Goal: Task Accomplishment & Management: Use online tool/utility

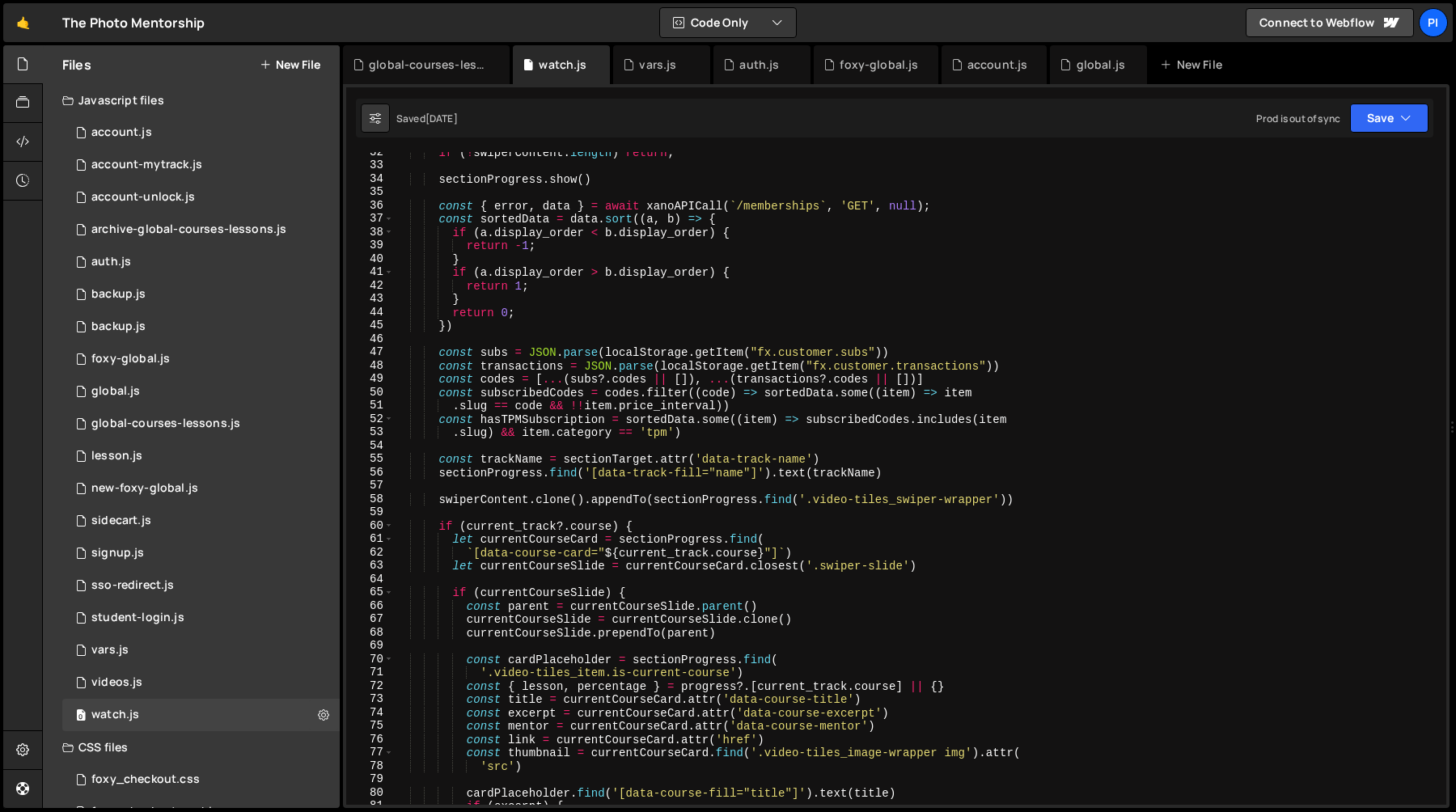
scroll to position [420, 0]
click at [775, 346] on div "if ( ! swiperContent . length ) return ; sectionProgress . show ( ) const { err…" at bounding box center [917, 485] width 1046 height 679
click at [767, 355] on div "if ( ! swiperContent . length ) return ; sectionProgress . show ( ) const { err…" at bounding box center [917, 485] width 1046 height 679
click at [872, 355] on div "if ( ! swiperContent . length ) return ; sectionProgress . show ( ) const { err…" at bounding box center [917, 485] width 1046 height 679
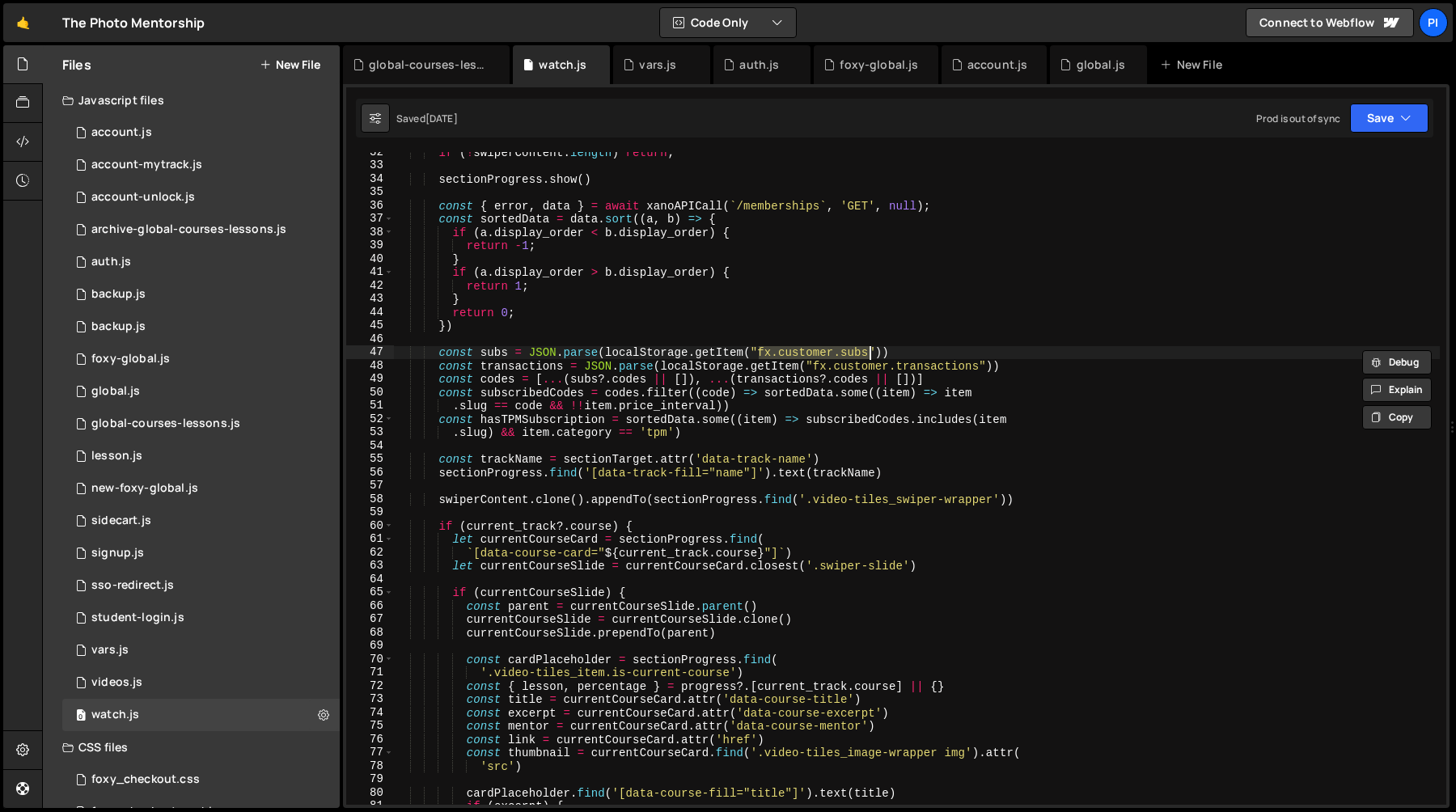
click at [860, 298] on div "if ( ! swiperContent . length ) return ; sectionProgress . show ( ) const { err…" at bounding box center [917, 485] width 1046 height 679
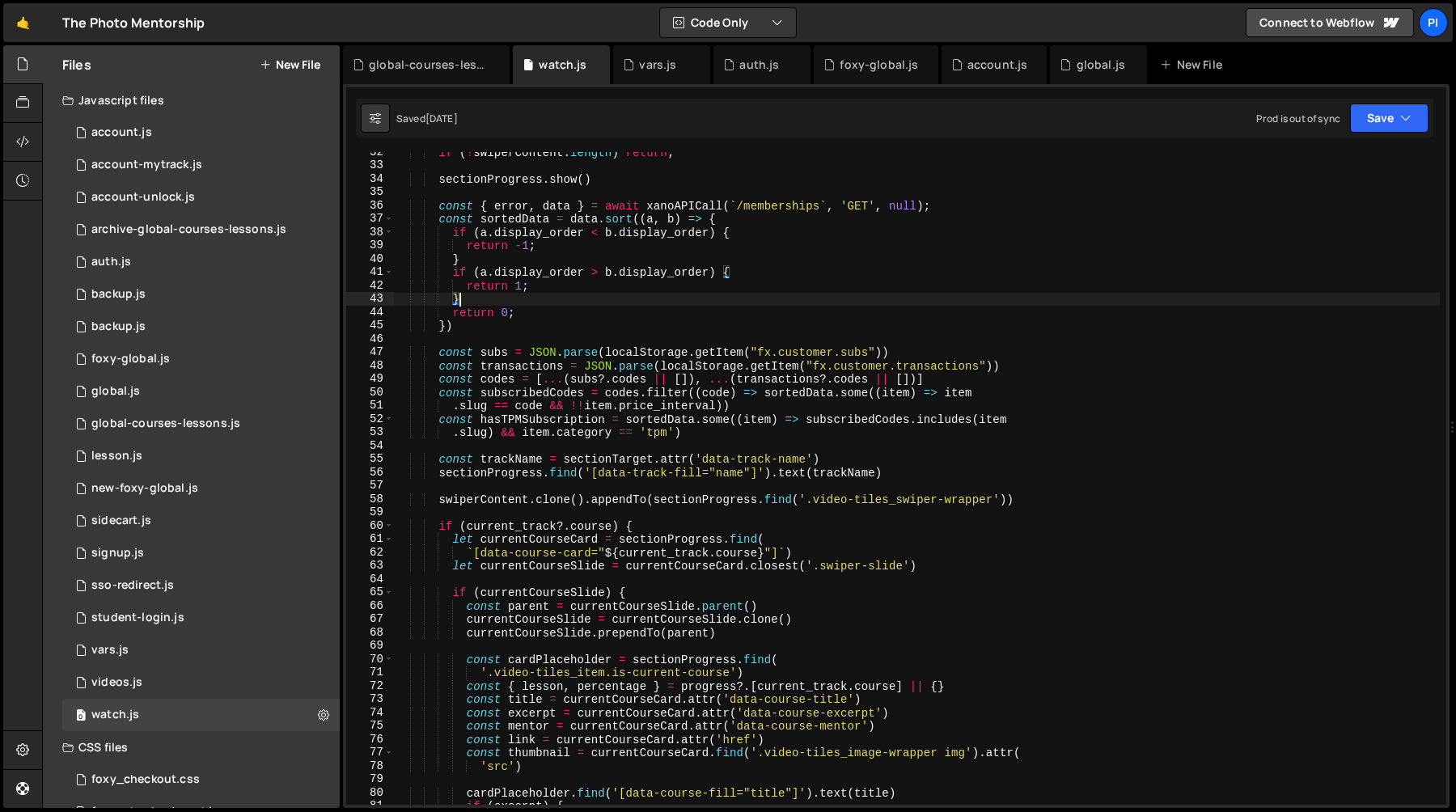
click at [803, 322] on div "if ( ! swiperContent . length ) return ; sectionProgress . show ( ) const { err…" at bounding box center [917, 485] width 1046 height 679
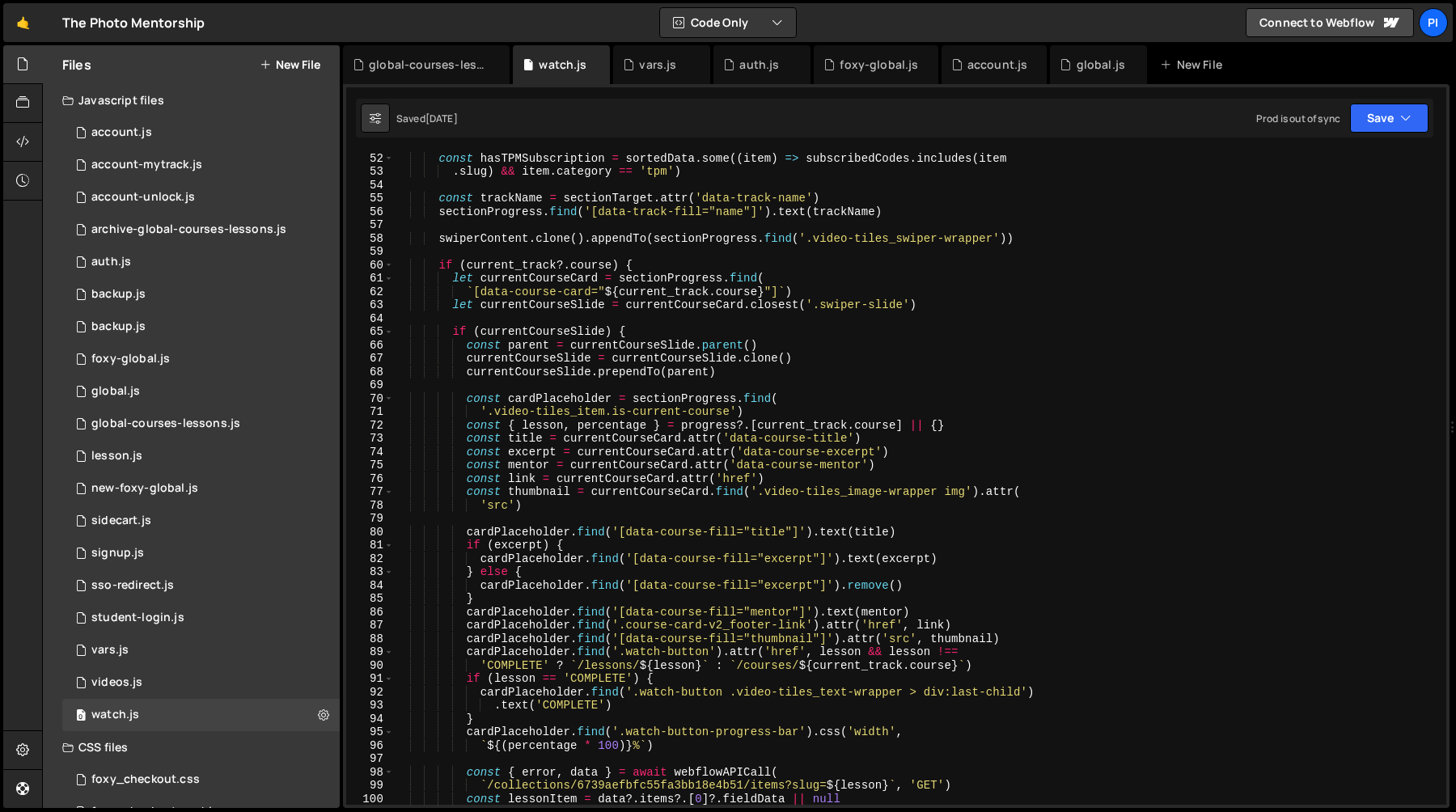
scroll to position [685, 0]
click at [881, 426] on div "const hasTPMSubscription = sortedData . some (( item ) => subscribedCodes . inc…" at bounding box center [917, 487] width 1046 height 679
click at [986, 447] on div "const hasTPMSubscription = sortedData . some (( item ) => subscribedCodes . inc…" at bounding box center [917, 487] width 1046 height 679
type textarea "const excerpt = currentCourseCard.attr('data-course-excerpt')"
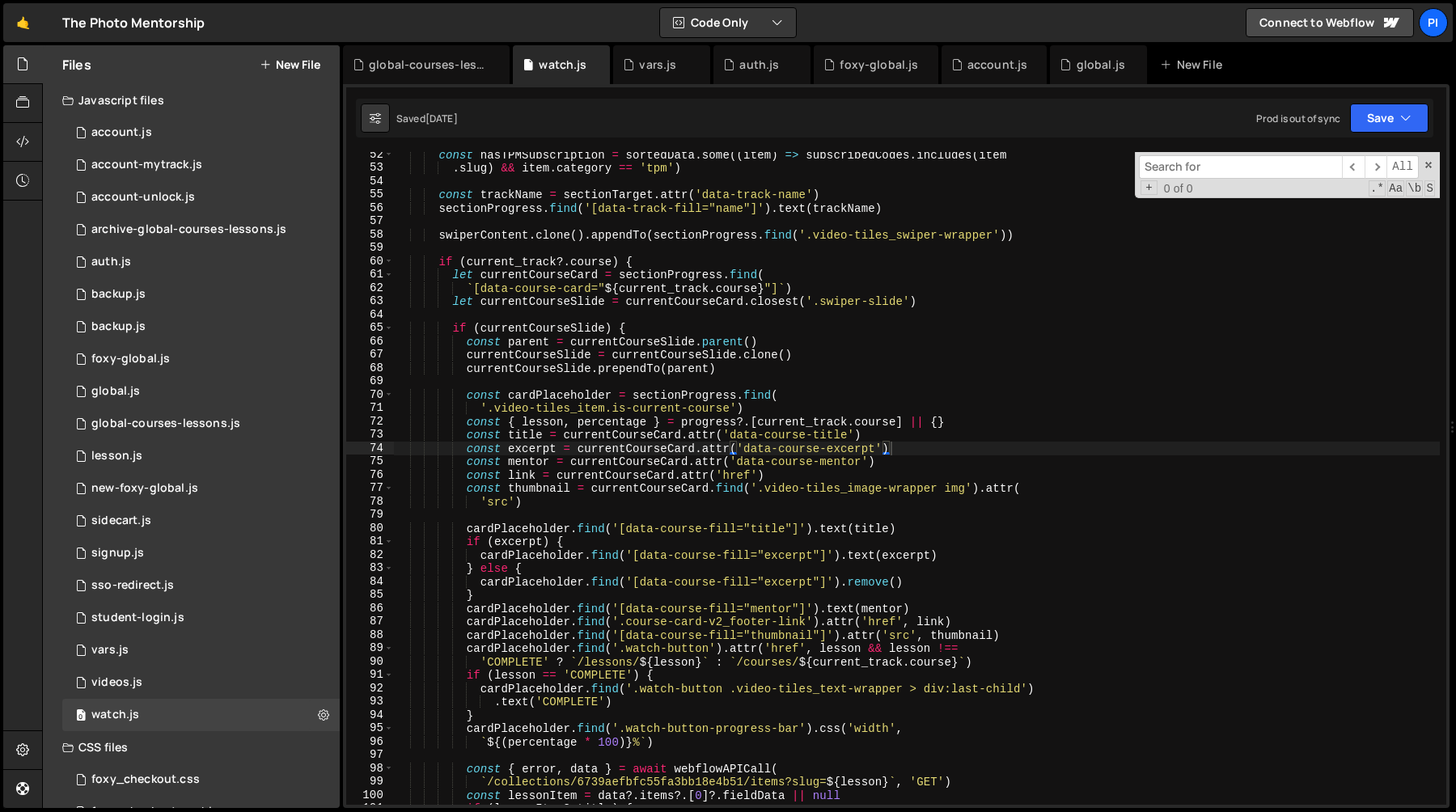
click at [1237, 164] on input at bounding box center [1240, 166] width 203 height 23
type input "s"
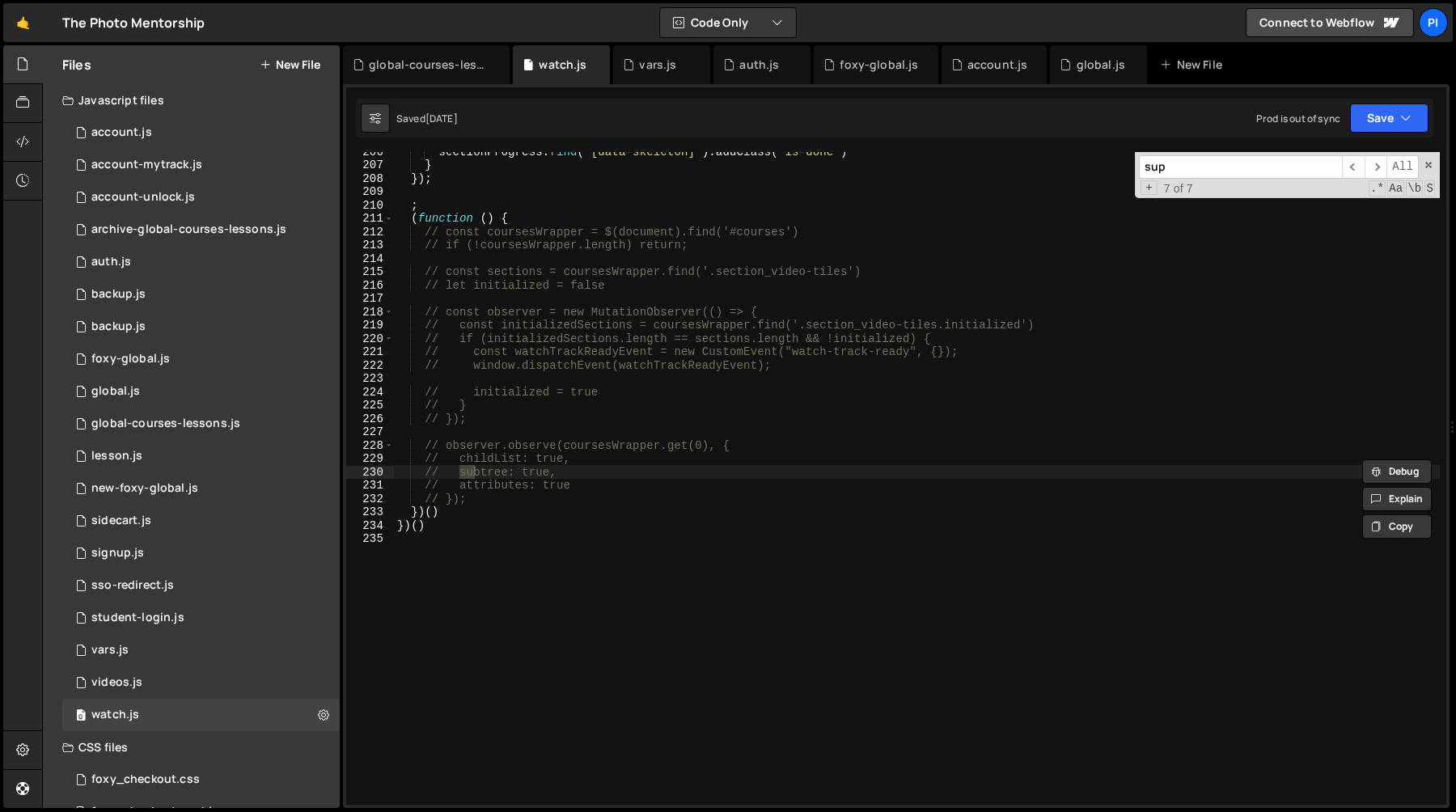
scroll to position [2743, 0]
type input "s"
click at [148, 192] on div "account-unlock.js" at bounding box center [142, 198] width 103 height 15
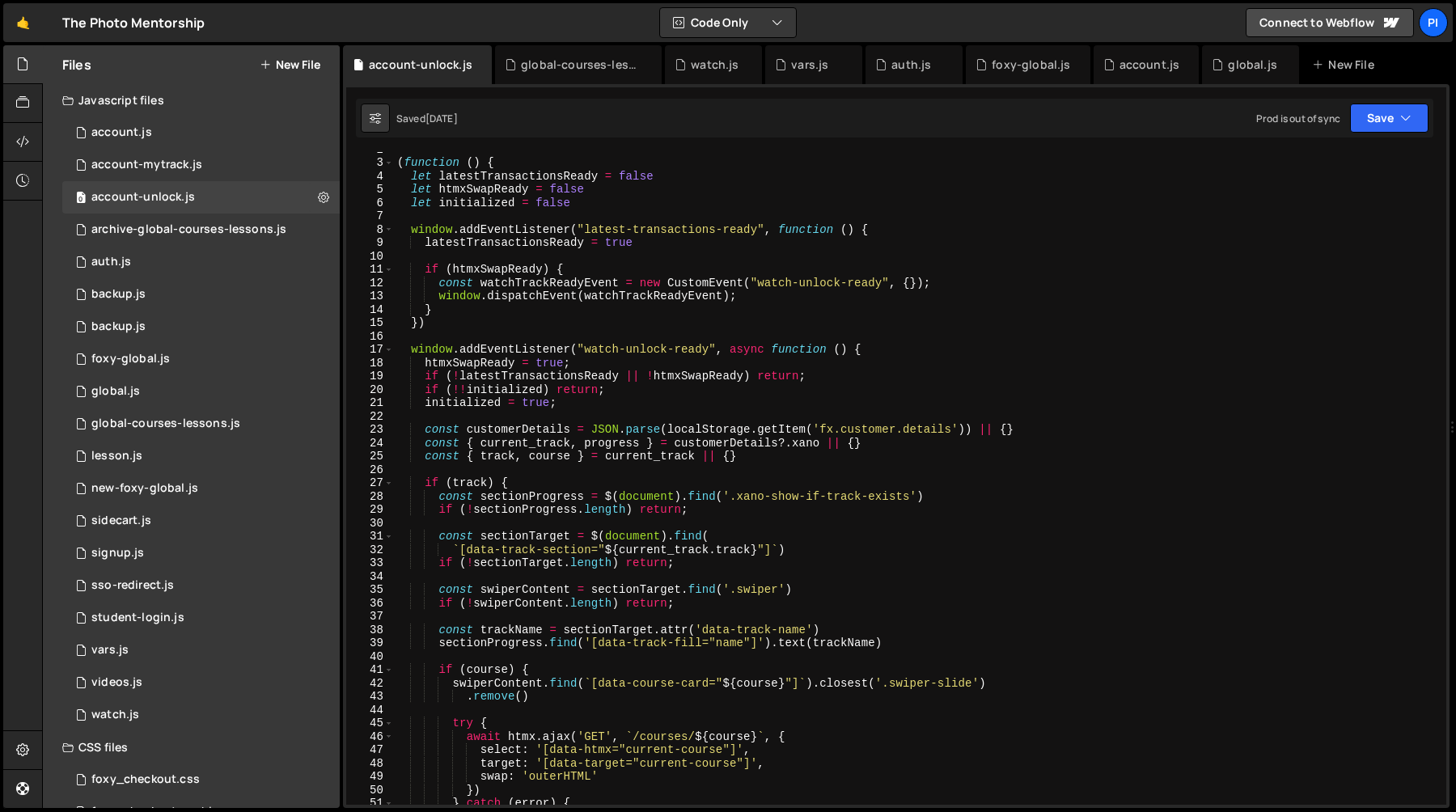
scroll to position [82, 0]
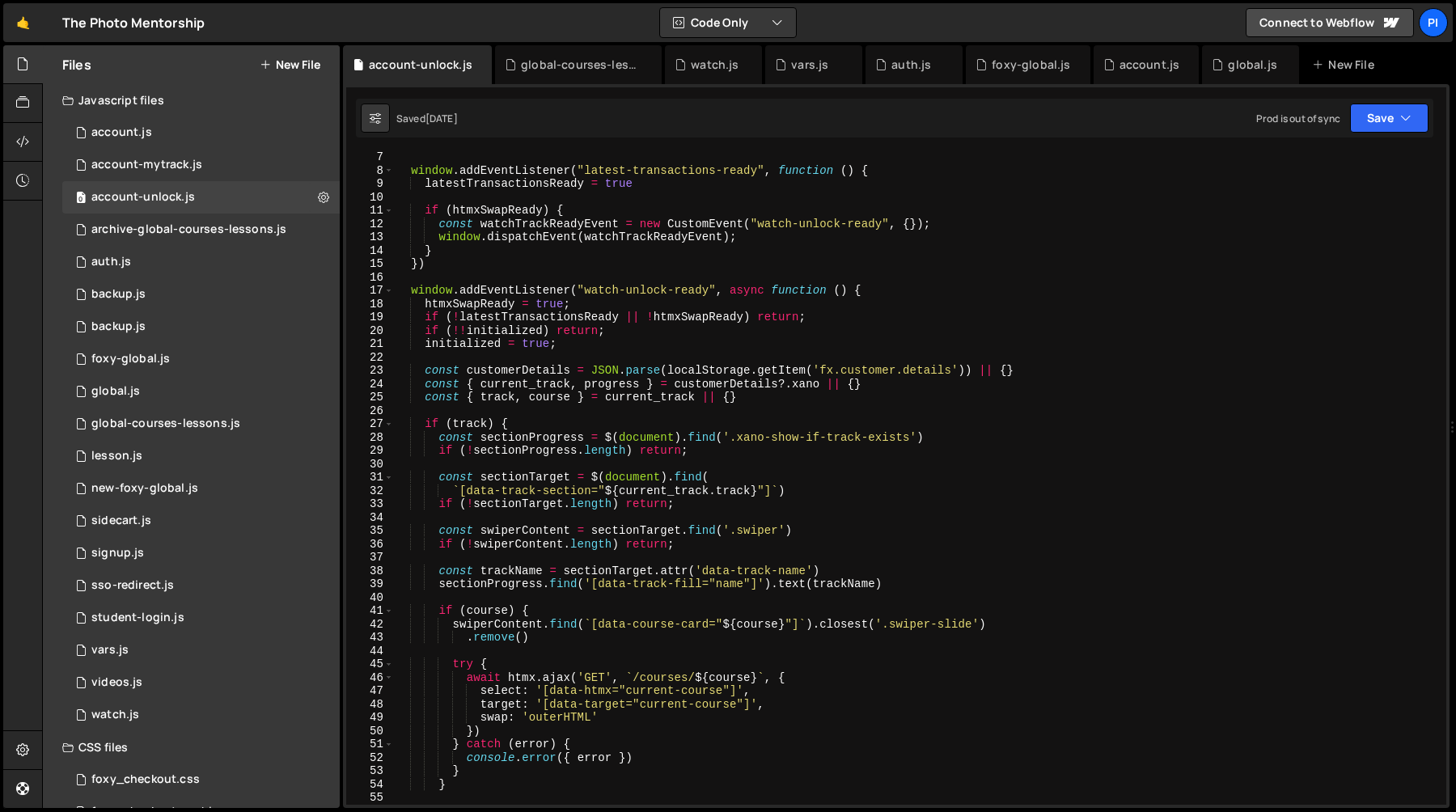
click at [640, 291] on div "window . addEventListener ( "latest-transactions-ready" , function ( ) { latest…" at bounding box center [917, 490] width 1046 height 679
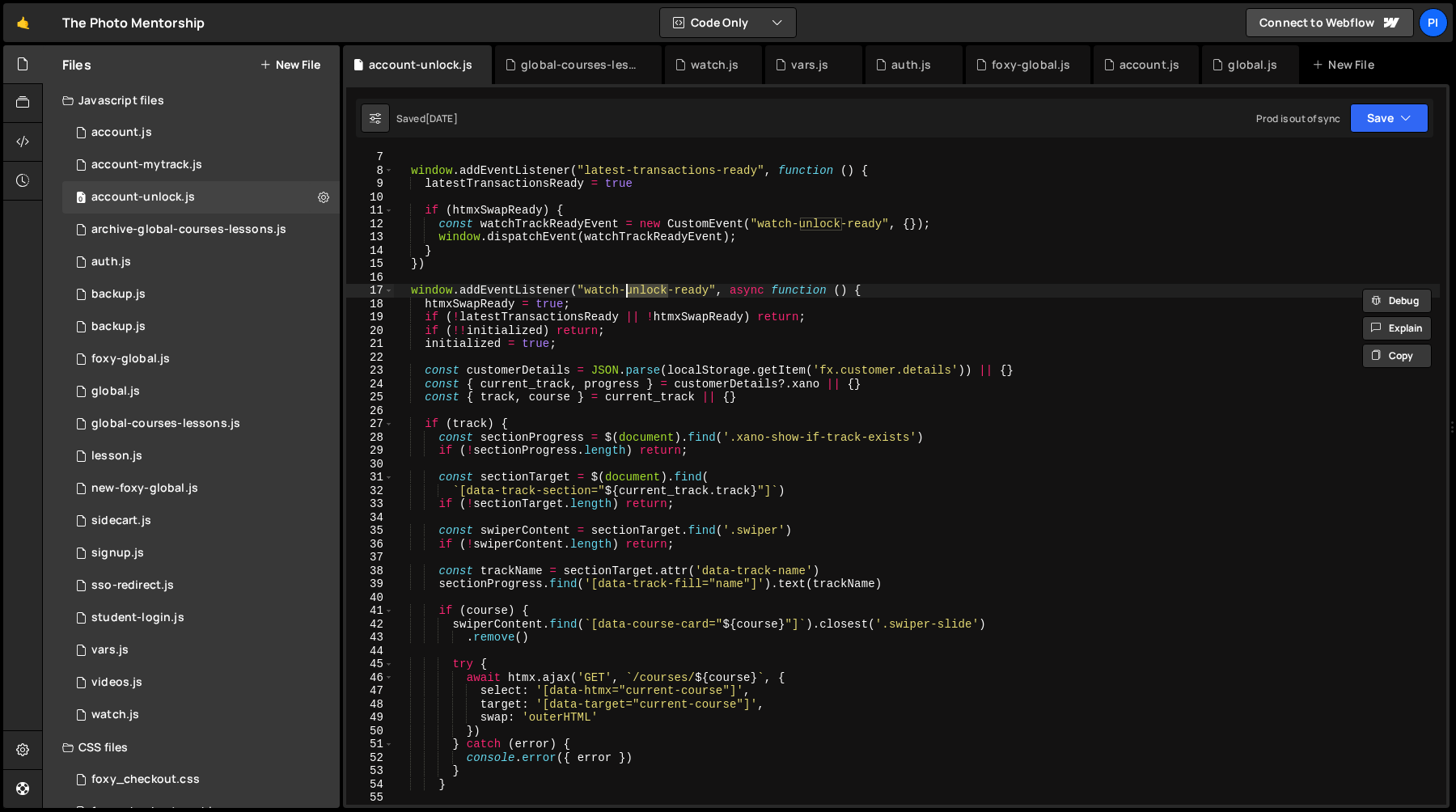
click at [915, 423] on div "window . addEventListener ( "latest-transactions-ready" , function ( ) { latest…" at bounding box center [917, 490] width 1046 height 679
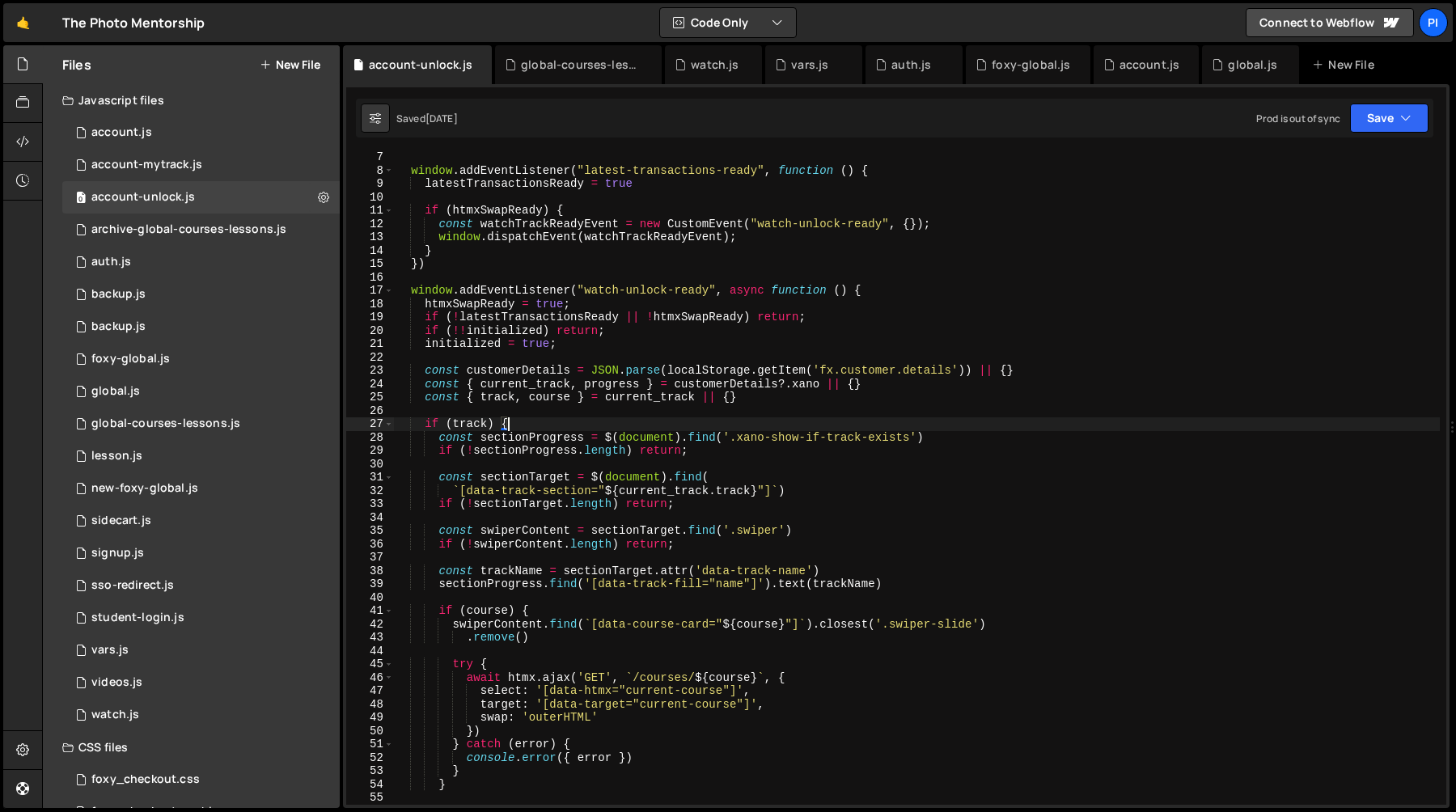
click at [716, 315] on div "window . addEventListener ( "latest-transactions-ready" , function ( ) { latest…" at bounding box center [917, 490] width 1046 height 679
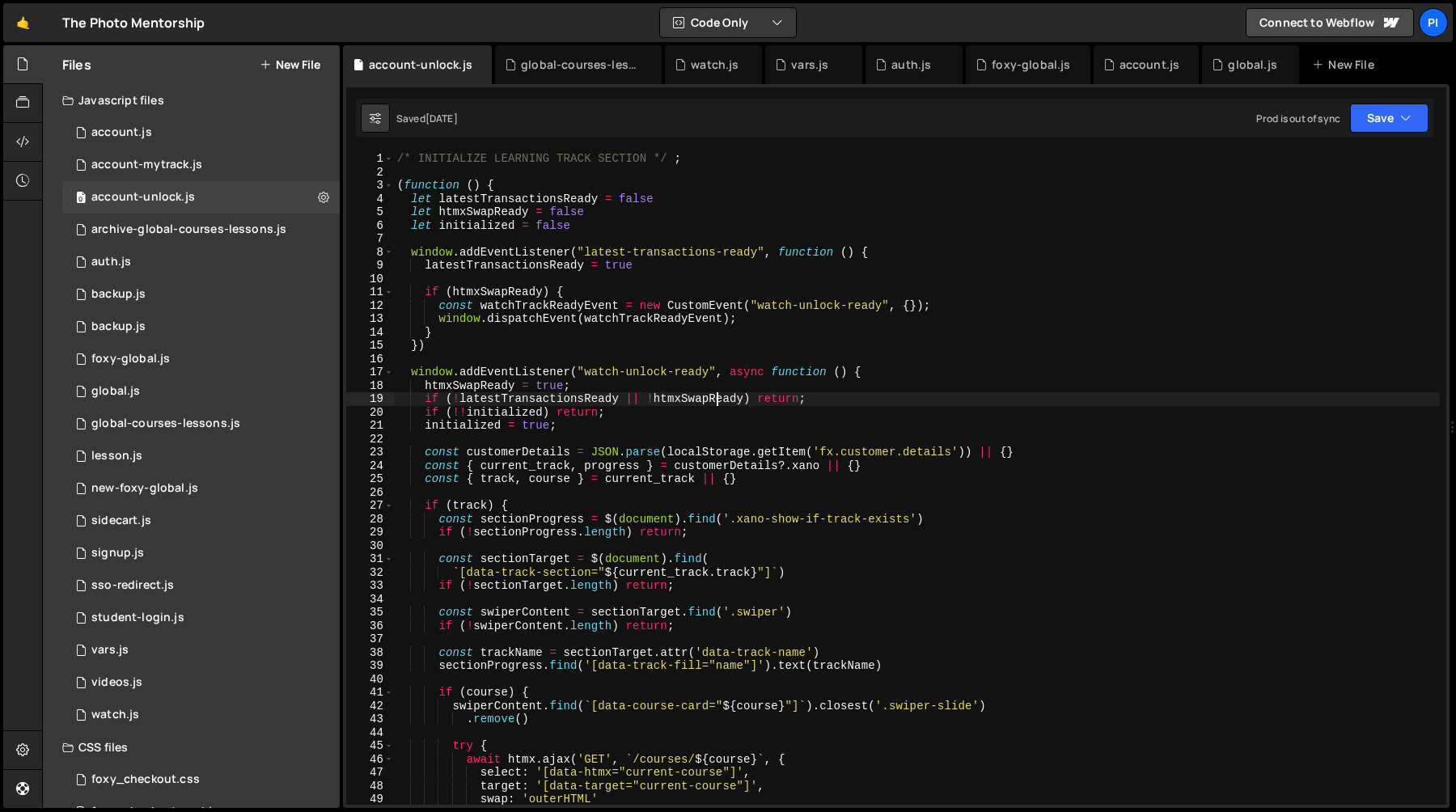
scroll to position [0, 0]
click at [557, 396] on div "/* INITIALIZE LEARNING TRACK SECTION */ ; ( function ( ) { let latestTransactio…" at bounding box center [917, 491] width 1046 height 679
click at [541, 399] on div "/* INITIALIZE LEARNING TRACK SECTION */ ; ( function ( ) { let latestTransactio…" at bounding box center [917, 478] width 1046 height 653
click at [541, 399] on div "/* INITIALIZE LEARNING TRACK SECTION */ ; ( function ( ) { let latestTransactio…" at bounding box center [917, 491] width 1046 height 679
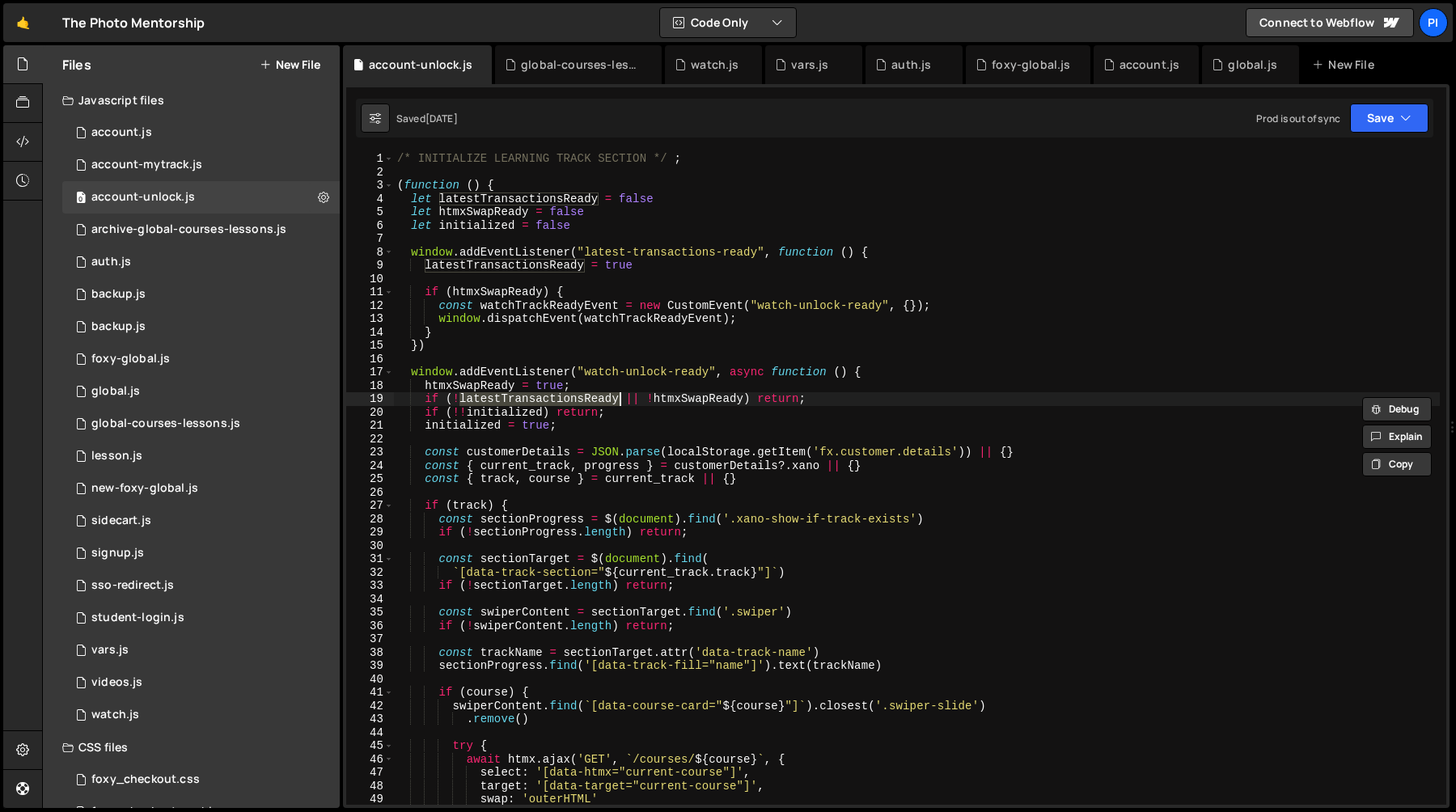
click at [795, 328] on div "/* INITIALIZE LEARNING TRACK SECTION */ ; ( function ( ) { let latestTransactio…" at bounding box center [917, 491] width 1046 height 679
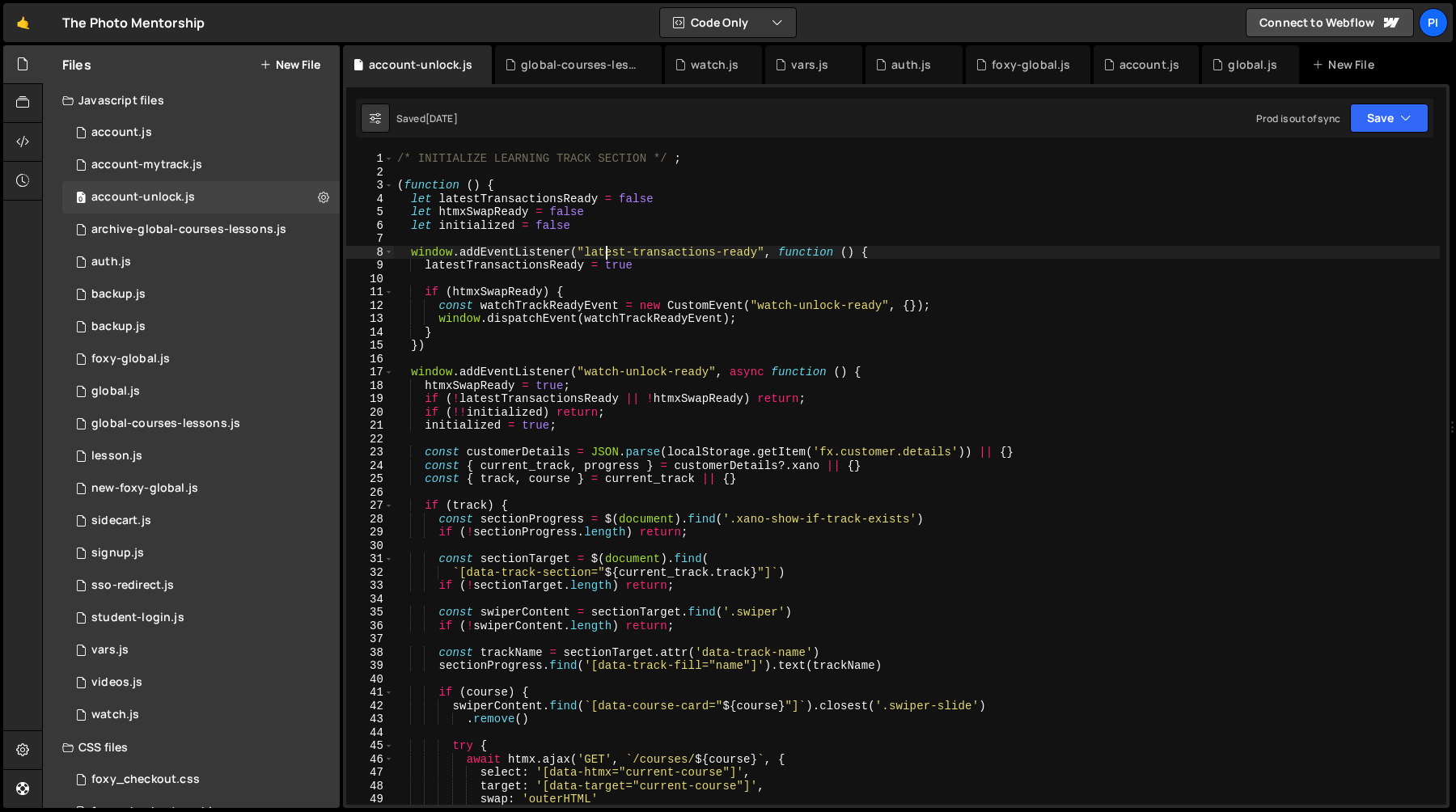
click at [608, 249] on div "/* INITIALIZE LEARNING TRACK SECTION */ ; ( function ( ) { let latestTransactio…" at bounding box center [917, 491] width 1046 height 679
click at [762, 250] on div "/* INITIALIZE LEARNING TRACK SECTION */ ; ( function ( ) { let latestTransactio…" at bounding box center [917, 491] width 1046 height 679
click at [756, 250] on div "/* INITIALIZE LEARNING TRACK SECTION */ ; ( function ( ) { let latestTransactio…" at bounding box center [917, 491] width 1046 height 679
drag, startPoint x: 756, startPoint y: 250, endPoint x: 585, endPoint y: 248, distance: 171.0
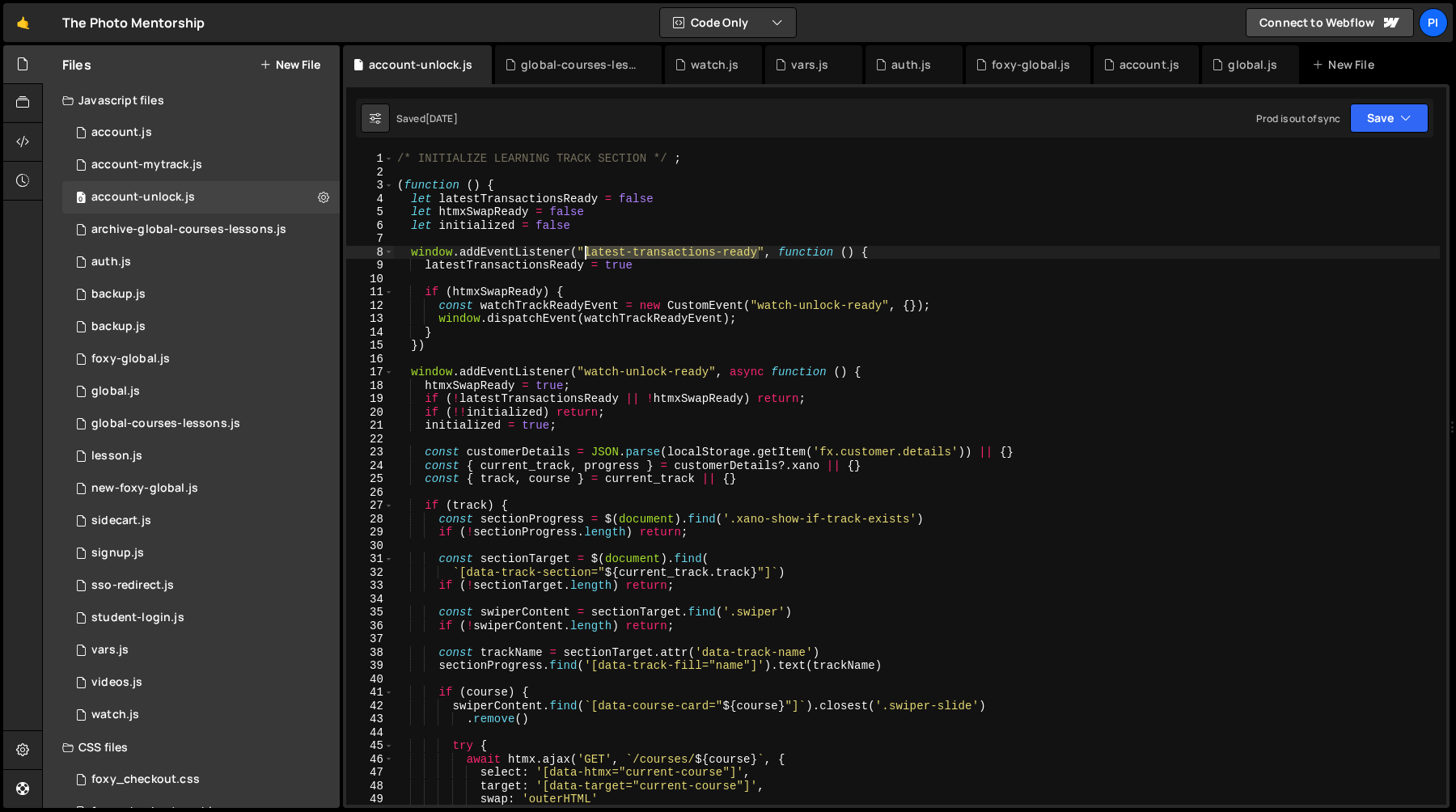
click at [585, 248] on div "/* INITIALIZE LEARNING TRACK SECTION */ ; ( function ( ) { let latestTransactio…" at bounding box center [917, 491] width 1046 height 679
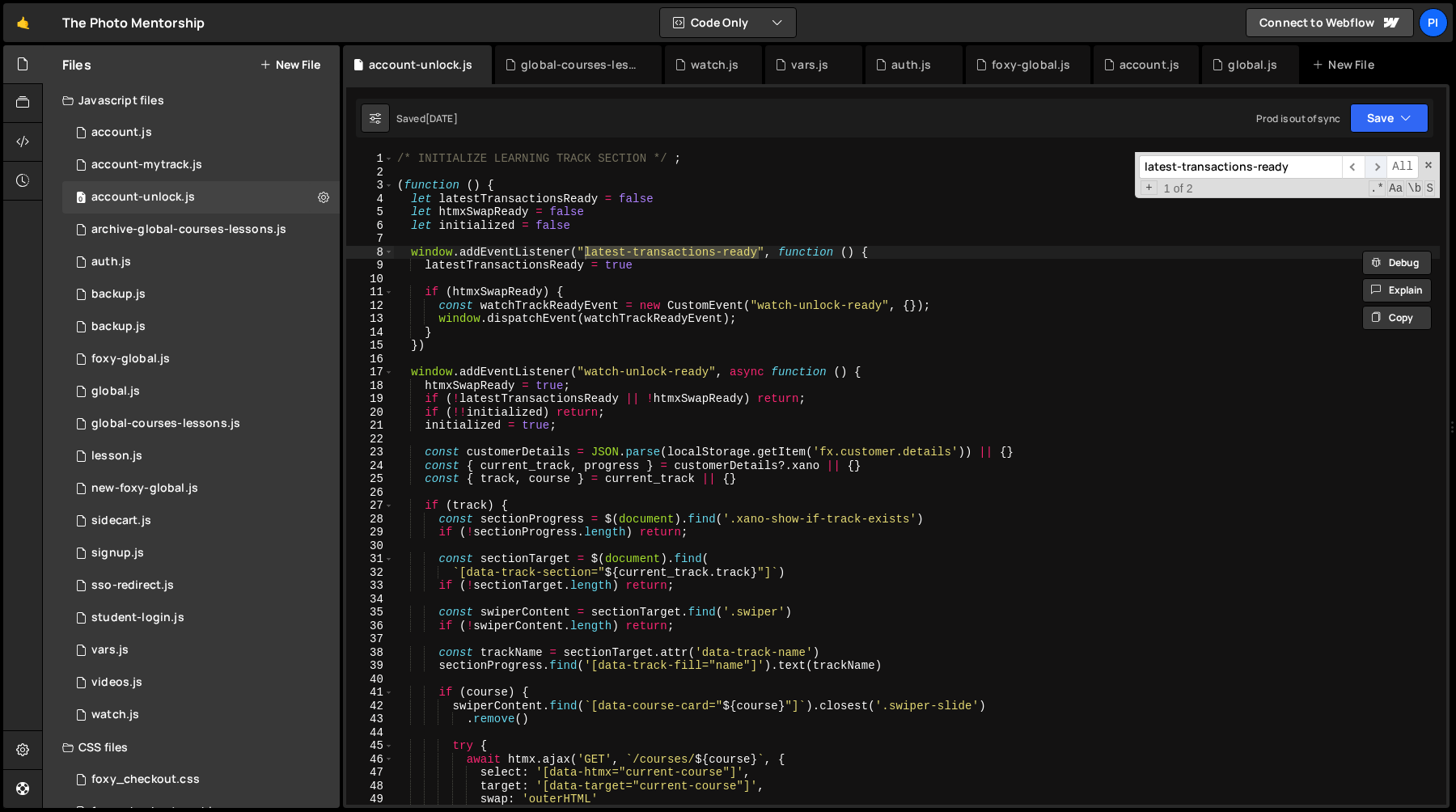
click at [1380, 161] on span "​" at bounding box center [1376, 166] width 22 height 23
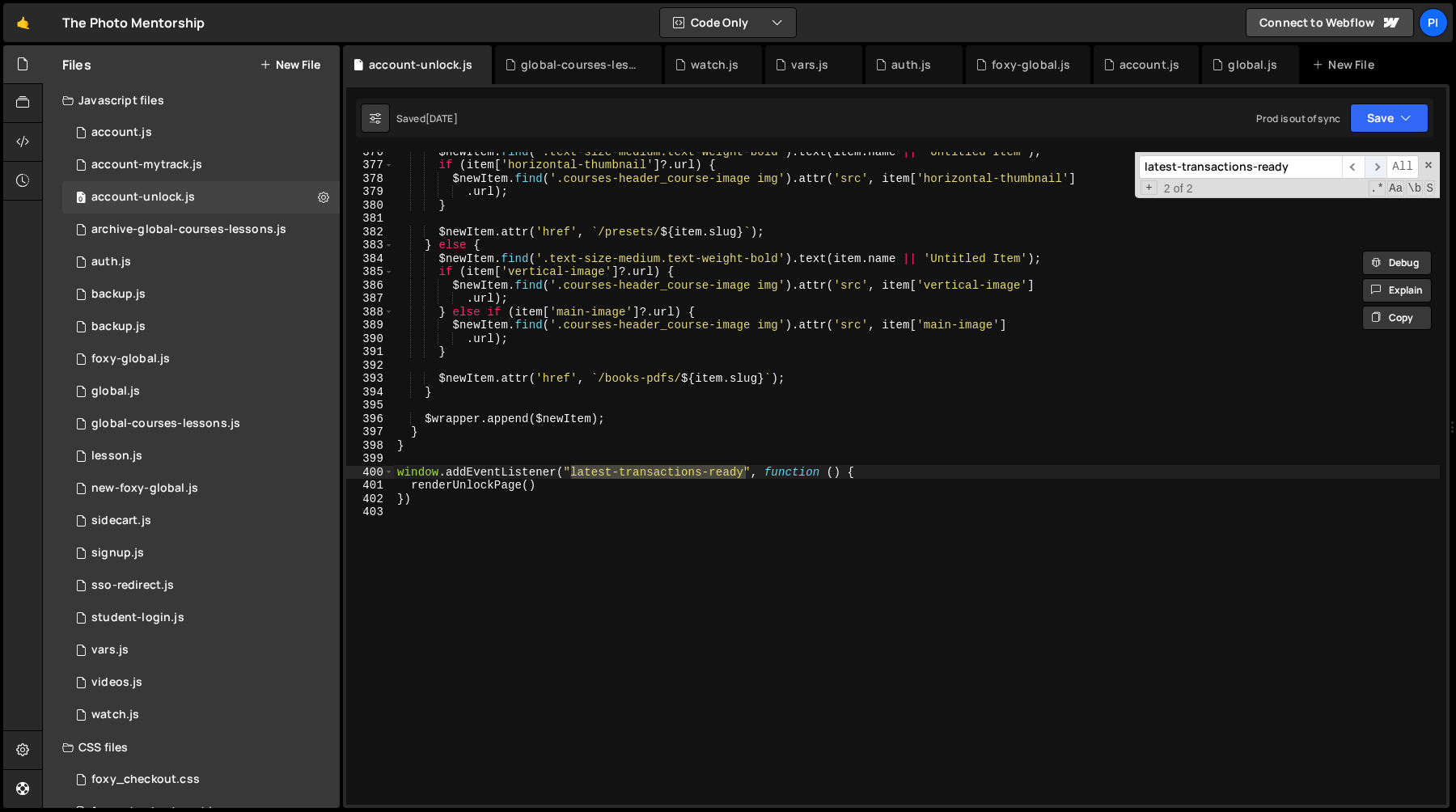
click at [1379, 162] on span "​" at bounding box center [1376, 166] width 22 height 23
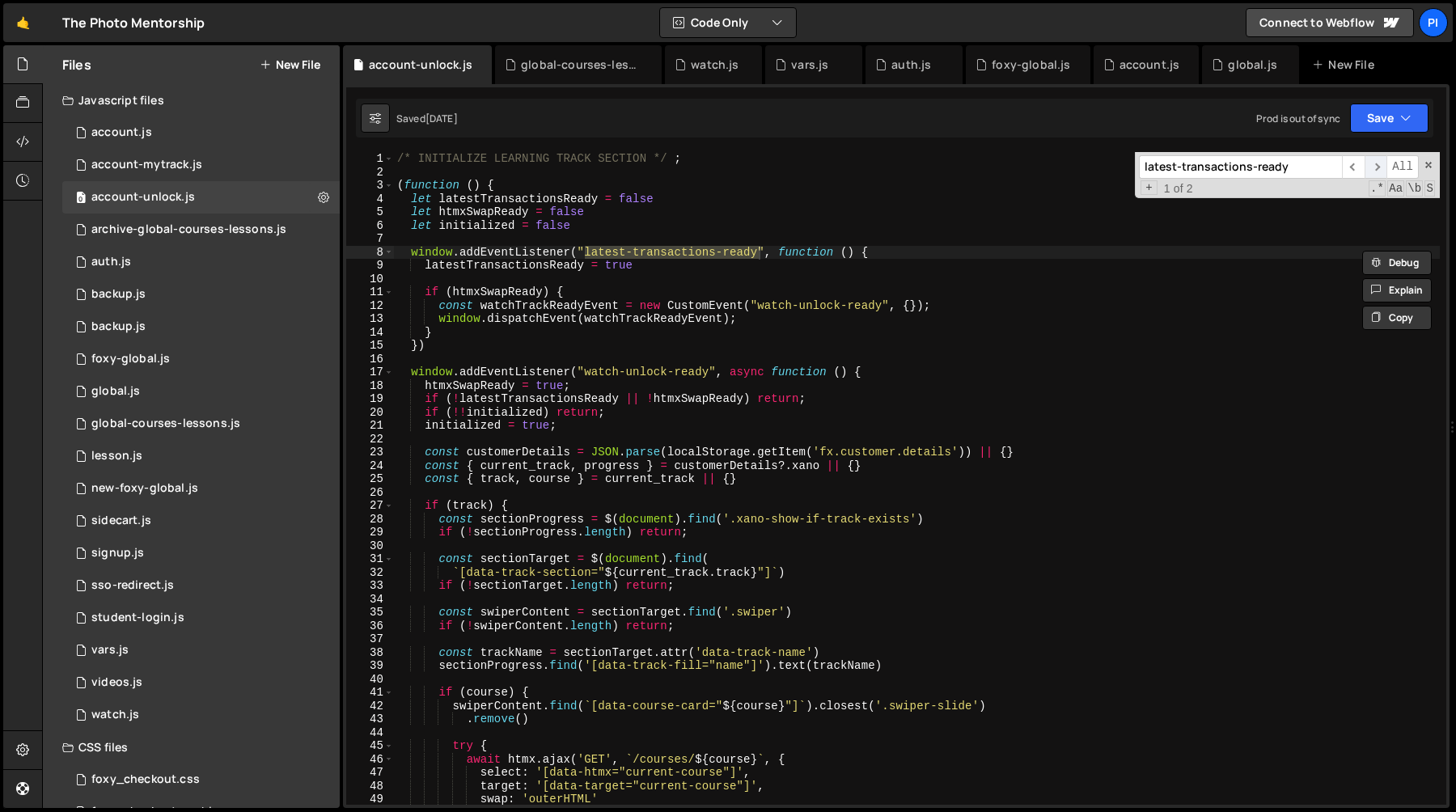
click at [1377, 162] on span "​" at bounding box center [1376, 166] width 22 height 23
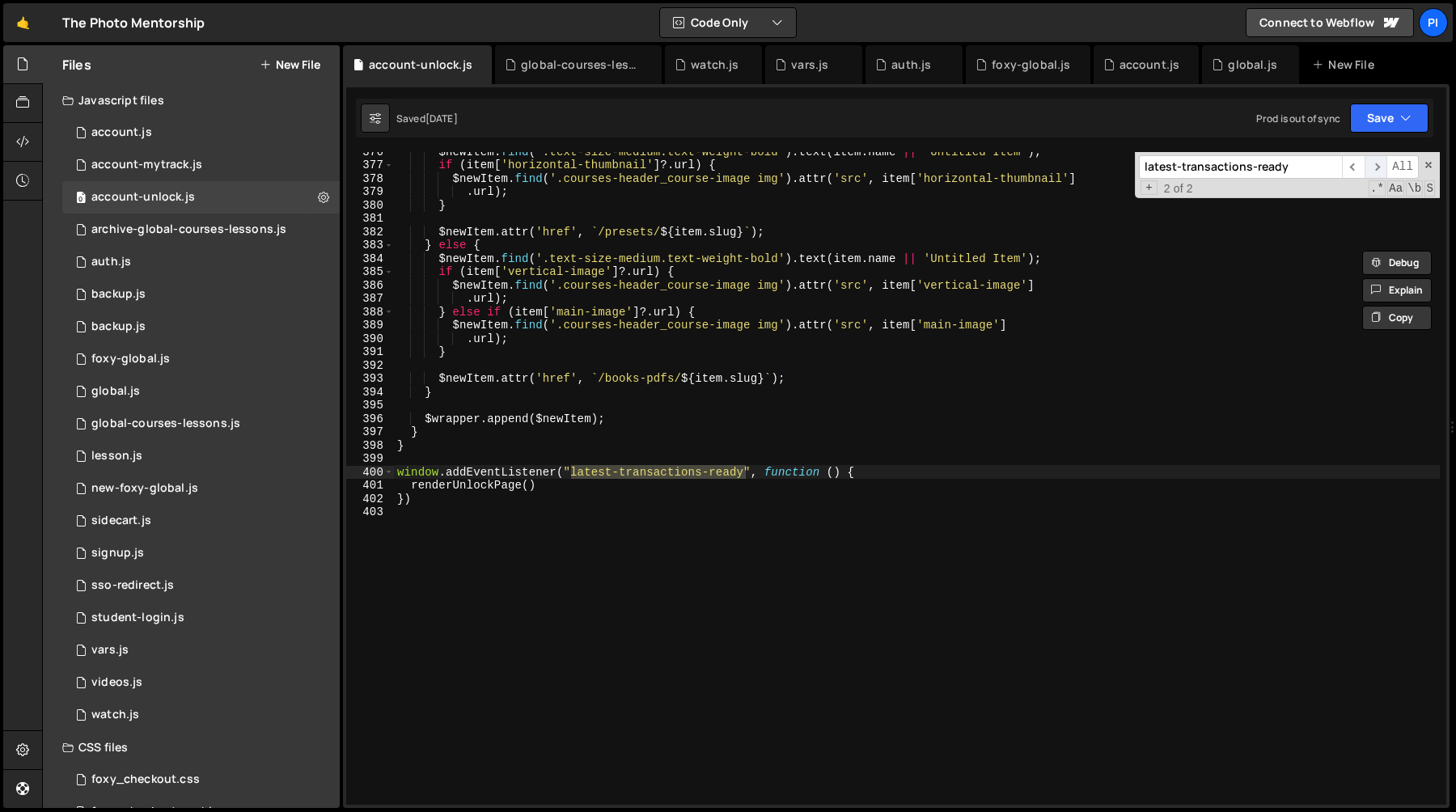
scroll to position [5012, 0]
click at [1376, 162] on span "​" at bounding box center [1376, 166] width 22 height 23
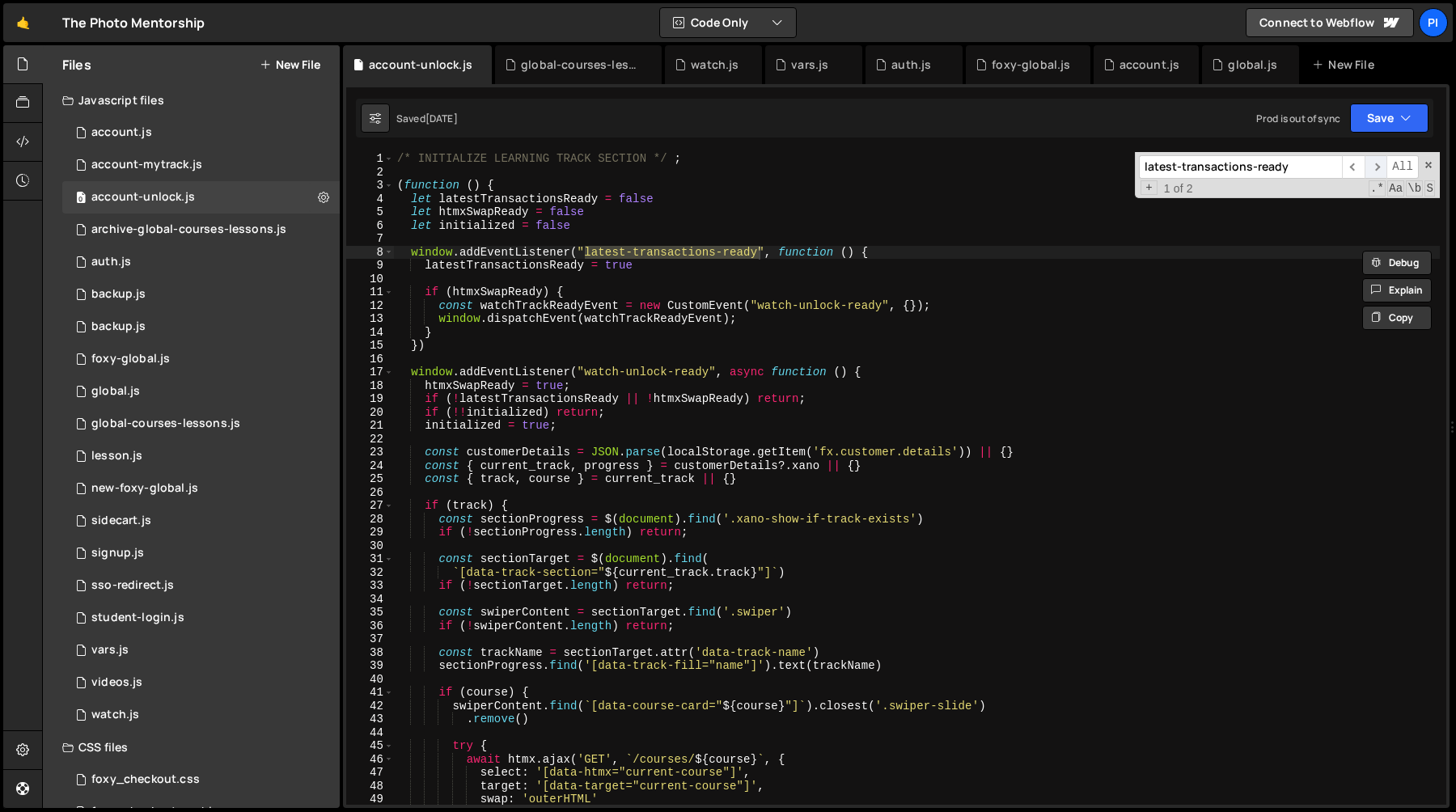
click at [1376, 162] on span "​" at bounding box center [1376, 166] width 22 height 23
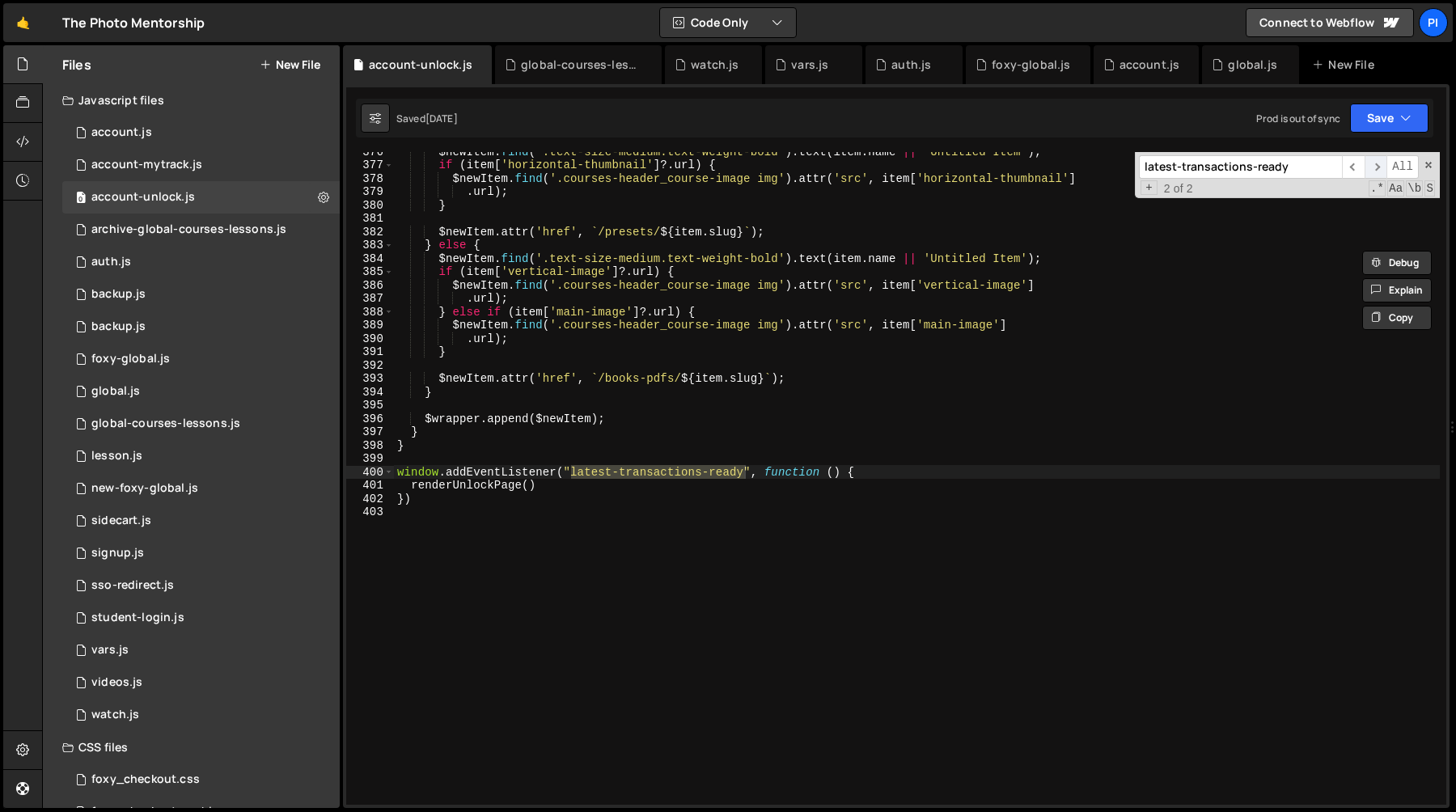
scroll to position [5012, 0]
click at [1376, 162] on span "​" at bounding box center [1376, 166] width 22 height 23
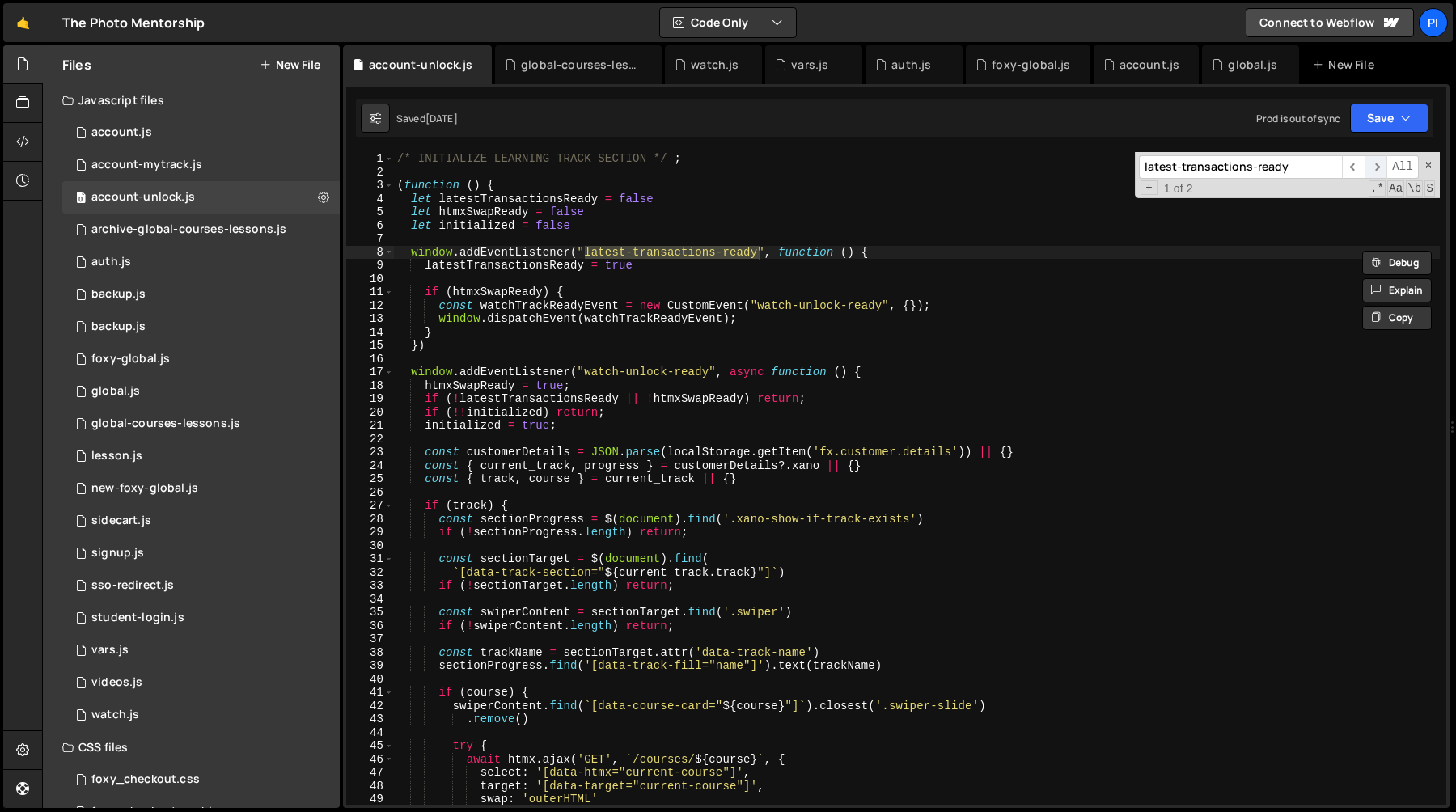
click at [1376, 162] on span "​" at bounding box center [1376, 166] width 22 height 23
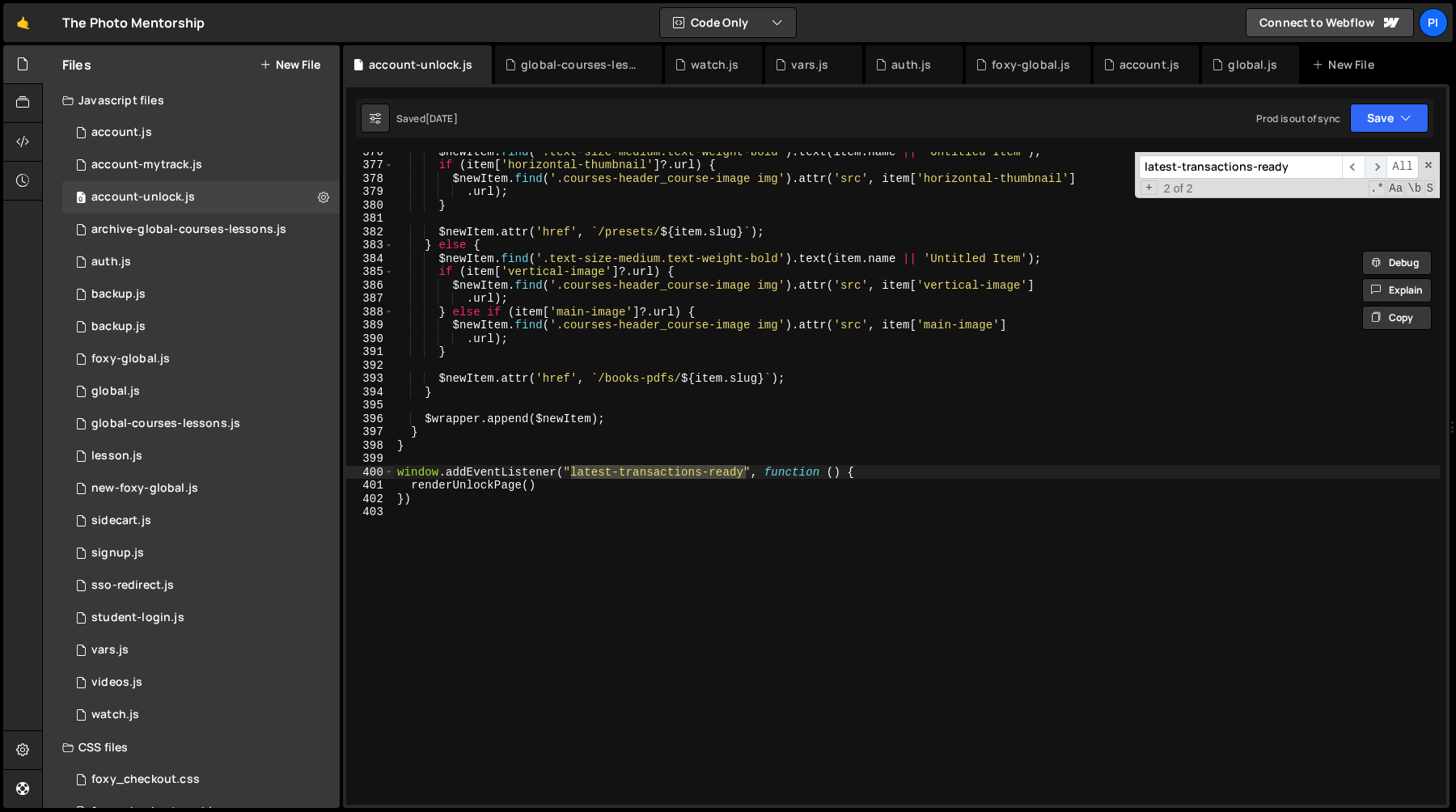
scroll to position [5012, 0]
click at [1376, 162] on span "​" at bounding box center [1376, 166] width 22 height 23
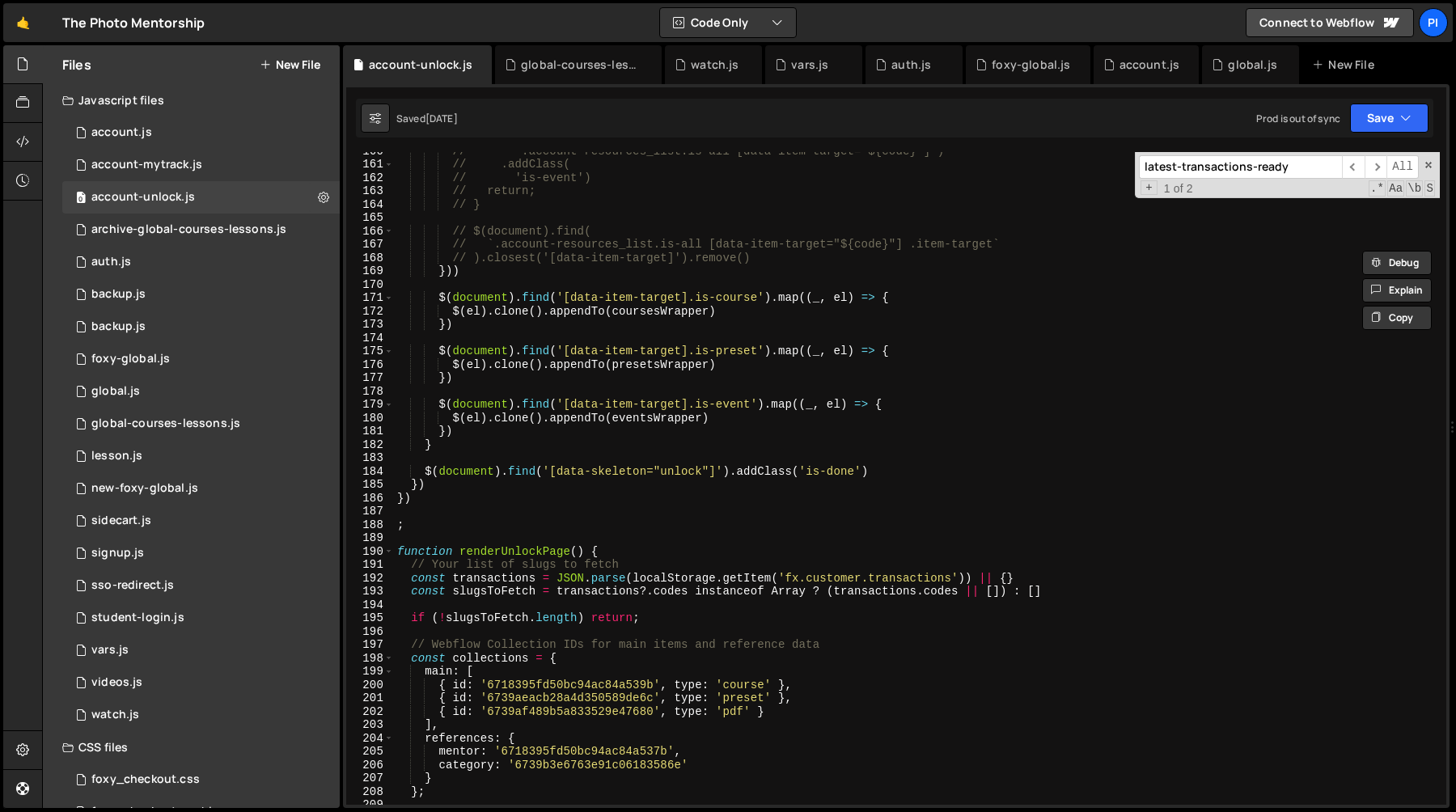
scroll to position [2298, 0]
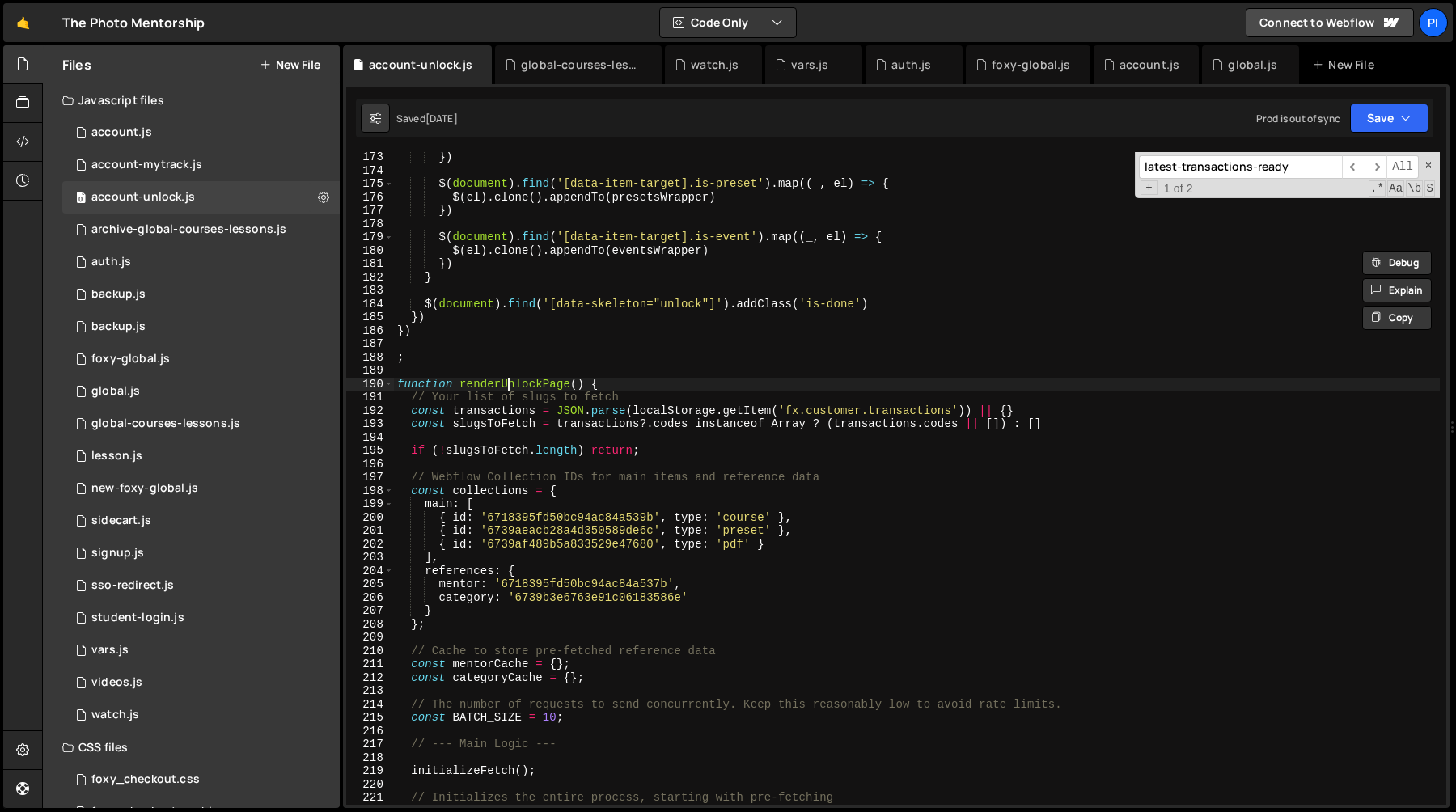
click at [505, 378] on div "}) $ ( document ) . find ( '[data-item-target].is-preset' ) . map (( _ , el ) =…" at bounding box center [917, 490] width 1046 height 679
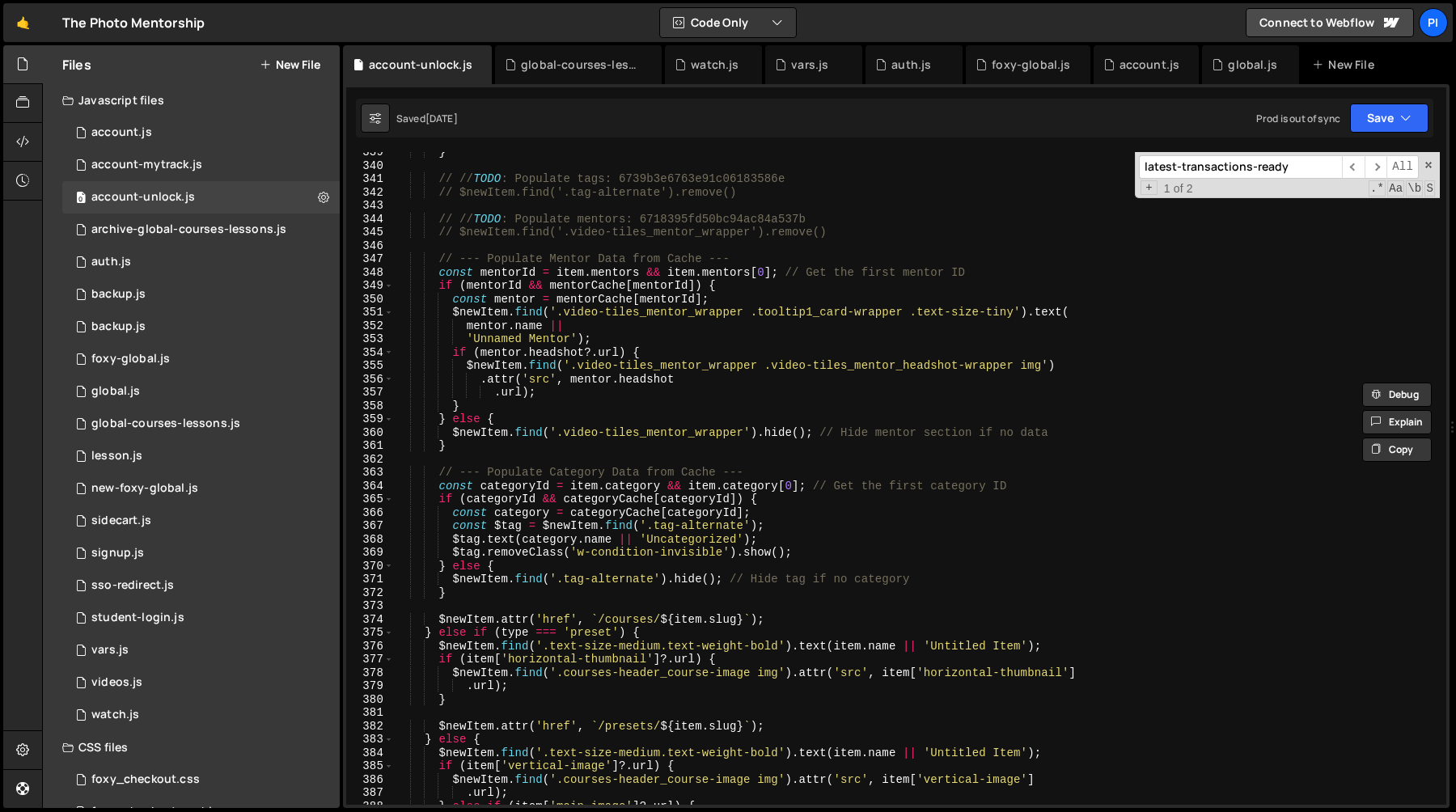
scroll to position [4518, 0]
click at [1380, 167] on div "Debug Explain Copy account-unlock.js global-courses-lessons.js watch.[PERSON_NA…" at bounding box center [896, 427] width 1107 height 764
click at [1380, 167] on span "​" at bounding box center [1376, 166] width 22 height 23
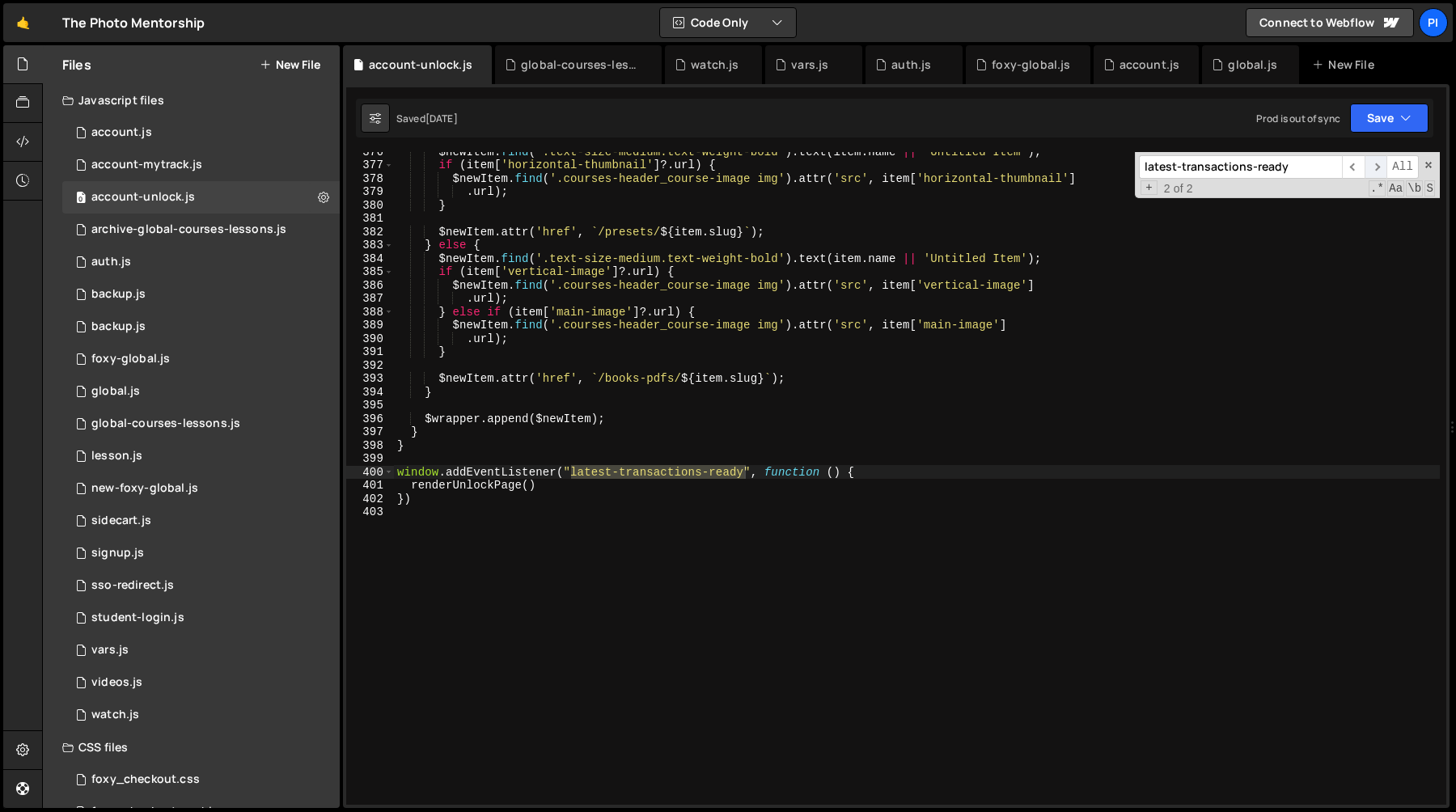
click at [1380, 167] on span "​" at bounding box center [1376, 166] width 22 height 23
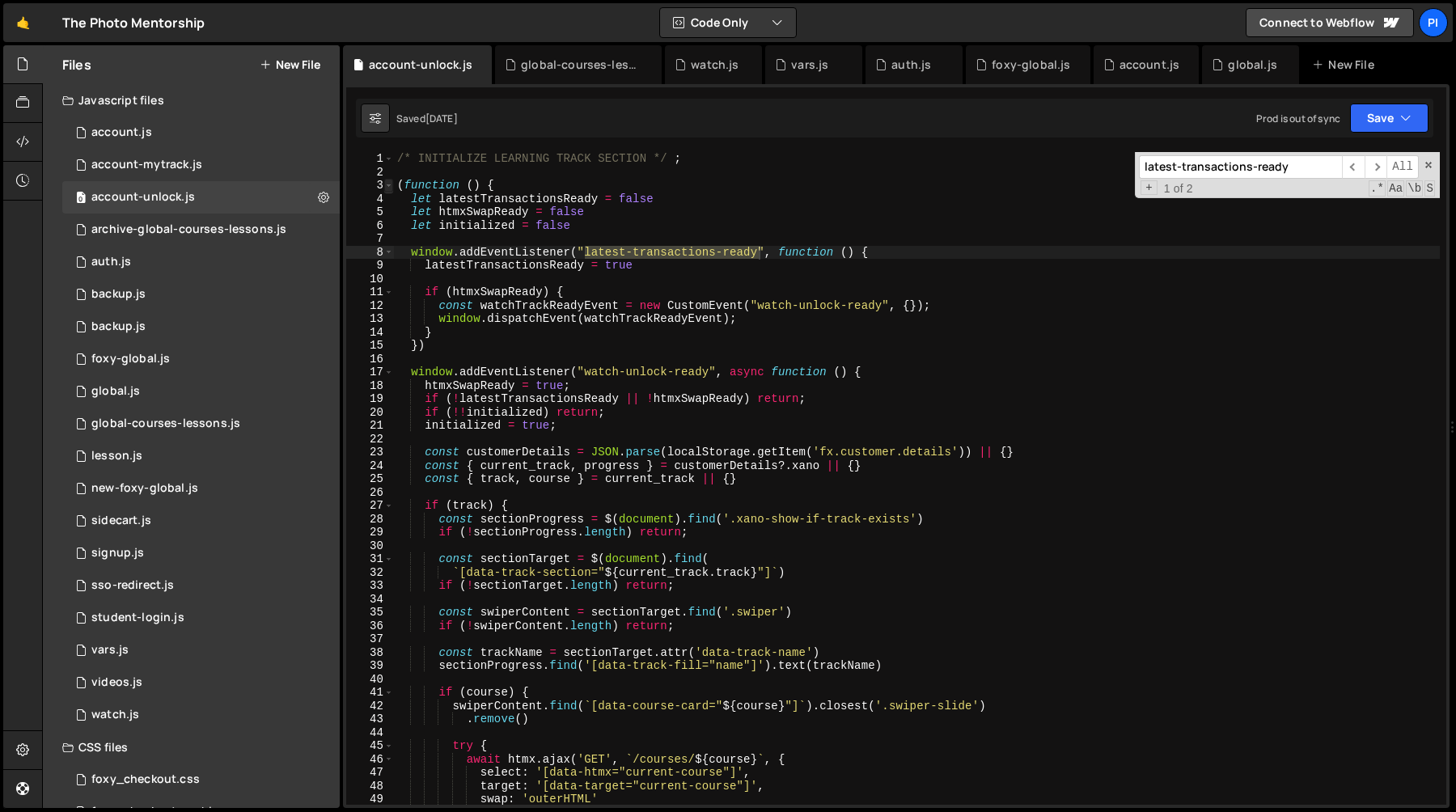
click at [388, 185] on span at bounding box center [389, 185] width 9 height 14
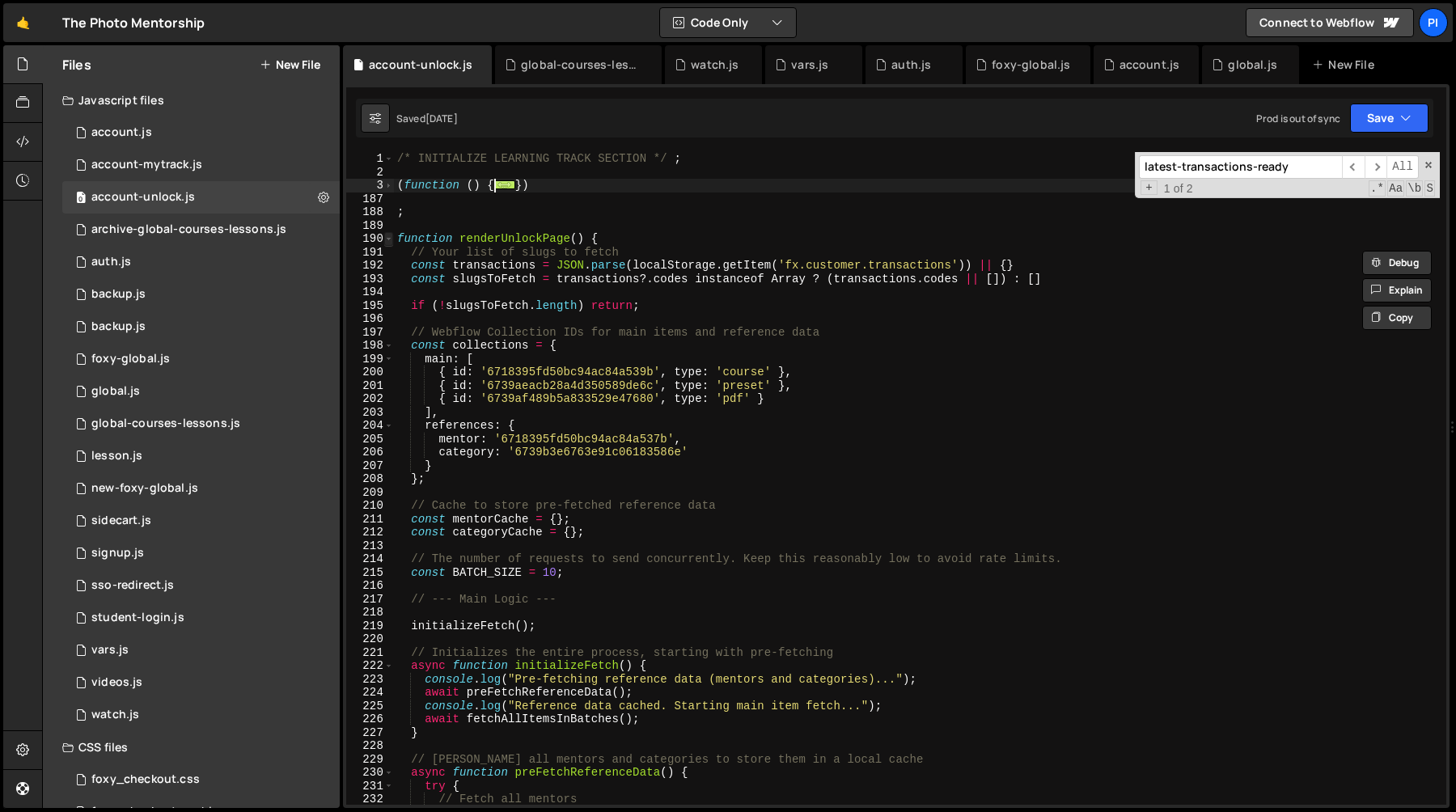
click at [390, 239] on span at bounding box center [389, 239] width 9 height 14
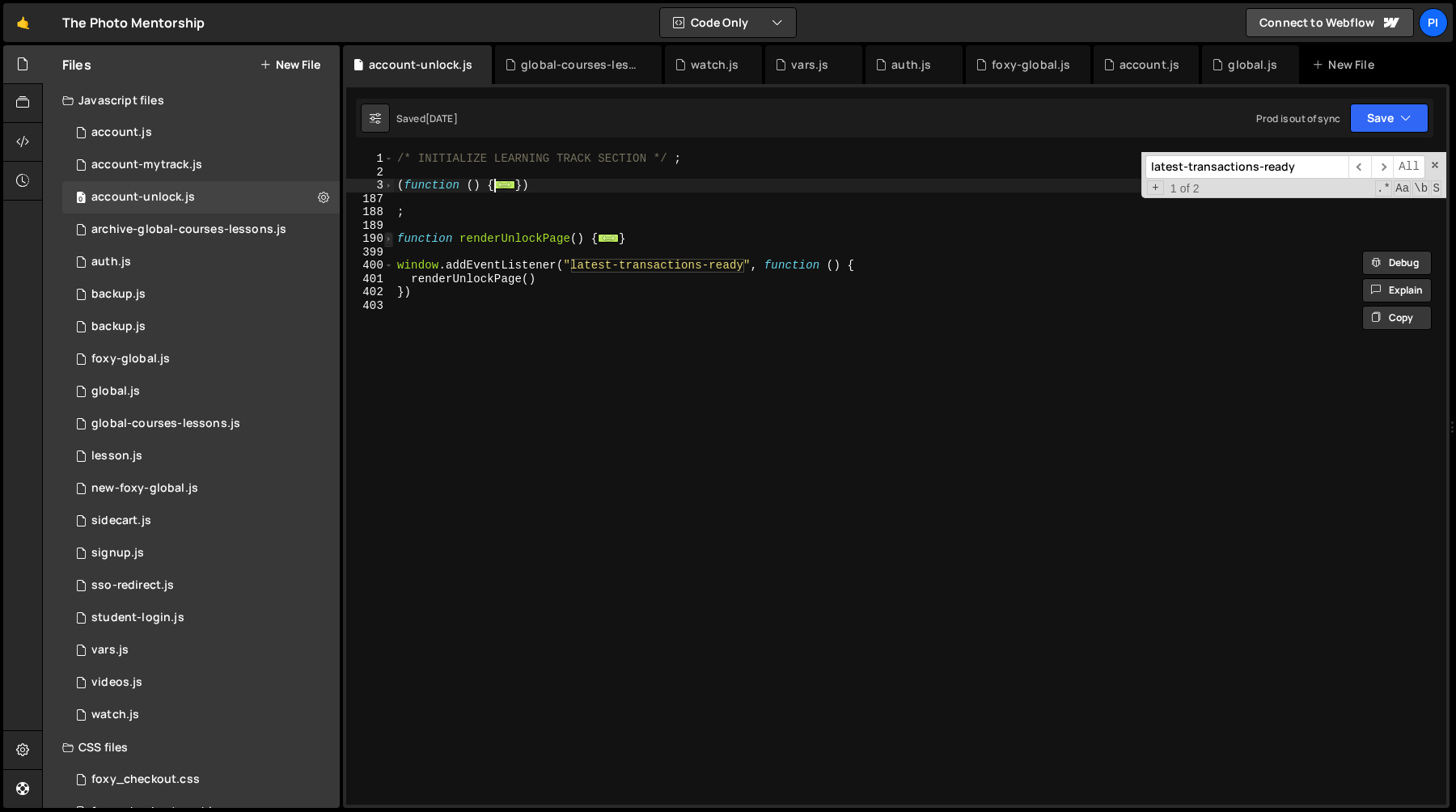
click at [389, 239] on span at bounding box center [389, 239] width 9 height 14
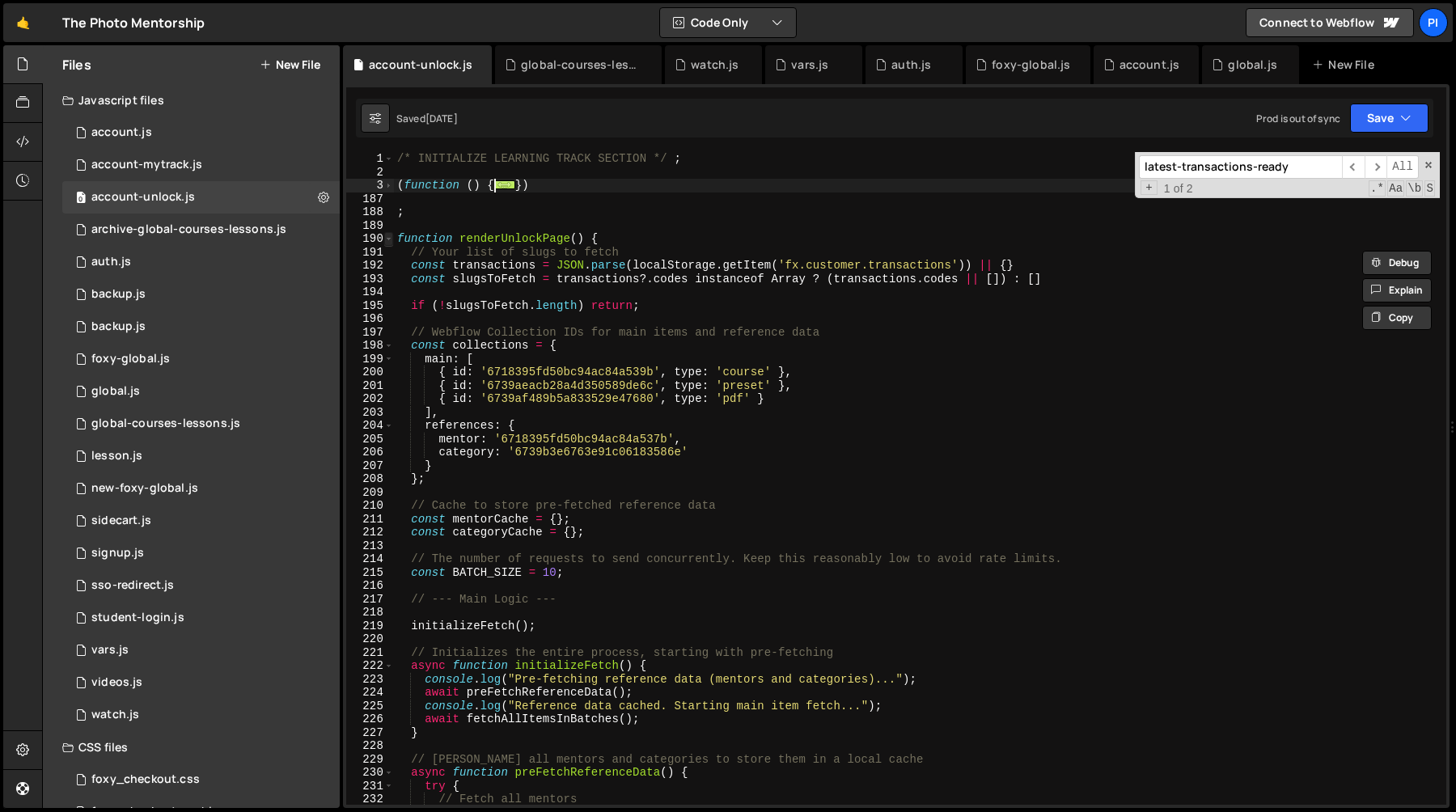
click at [389, 239] on span at bounding box center [389, 239] width 9 height 14
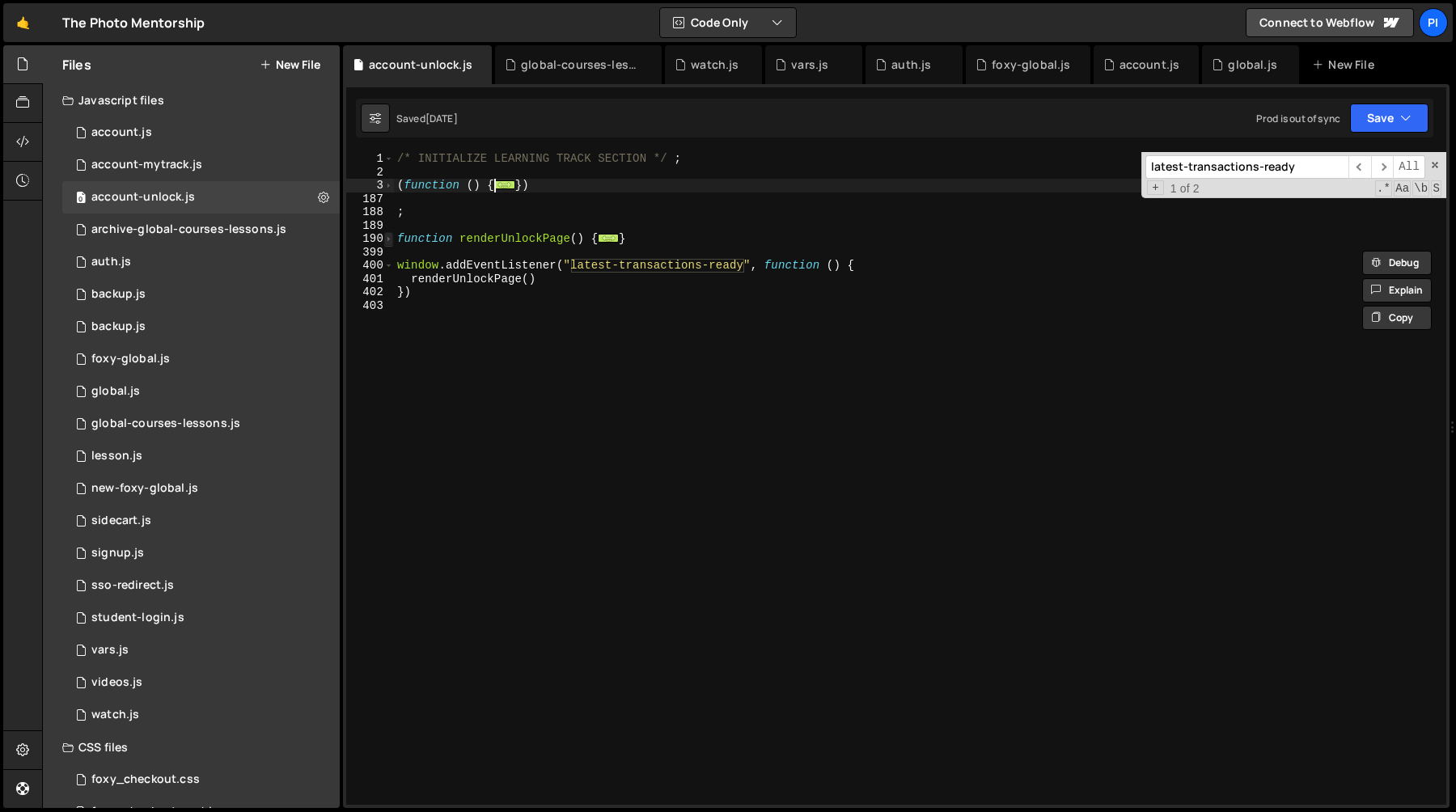
click at [388, 239] on span at bounding box center [389, 239] width 9 height 14
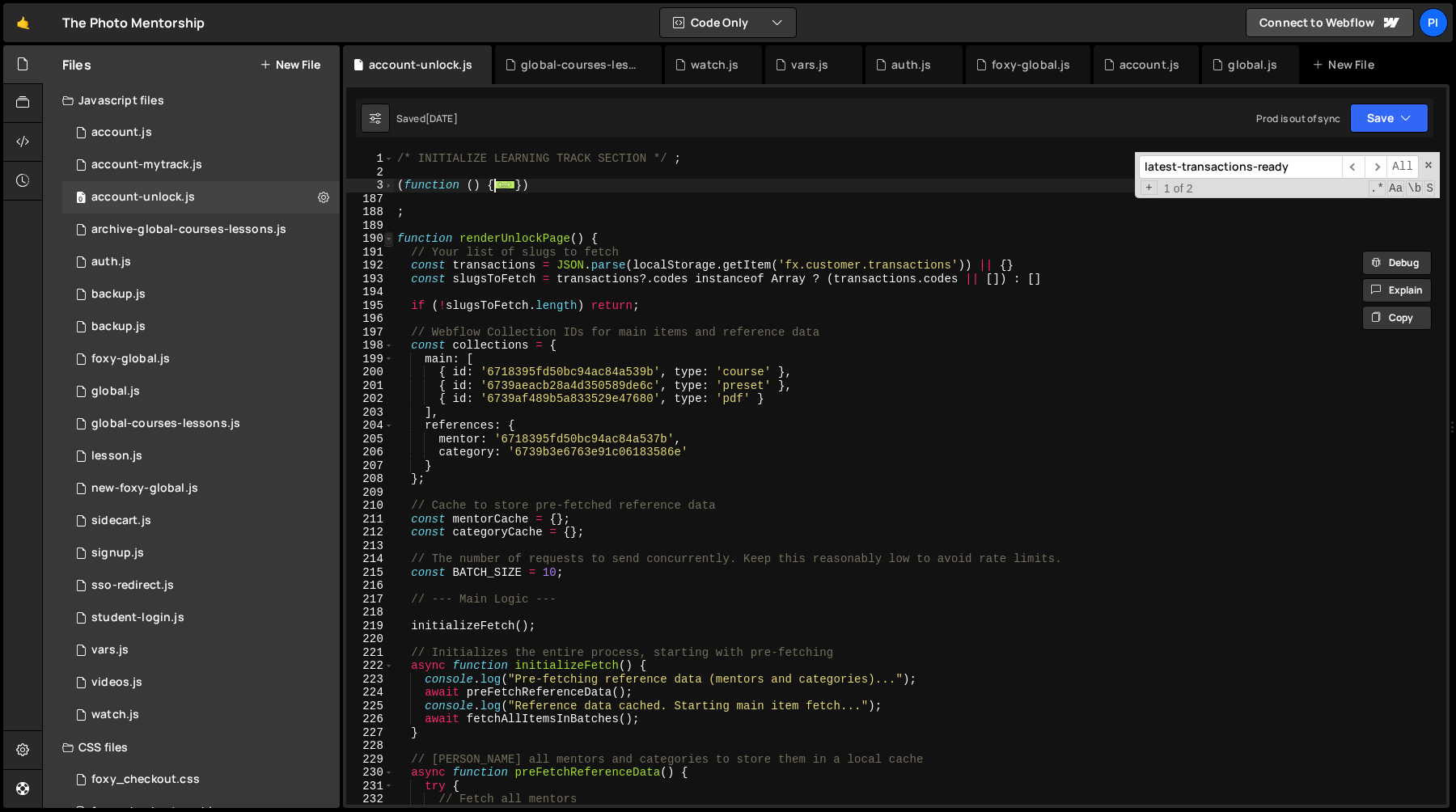
click at [390, 238] on span at bounding box center [389, 239] width 9 height 14
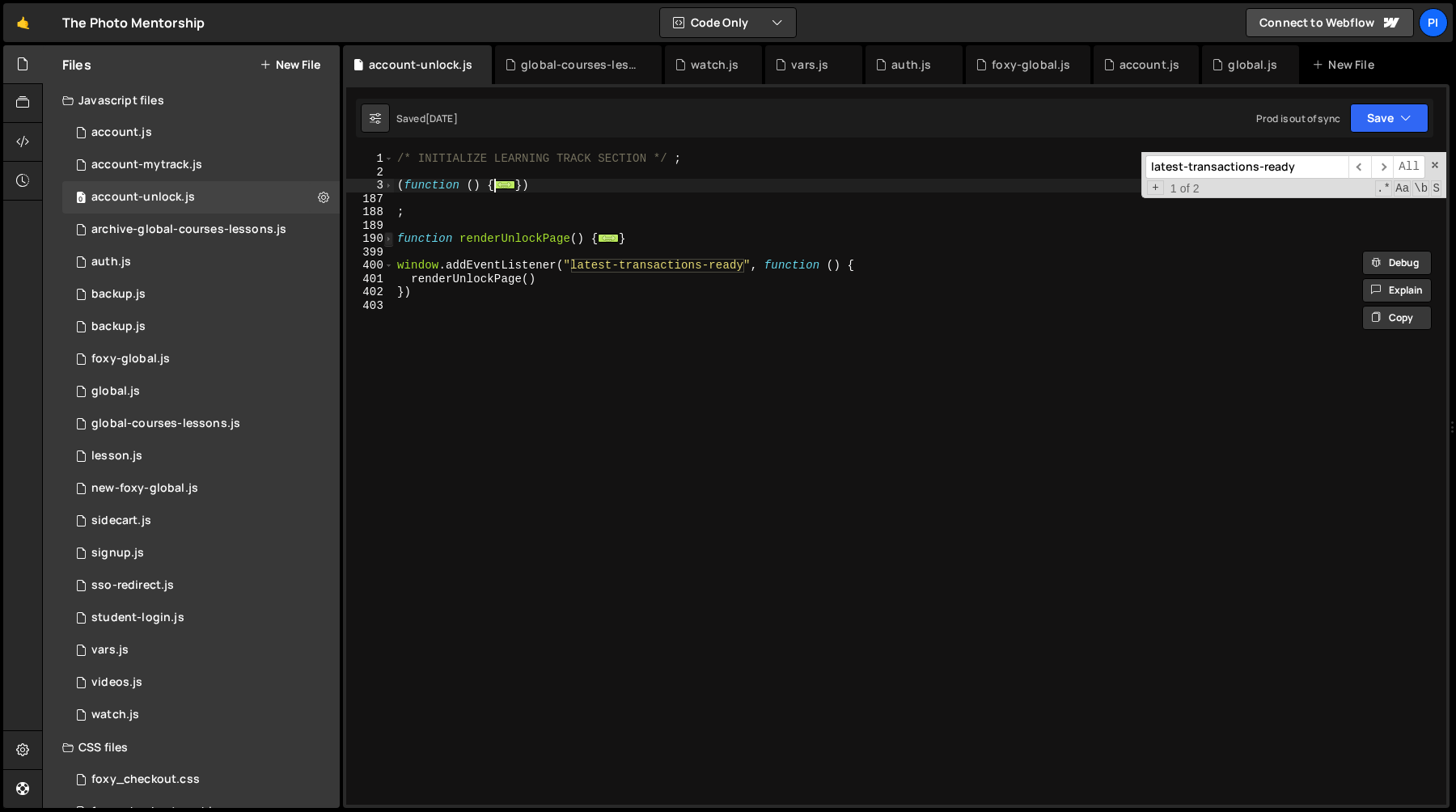
click at [389, 240] on span at bounding box center [389, 239] width 9 height 14
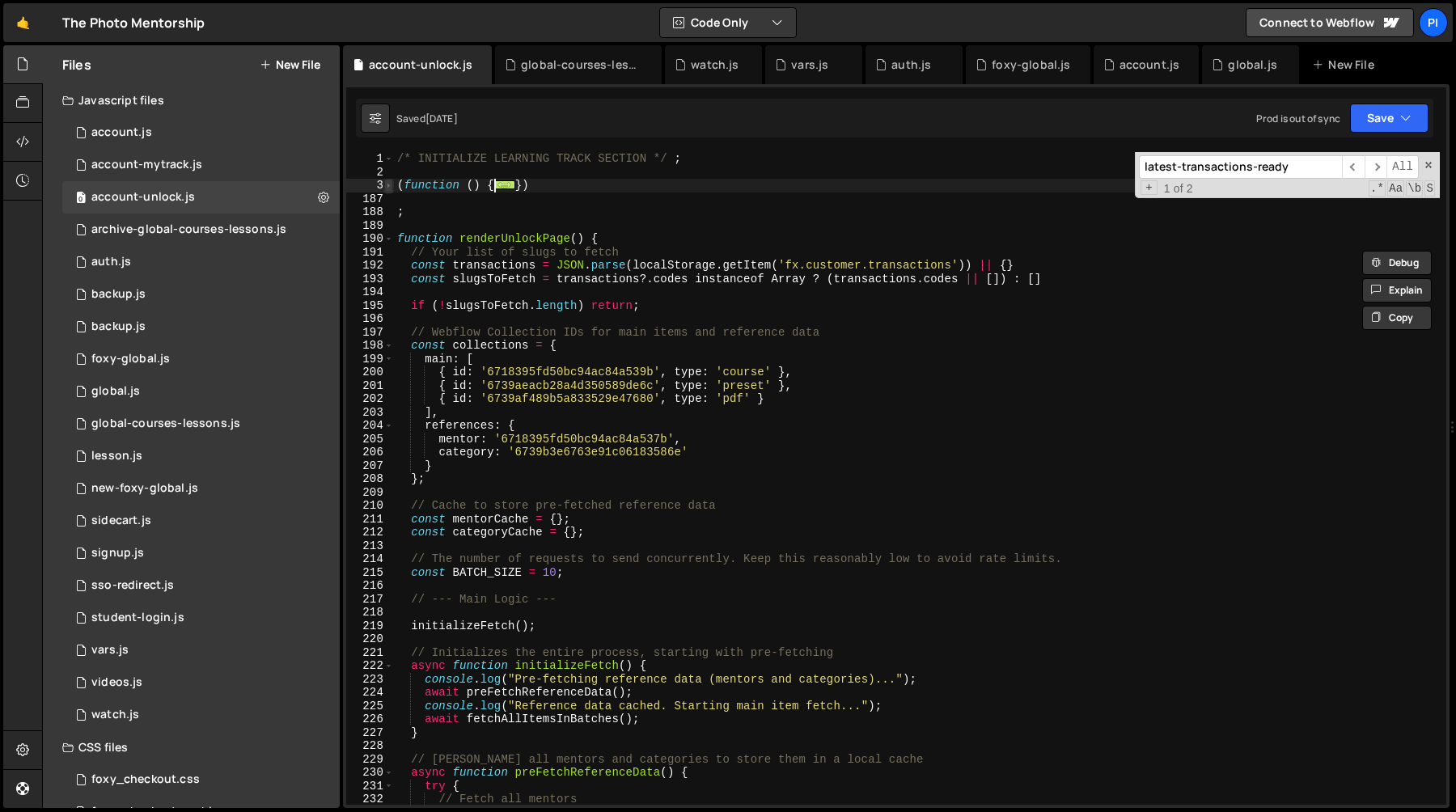
click at [385, 190] on span at bounding box center [389, 185] width 9 height 14
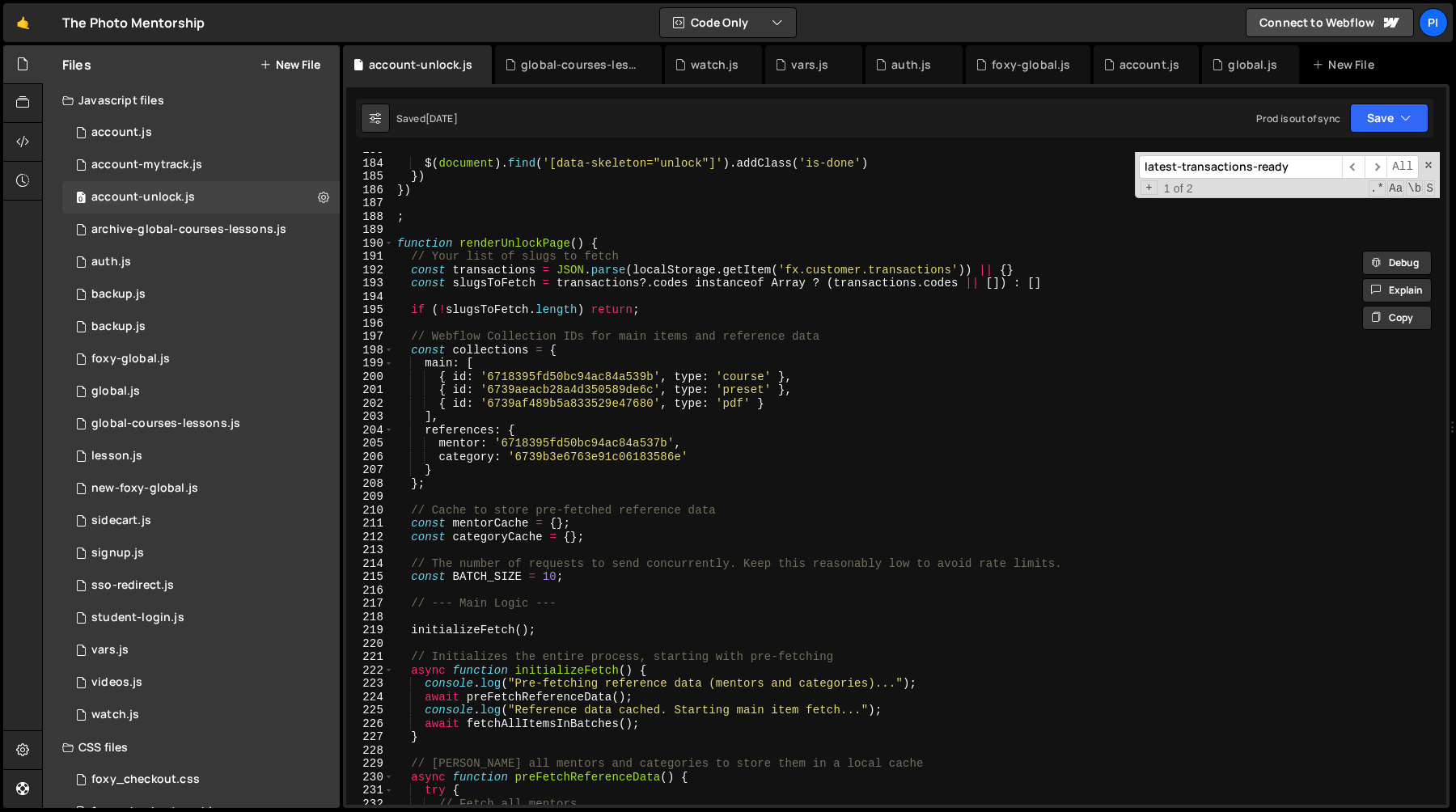
scroll to position [2312, 0]
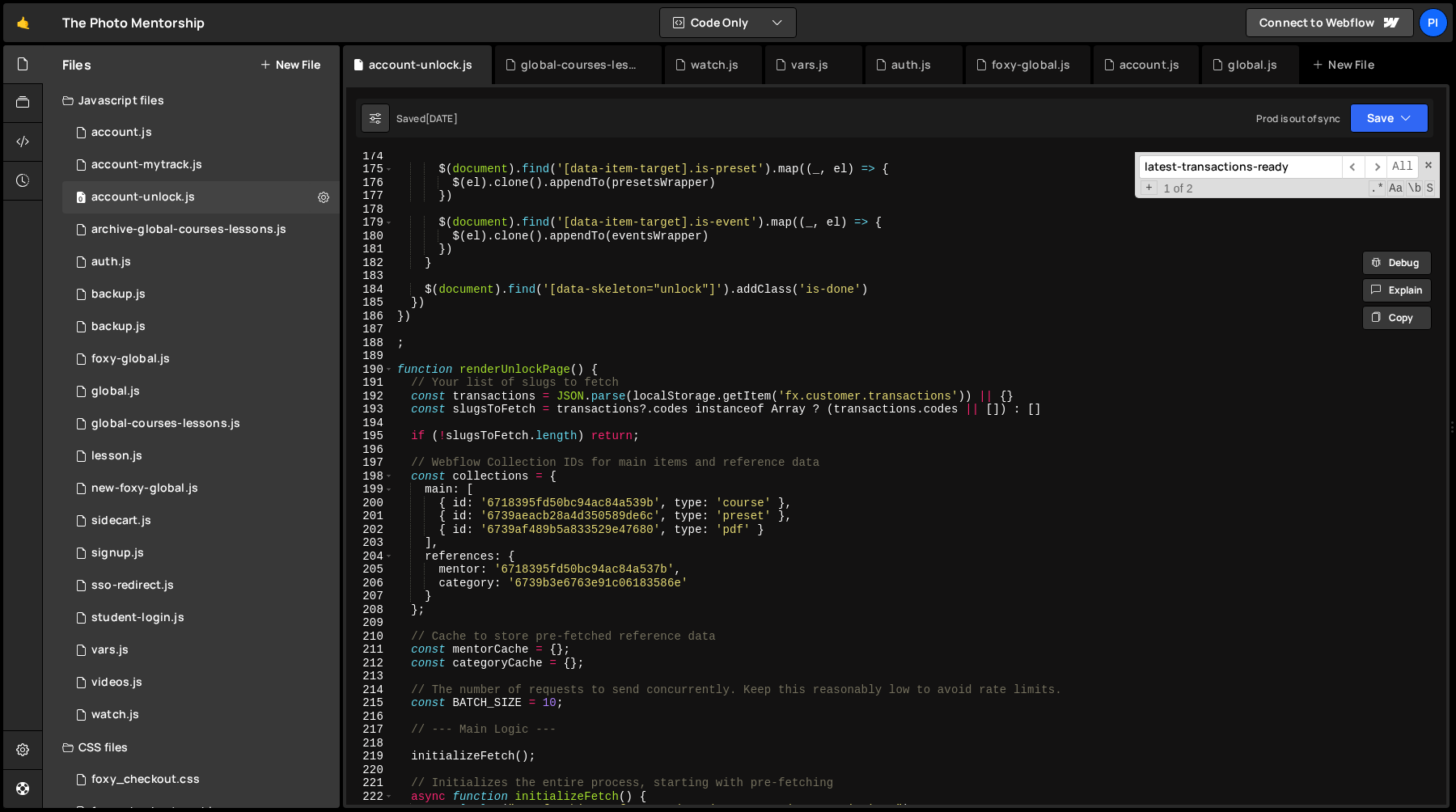
click at [426, 319] on div "$ ( document ) . find ( '[data-item-target].is-preset' ) . map (( _ , el ) => {…" at bounding box center [917, 488] width 1046 height 679
click at [423, 340] on div "$ ( document ) . find ( '[data-item-target].is-preset' ) . map (( _ , el ) => {…" at bounding box center [917, 488] width 1046 height 679
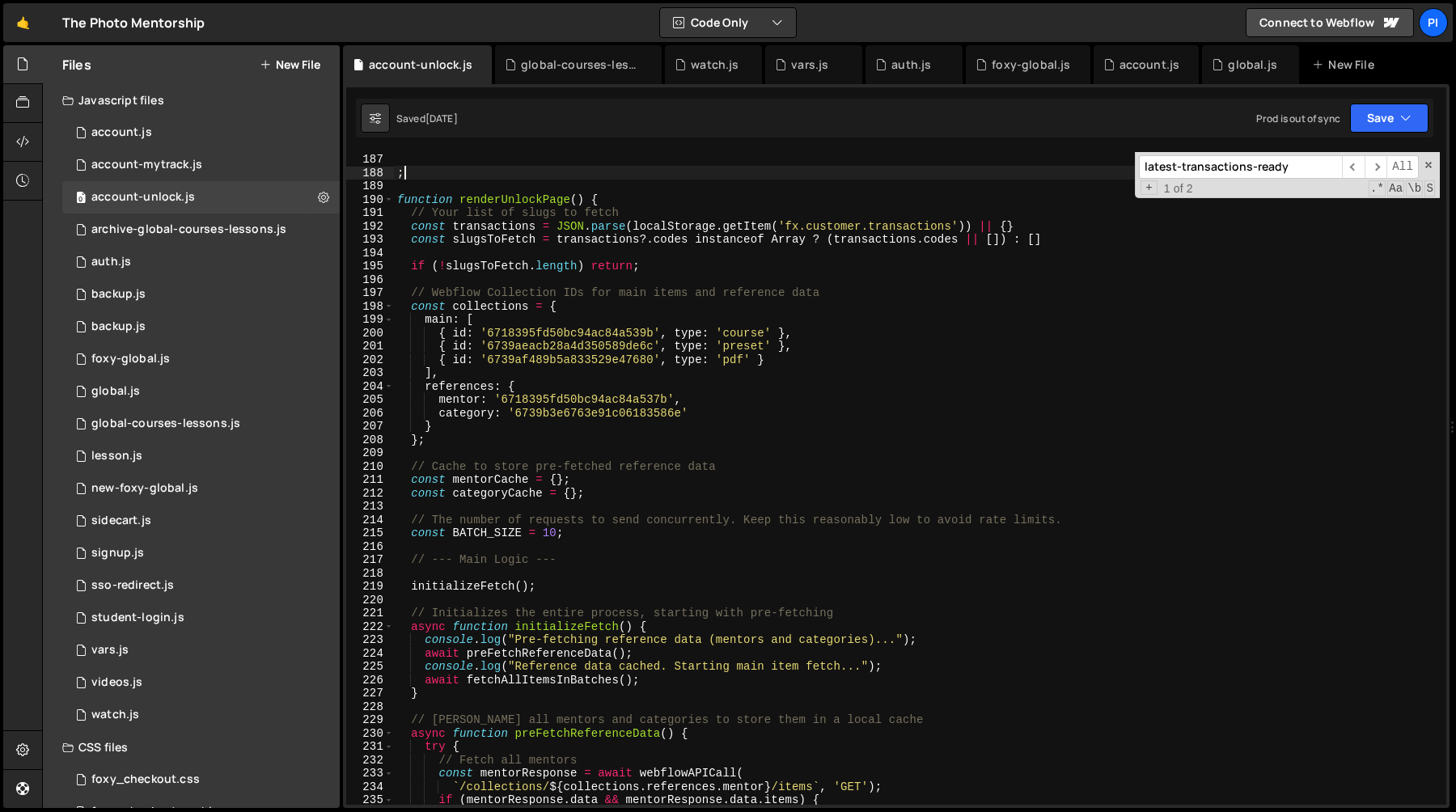
scroll to position [2486, 0]
click at [654, 320] on div "; function renderUnlockPage ( ) { // Your list of slugs to fetch const transact…" at bounding box center [917, 488] width 1046 height 679
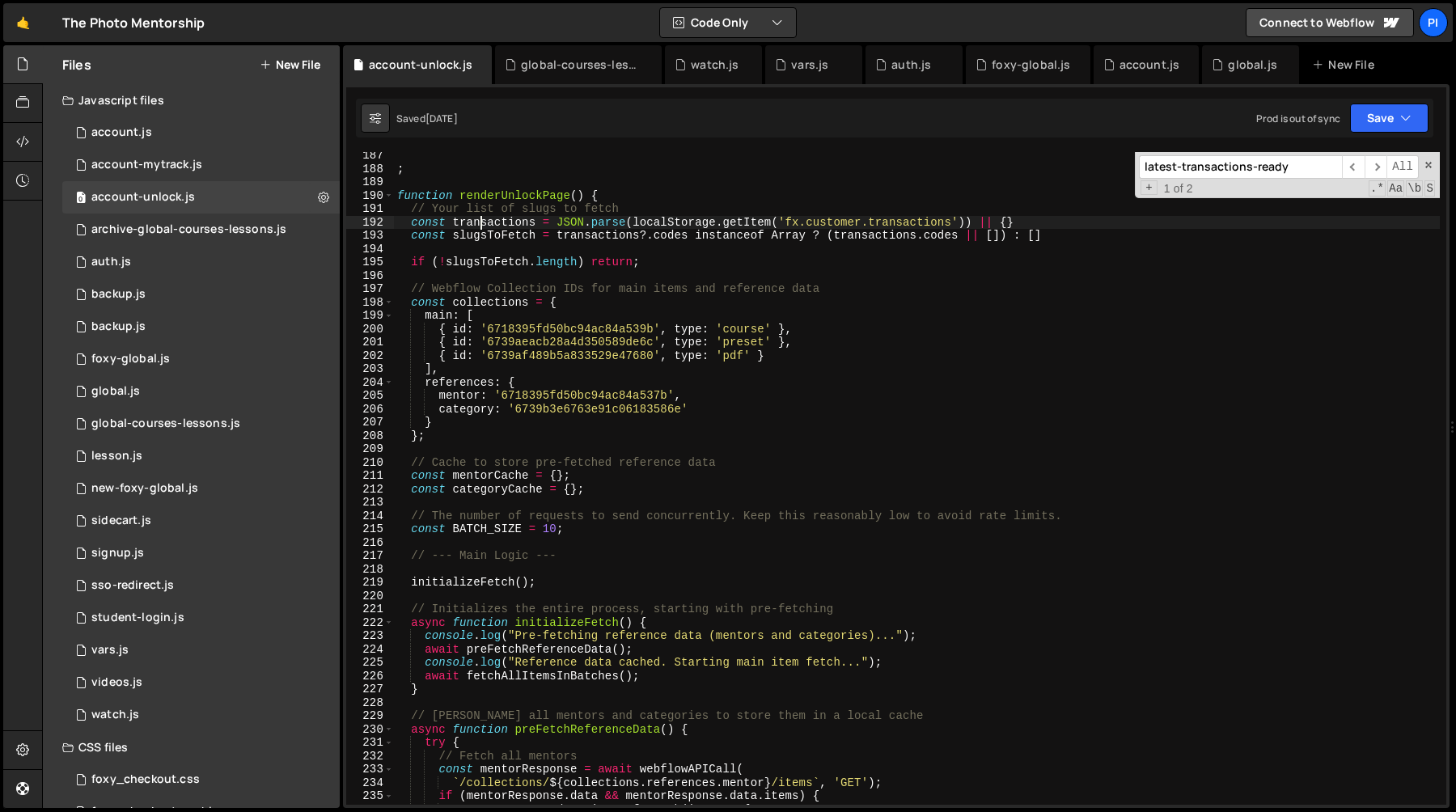
click at [482, 222] on div "; function renderUnlockPage ( ) { // Your list of slugs to fetch const transact…" at bounding box center [917, 488] width 1046 height 679
click at [512, 197] on div "; function renderUnlockPage ( ) { // Your list of slugs to fetch const transact…" at bounding box center [917, 488] width 1046 height 679
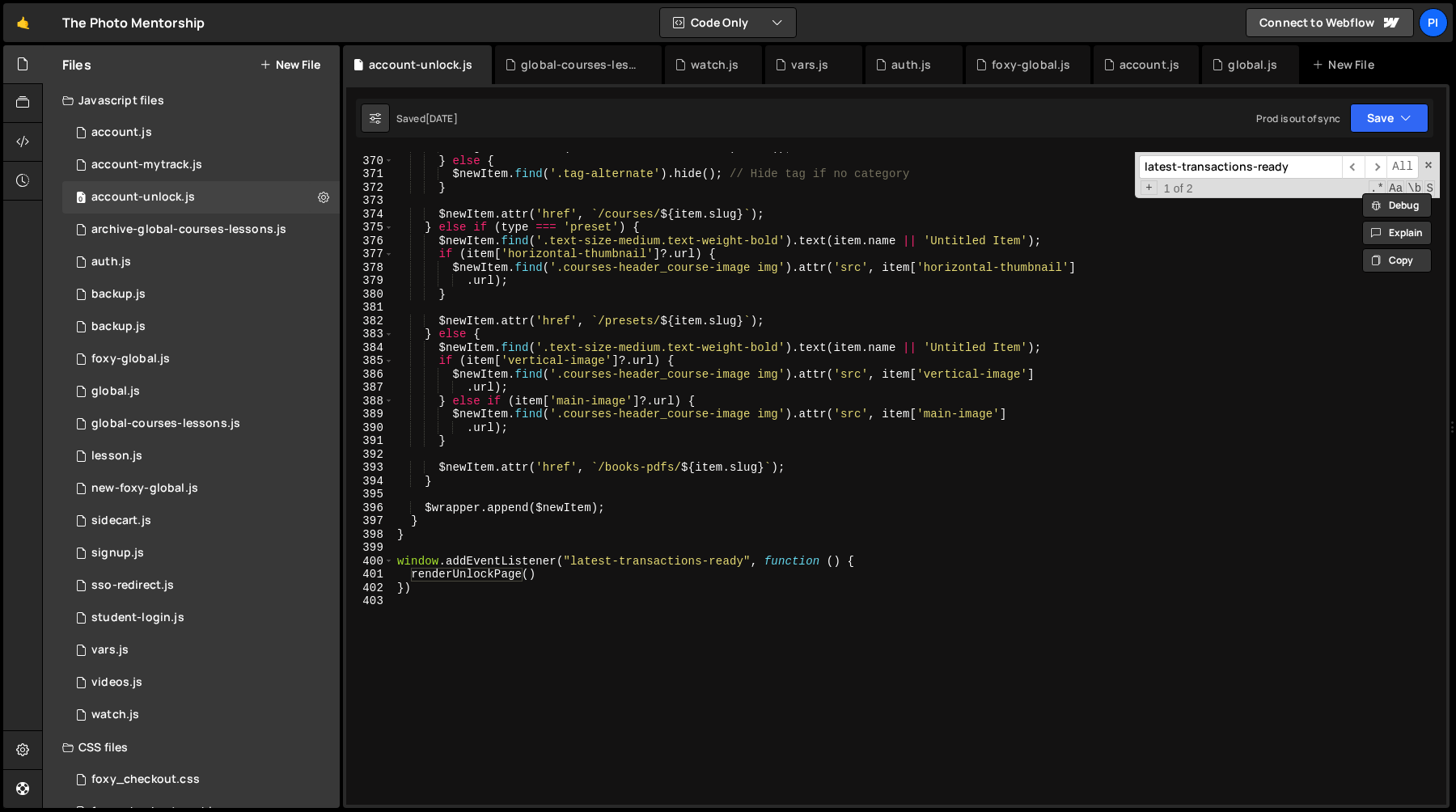
scroll to position [4983, 0]
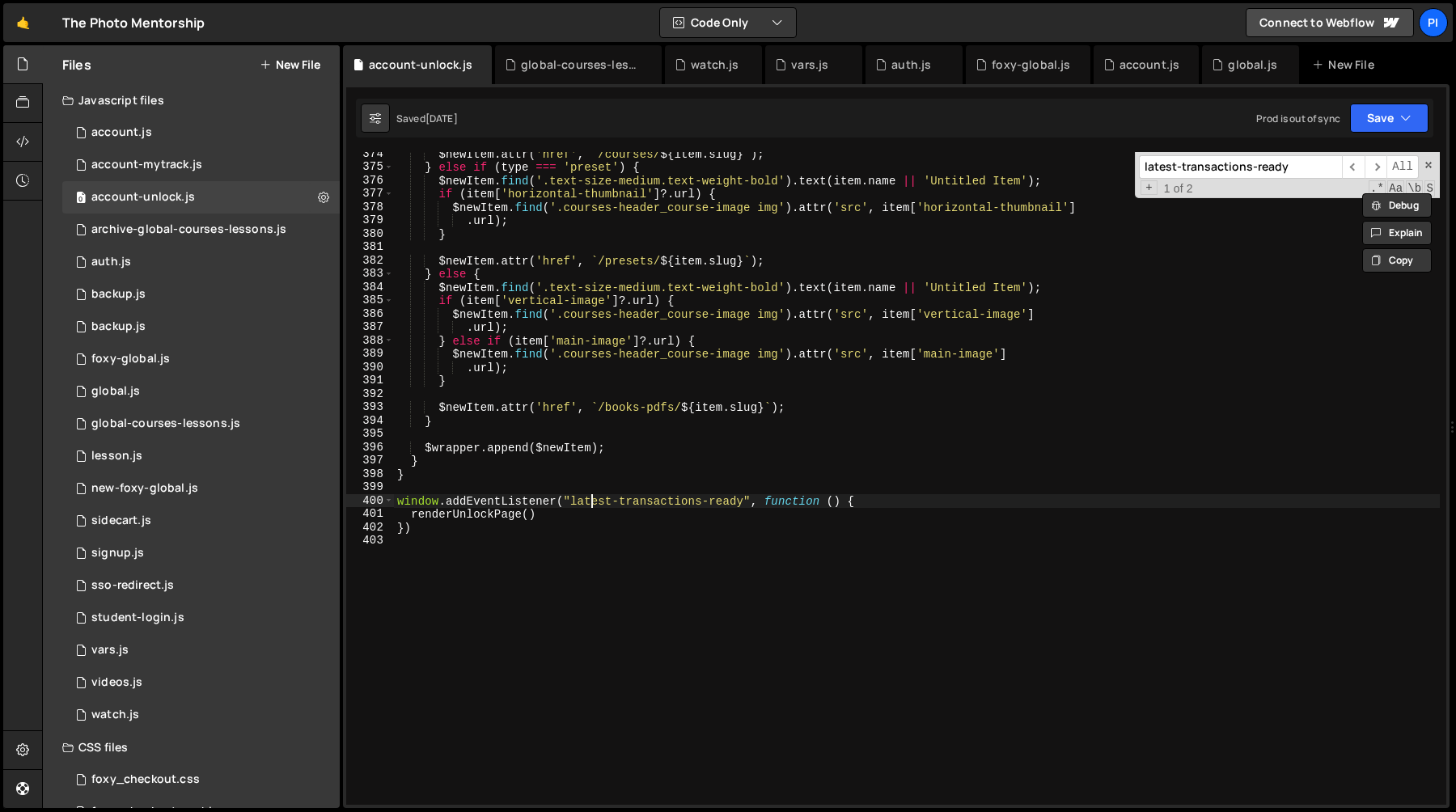
click at [592, 500] on div "$newItem . attr ( 'href' , ` /courses/ ${ item . slug } ` ) ; } else if ( type …" at bounding box center [917, 486] width 1046 height 679
type textarea "window.addEventListener("latest-transactions-ready", function () {"
click at [592, 500] on div "$newItem . attr ( 'href' , ` /courses/ ${ item . slug } ` ) ; } else if ( type …" at bounding box center [917, 486] width 1046 height 679
click at [741, 504] on div "$newItem . attr ( 'href' , ` /courses/ ${ item . slug } ` ) ; } else if ( type …" at bounding box center [917, 486] width 1046 height 679
click at [742, 504] on div "$newItem . attr ( 'href' , ` /courses/ ${ item . slug } ` ) ; } else if ( type …" at bounding box center [917, 486] width 1046 height 679
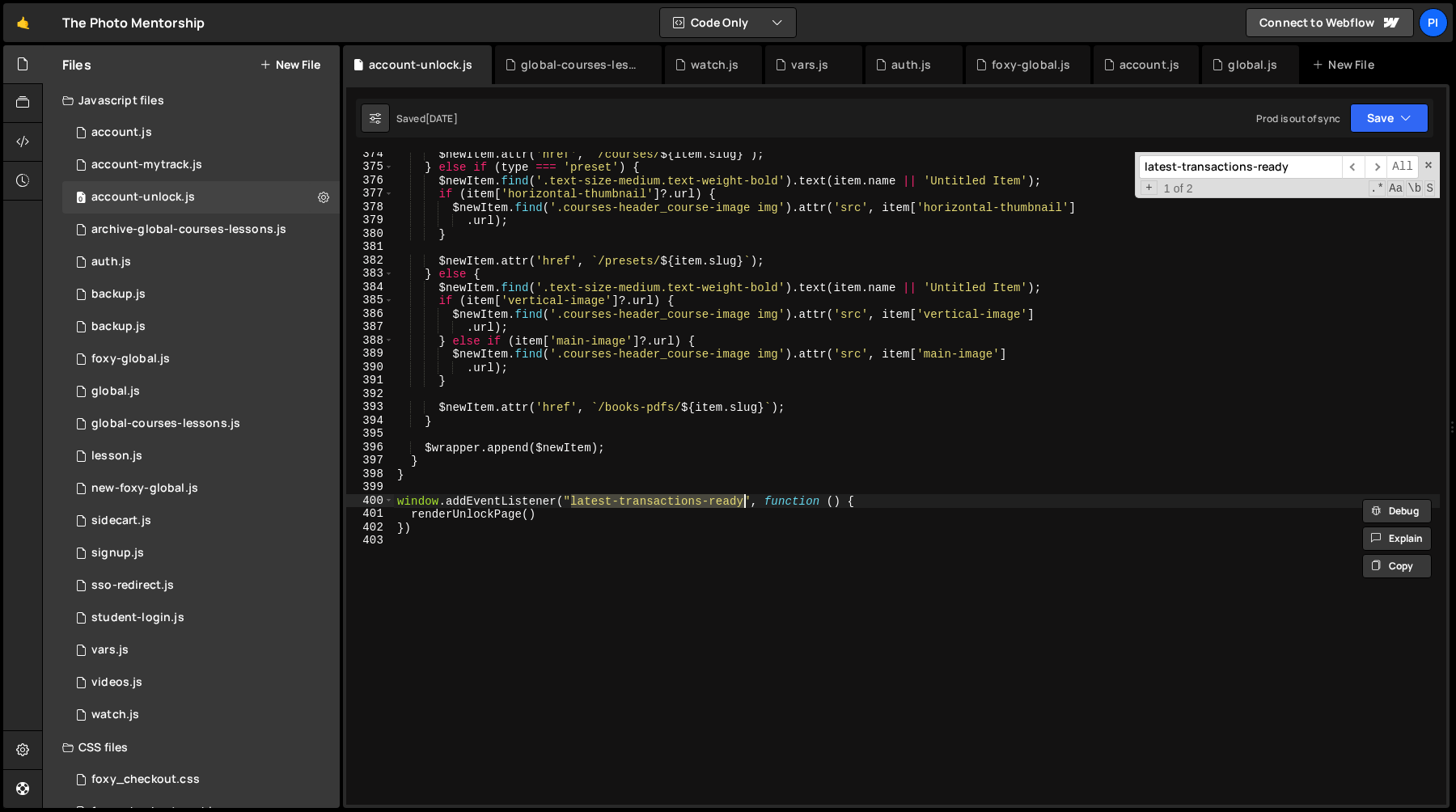
click at [883, 498] on div "$newItem . attr ( 'href' , ` /courses/ ${ item . slug } ` ) ; } else if ( type …" at bounding box center [917, 486] width 1046 height 679
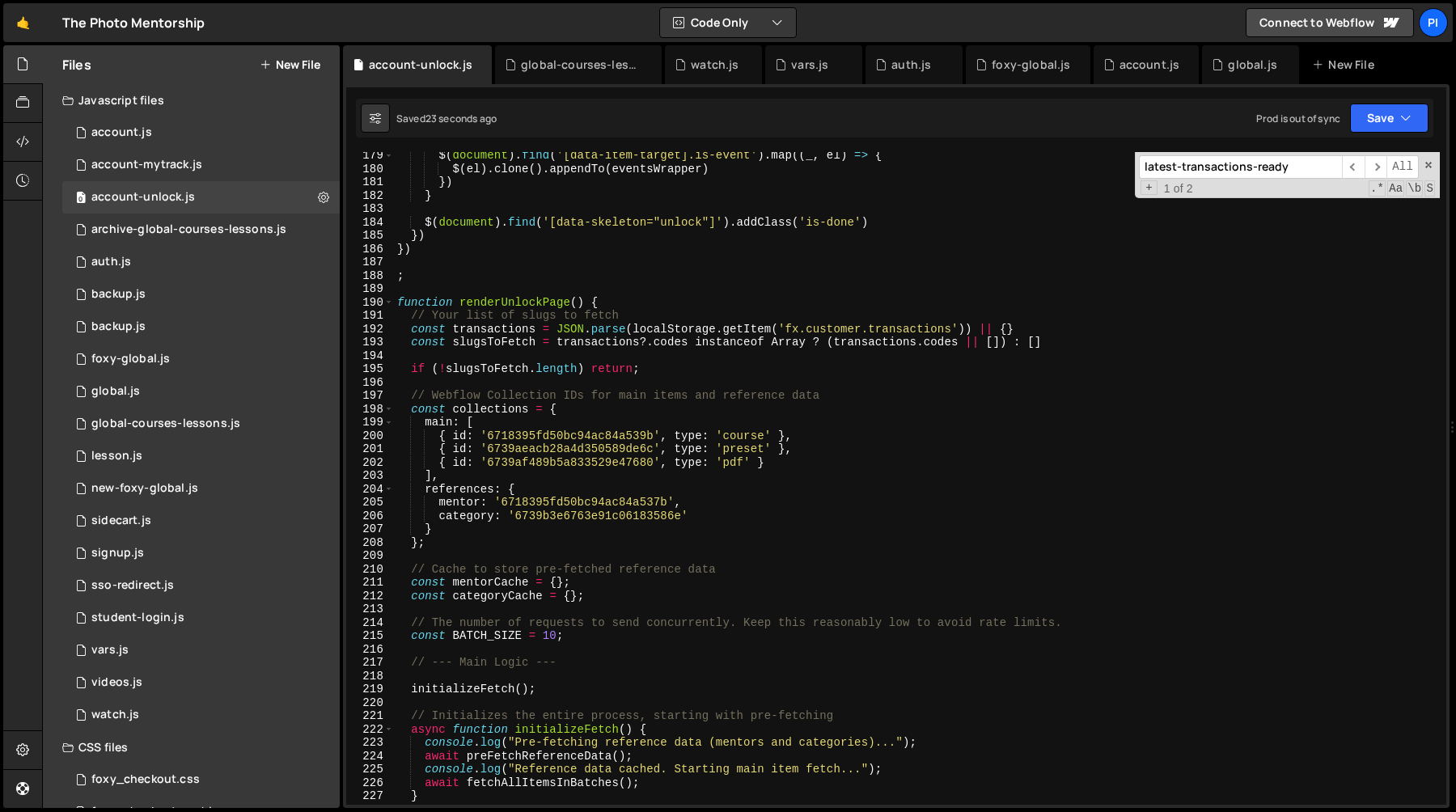
scroll to position [2374, 0]
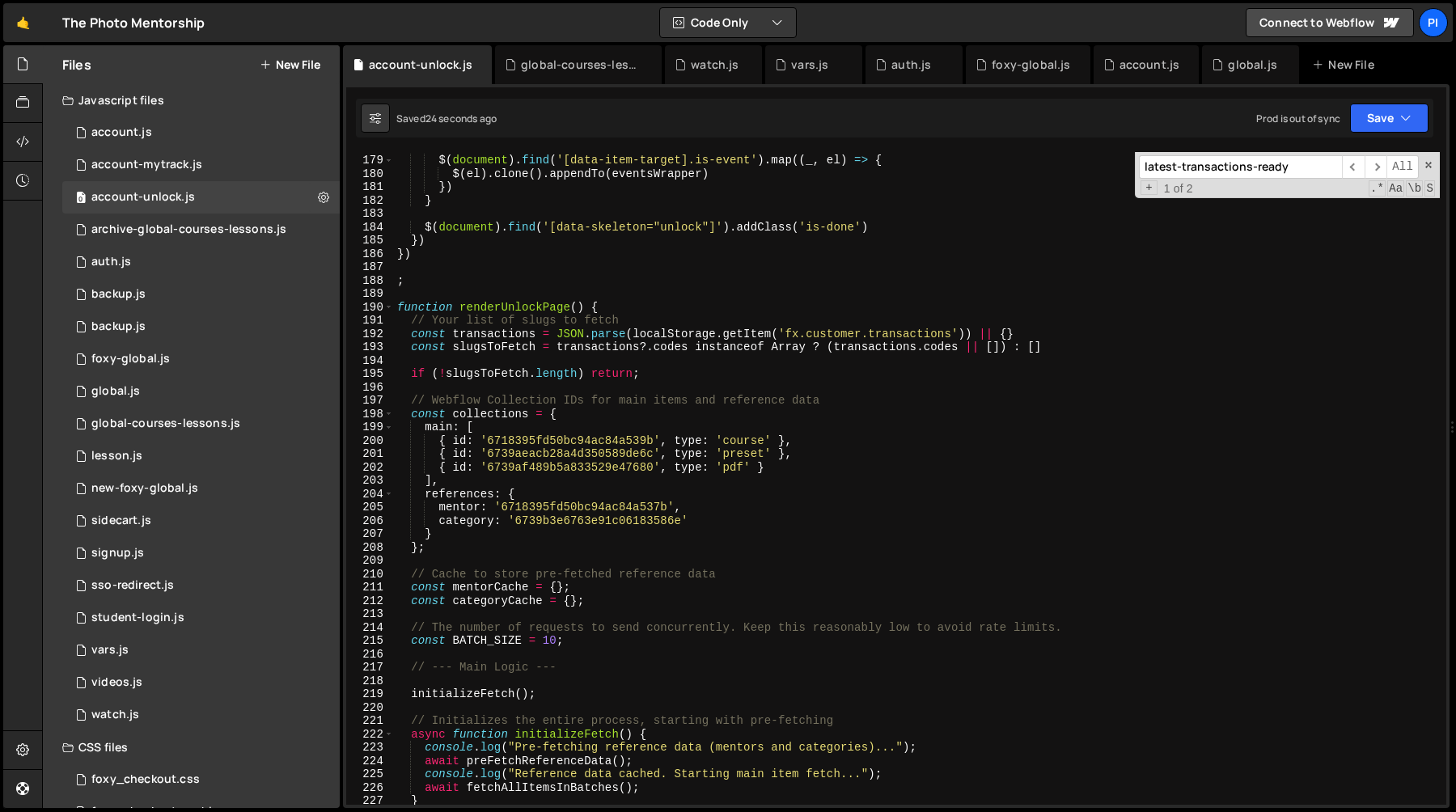
click at [523, 305] on div "$ ( document ) . find ( '[data-item-target].is-event' ) . map (( _ , el ) => { …" at bounding box center [917, 479] width 1046 height 679
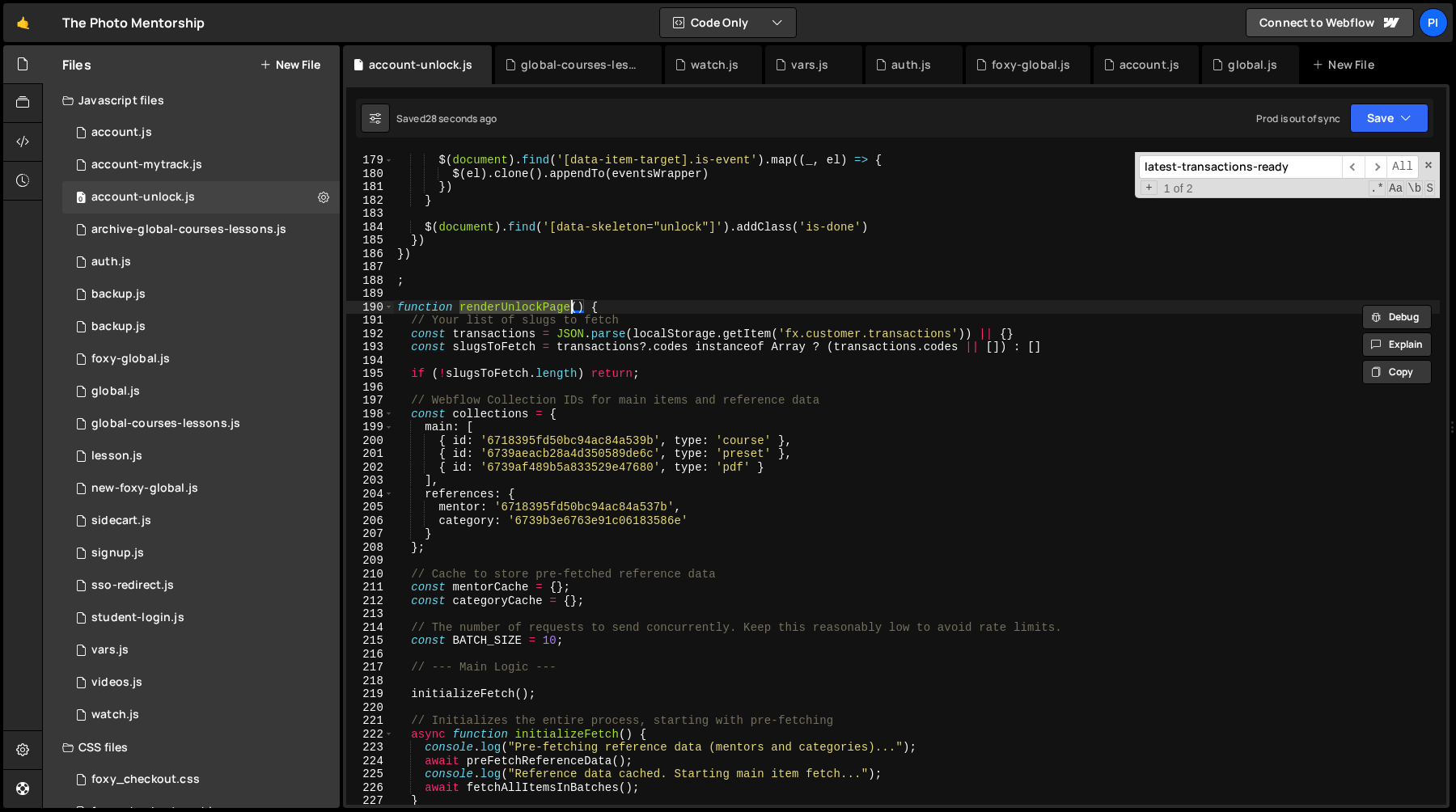
click at [498, 338] on div "$ ( document ) . find ( '[data-item-target].is-event' ) . map (( _ , el ) => { …" at bounding box center [917, 479] width 1046 height 679
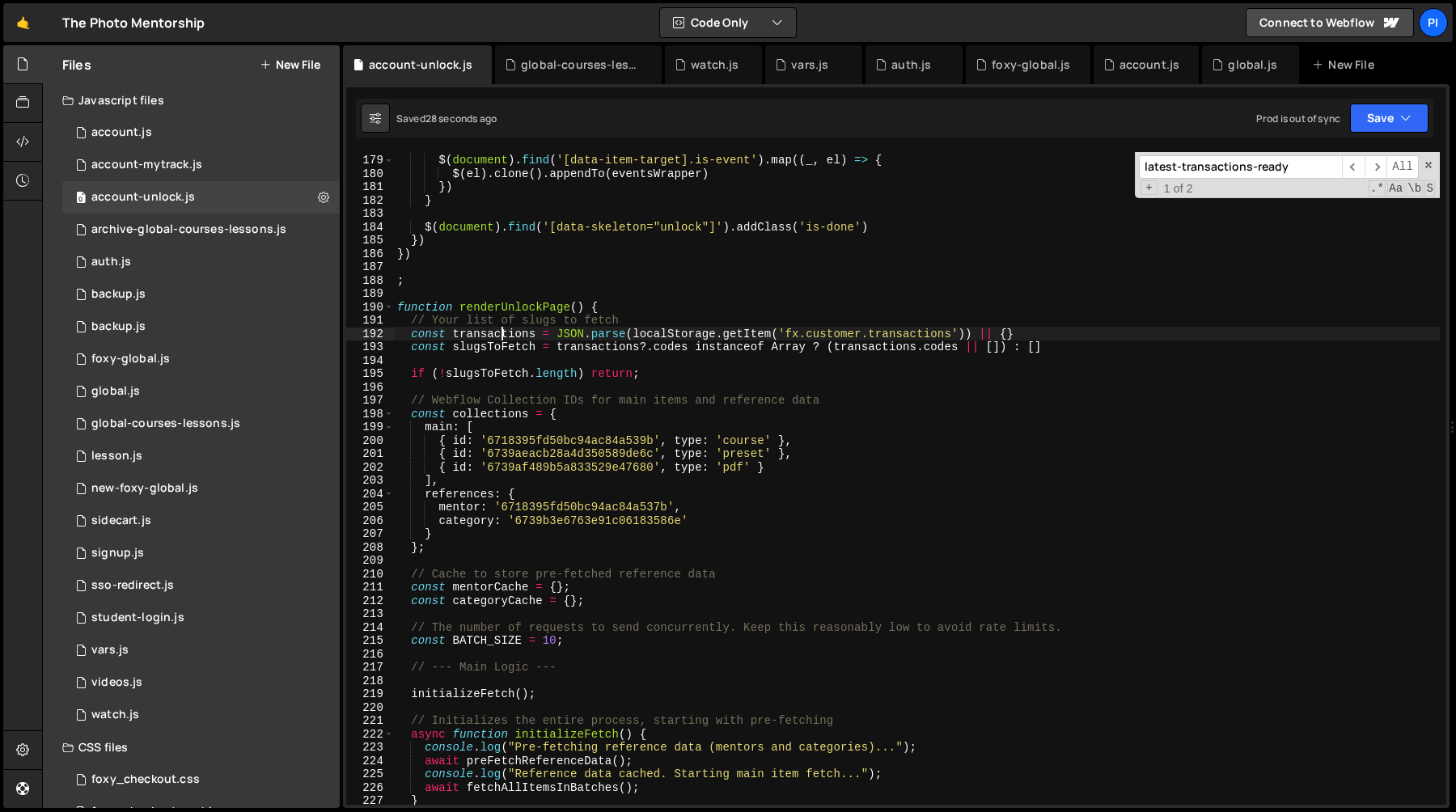
click at [498, 338] on div "$ ( document ) . find ( '[data-item-target].is-event' ) . map (( _ , el ) => { …" at bounding box center [917, 479] width 1046 height 679
click at [642, 242] on div "$ ( document ) . find ( '[data-item-target].is-event' ) . map (( _ , el ) => { …" at bounding box center [917, 479] width 1046 height 679
type textarea "})"
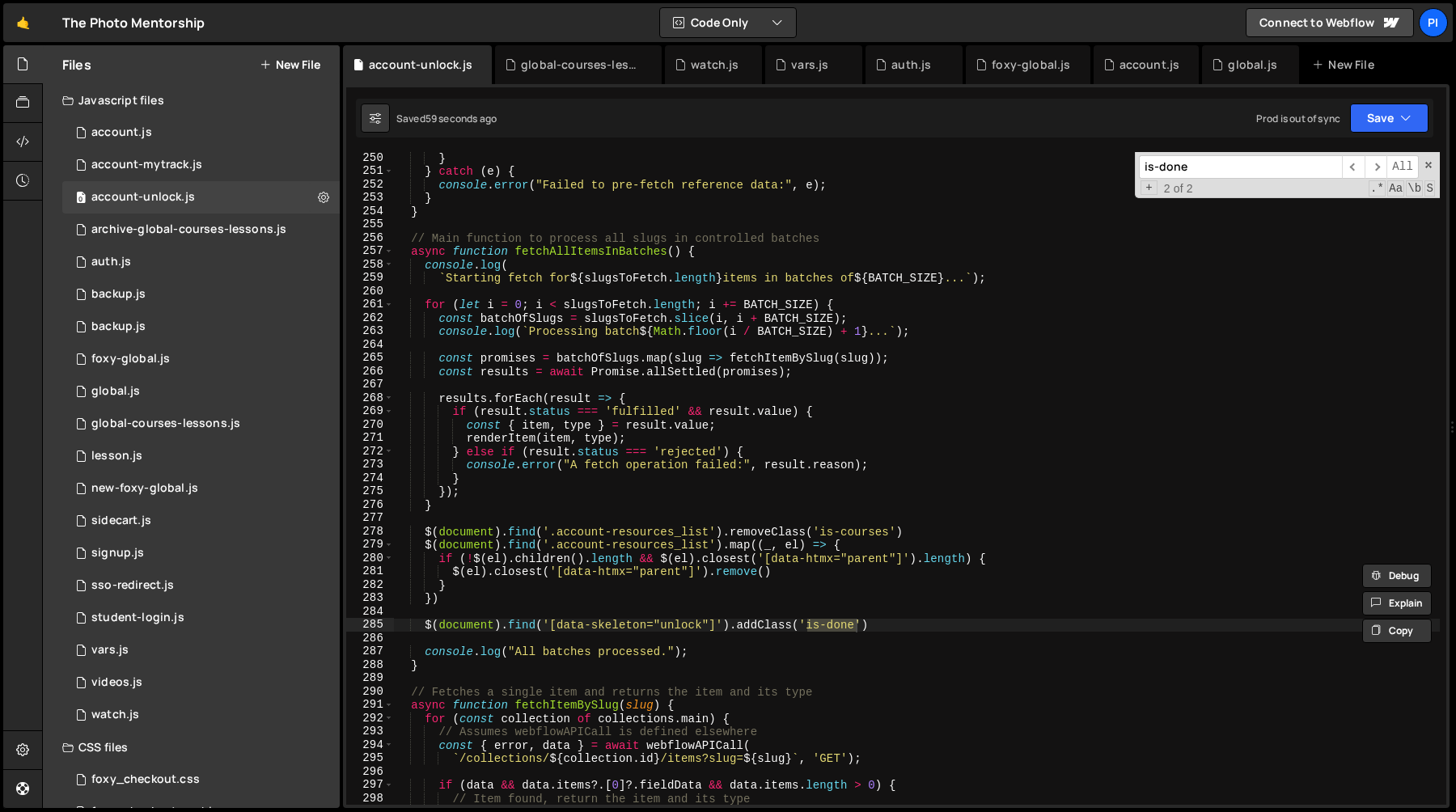
scroll to position [3323, 0]
type input "is-done"
click at [1375, 164] on span "​" at bounding box center [1376, 166] width 22 height 23
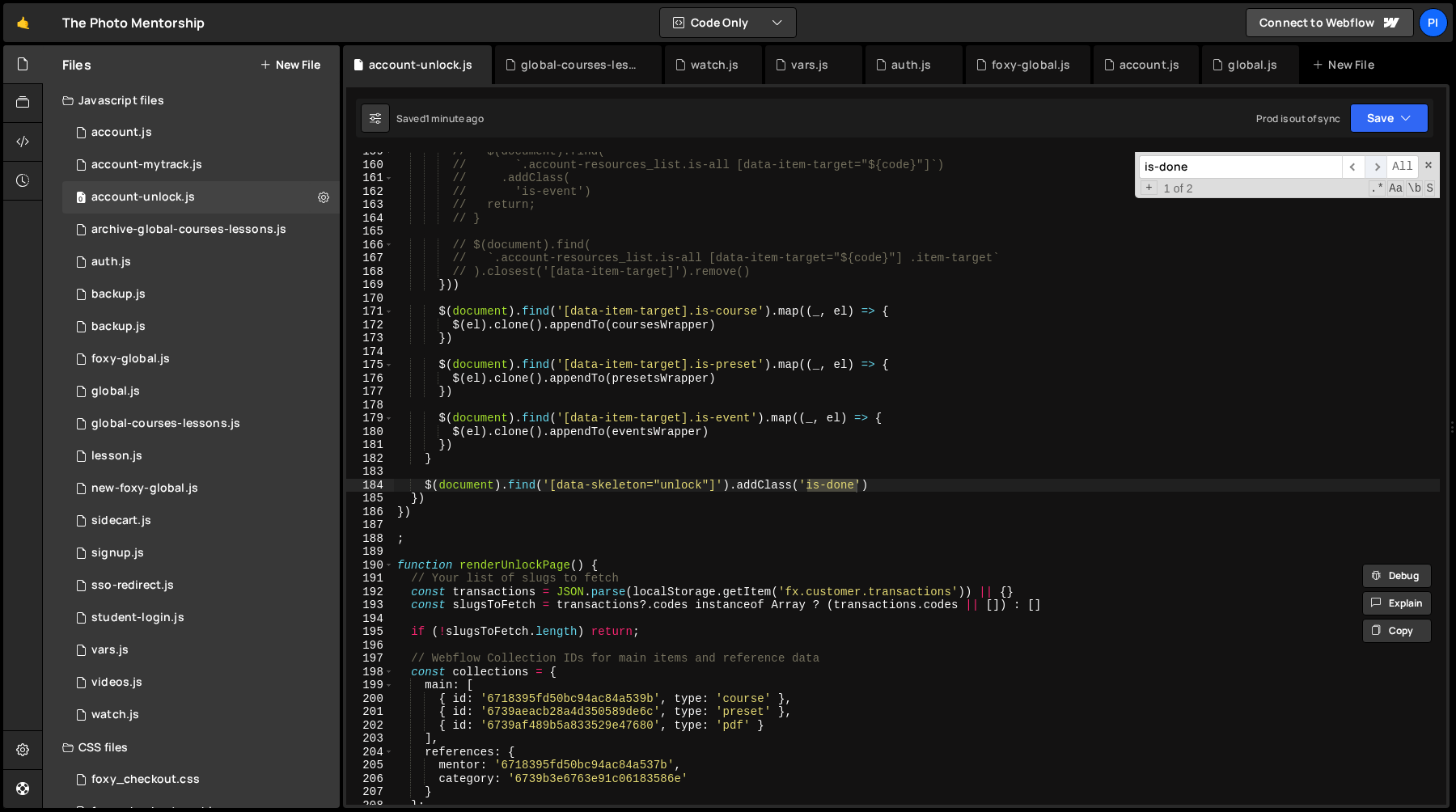
scroll to position [2116, 0]
click at [1375, 164] on span "​" at bounding box center [1376, 166] width 22 height 23
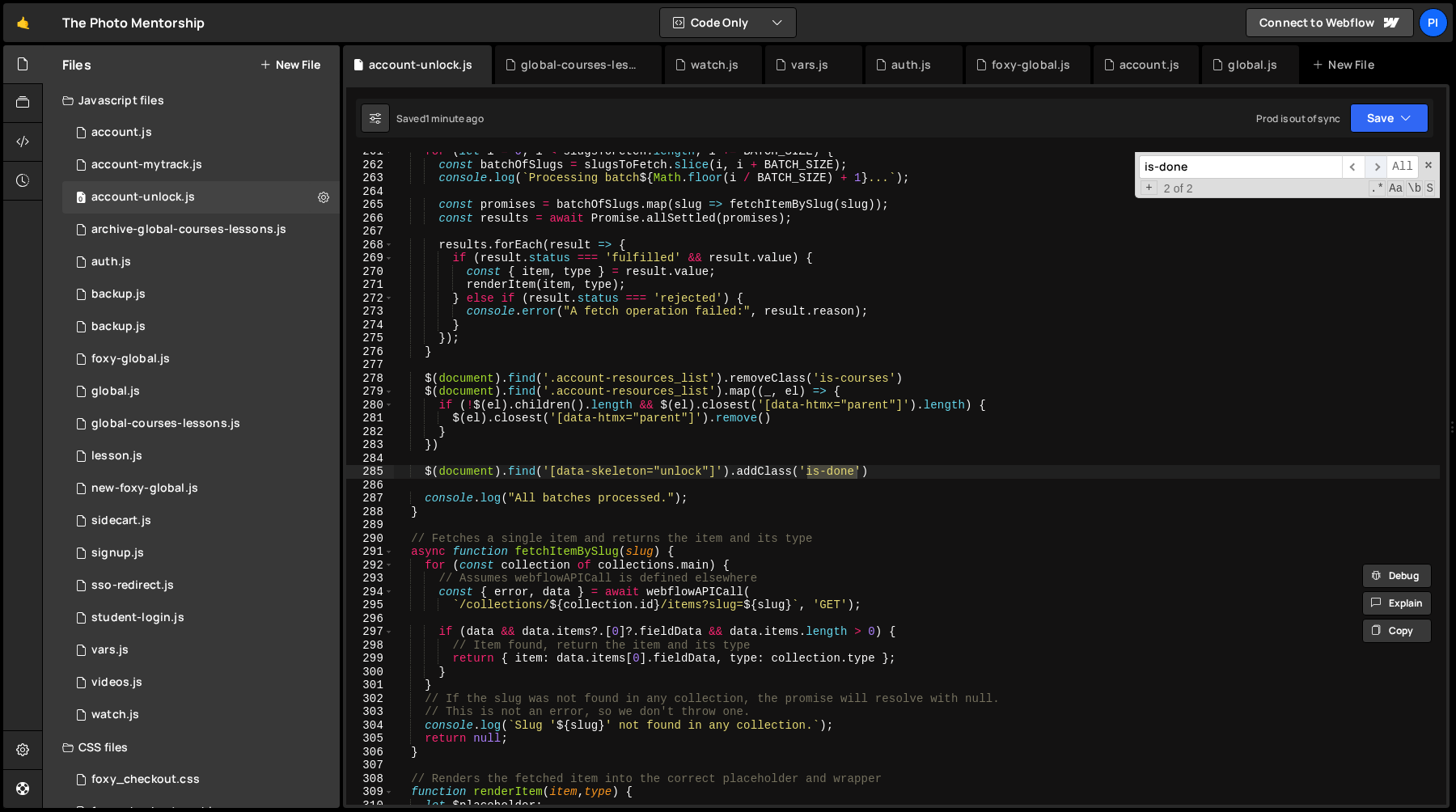
click at [1375, 164] on span "​" at bounding box center [1376, 166] width 22 height 23
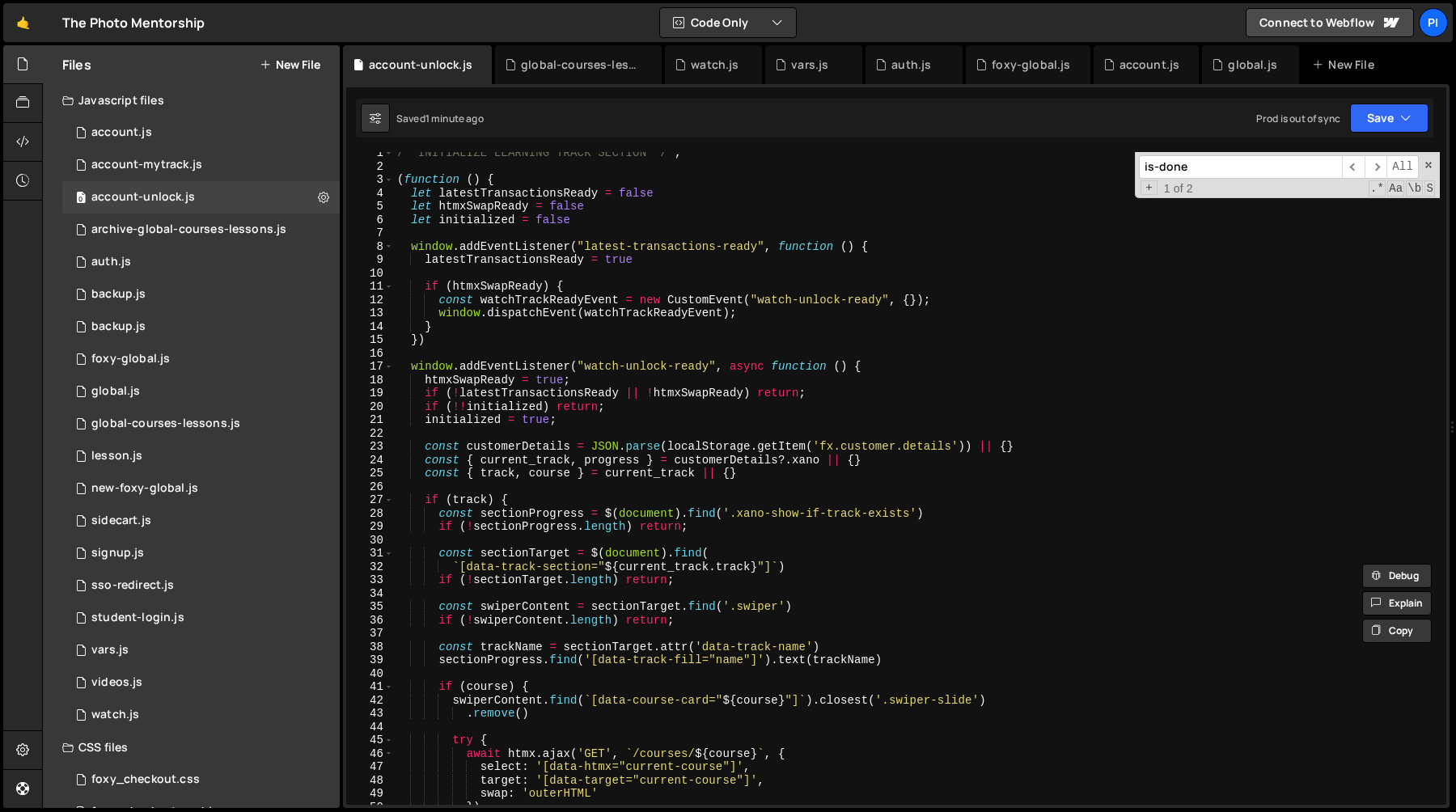
scroll to position [0, 0]
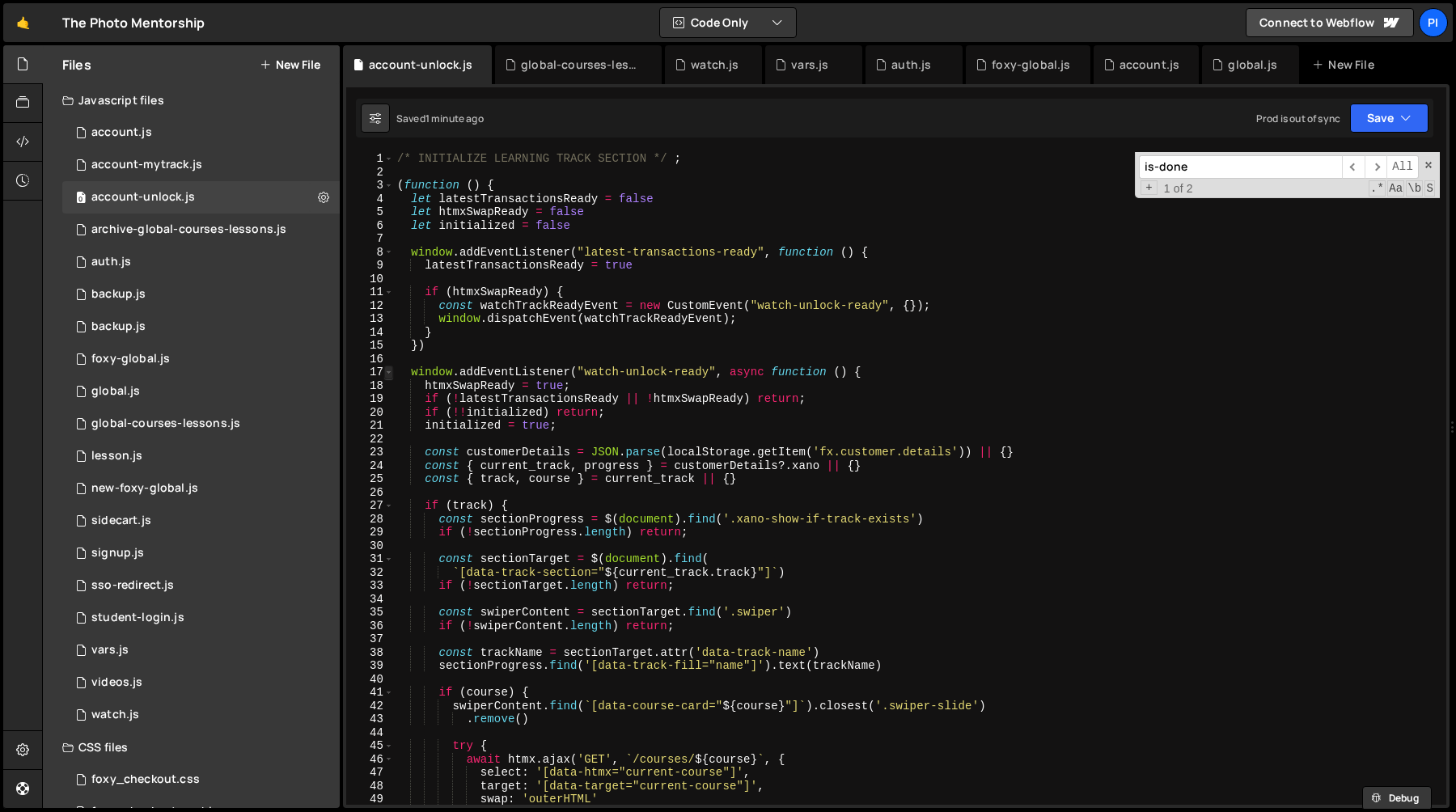
click at [390, 372] on span at bounding box center [389, 373] width 9 height 14
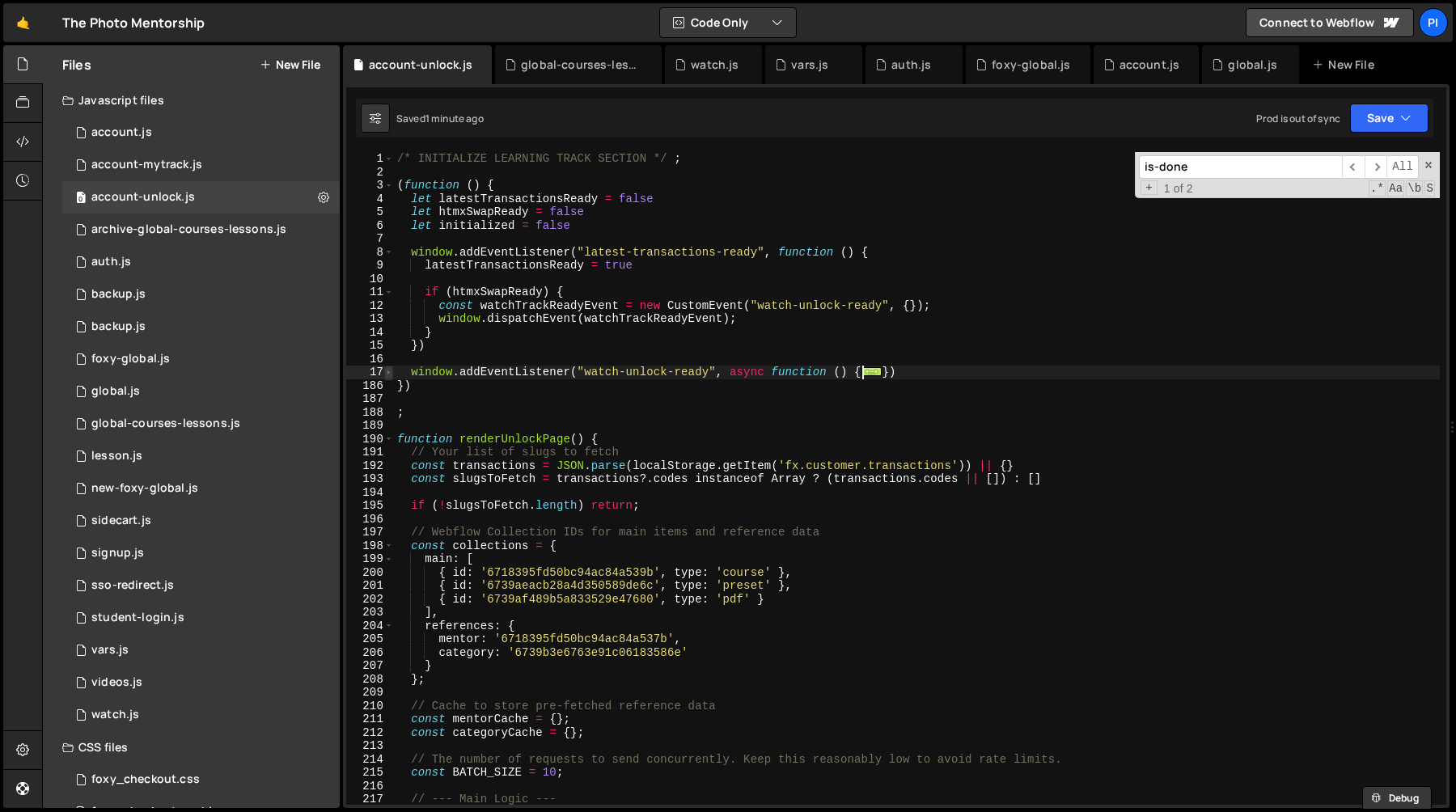
click at [390, 372] on span at bounding box center [389, 373] width 9 height 14
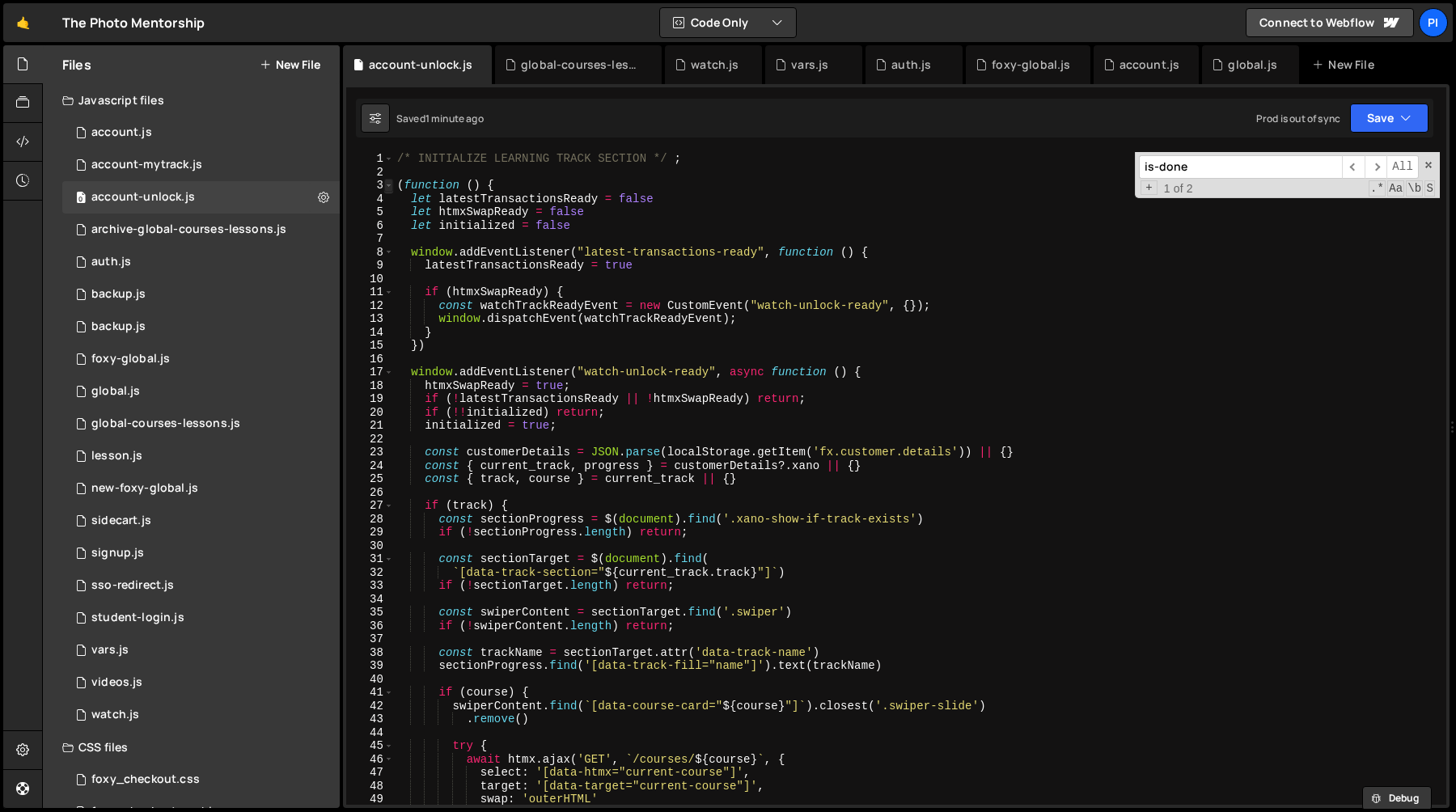
click at [390, 187] on span at bounding box center [389, 185] width 9 height 14
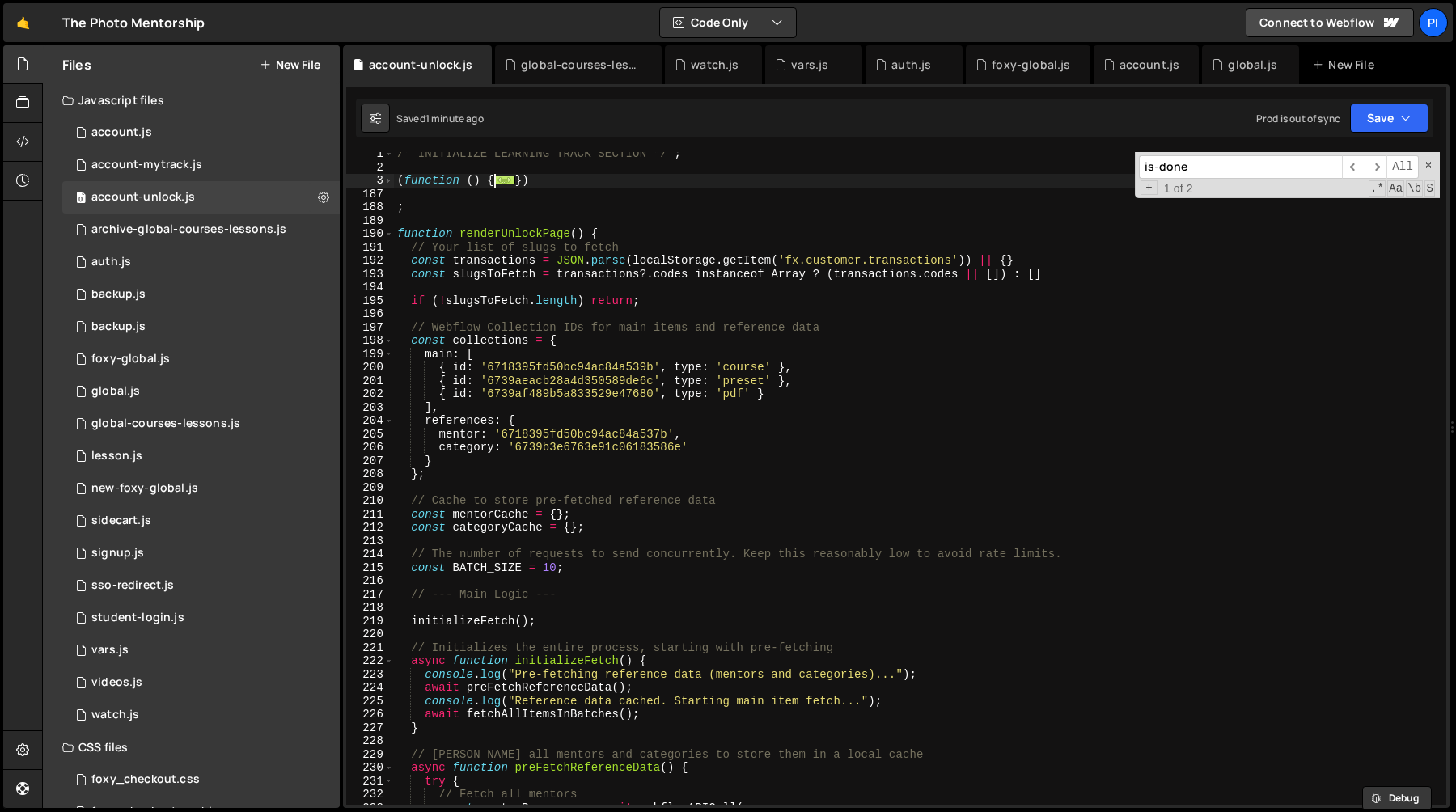
scroll to position [53, 0]
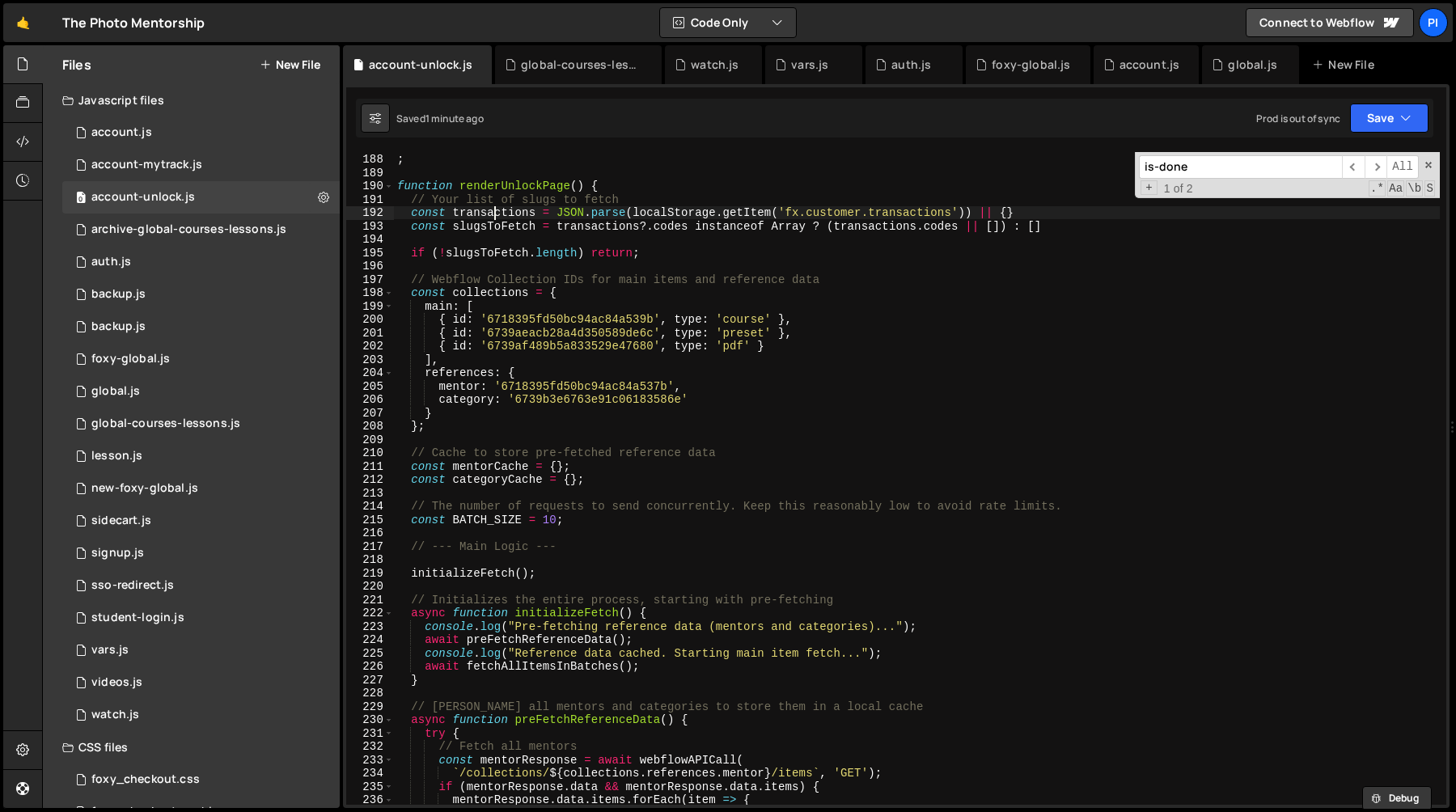
click at [495, 211] on div "; function renderUnlockPage ( ) { // Your list of slugs to fetch const transact…" at bounding box center [917, 478] width 1046 height 679
type textarea "const transactions = JSON.parse(localStorage.getItem('fx.customer.transactions'…"
click at [495, 211] on div "; function renderUnlockPage ( ) { // Your list of slugs to fetch const transact…" at bounding box center [917, 478] width 1046 height 679
click at [520, 242] on div "; function renderUnlockPage ( ) { // Your list of slugs to fetch const transact…" at bounding box center [917, 478] width 1046 height 679
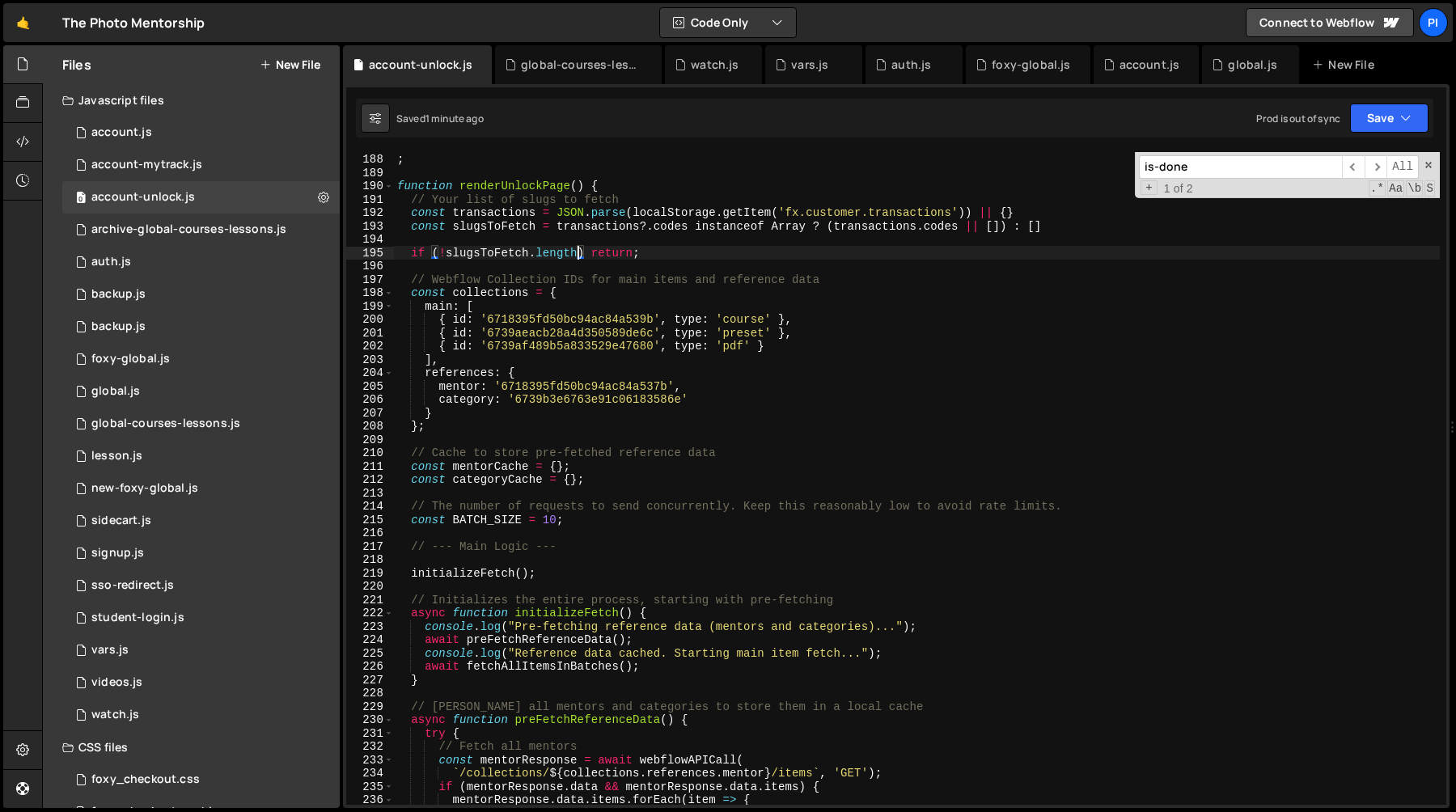
click at [578, 255] on div "; function renderUnlockPage ( ) { // Your list of slugs to fetch const transact…" at bounding box center [917, 478] width 1046 height 679
click at [468, 227] on div "; function renderUnlockPage ( ) { // Your list of slugs to fetch const transact…" at bounding box center [917, 478] width 1046 height 679
type textarea "const slugsToFetch = transactions?.codes instanceof Array ? ([DOMAIN_NAME] || […"
click at [468, 227] on div "; function renderUnlockPage ( ) { // Your list of slugs to fetch const transact…" at bounding box center [917, 478] width 1046 height 679
click at [488, 241] on div "; function renderUnlockPage ( ) { // Your list of slugs to fetch const transact…" at bounding box center [917, 478] width 1046 height 679
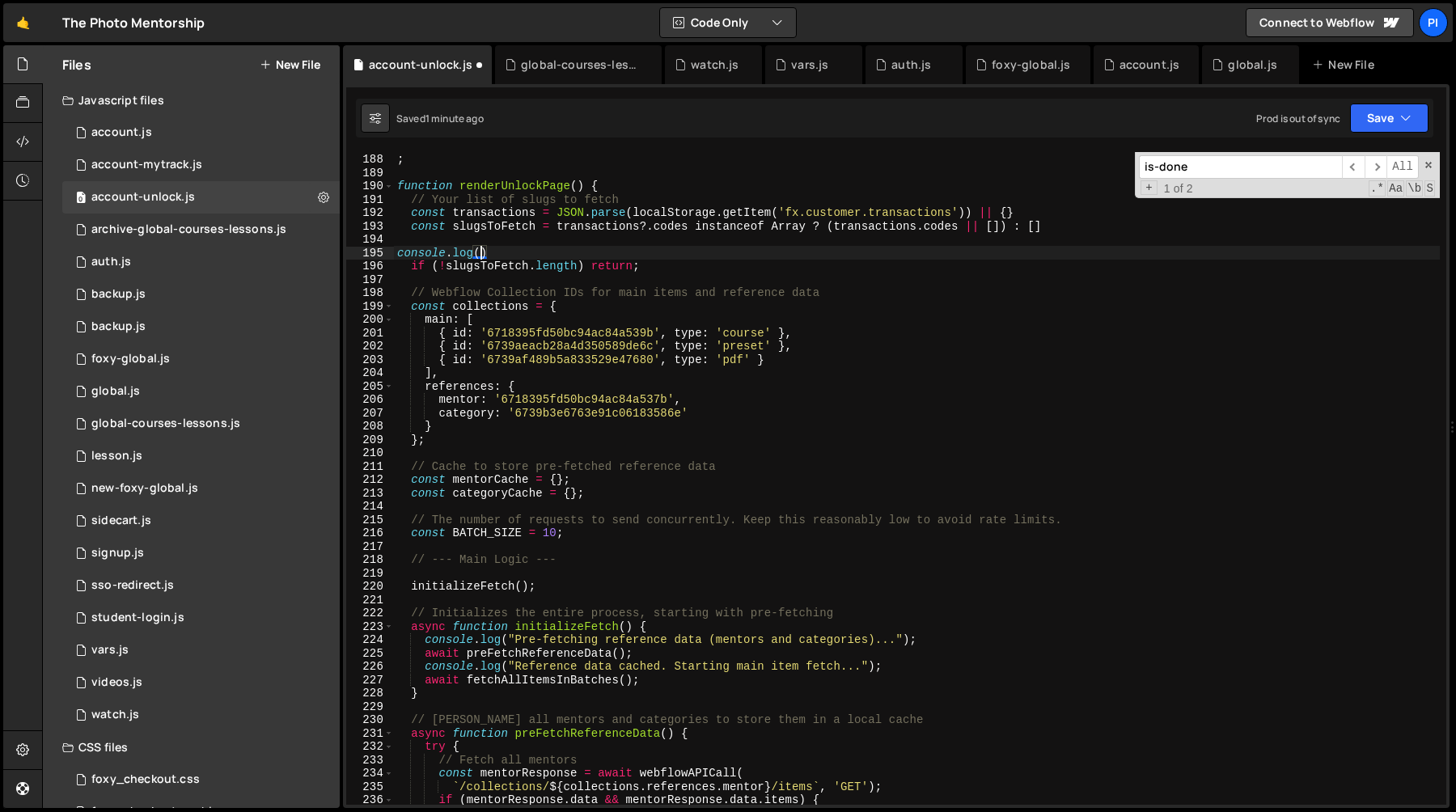
scroll to position [0, 5]
paste textarea "slugsToFetch})"
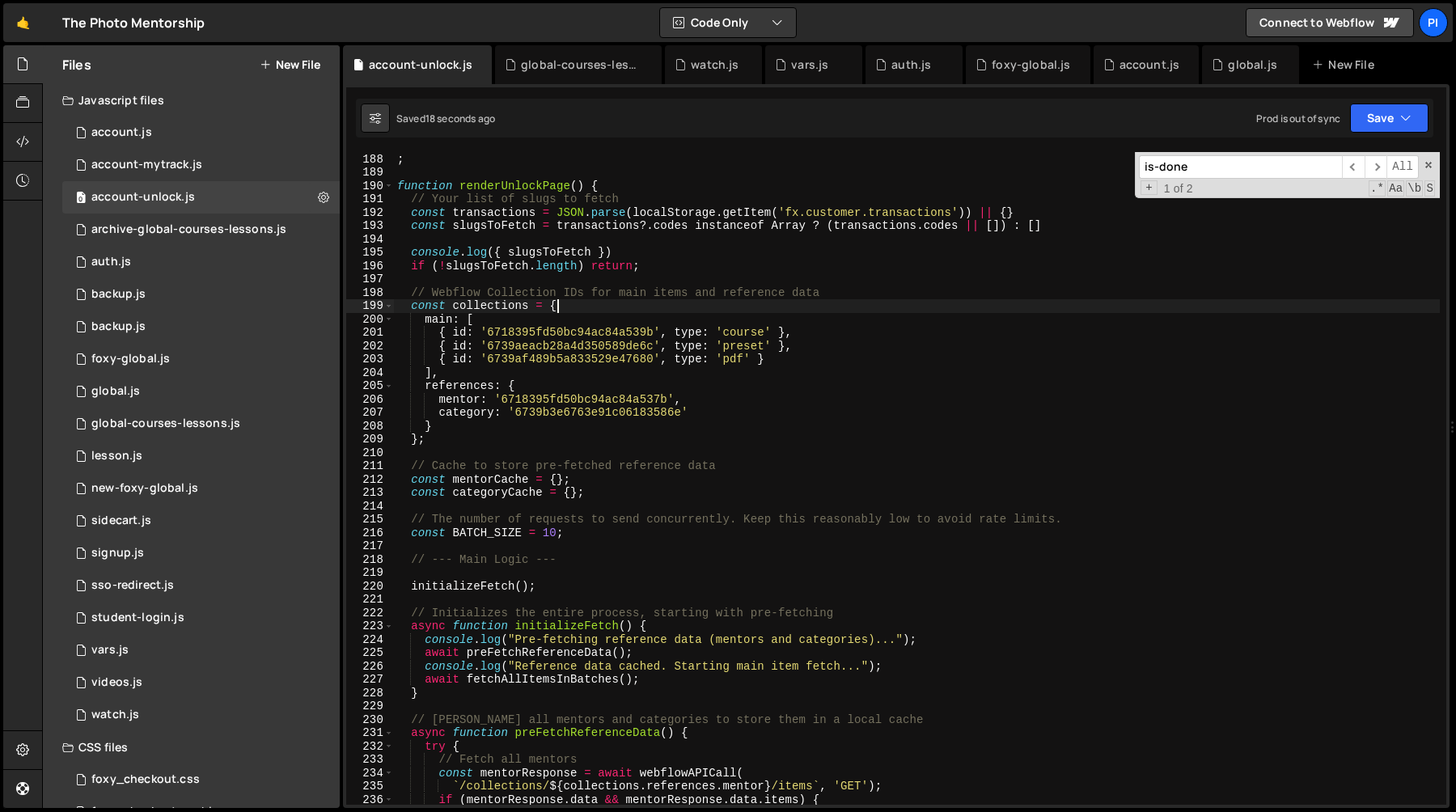
click at [658, 309] on div "; function renderUnlockPage ( ) { // Your list of slugs to fetch const transact…" at bounding box center [917, 478] width 1046 height 679
click at [629, 247] on div "; function renderUnlockPage ( ) { // Your list of slugs to fetch const transact…" at bounding box center [917, 478] width 1046 height 679
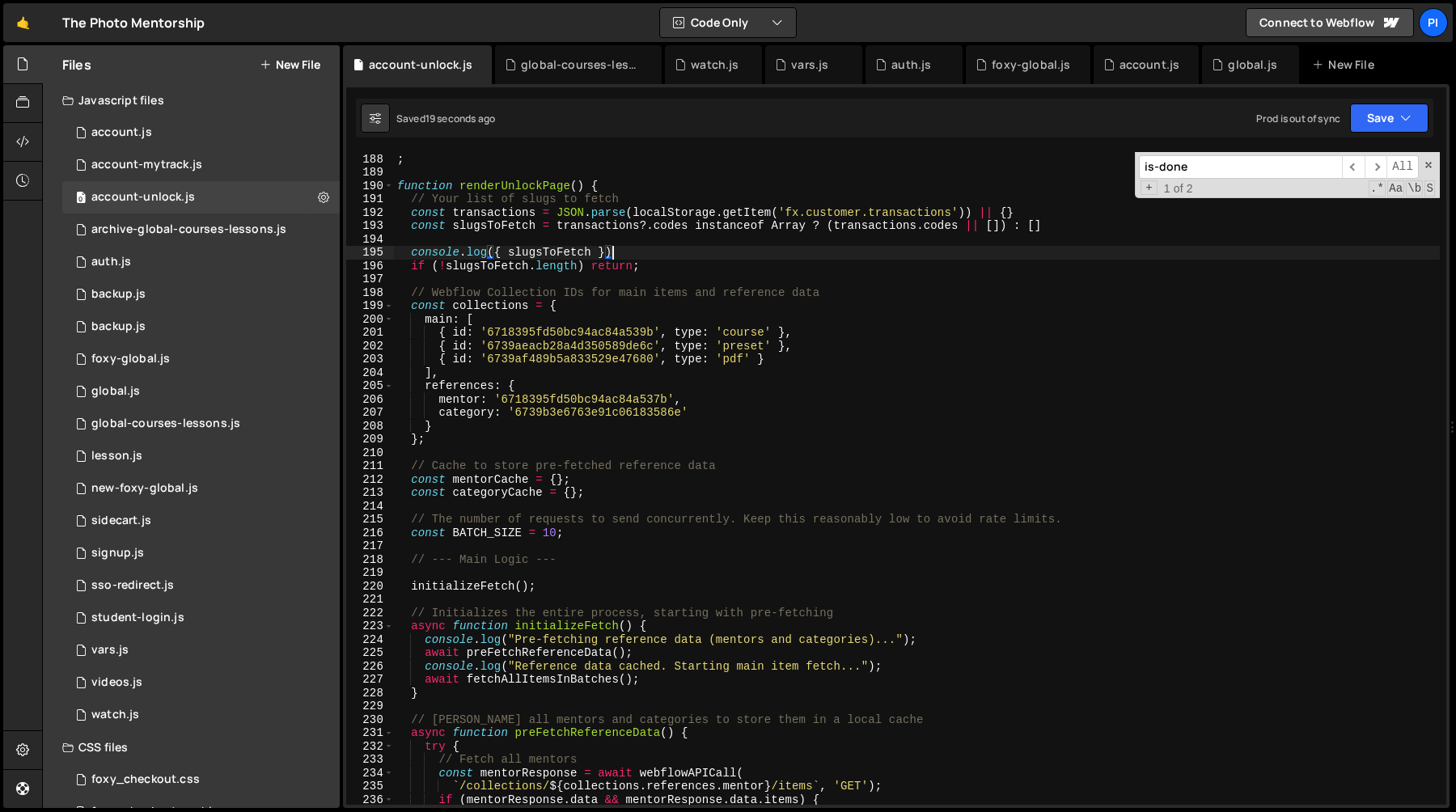
click at [618, 237] on div "; function renderUnlockPage ( ) { // Your list of slugs to fetch const transact…" at bounding box center [917, 478] width 1046 height 679
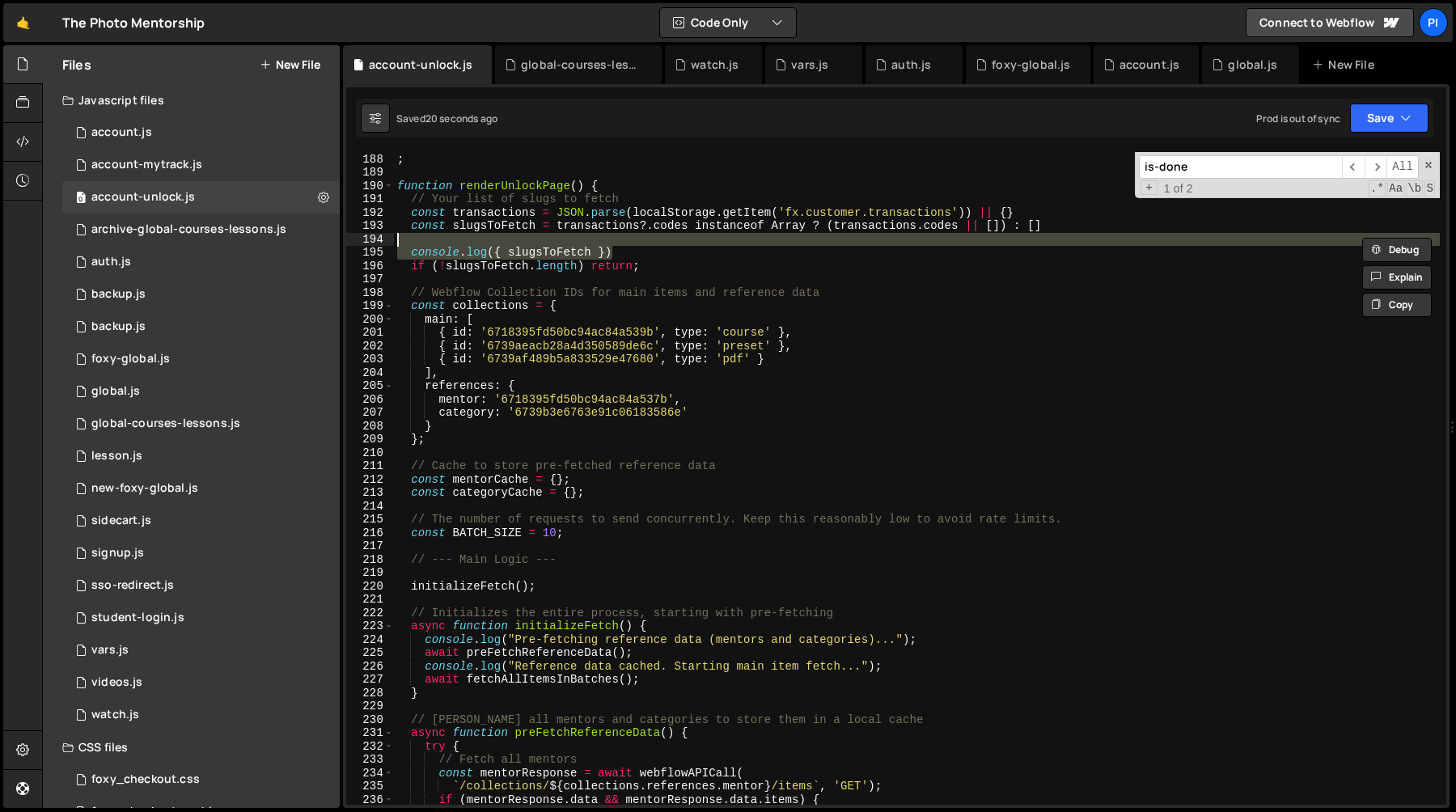
click at [638, 249] on div "; function renderUnlockPage ( ) { // Your list of slugs to fetch const transact…" at bounding box center [917, 478] width 1046 height 679
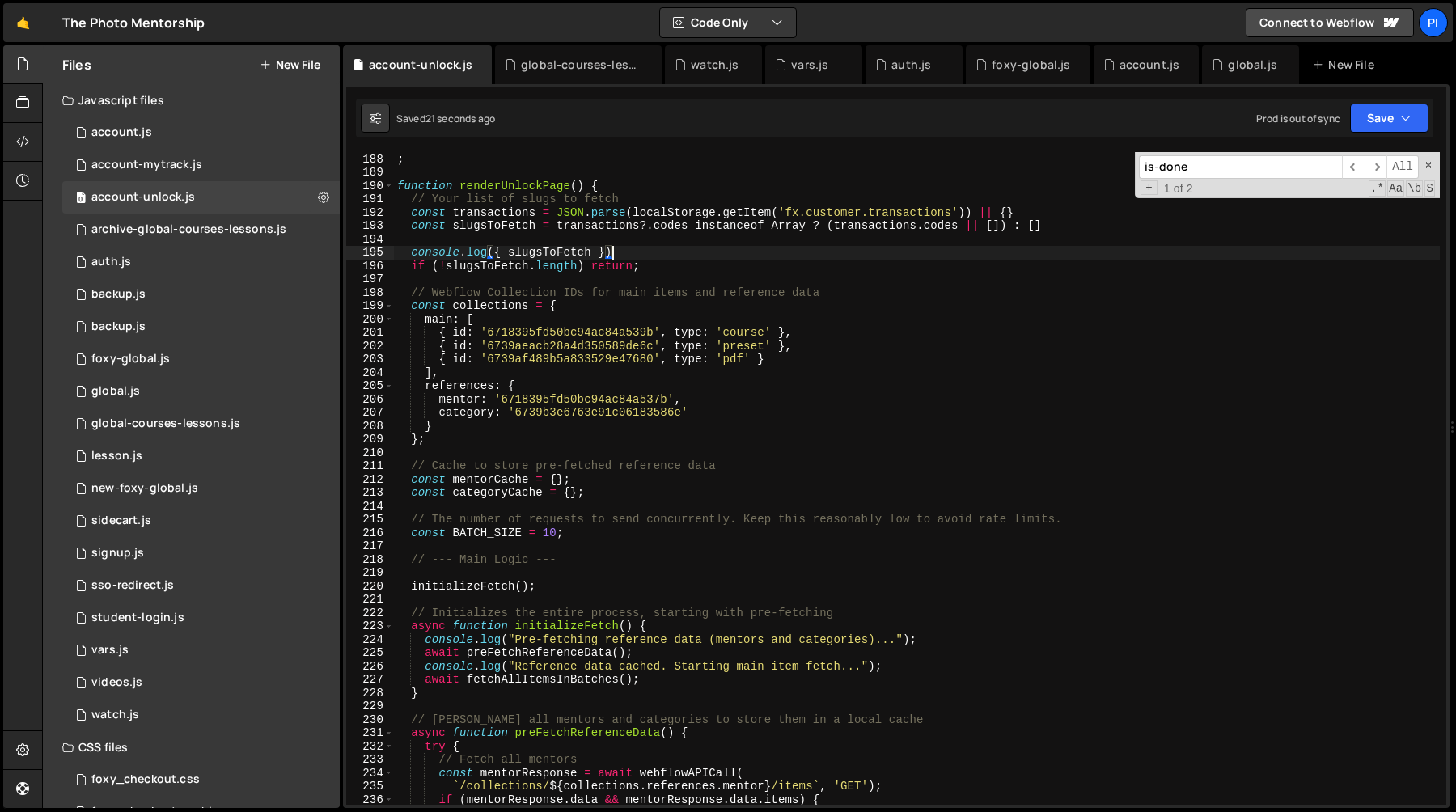
click at [778, 303] on div "; function renderUnlockPage ( ) { // Your list of slugs to fetch const transact…" at bounding box center [917, 478] width 1046 height 679
type textarea "const collections = {"
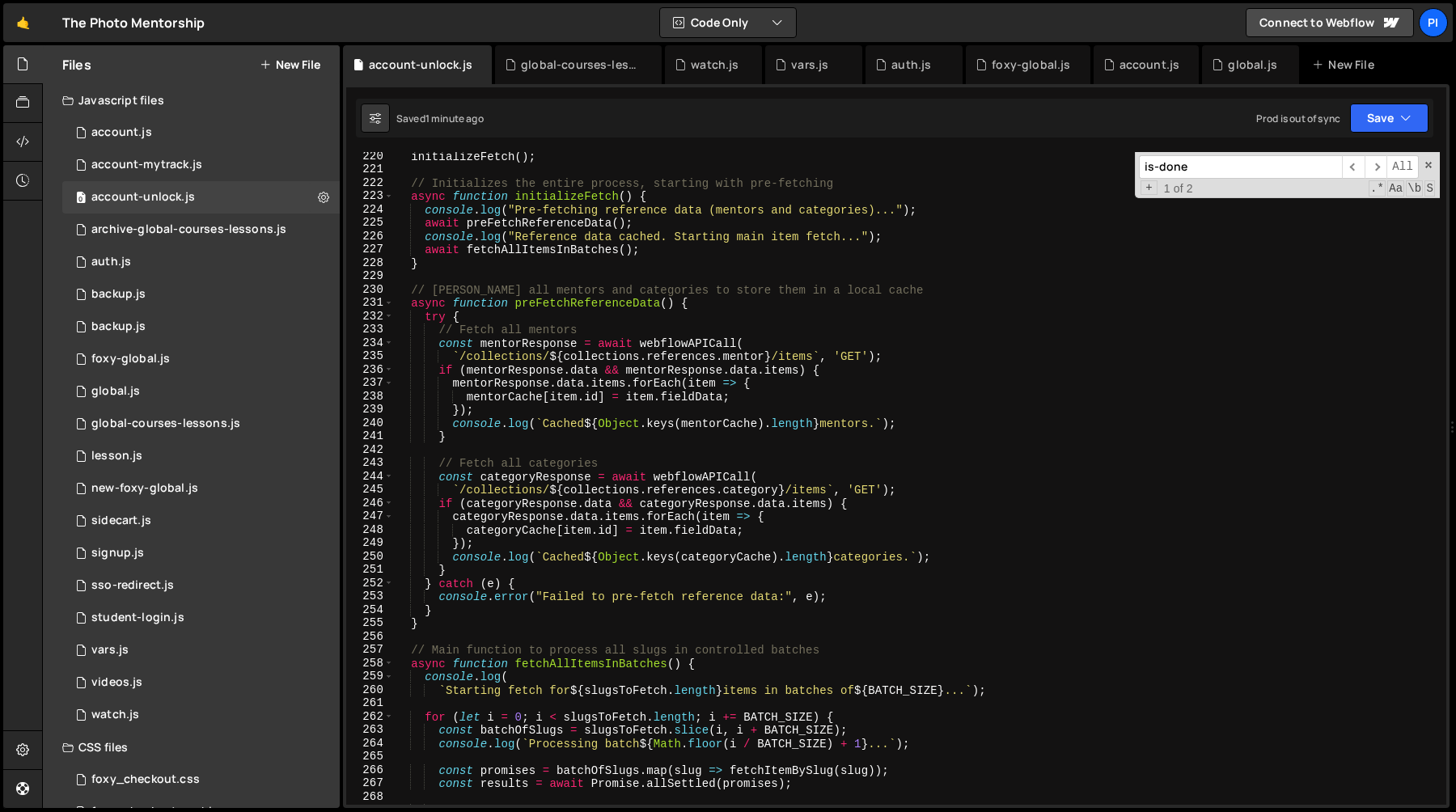
scroll to position [2973, 0]
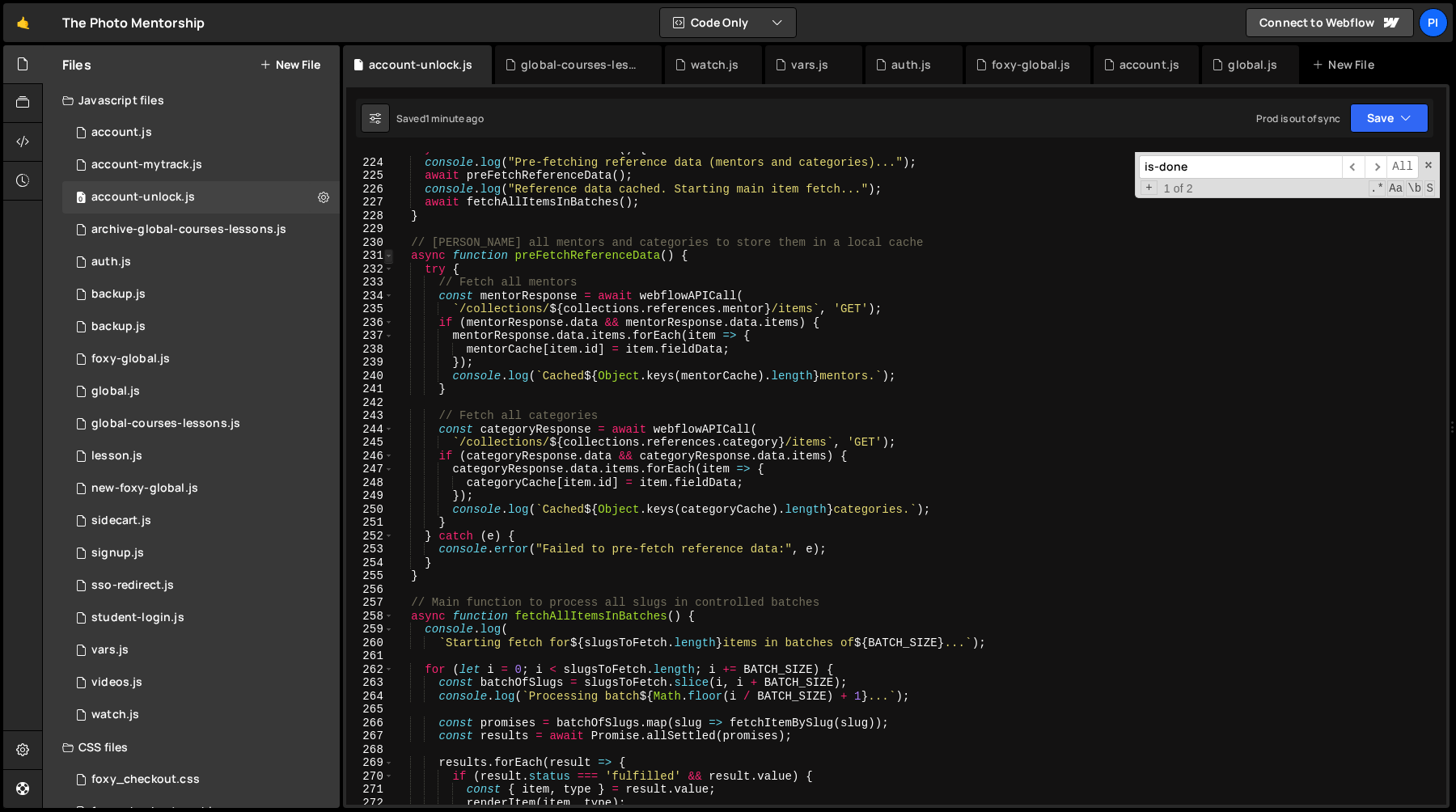
click at [387, 254] on span at bounding box center [389, 255] width 9 height 14
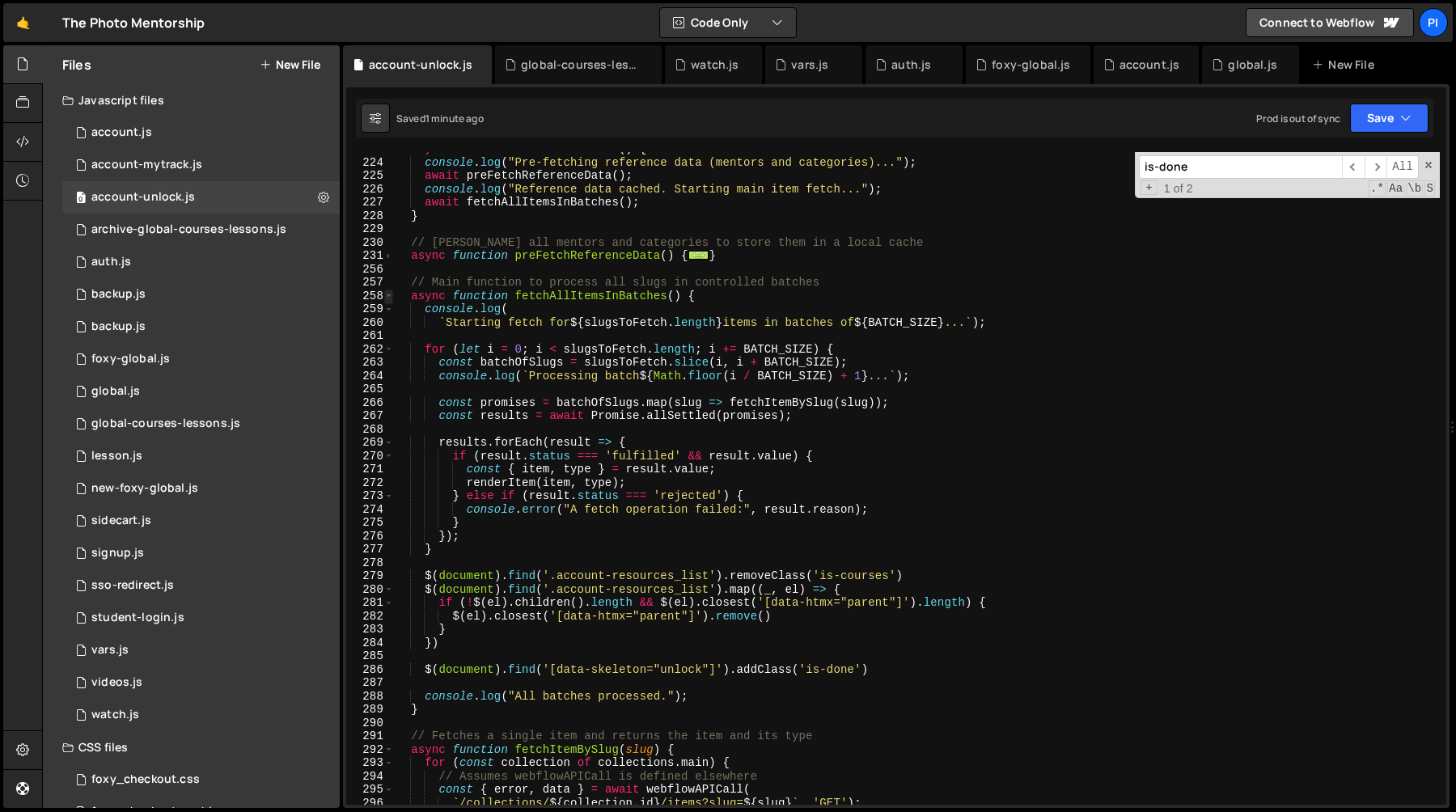
click at [390, 294] on span at bounding box center [389, 296] width 9 height 14
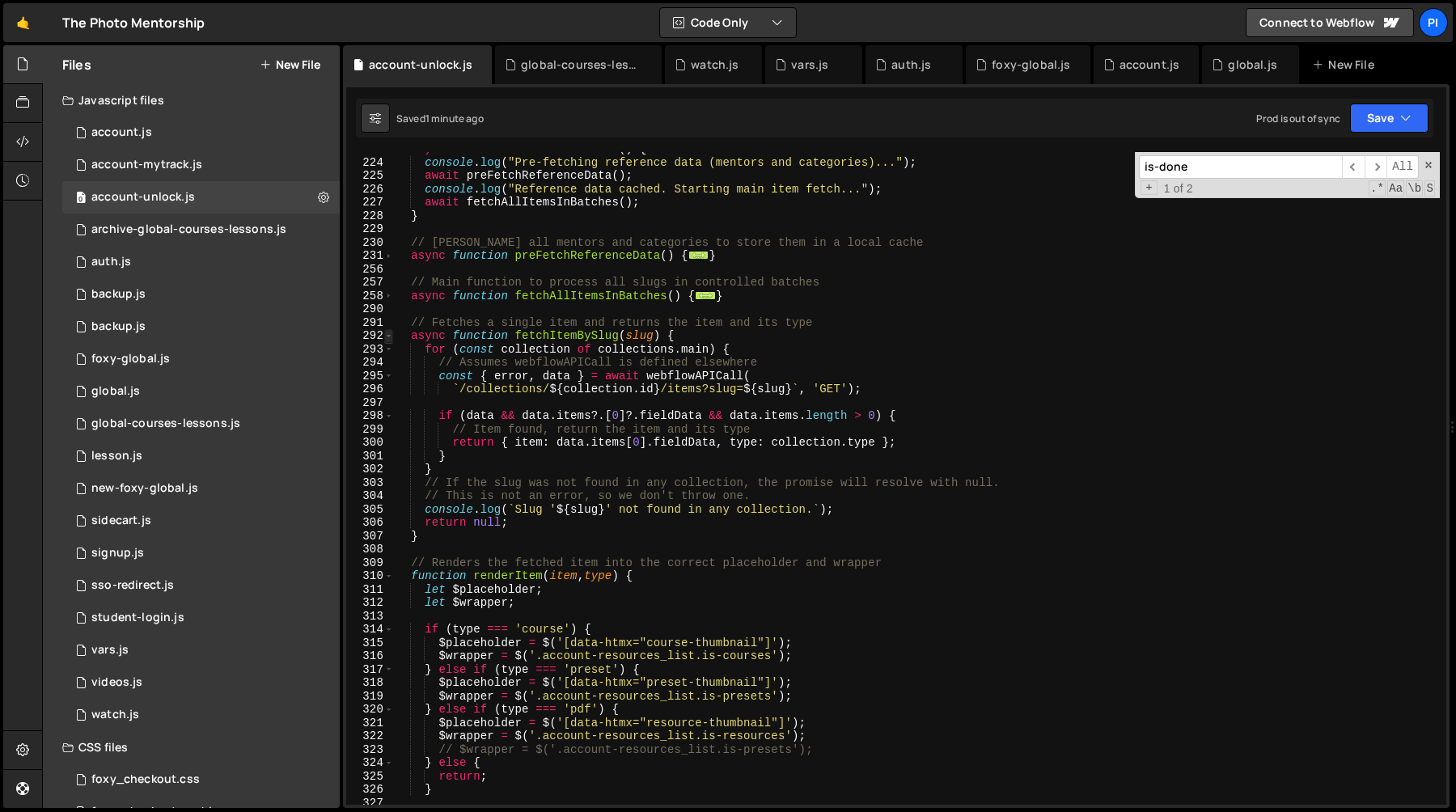
click at [388, 338] on span at bounding box center [389, 335] width 9 height 14
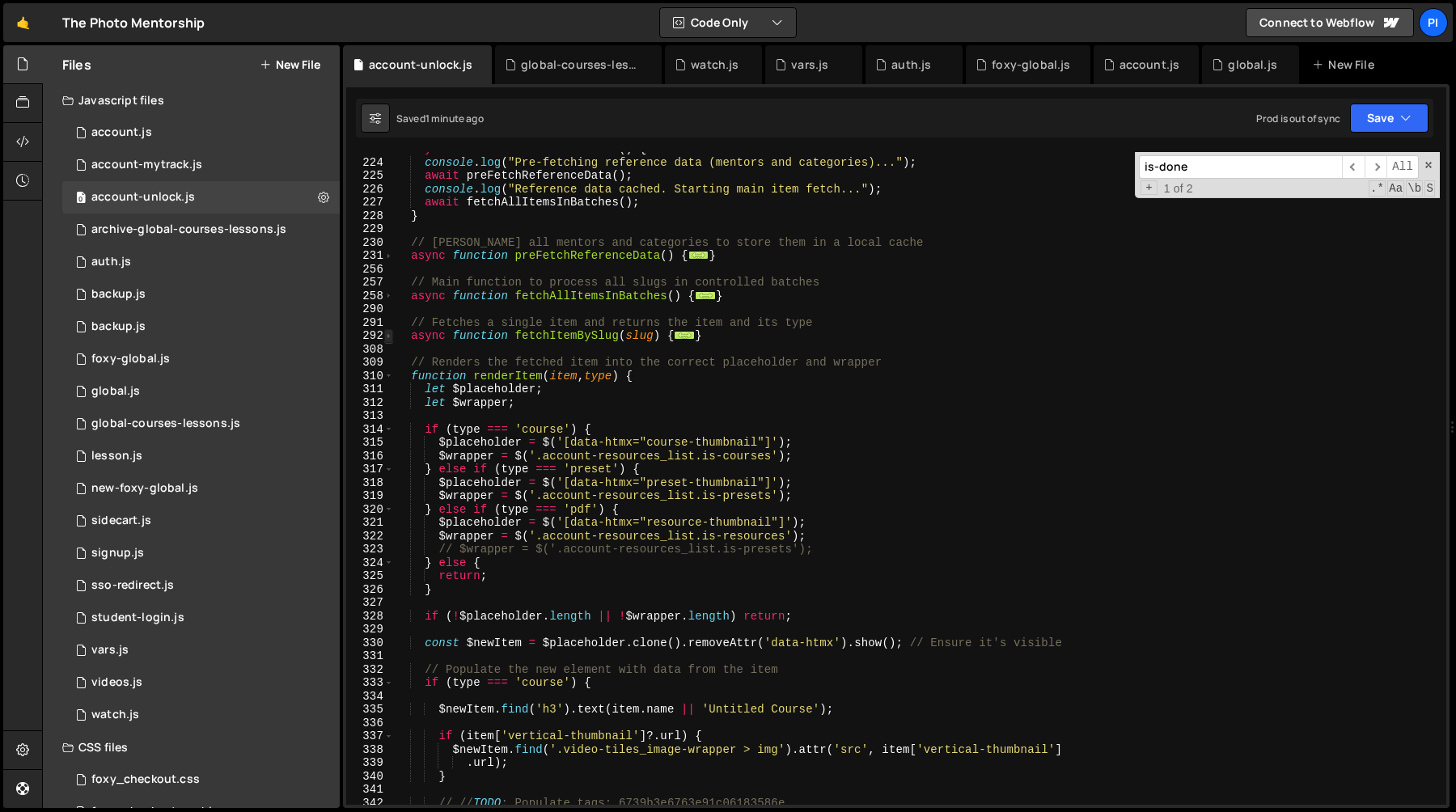
click at [388, 338] on span at bounding box center [389, 335] width 9 height 14
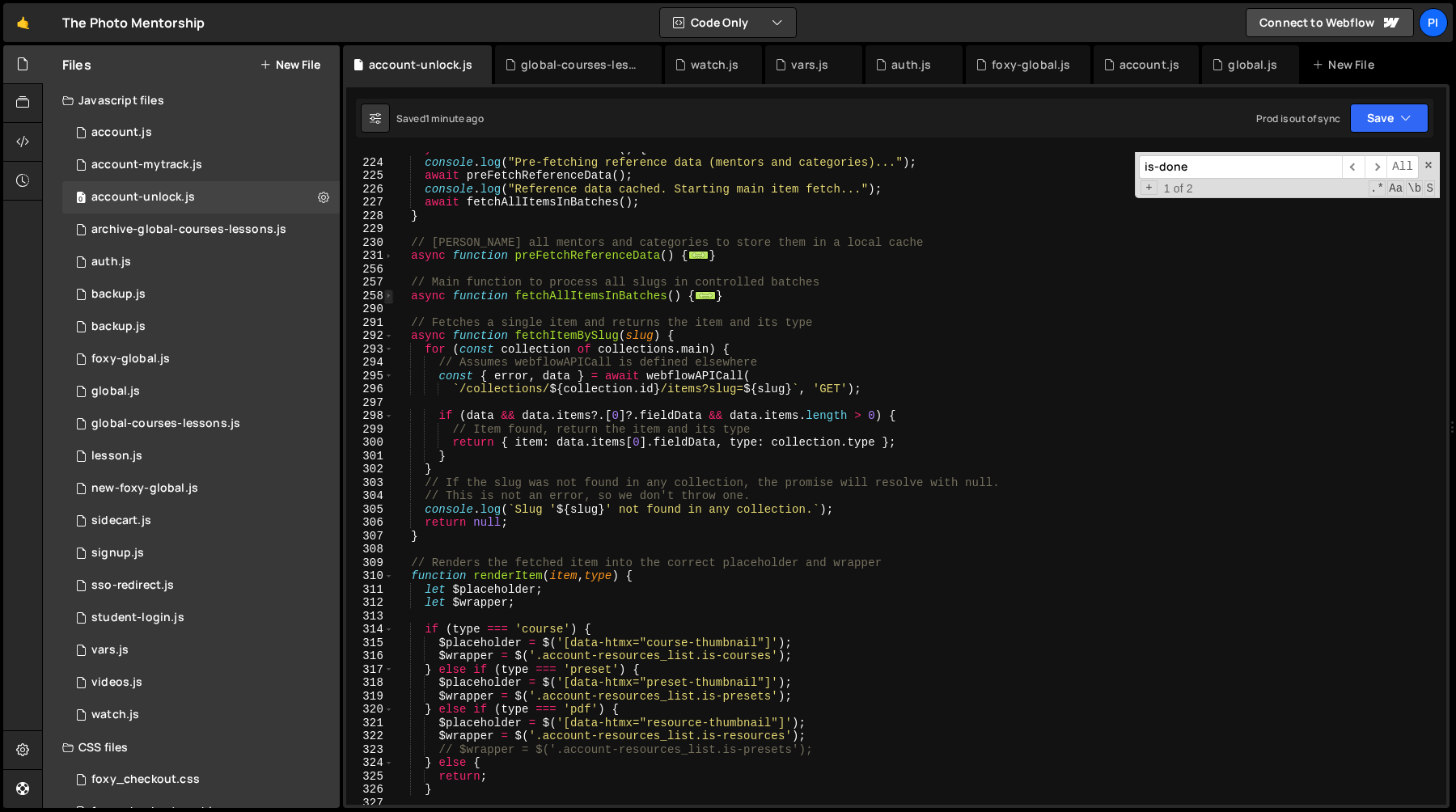
click at [390, 297] on span at bounding box center [389, 296] width 9 height 14
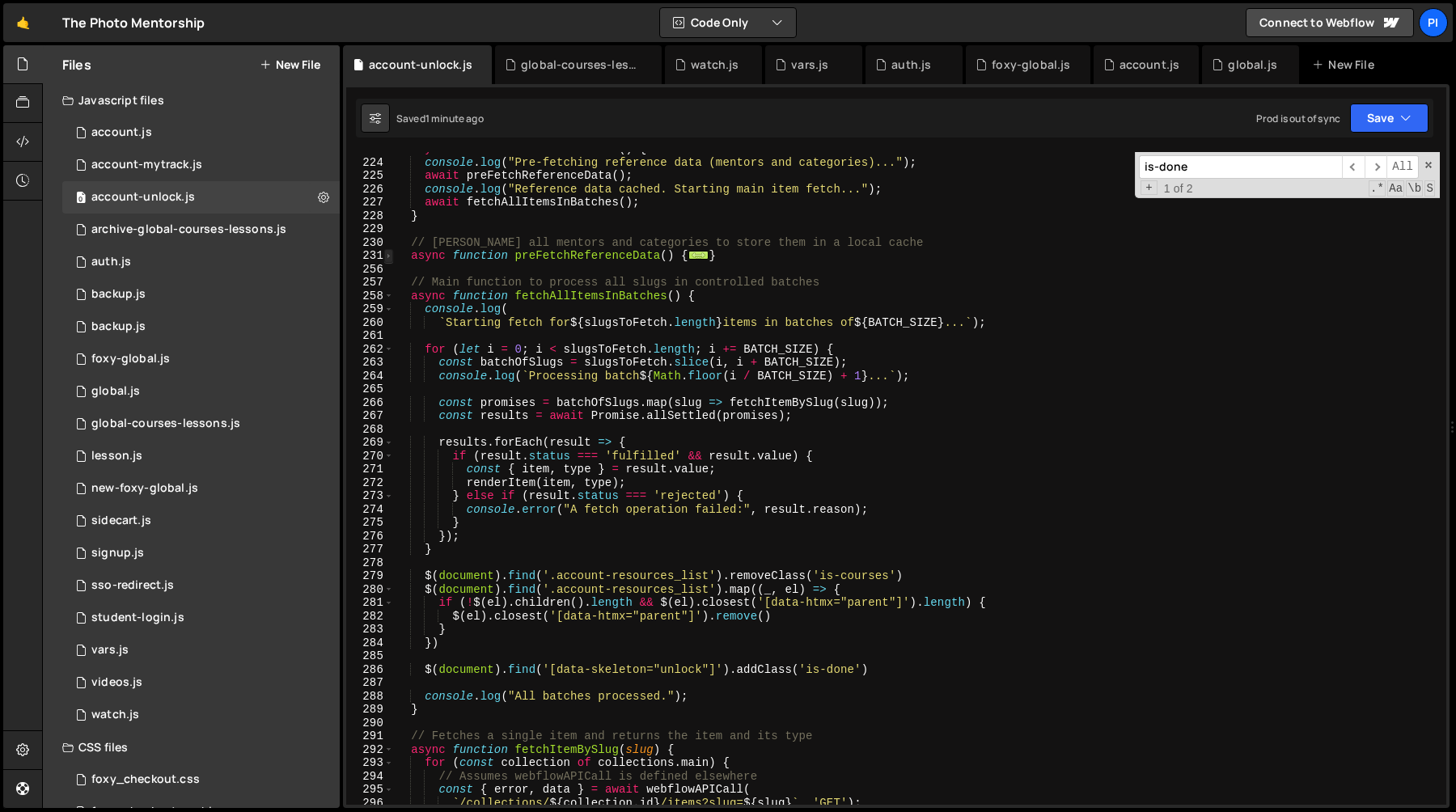
click at [387, 254] on span at bounding box center [389, 255] width 9 height 14
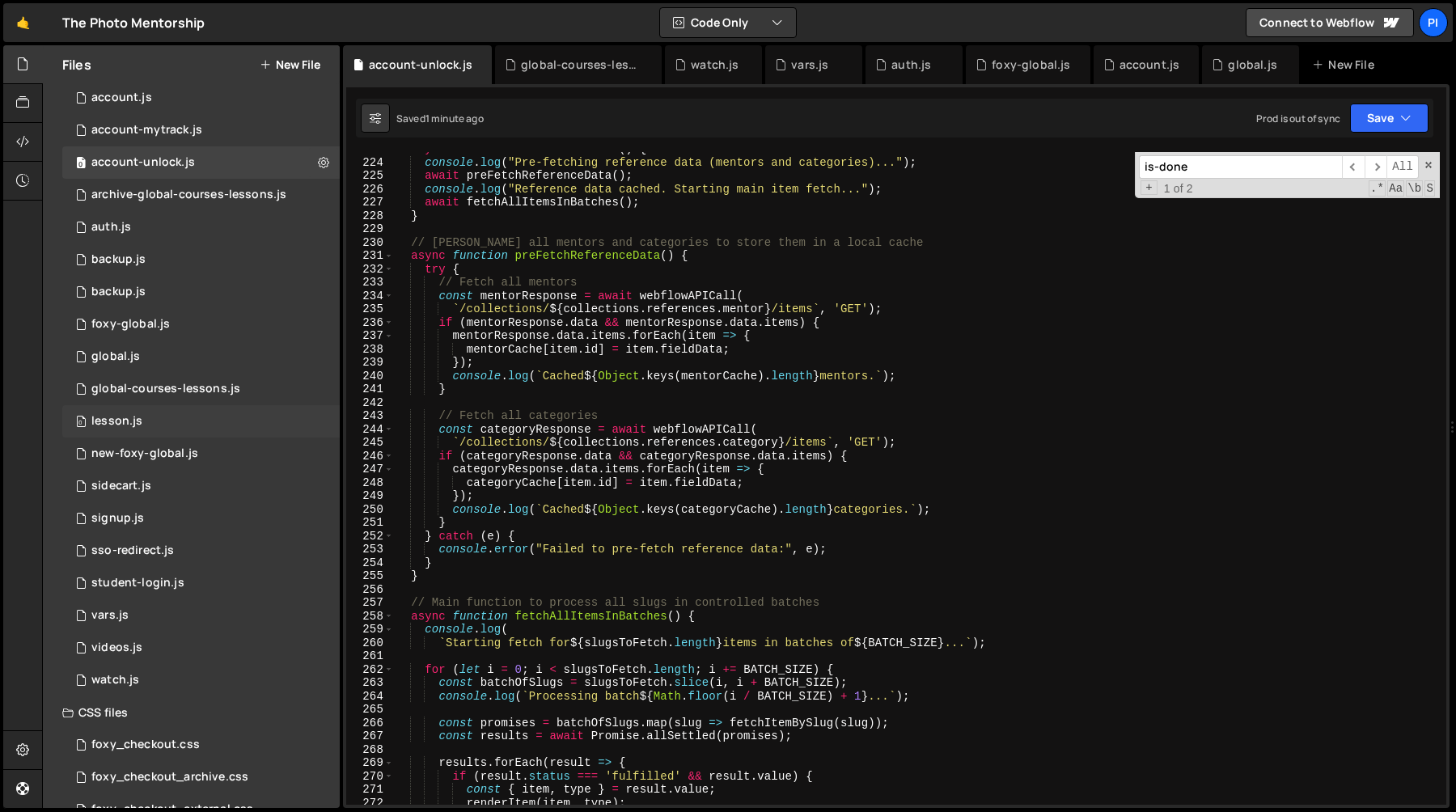
scroll to position [0, 0]
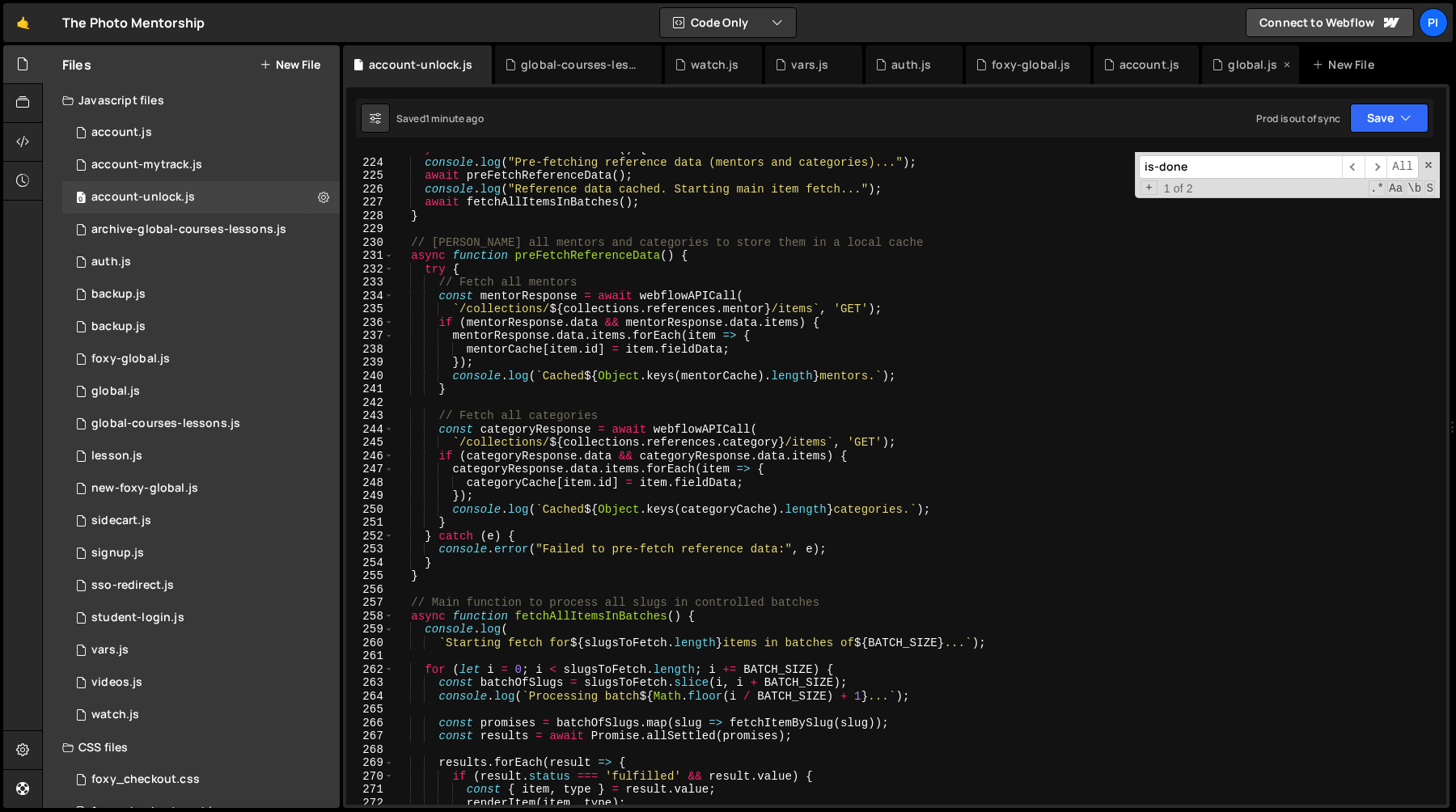
click at [1239, 64] on div "global.js" at bounding box center [1253, 64] width 48 height 16
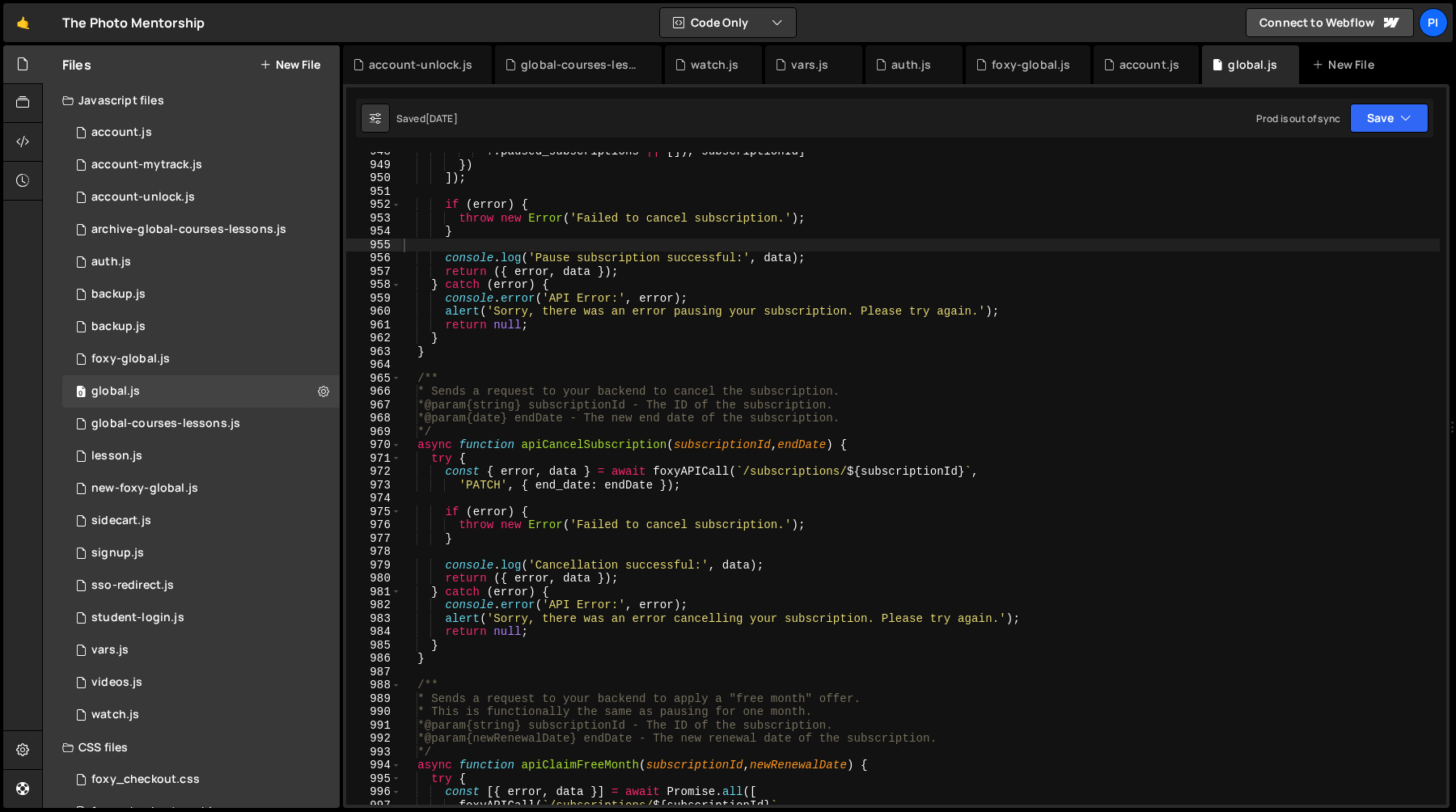
type textarea "}"
click at [881, 346] on div "?. paused_subscriptions || [ ]) , subscriptionId ] }) ]) ; if ( error ) { throw…" at bounding box center [920, 484] width 1040 height 679
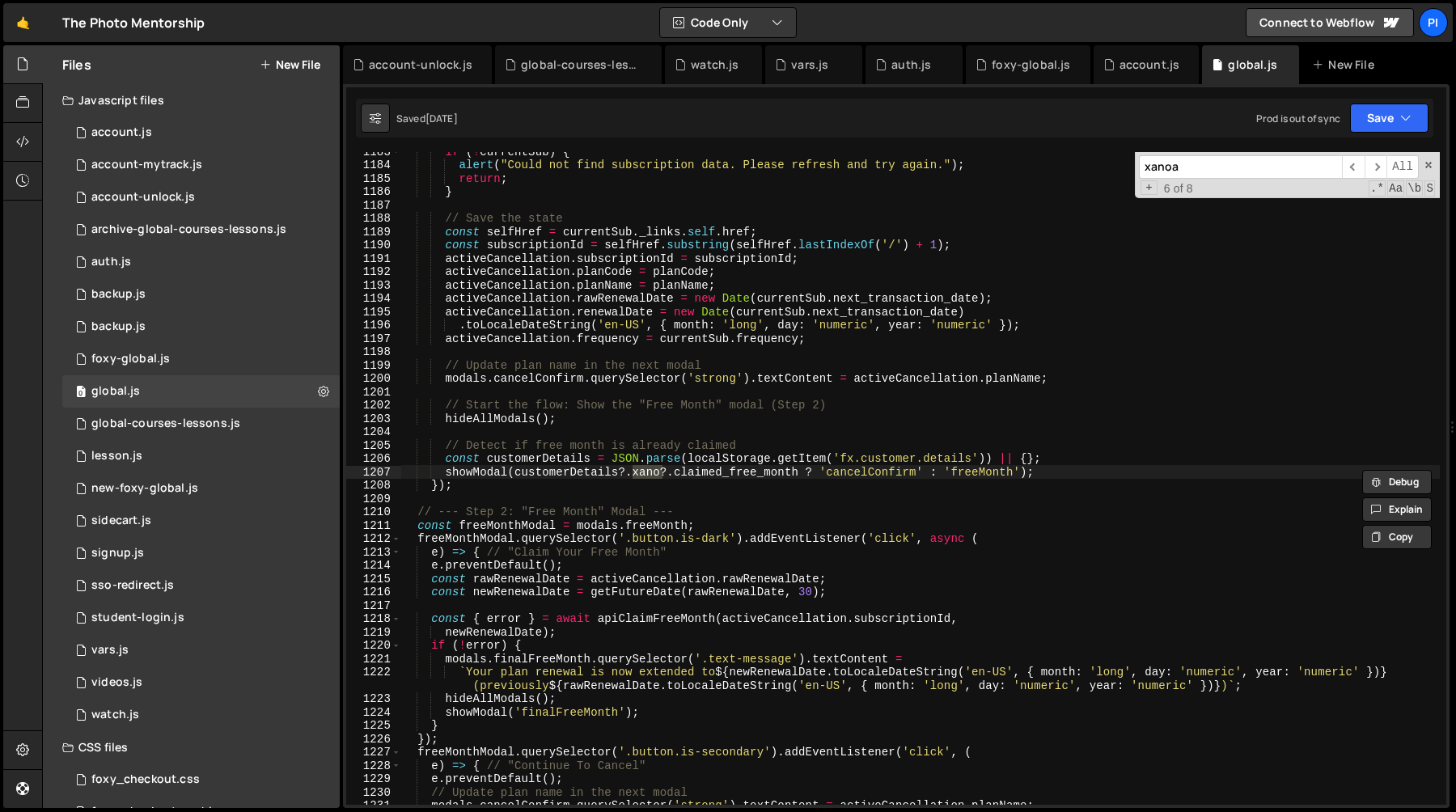
scroll to position [13133, 0]
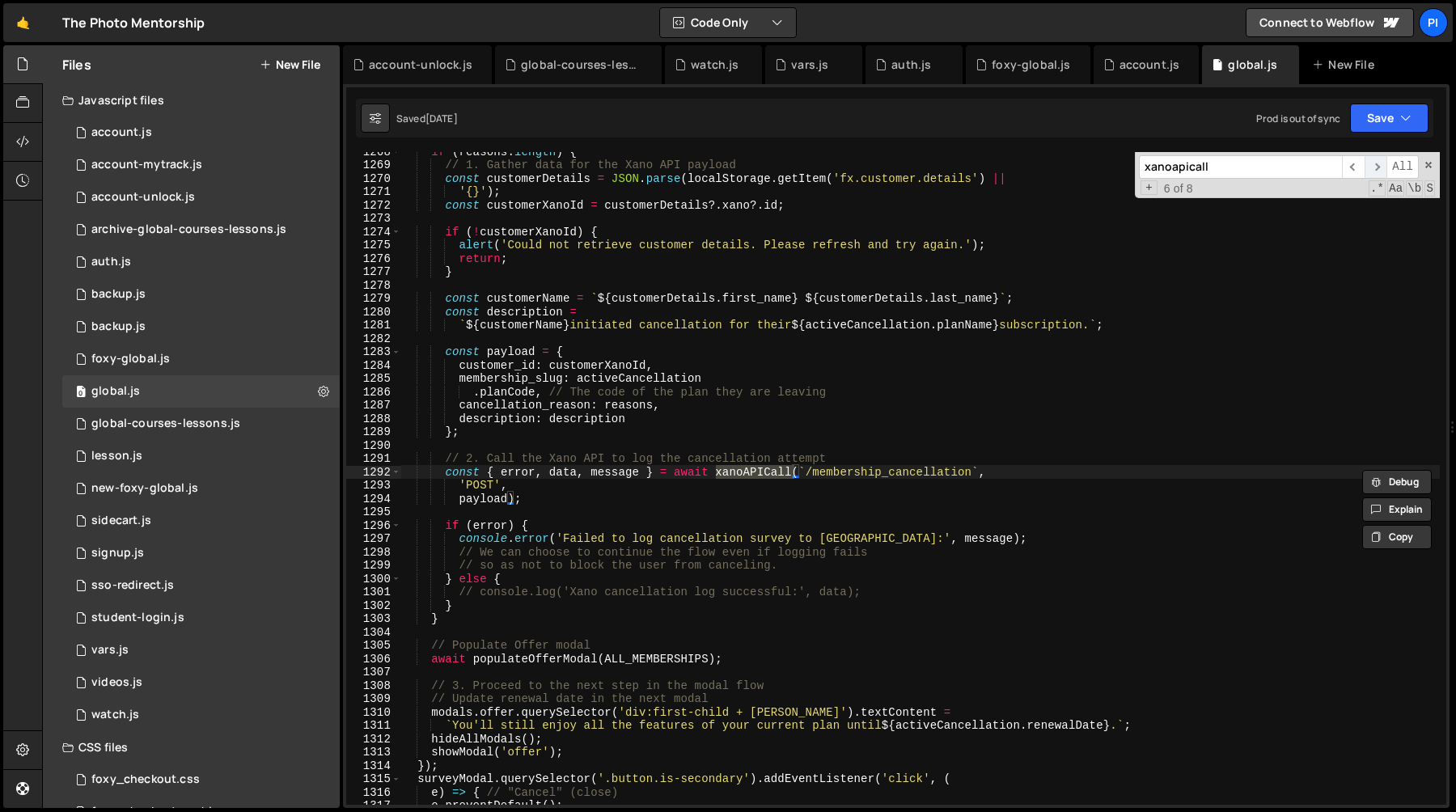
type input "xanoapicall"
click at [1382, 165] on span "​" at bounding box center [1376, 166] width 22 height 23
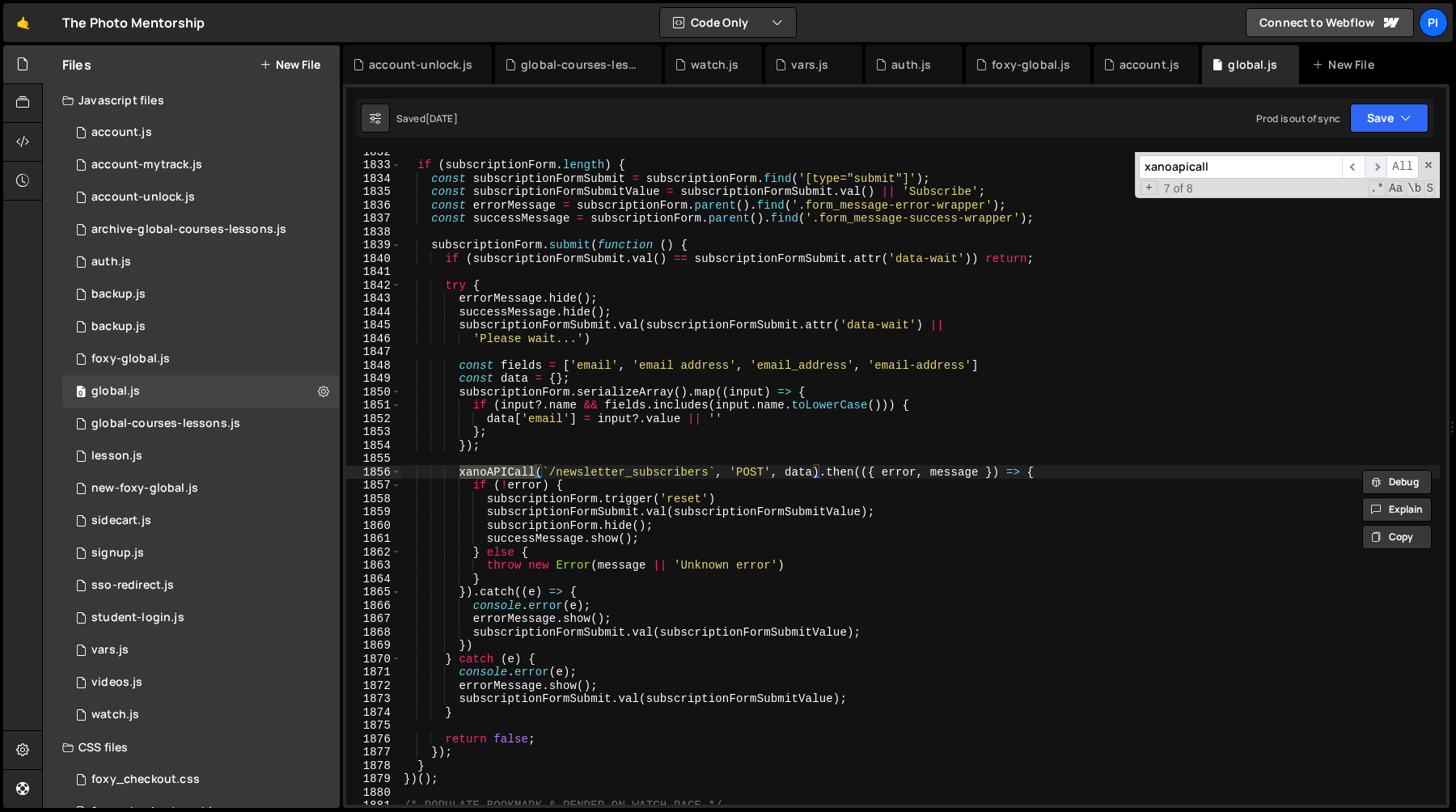
click at [1382, 165] on span "​" at bounding box center [1376, 166] width 22 height 23
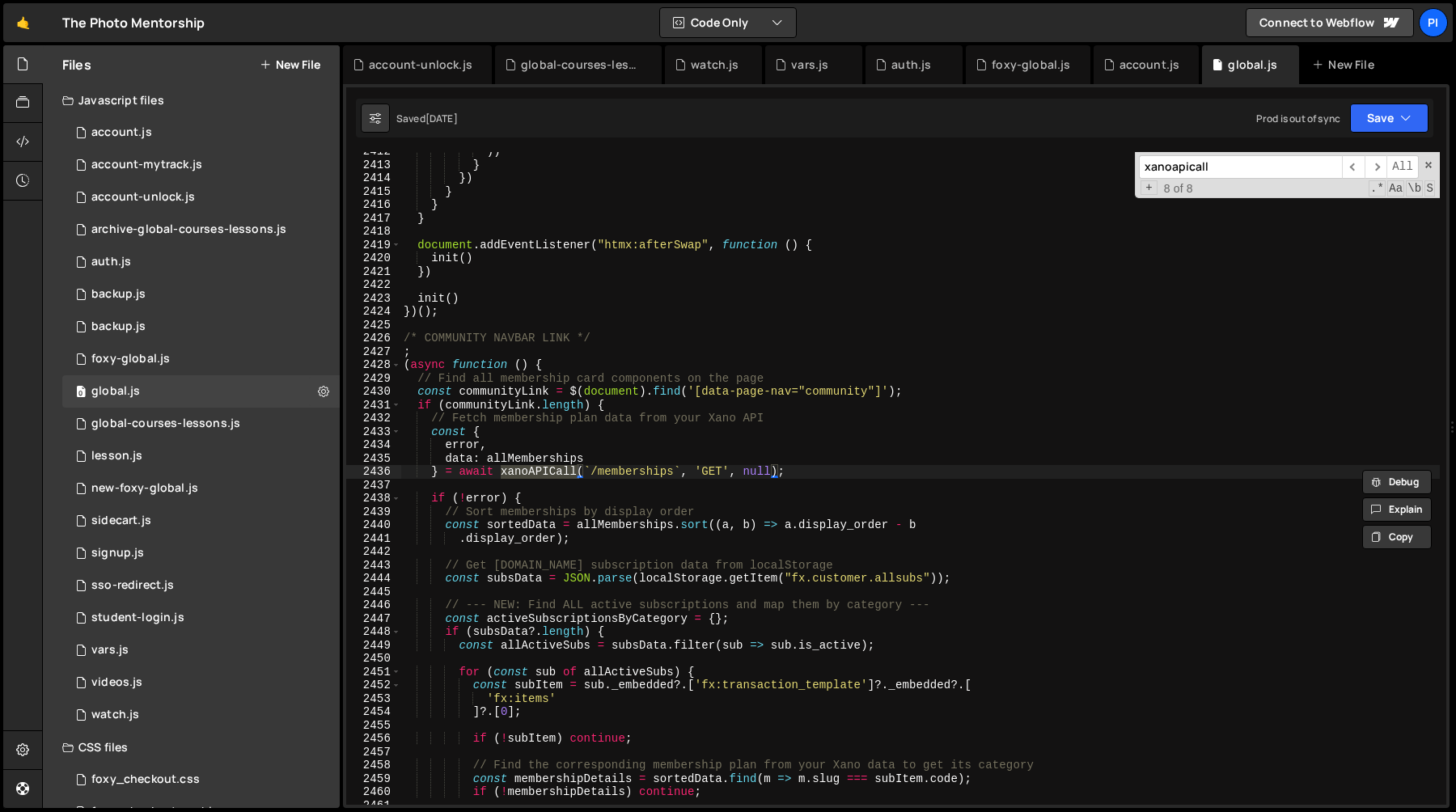
click at [432, 436] on div ")) } }) } } } document . addEventListener ( "htmx:afterSwap" , function ( ) { i…" at bounding box center [920, 484] width 1040 height 679
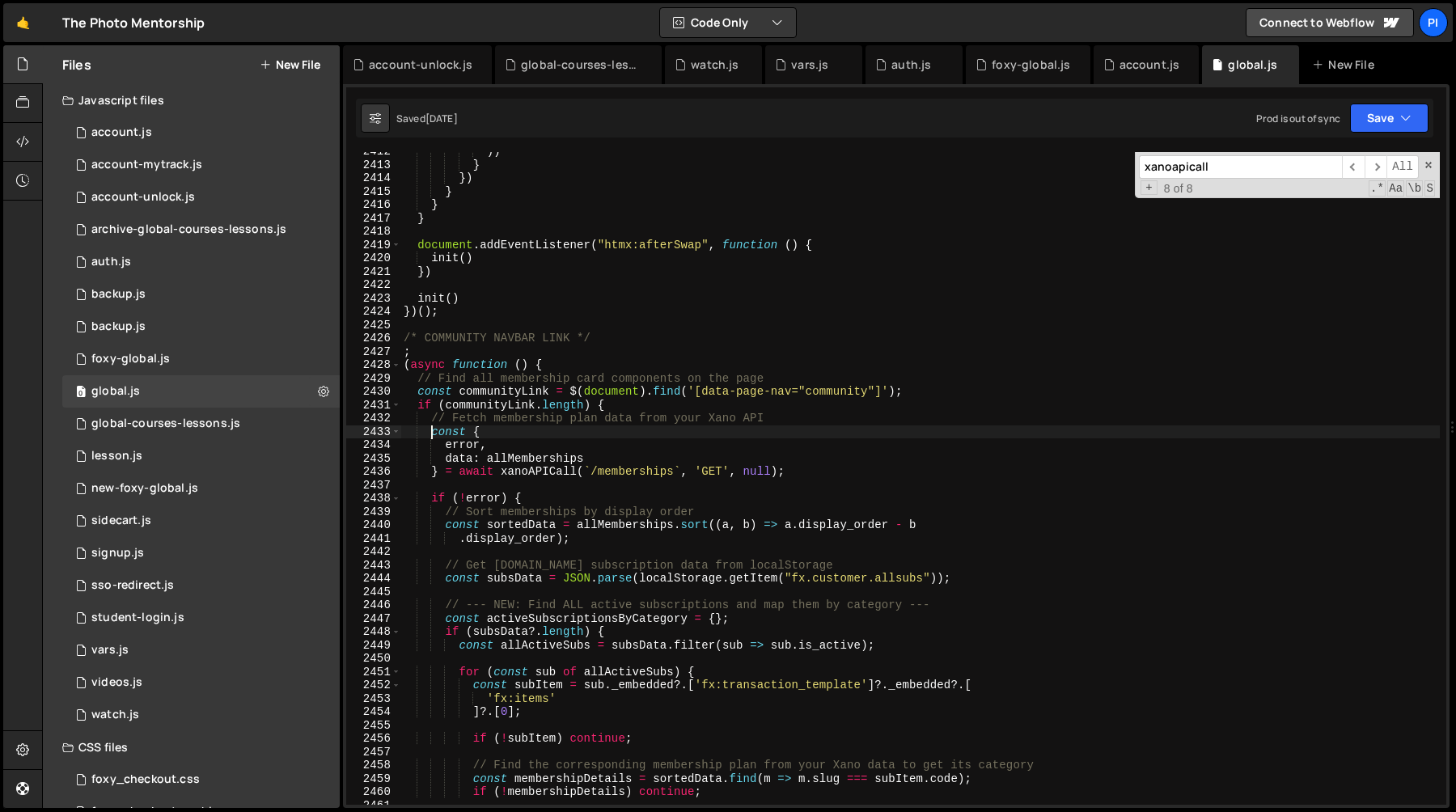
click at [427, 422] on div ")) } }) } } } document . addEventListener ( "htmx:afterSwap" , function ( ) { i…" at bounding box center [920, 484] width 1040 height 679
click at [804, 480] on div ")) } }) } } } document . addEventListener ( "htmx:afterSwap" , function ( ) { i…" at bounding box center [920, 484] width 1040 height 679
type textarea "} = await xanoAPICall(`/memberships`, 'GET', null);"
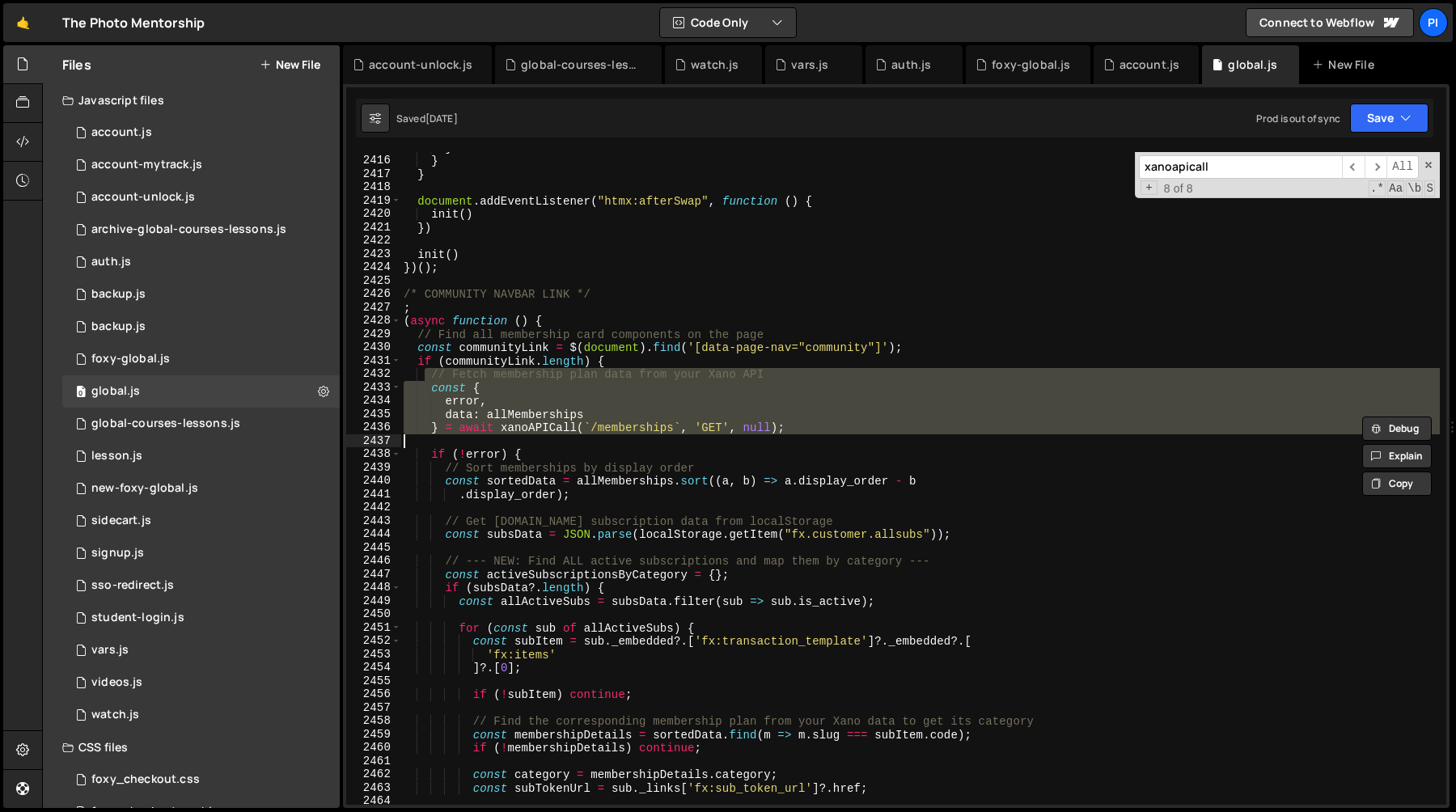
scroll to position [25031, 0]
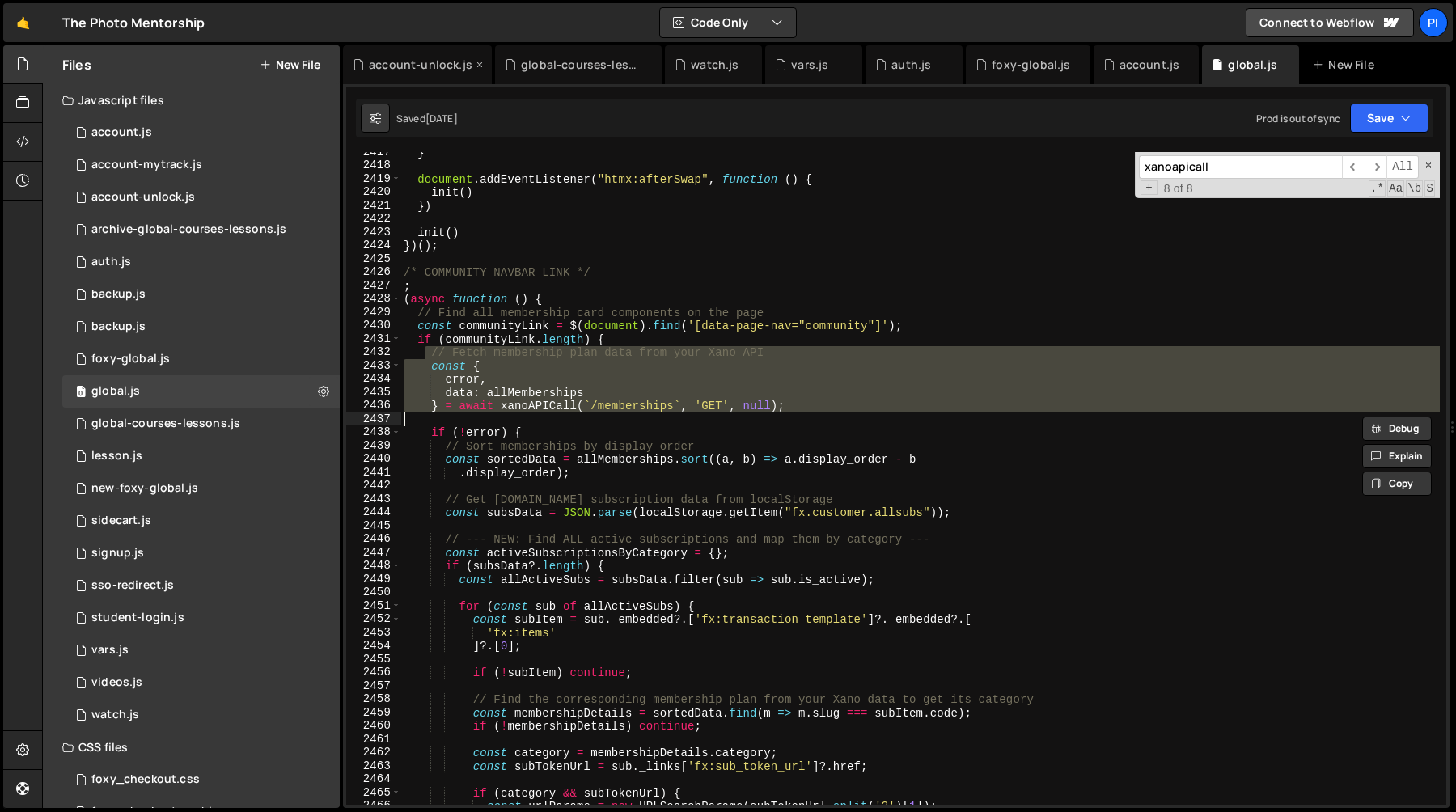
click at [404, 67] on div "account-unlock.js" at bounding box center [420, 64] width 103 height 16
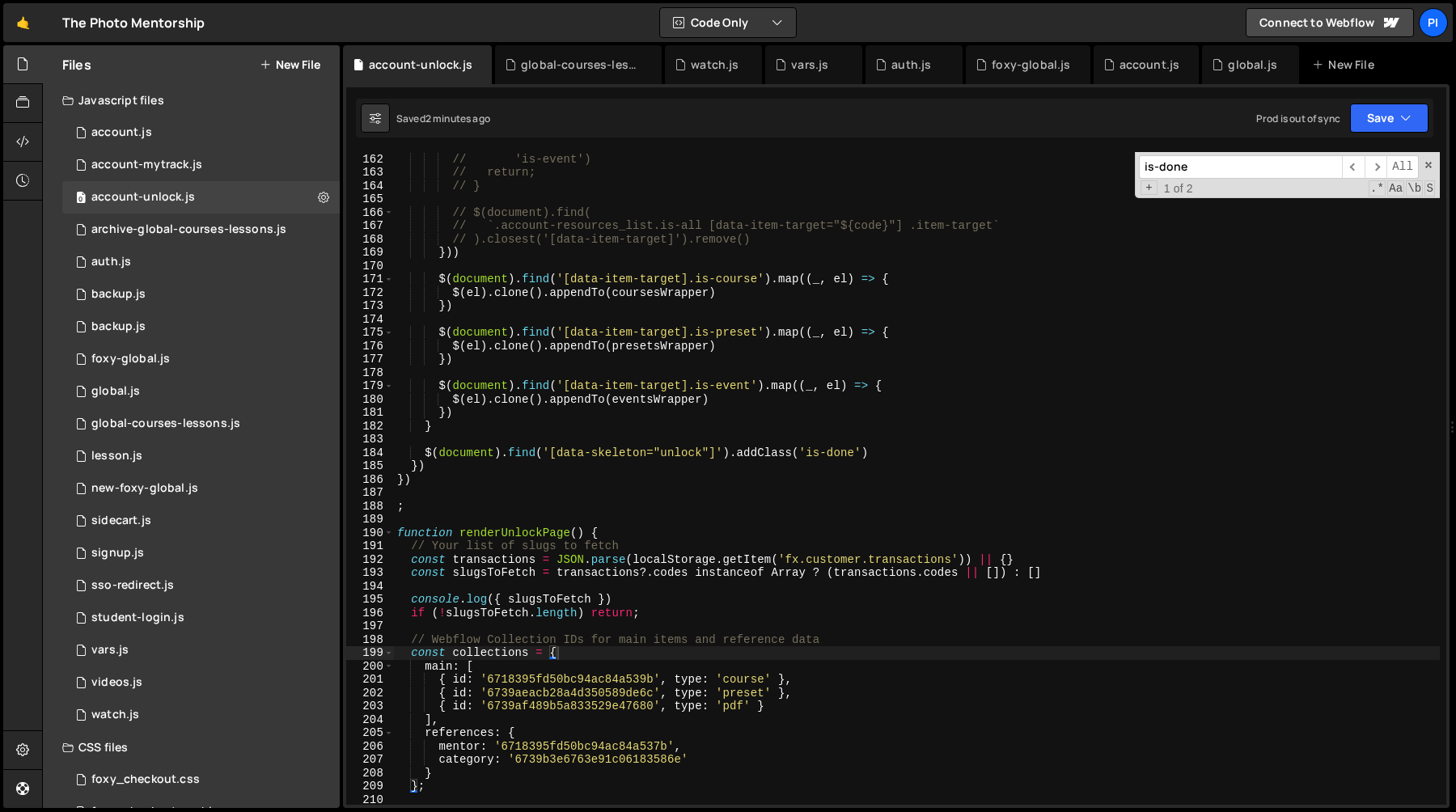
scroll to position [2145, 0]
type textarea "console.log({ slugsToFetch })"
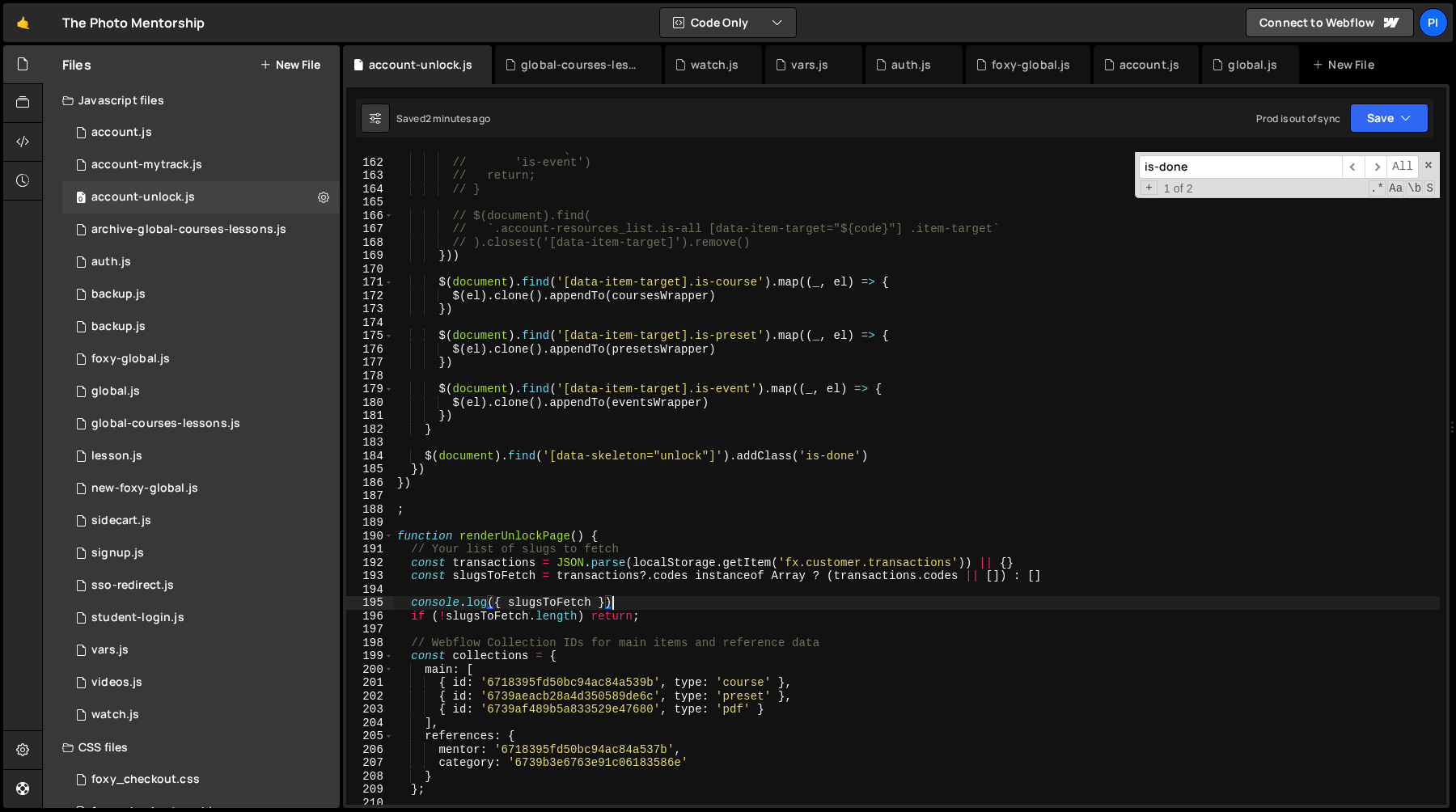
click at [635, 602] on div "// .addClass( // 'is-event') // return; // } // $(document).find( // `.account-…" at bounding box center [917, 481] width 1046 height 679
click at [413, 605] on div "// .addClass( // 'is-event') // return; // } // $(document).find( // `.account-…" at bounding box center [917, 481] width 1046 height 679
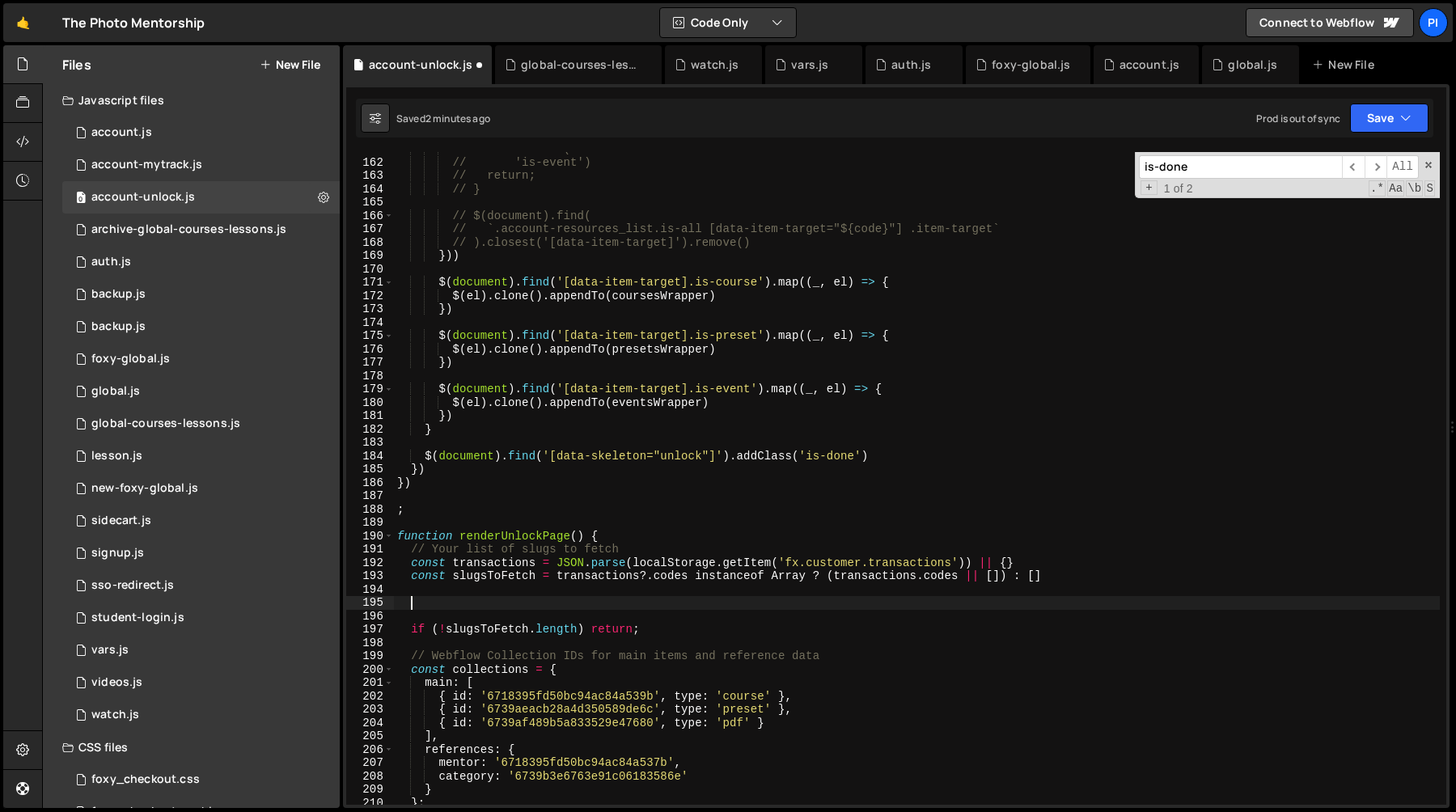
paste textarea
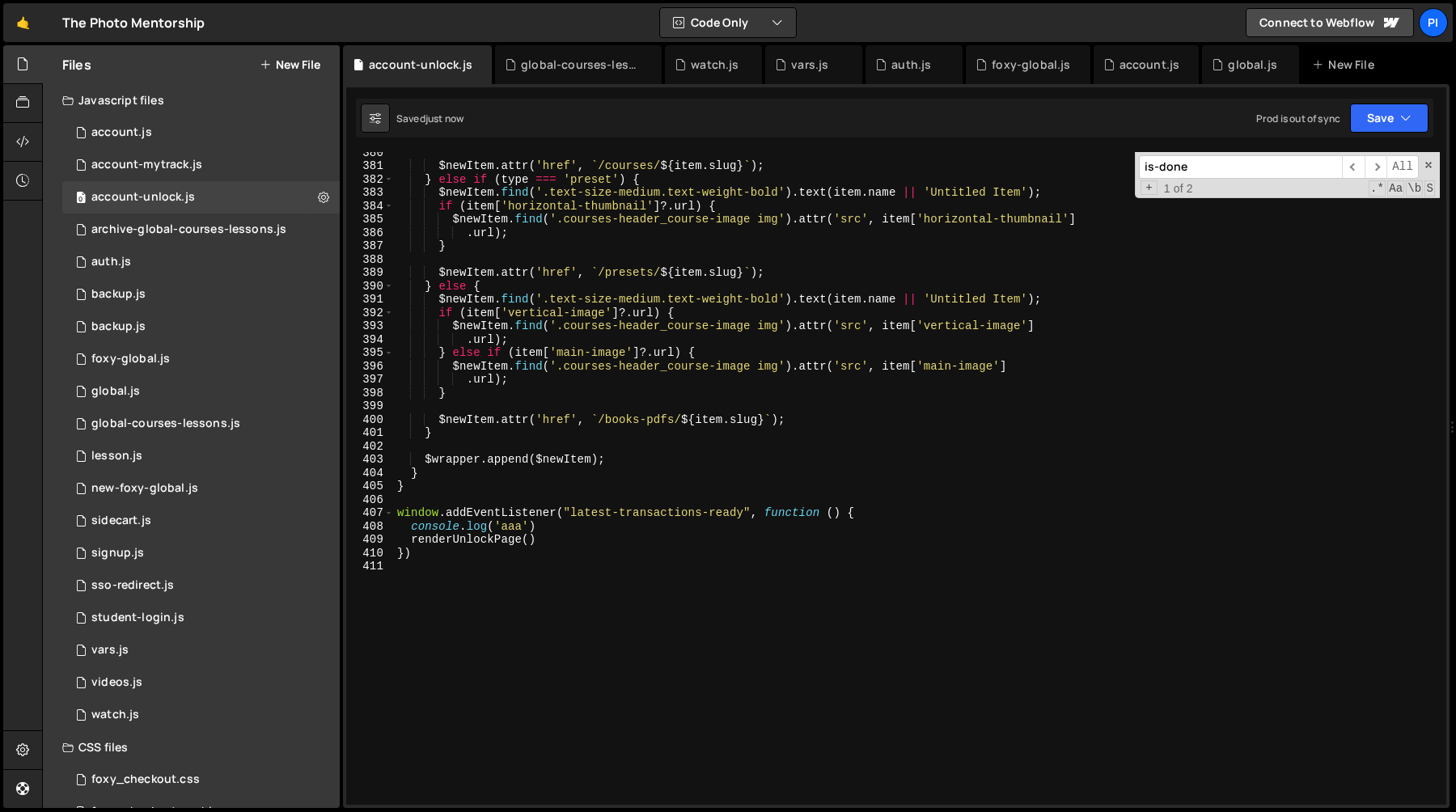
scroll to position [5153, 0]
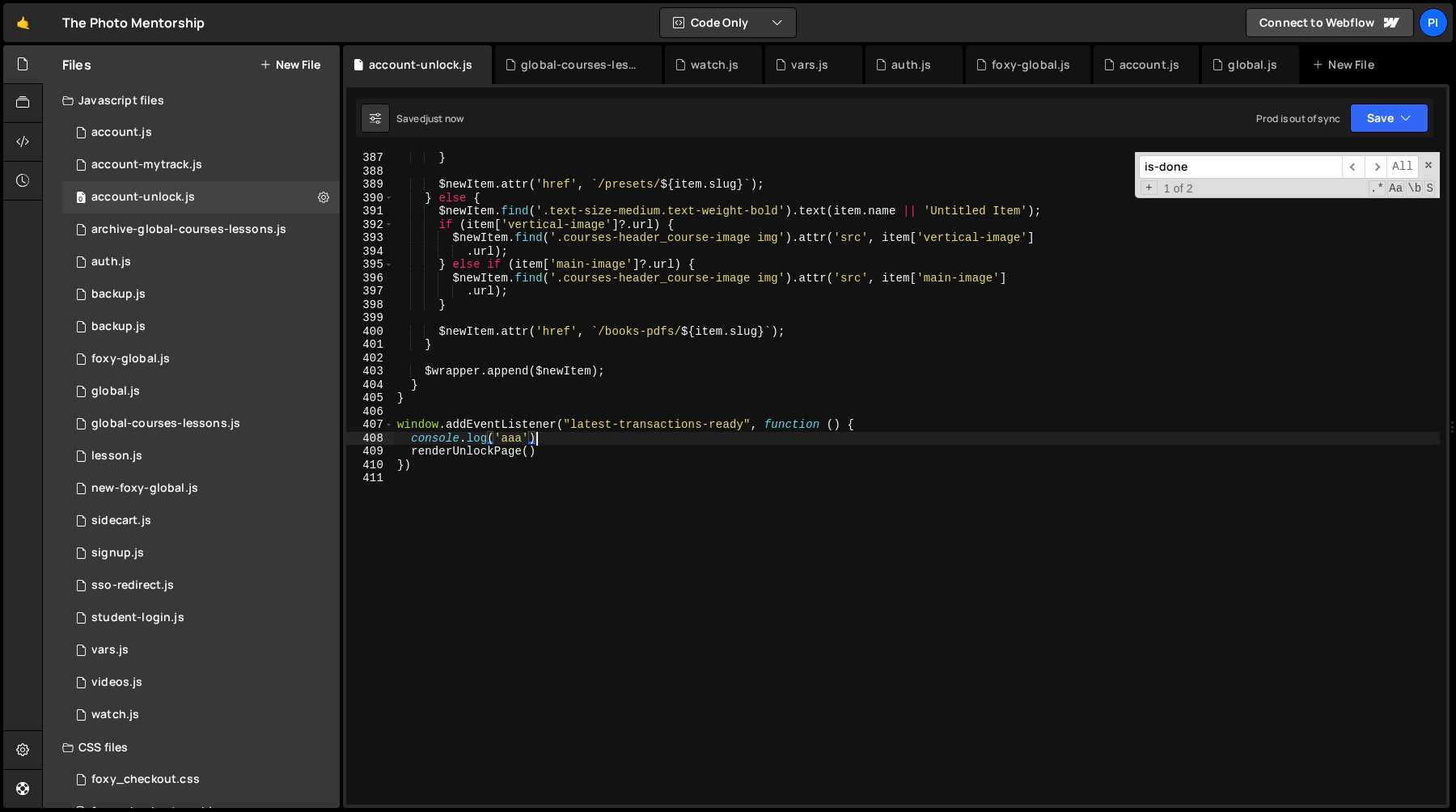
click at [565, 438] on div "} $newItem . attr ( 'href' , ` /presets/ ${ item . slug } ` ) ; } else { $newIt…" at bounding box center [917, 491] width 1046 height 679
type textarea "console.log('aaa')"
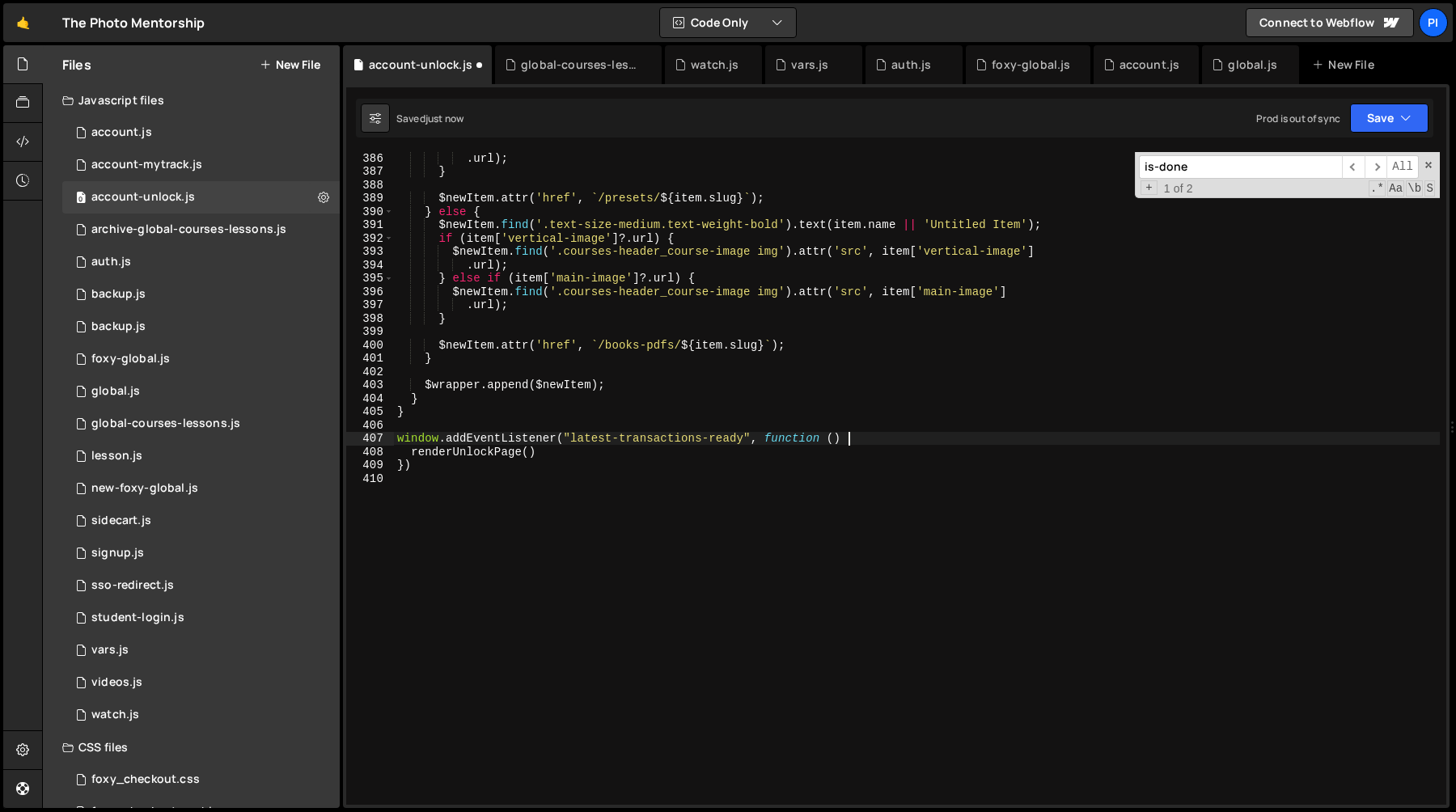
scroll to position [5127, 0]
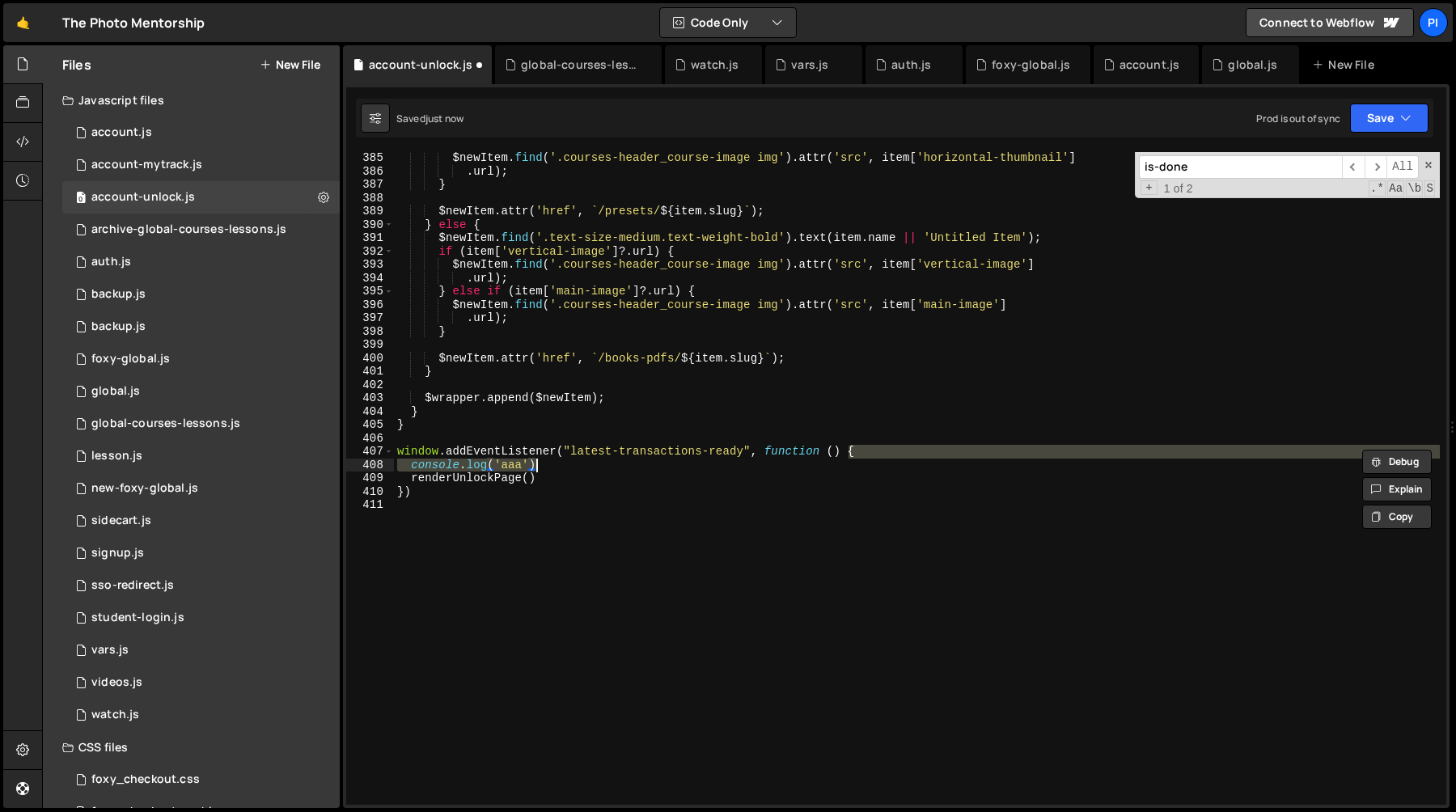
type textarea "console.log('aaa')"
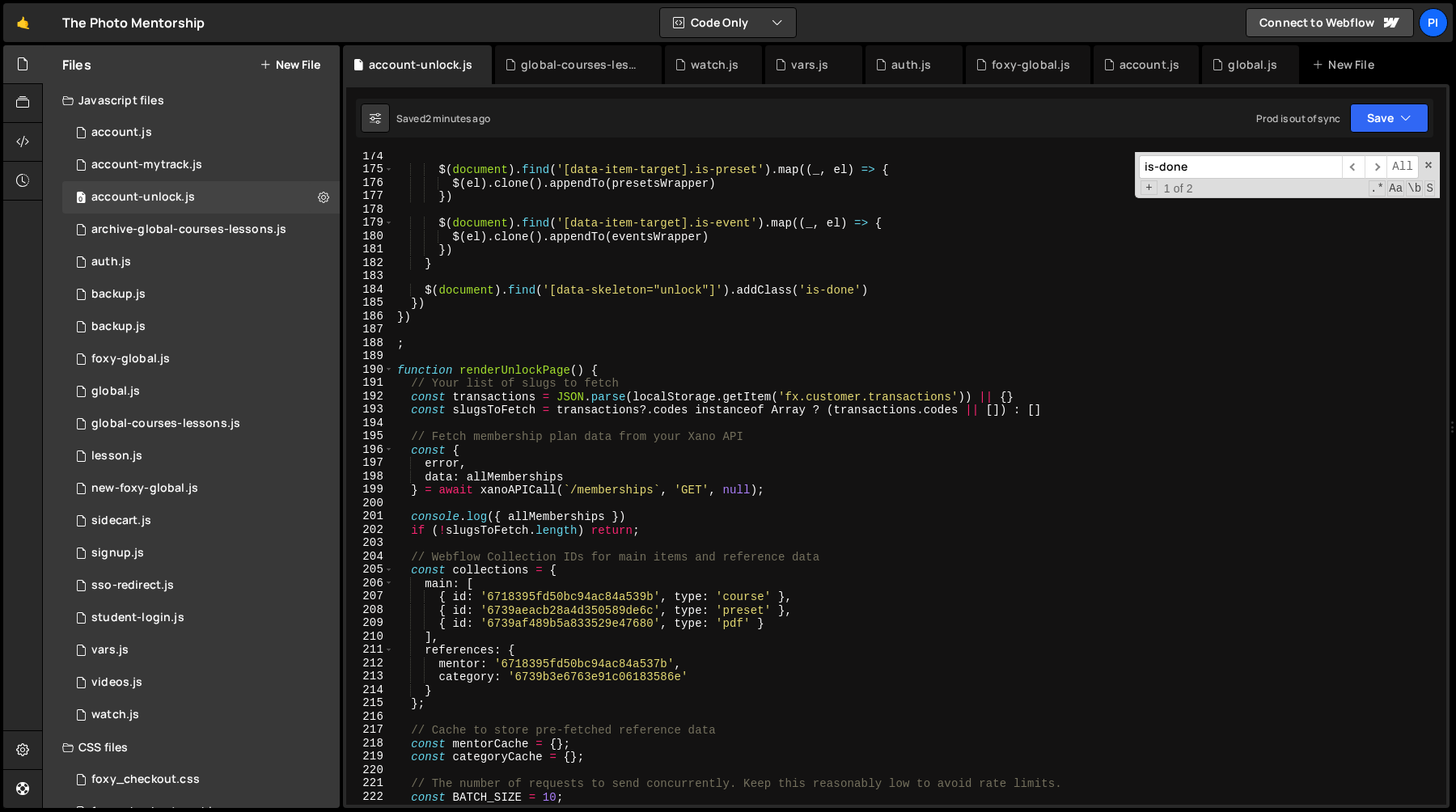
scroll to position [2343, 0]
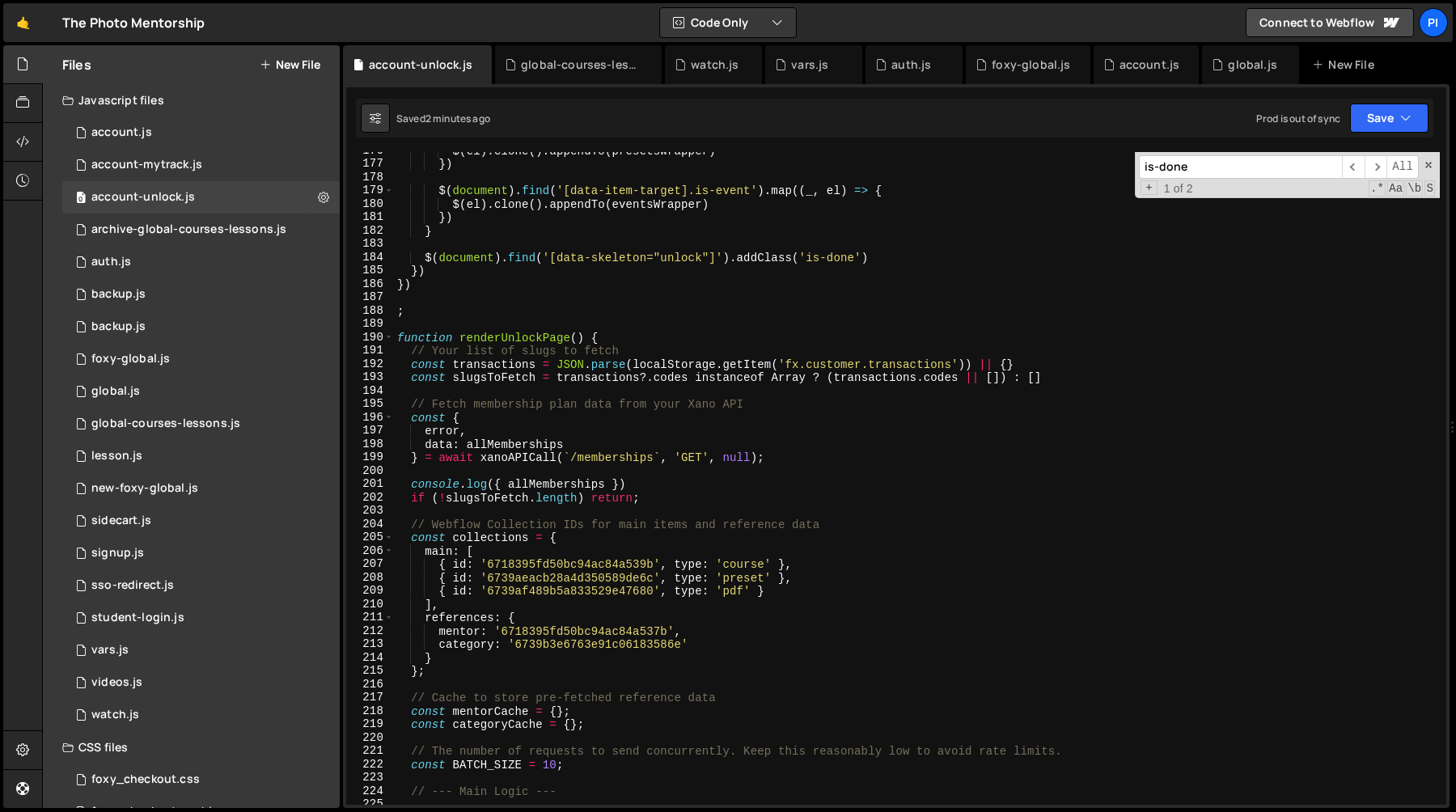
click at [466, 341] on div "$ ( el ) . clone ( ) . appendTo ( presetsWrapper ) }) $ ( document ) . find ( '…" at bounding box center [917, 483] width 1046 height 679
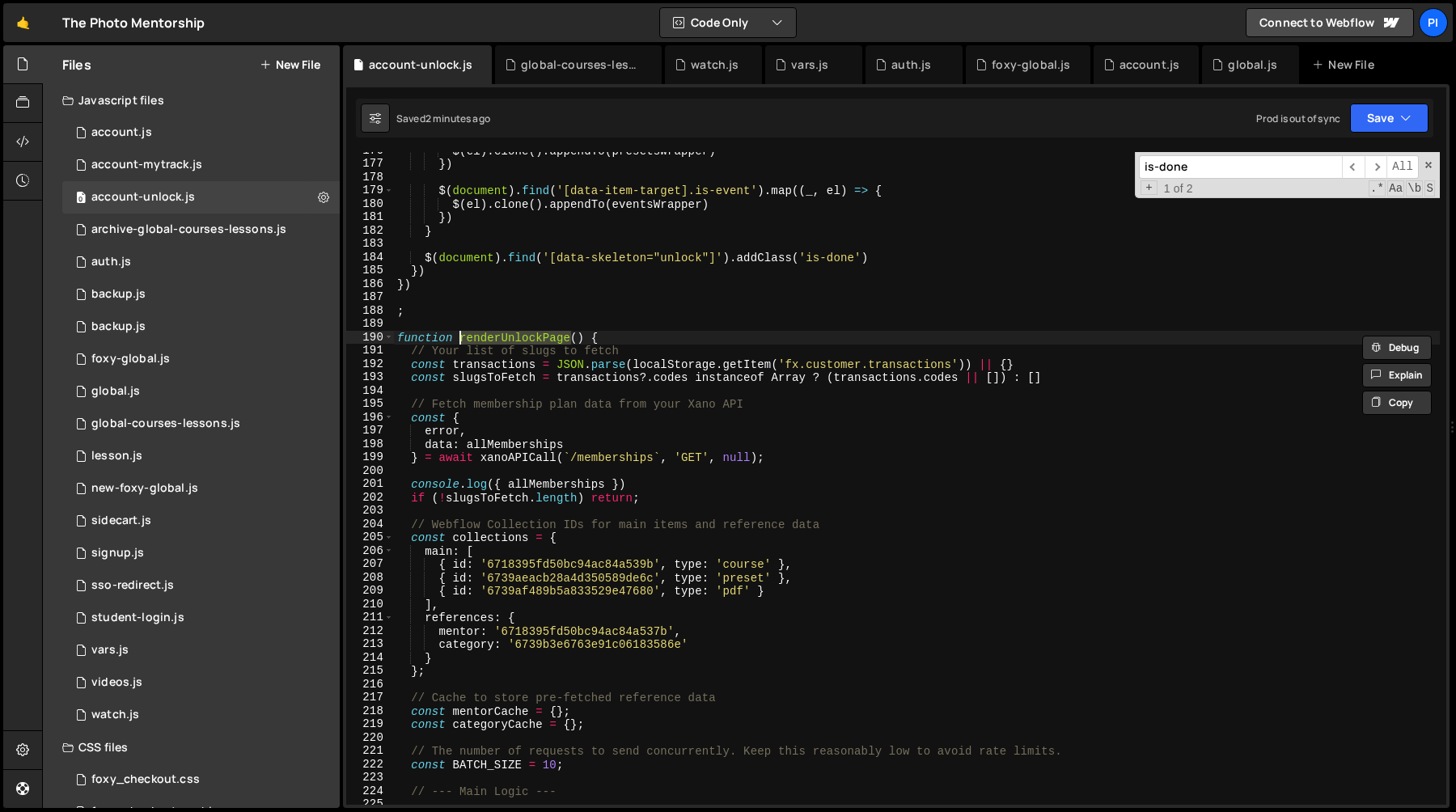
click at [456, 340] on div "$ ( el ) . clone ( ) . appendTo ( presetsWrapper ) }) $ ( document ) . find ( '…" at bounding box center [917, 478] width 1046 height 653
click at [551, 334] on div "$ ( el ) . clone ( ) . appendTo ( presetsWrapper ) }) $ ( document ) . find ( '…" at bounding box center [917, 483] width 1046 height 679
click at [525, 275] on div "$ ( el ) . clone ( ) . appendTo ( presetsWrapper ) }) $ ( document ) . find ( '…" at bounding box center [917, 483] width 1046 height 679
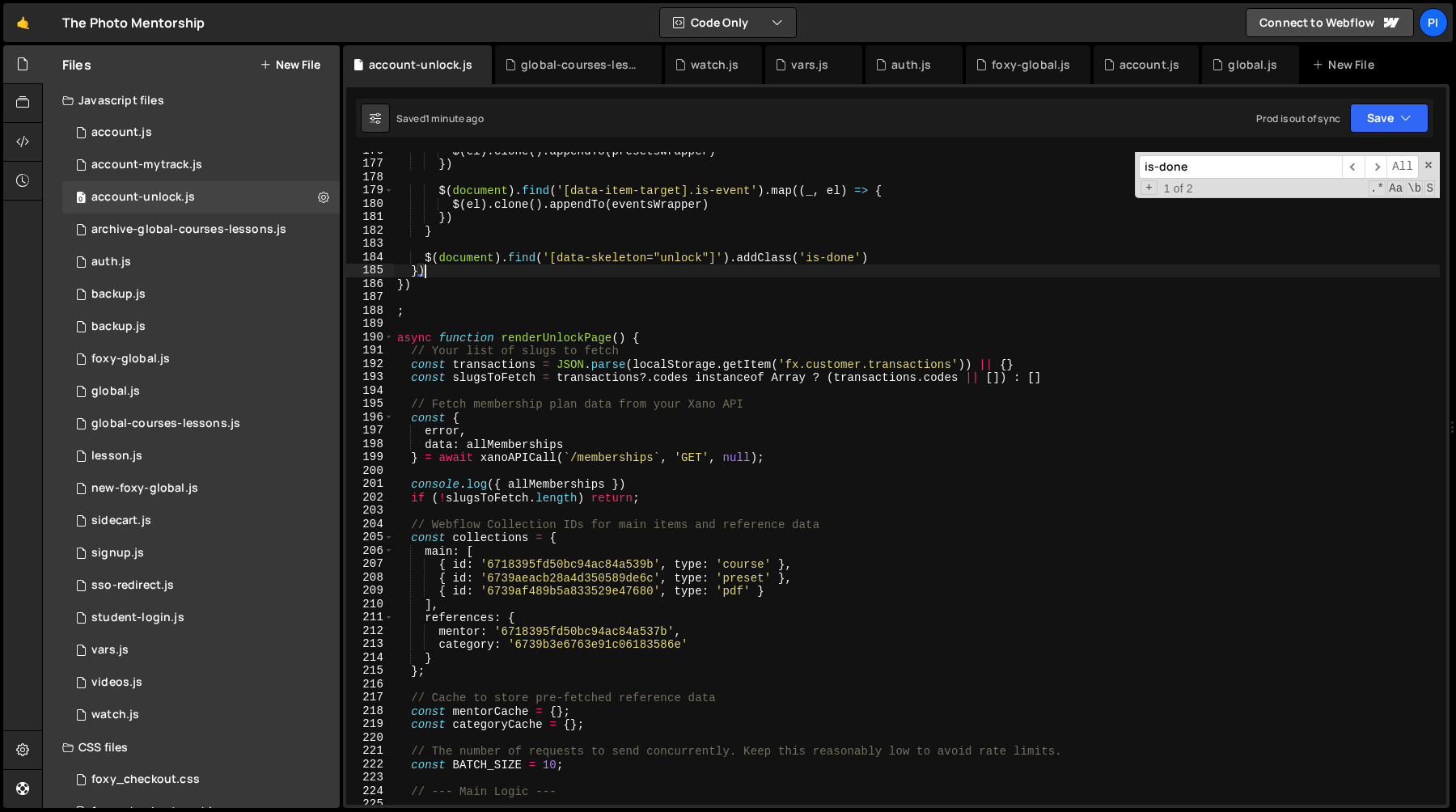
scroll to position [0, 1]
click at [529, 449] on div "$ ( el ) . clone ( ) . appendTo ( presetsWrapper ) }) $ ( document ) . find ( '…" at bounding box center [917, 483] width 1046 height 679
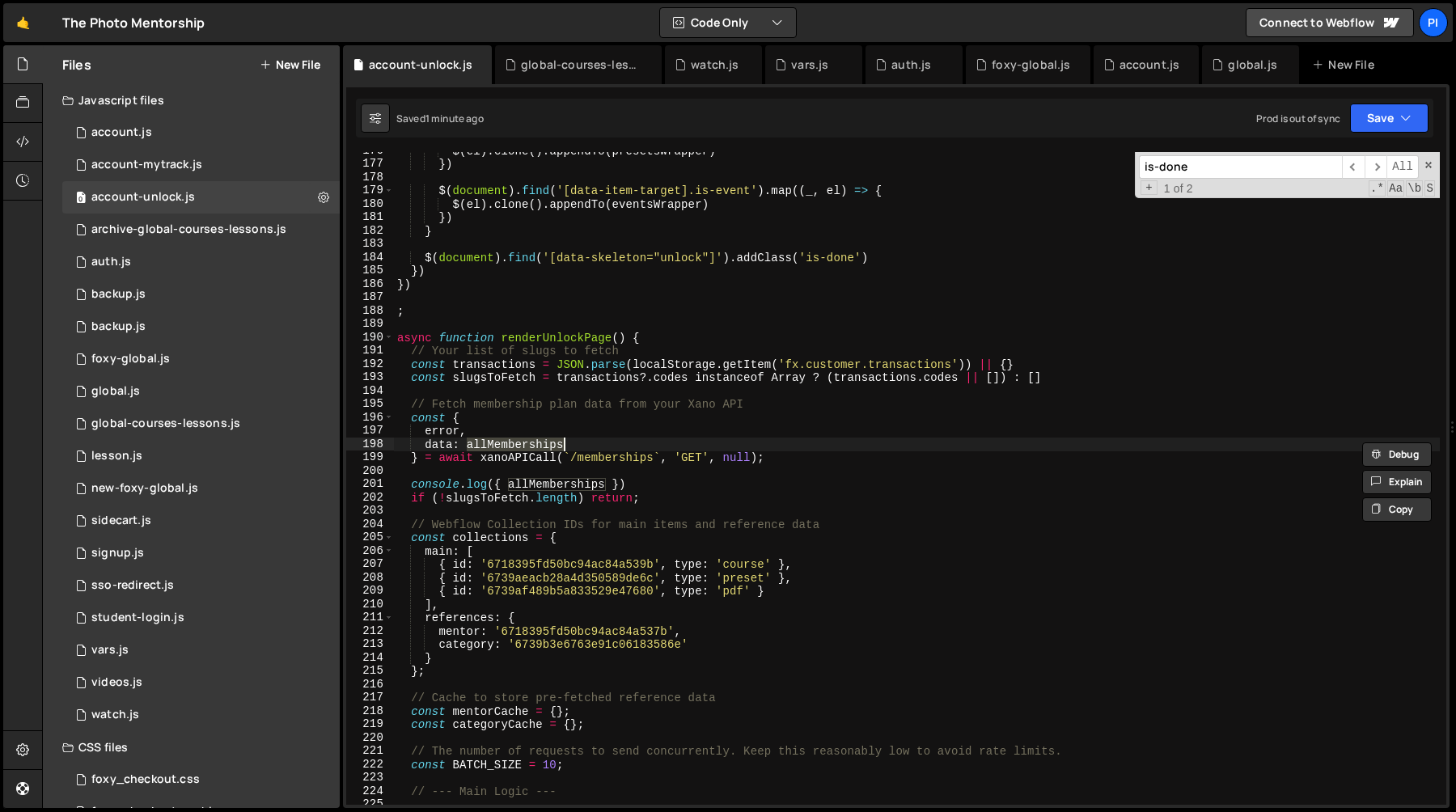
click at [476, 435] on div "$ ( el ) . clone ( ) . appendTo ( presetsWrapper ) }) $ ( document ) . find ( '…" at bounding box center [917, 483] width 1046 height 679
type textarea "error,"
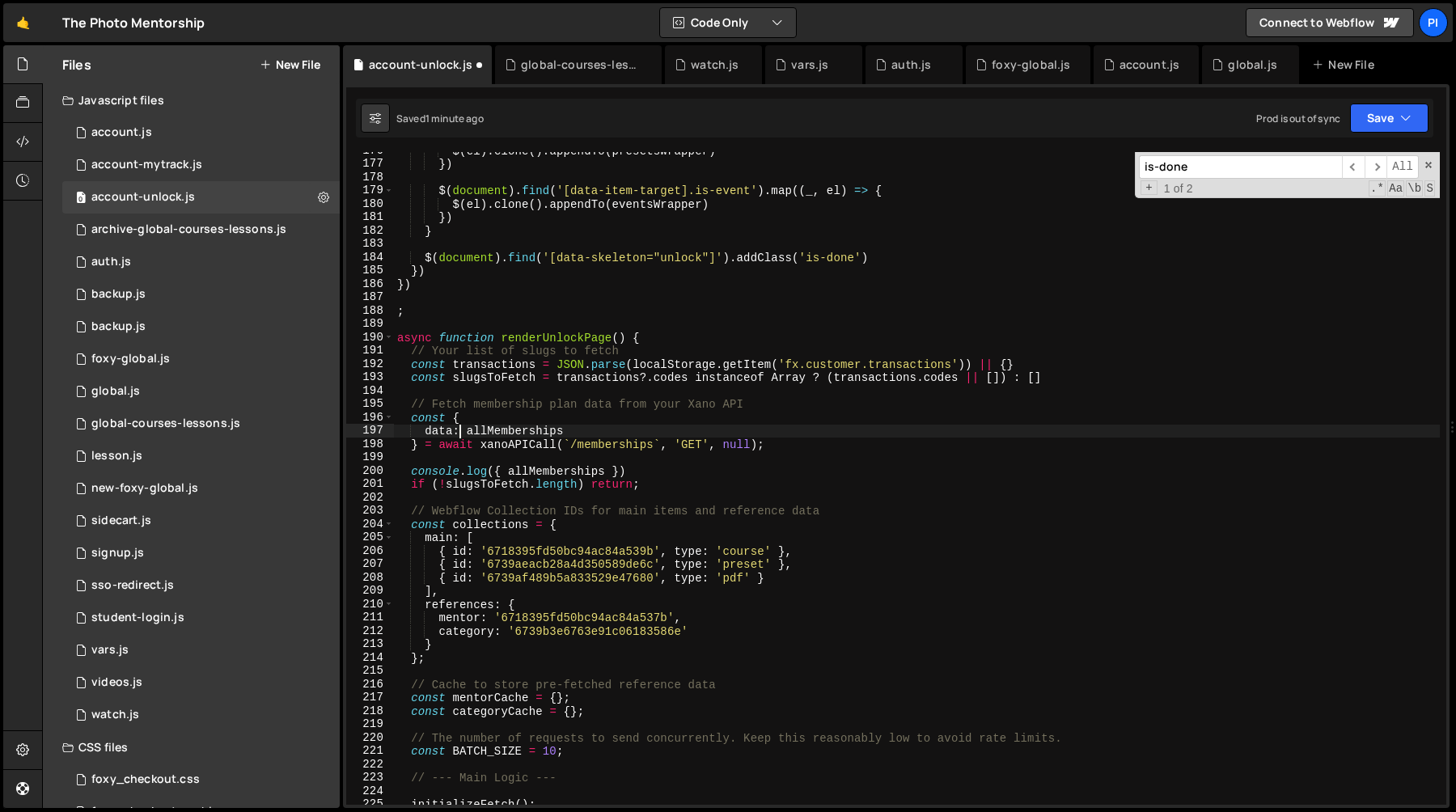
type textarea "} = await xanoAPICall(`/memberships`, 'GET', null);"
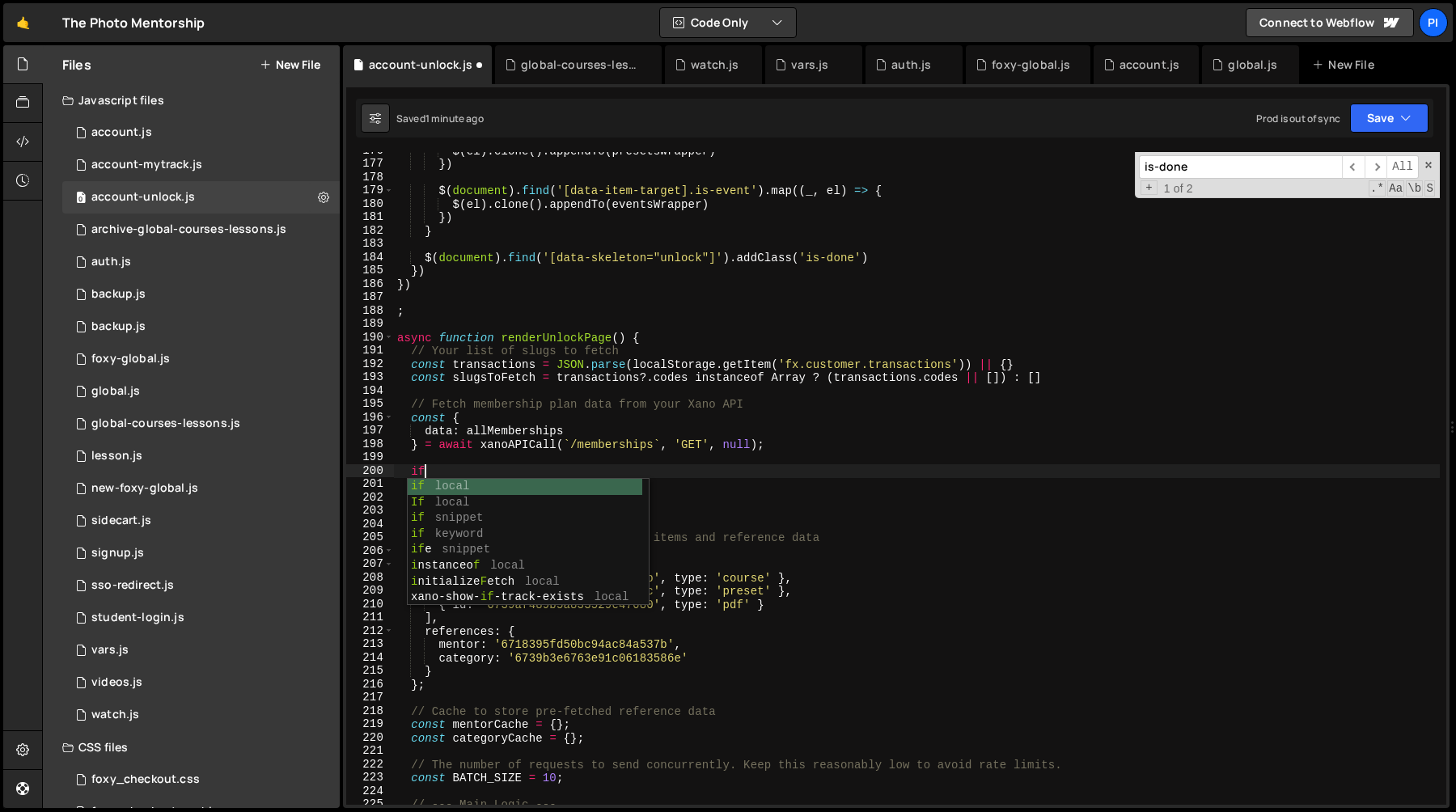
scroll to position [0, 2]
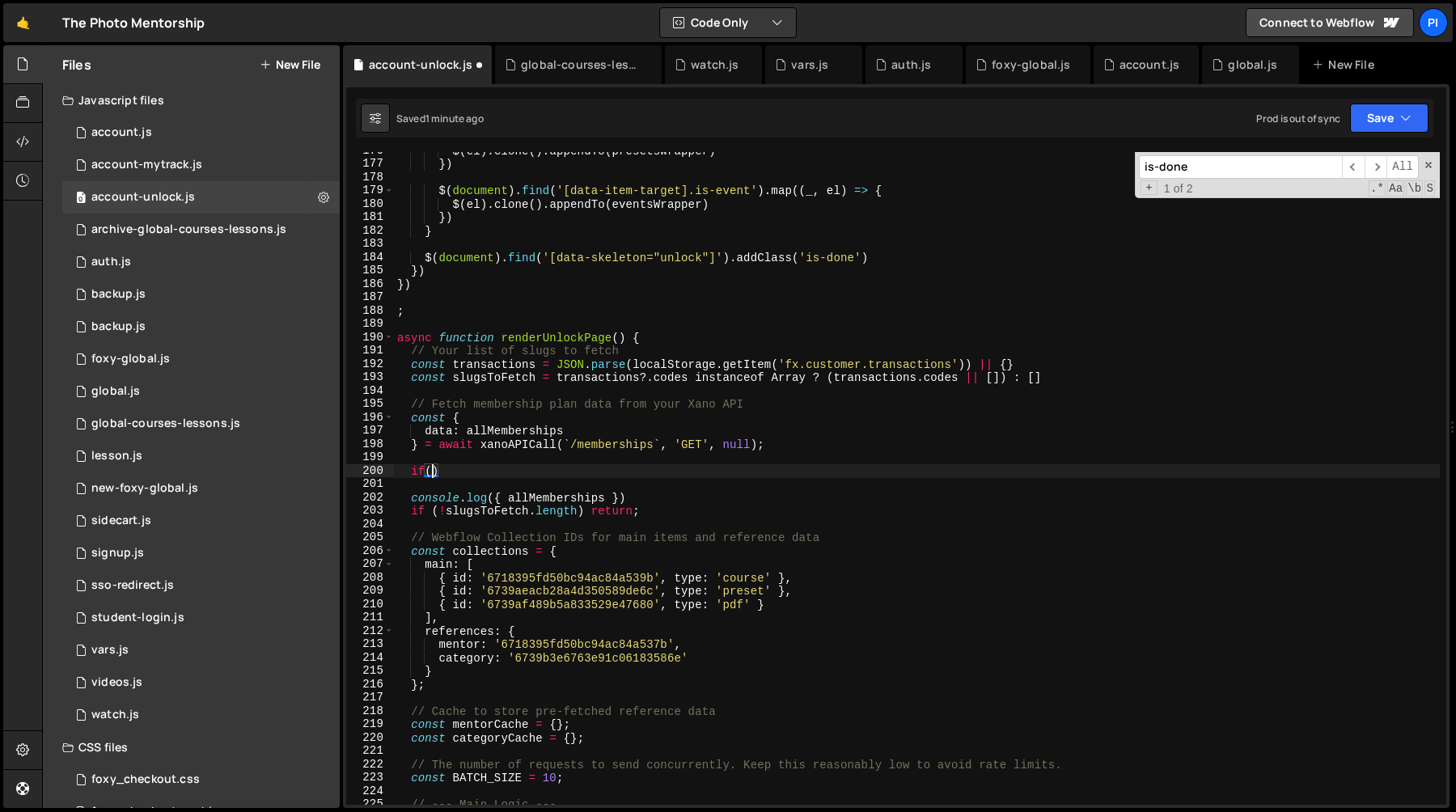
type textarea "if()"
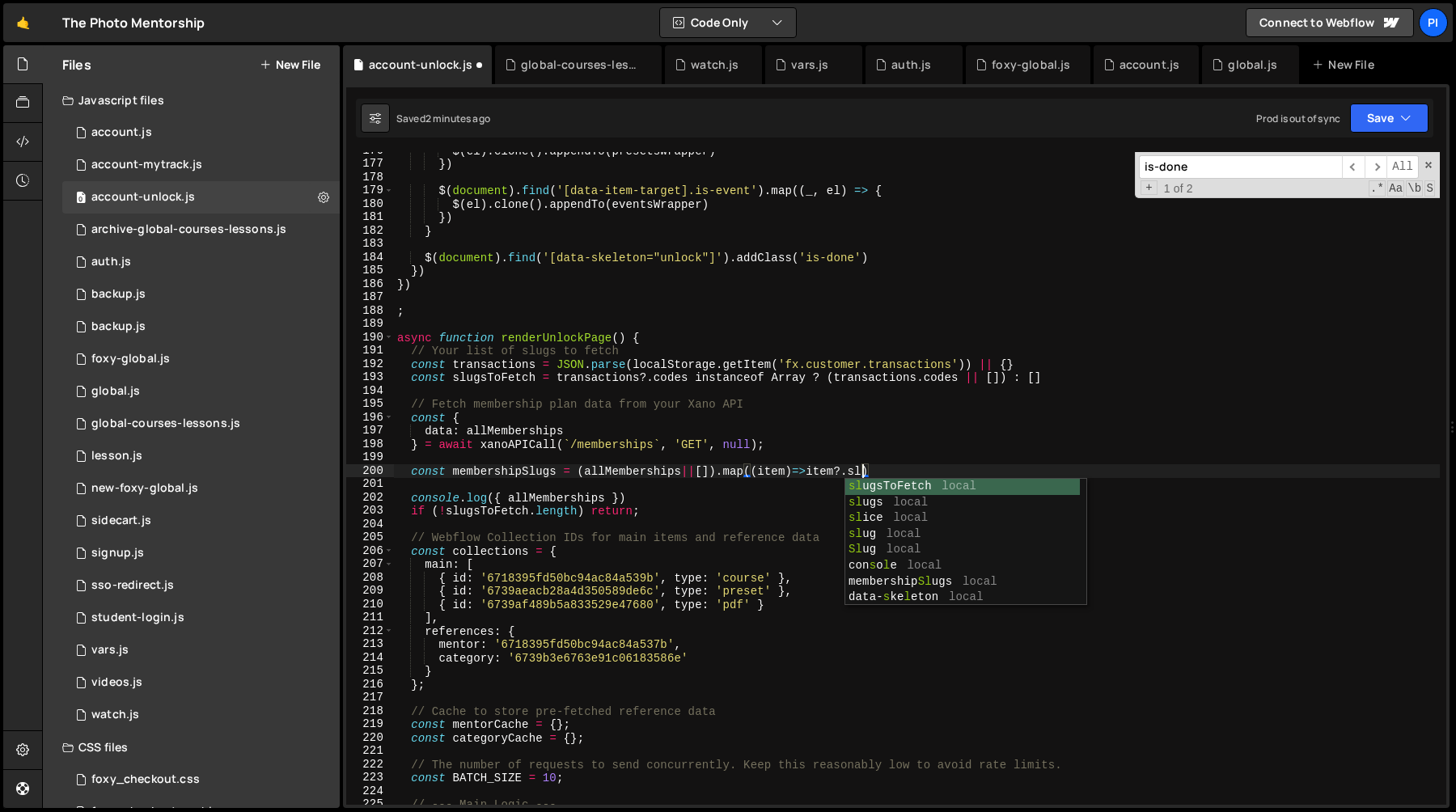
type textarea "const membershipSlugs = (allMemberships||[]).map((item)=>item?.slug)"
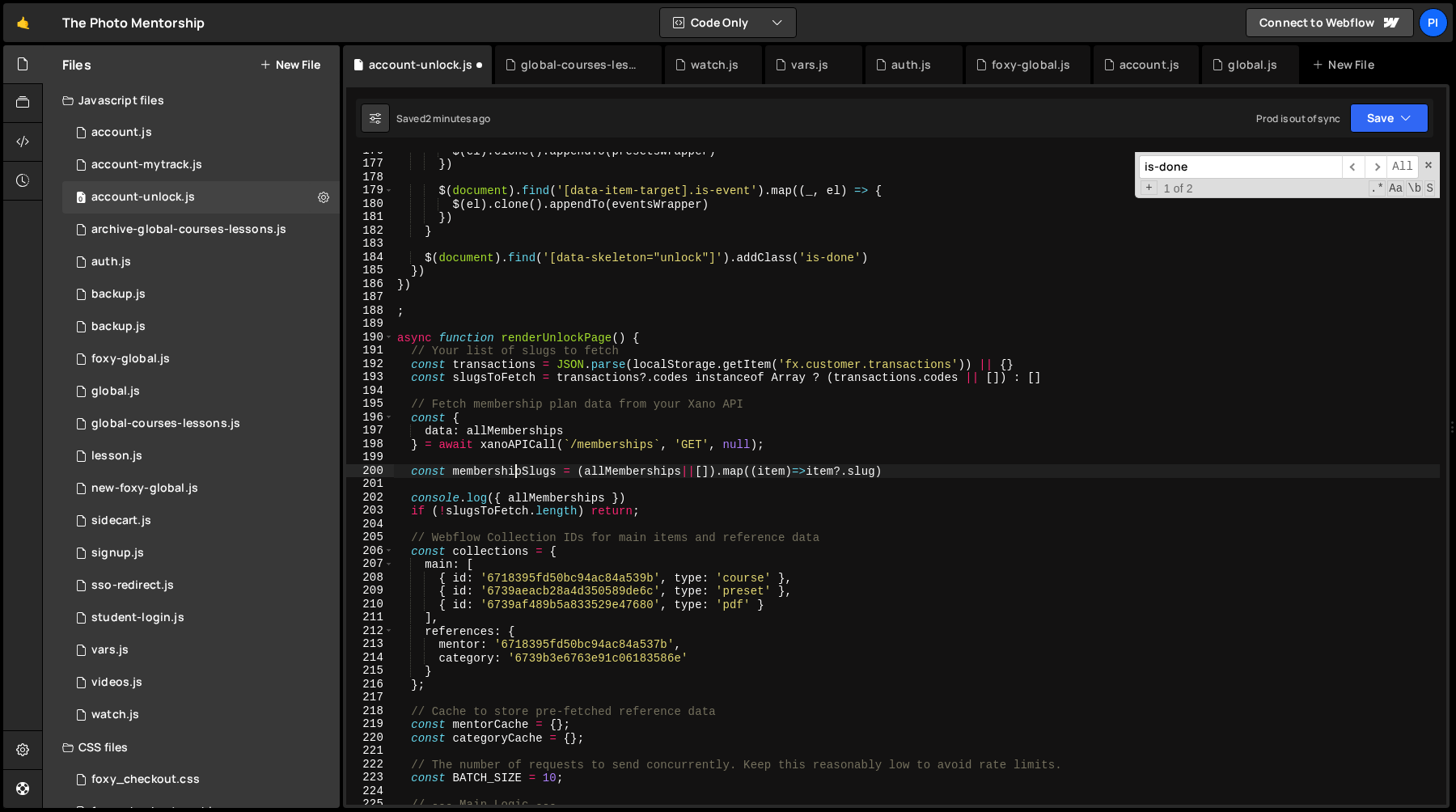
click at [513, 468] on div "$ ( el ) . clone ( ) . appendTo ( presetsWrapper ) }) $ ( document ) . find ( '…" at bounding box center [917, 483] width 1046 height 679
click at [512, 456] on div "$ ( el ) . clone ( ) . appendTo ( presetsWrapper ) }) $ ( document ) . find ( '…" at bounding box center [917, 483] width 1046 height 679
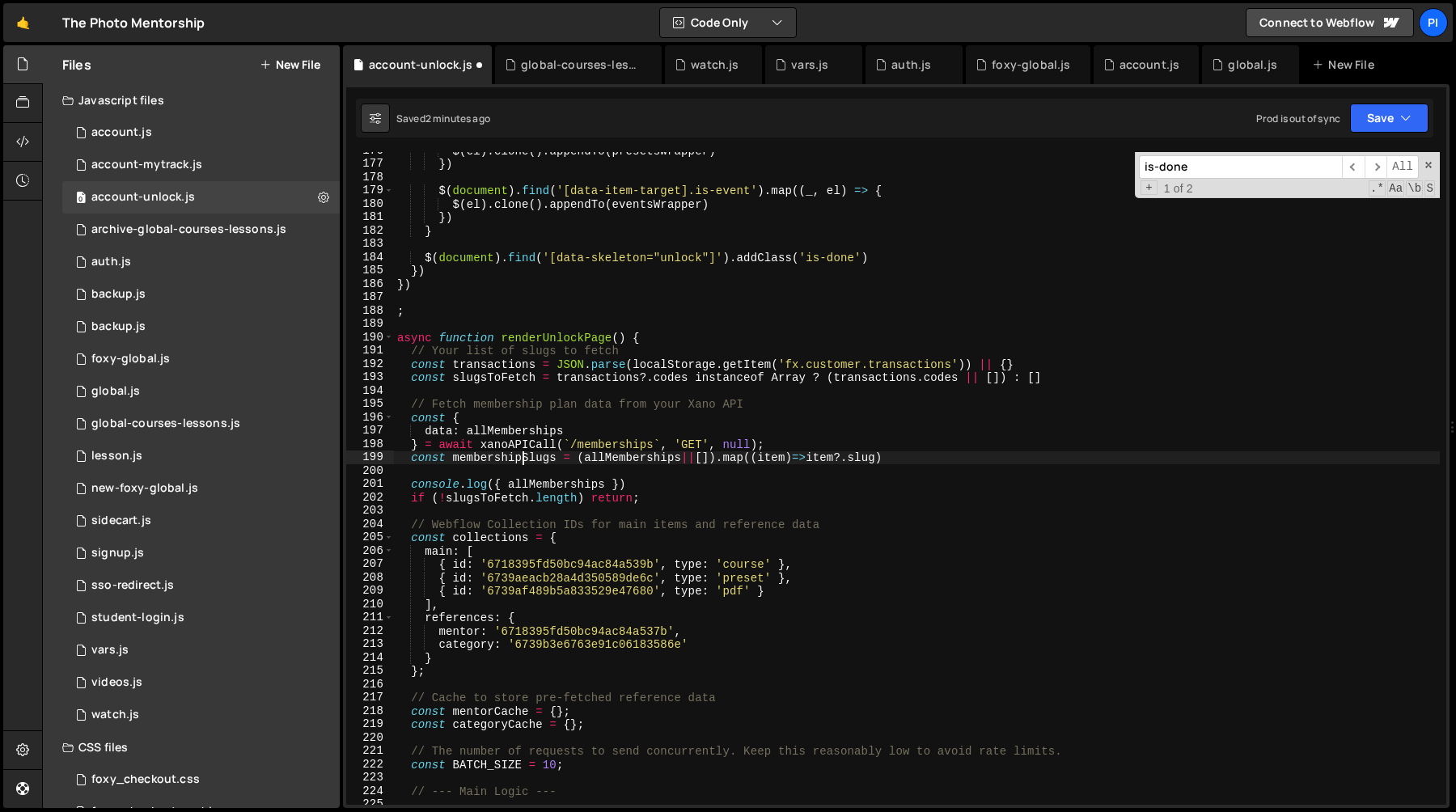
click at [525, 460] on div "$ ( el ) . clone ( ) . appendTo ( presetsWrapper ) }) $ ( document ) . find ( '…" at bounding box center [917, 483] width 1046 height 679
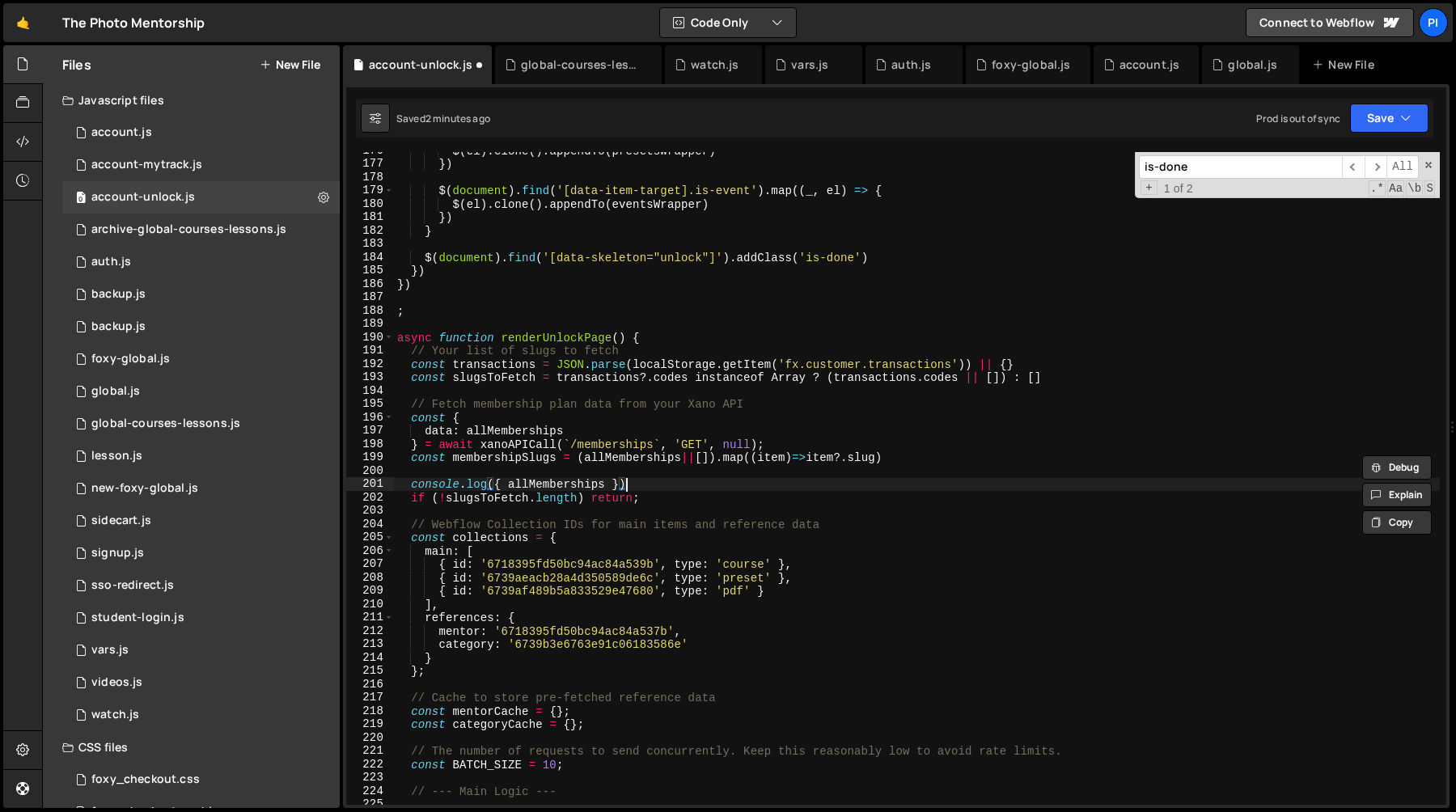
click at [662, 480] on div "$ ( el ) . clone ( ) . appendTo ( presetsWrapper ) }) $ ( document ) . find ( '…" at bounding box center [917, 483] width 1046 height 679
click at [410, 485] on div "$ ( el ) . clone ( ) . appendTo ( presetsWrapper ) }) $ ( document ) . find ( '…" at bounding box center [917, 483] width 1046 height 679
click at [431, 379] on div "$ ( el ) . clone ( ) . appendTo ( presetsWrapper ) }) $ ( document ) . find ( '…" at bounding box center [917, 483] width 1046 height 679
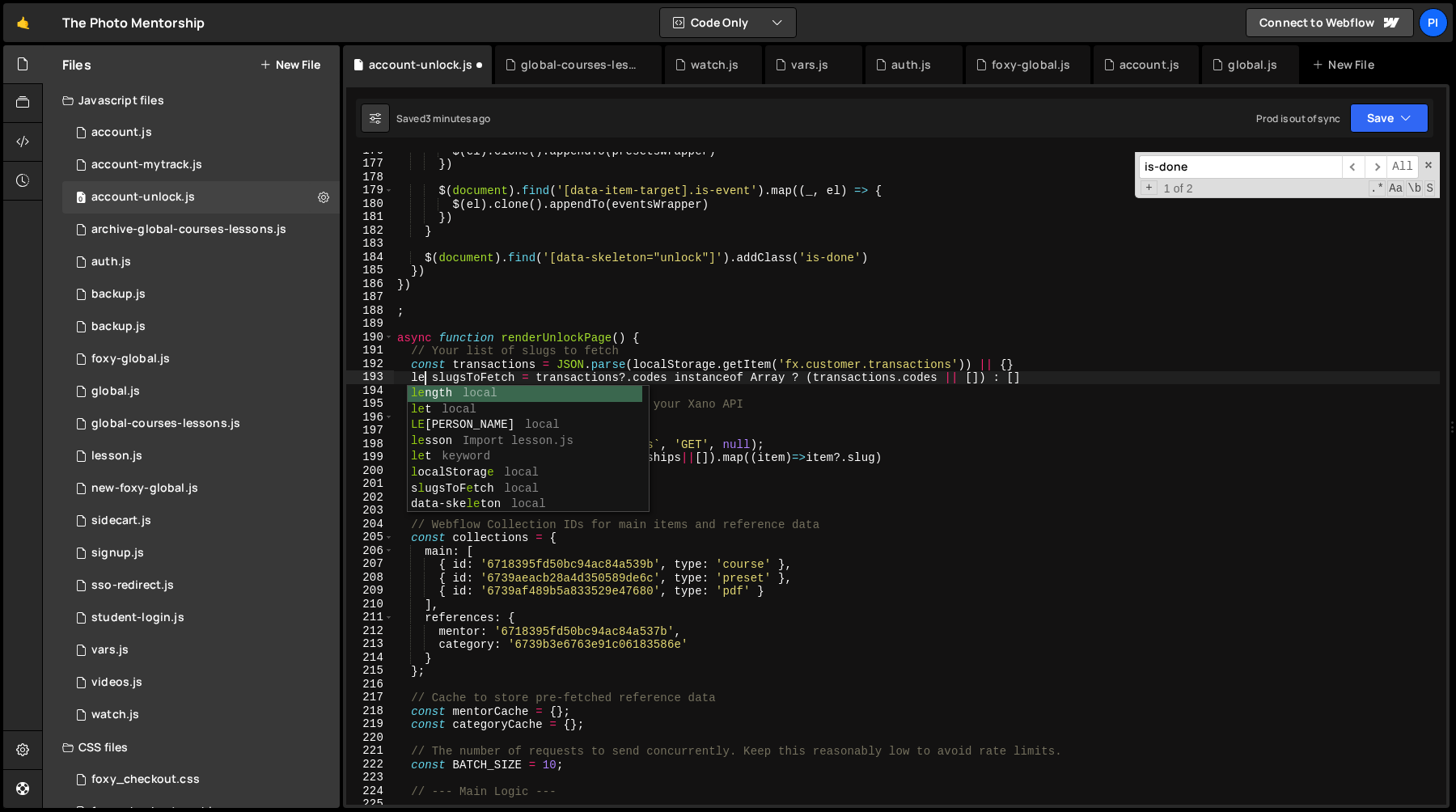
scroll to position [0, 2]
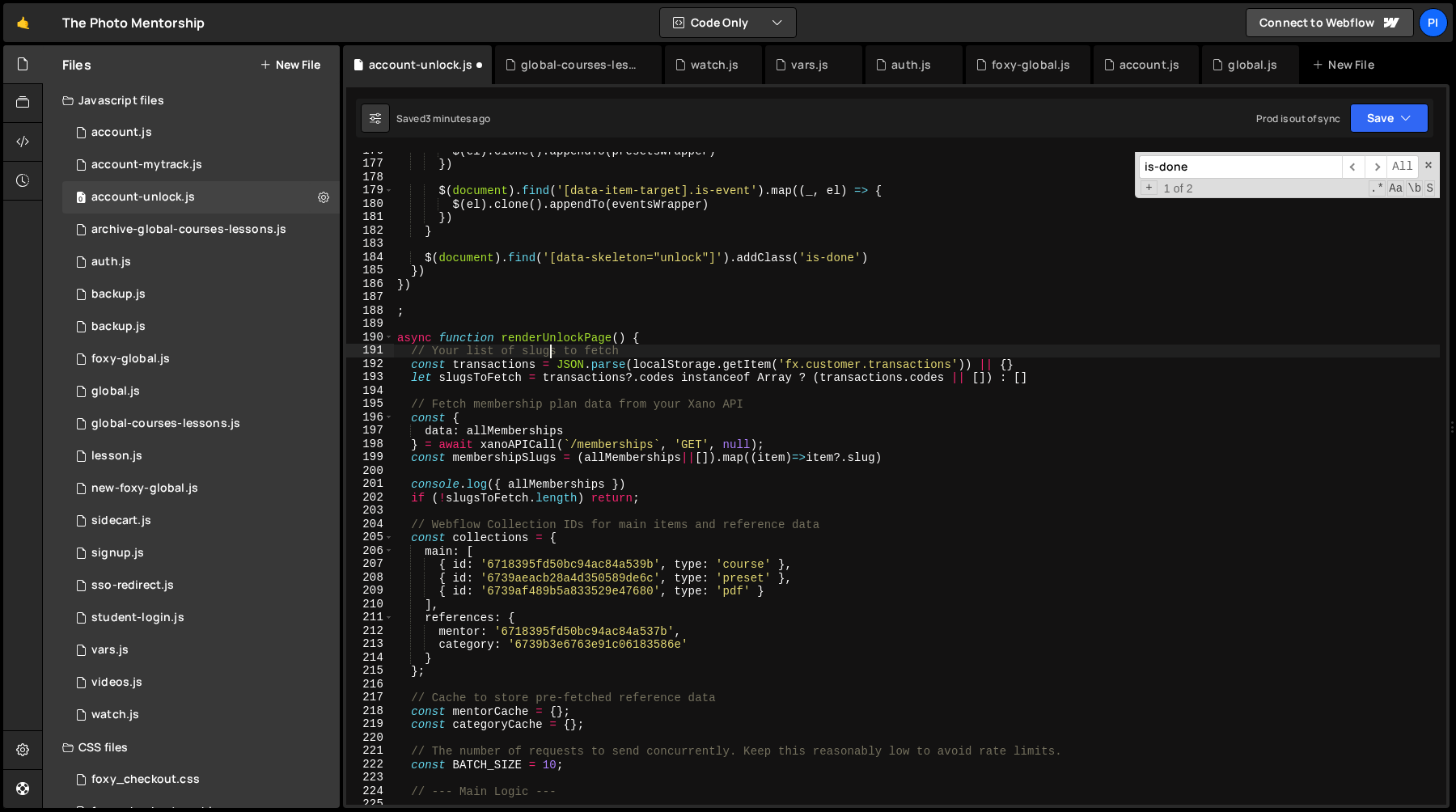
click at [552, 357] on div "$ ( el ) . clone ( ) . appendTo ( presetsWrapper ) }) $ ( document ) . find ( '…" at bounding box center [917, 483] width 1046 height 679
click at [445, 487] on div "$ ( el ) . clone ( ) . appendTo ( presetsWrapper ) }) $ ( document ) . find ( '…" at bounding box center [917, 483] width 1046 height 679
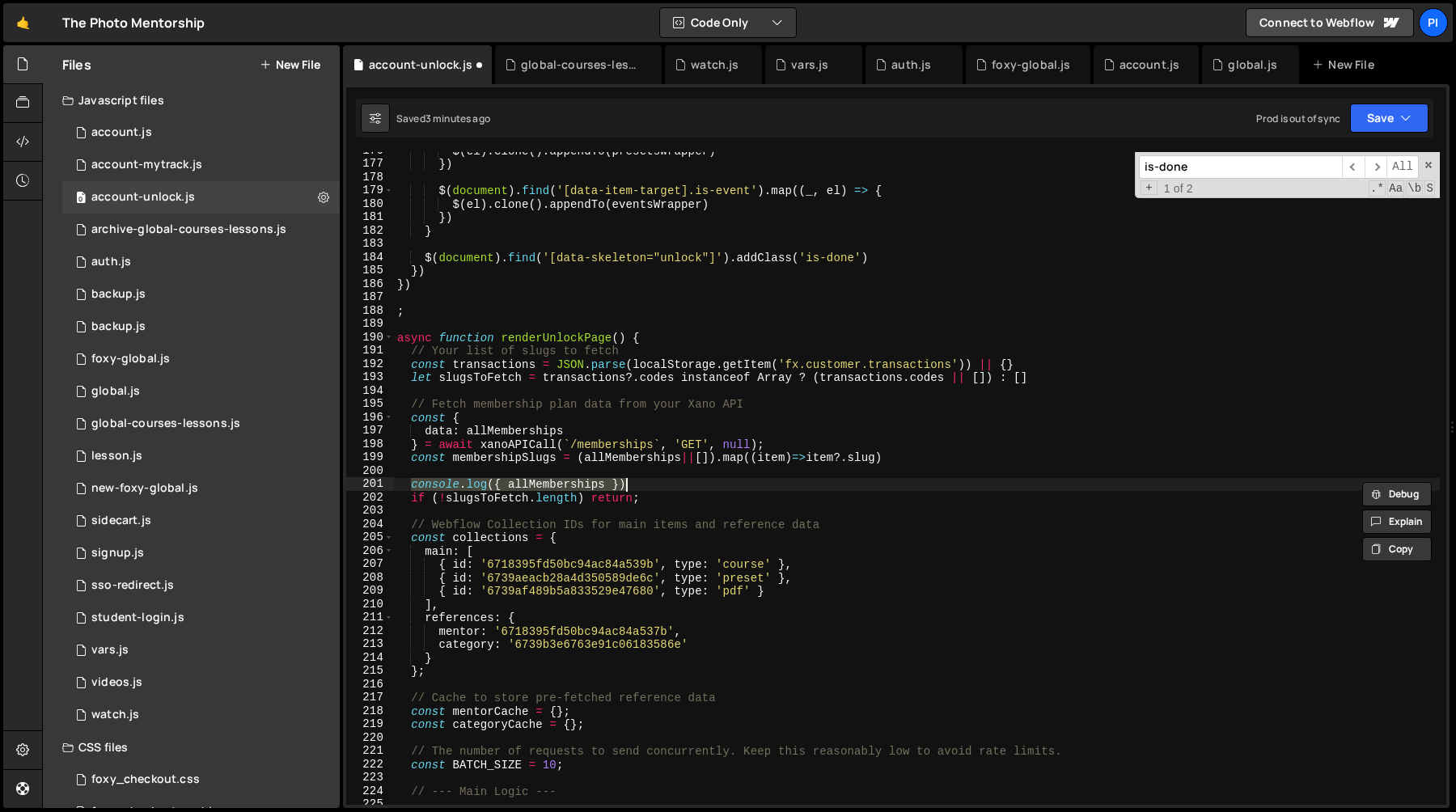
click at [657, 480] on div "$ ( el ) . clone ( ) . appendTo ( presetsWrapper ) }) $ ( document ) . find ( '…" at bounding box center [917, 483] width 1046 height 679
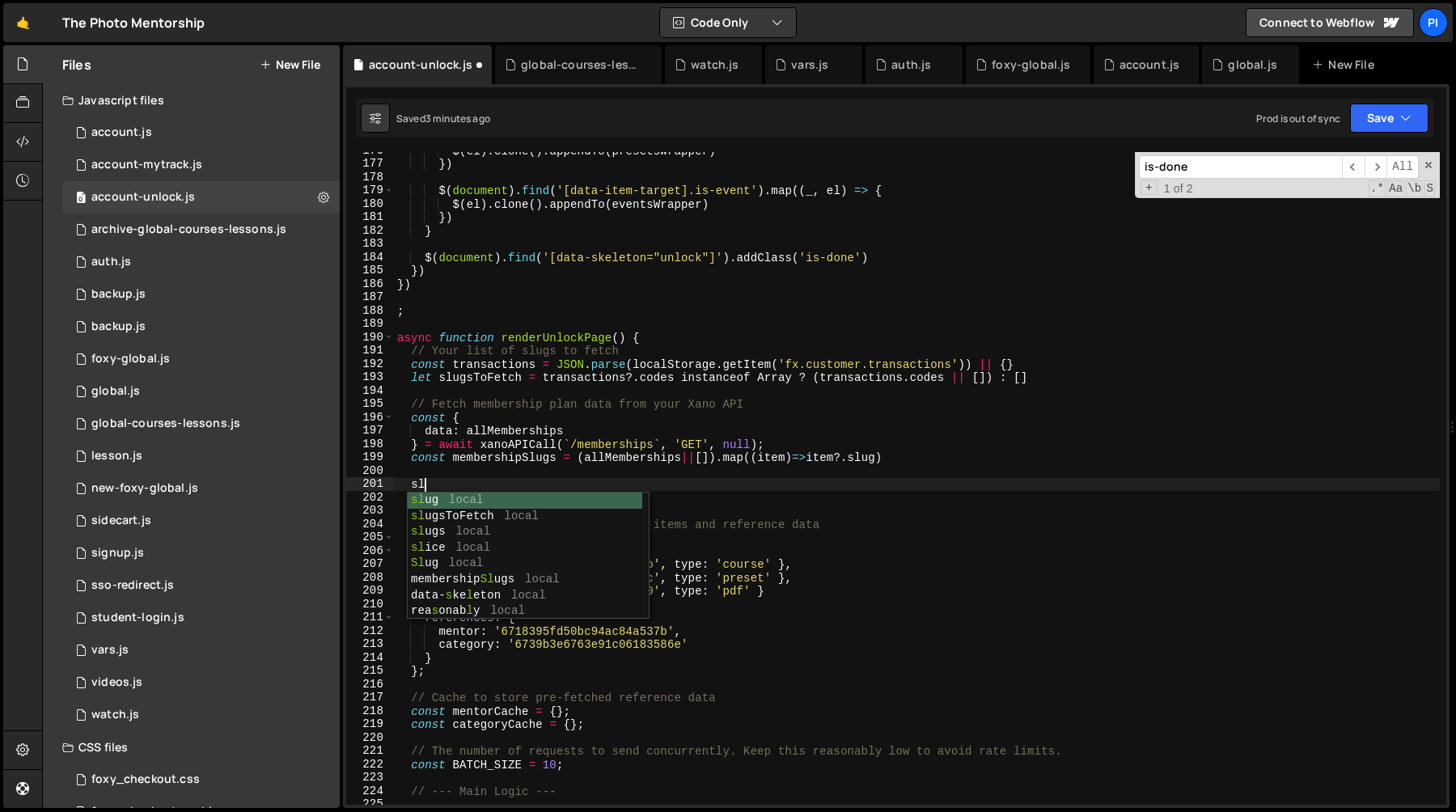
type textarea "s"
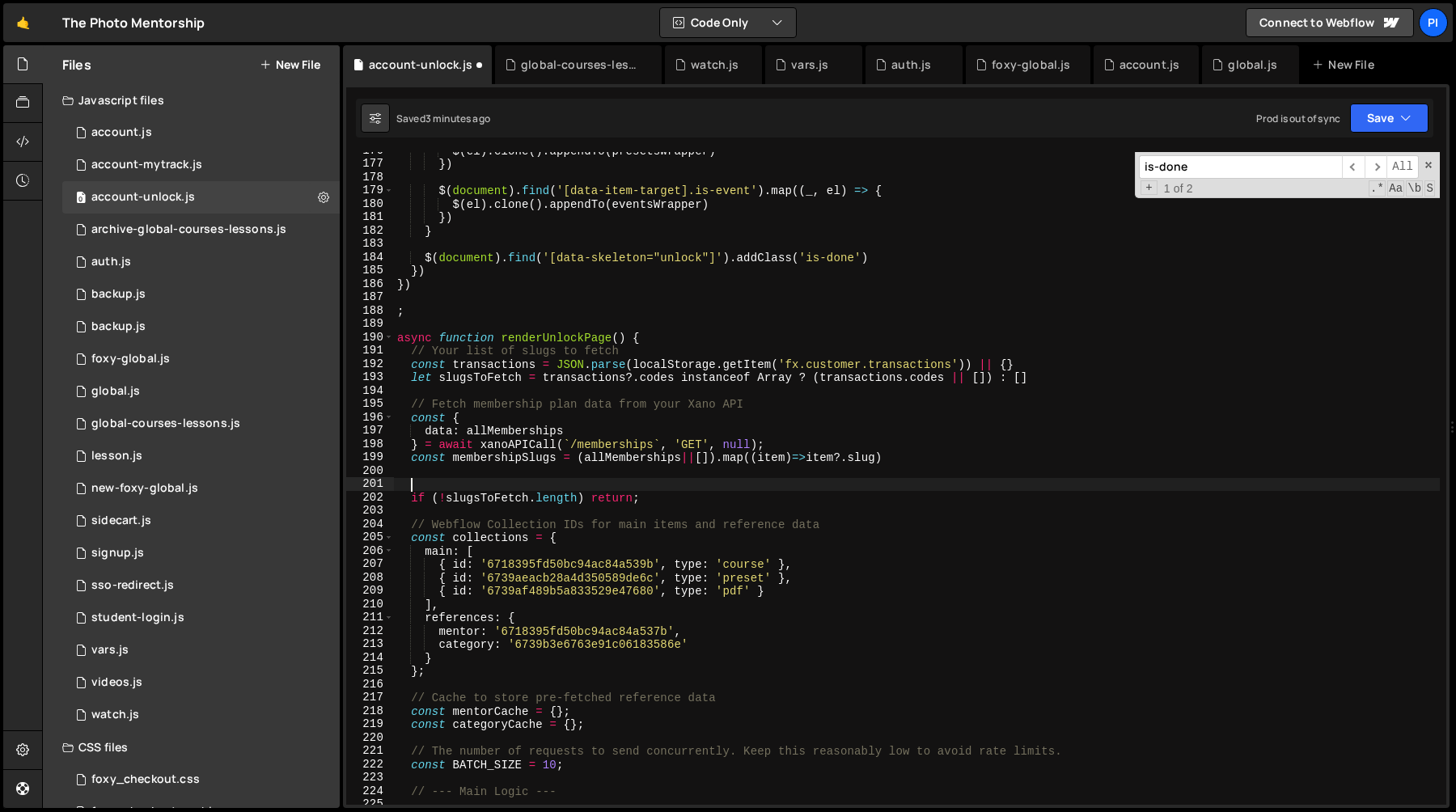
type textarea "c"
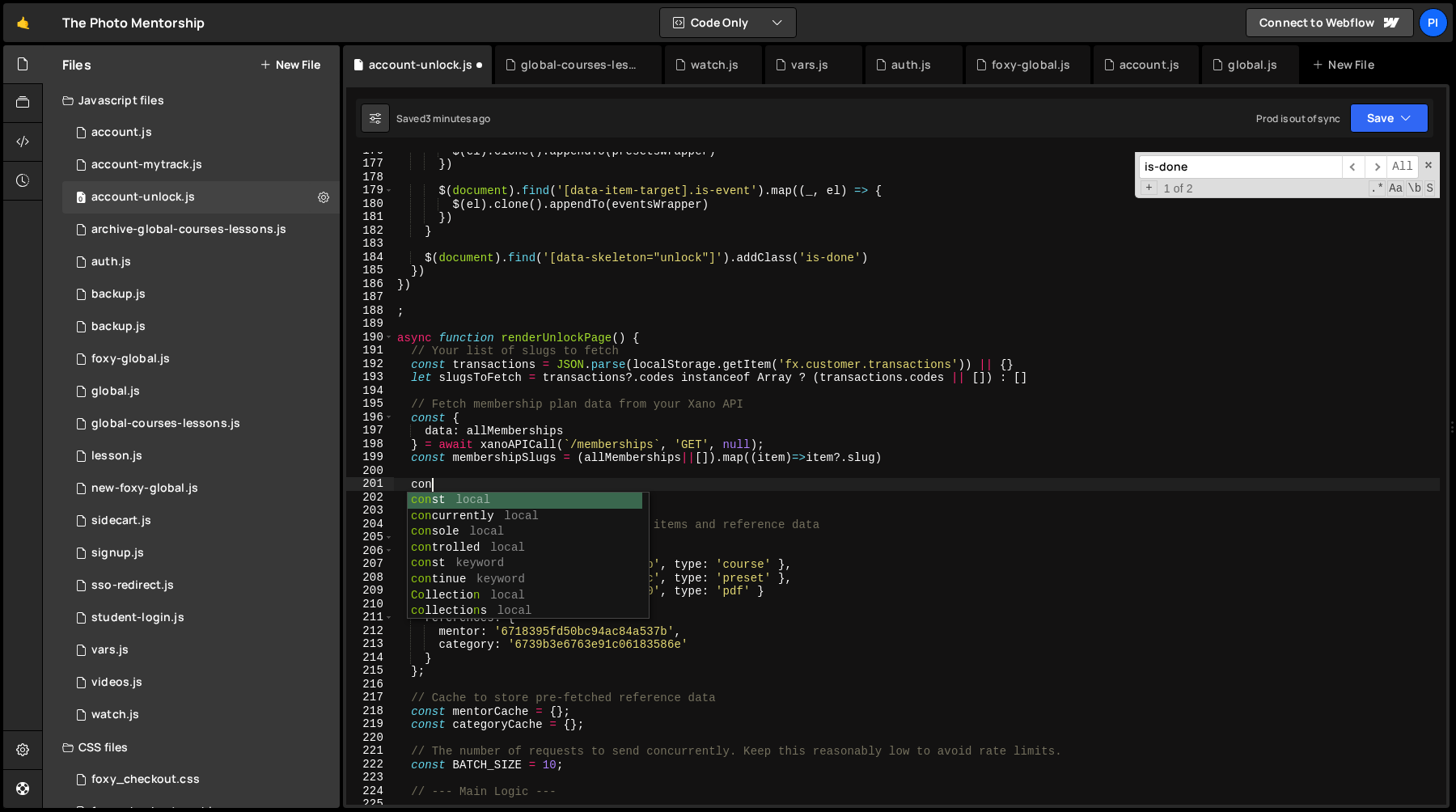
type textarea "c"
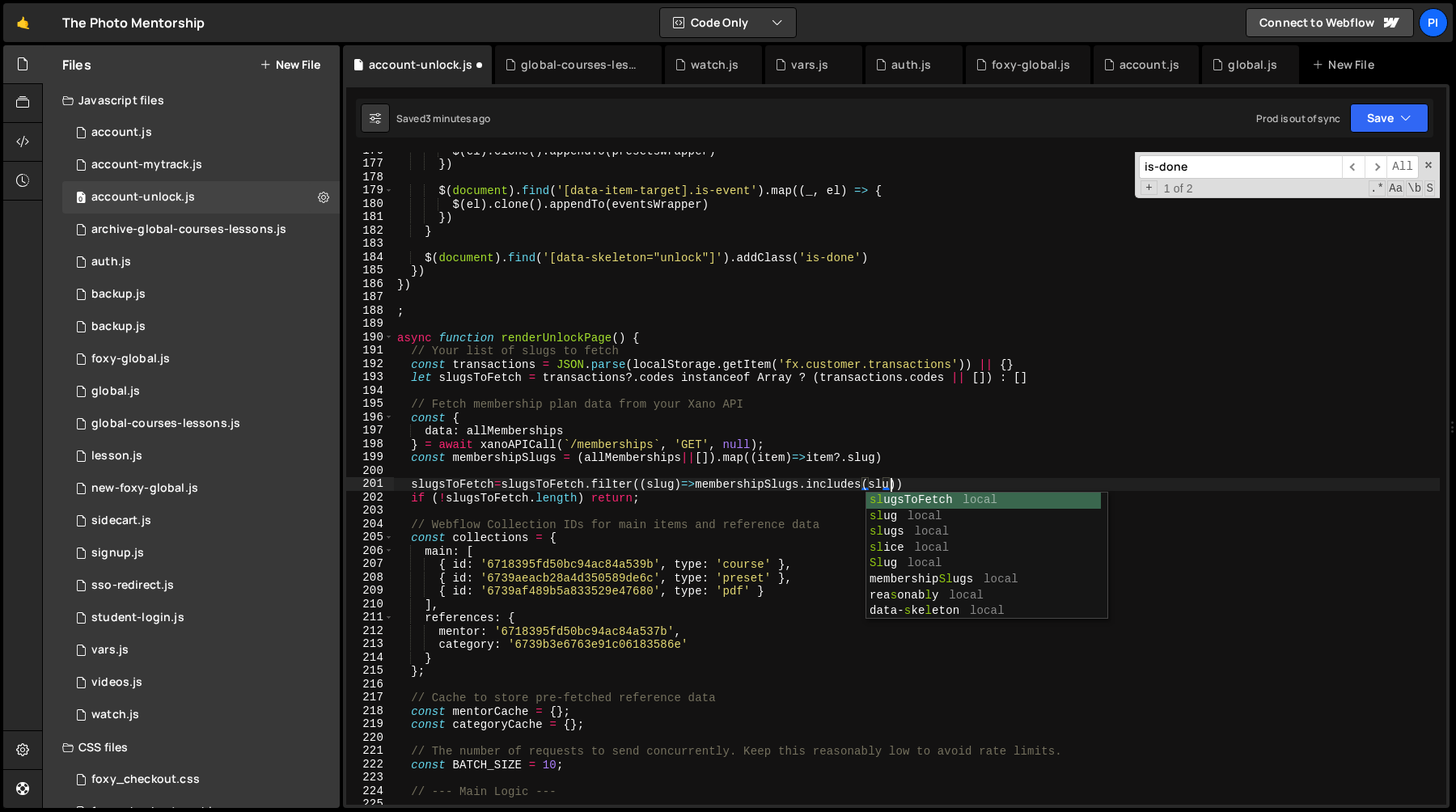
scroll to position [0, 34]
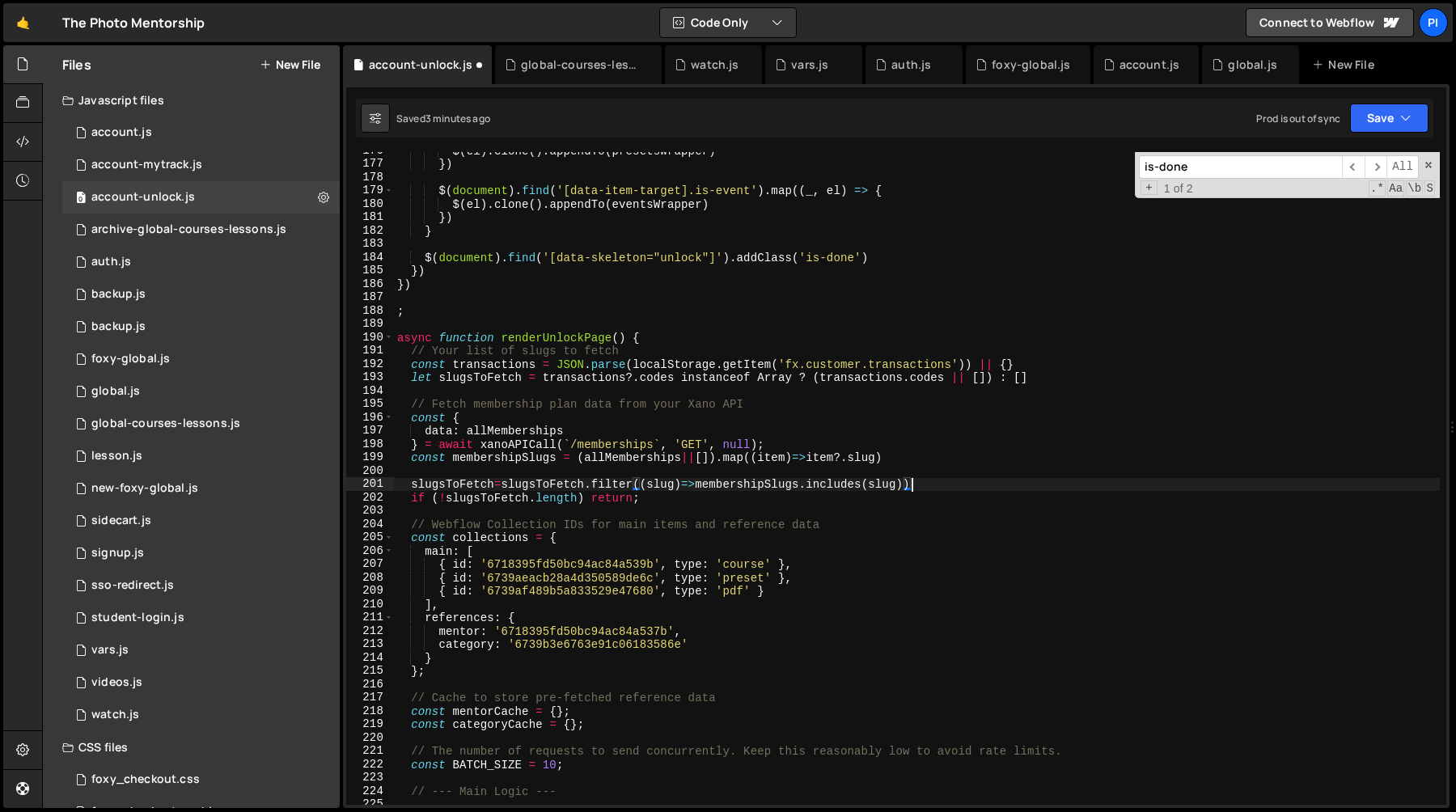
type textarea "slugsToFetch = slugsToFetch.filter((slug) => membershipSlugs.includes(slug))"
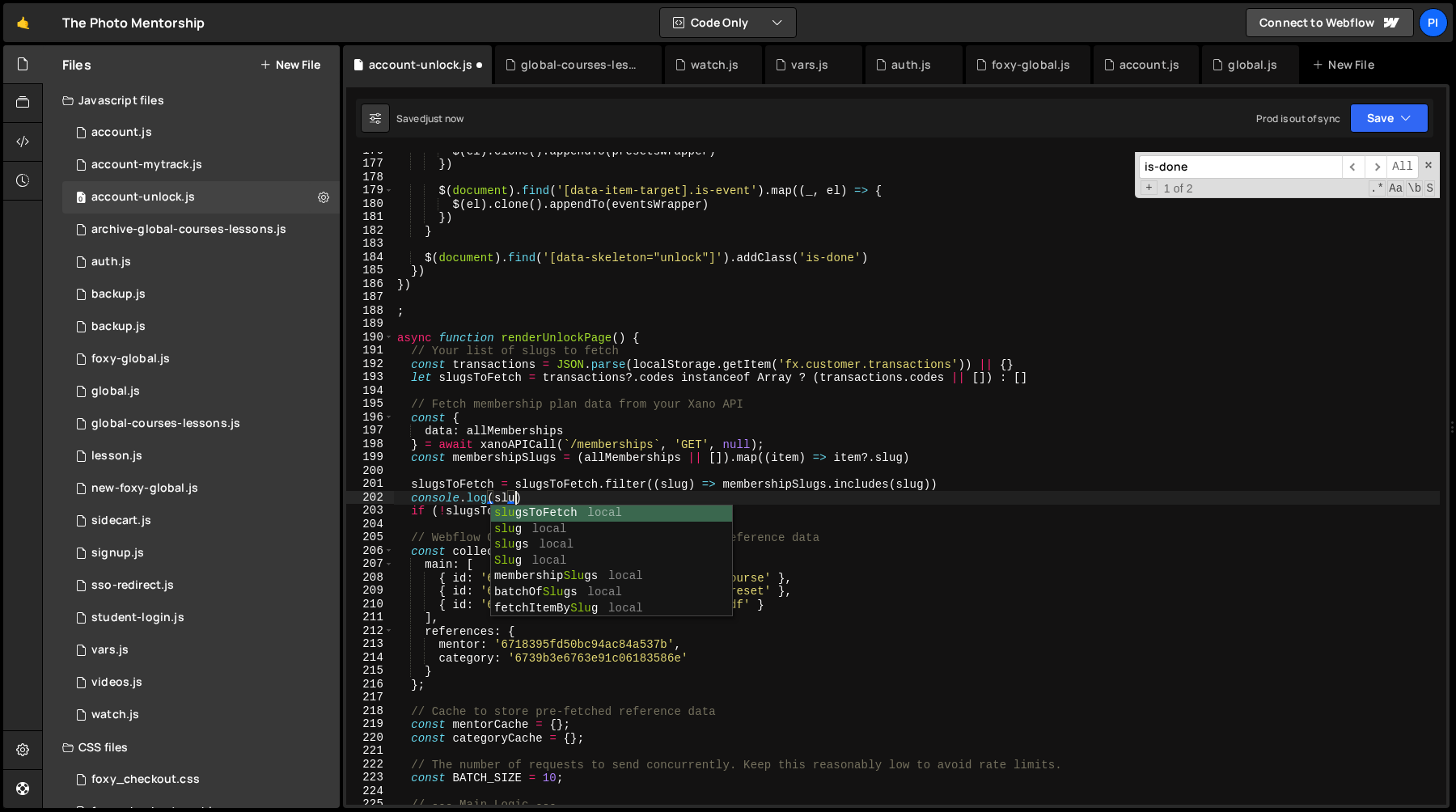
scroll to position [0, 7]
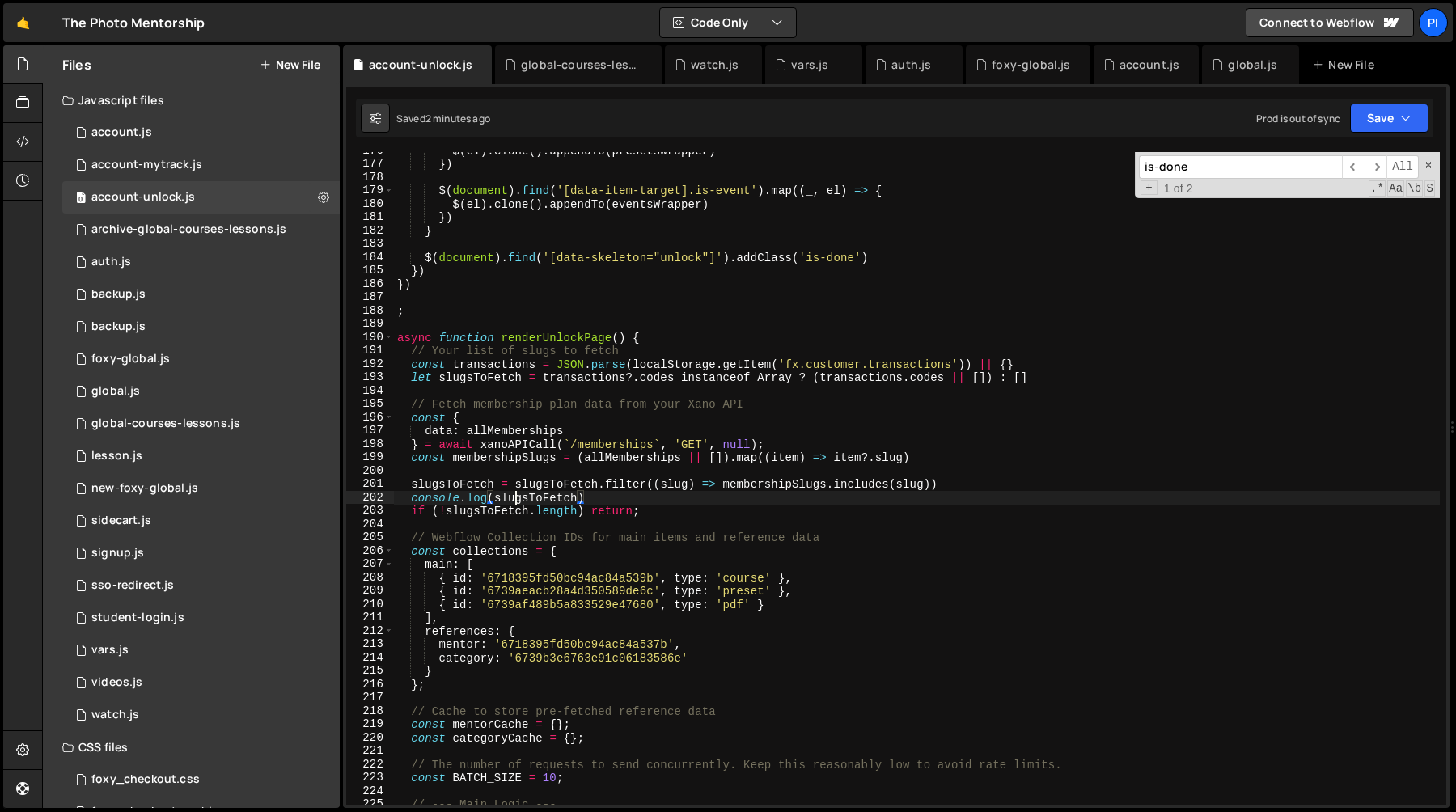
click at [518, 504] on div "$ ( el ) . clone ( ) . appendTo ( presetsWrapper ) }) $ ( document ) . find ( '…" at bounding box center [917, 483] width 1046 height 679
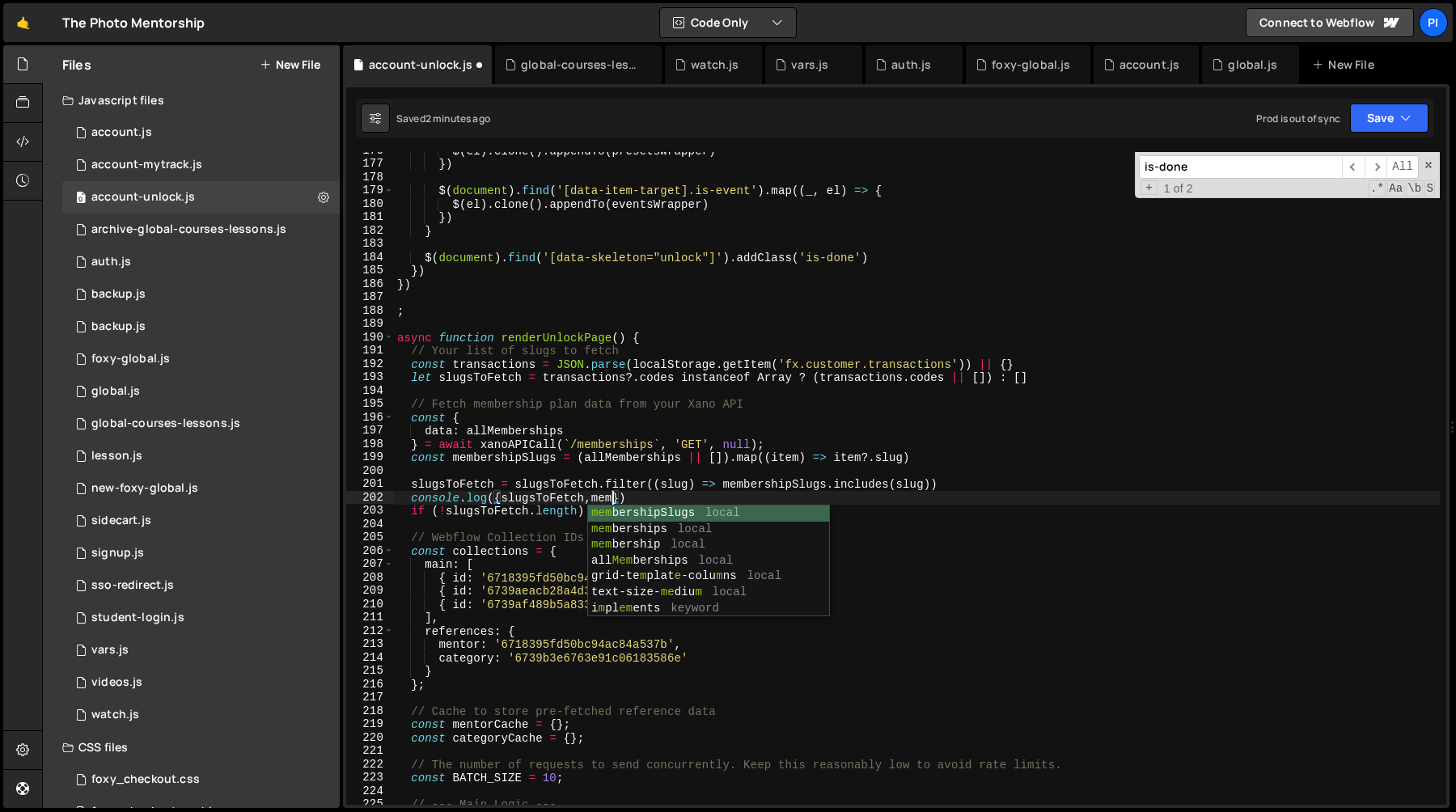
scroll to position [0, 16]
click at [671, 510] on div "memb ershipSlugs local memb erships local memb ership local all Memb erships lo…" at bounding box center [708, 553] width 241 height 96
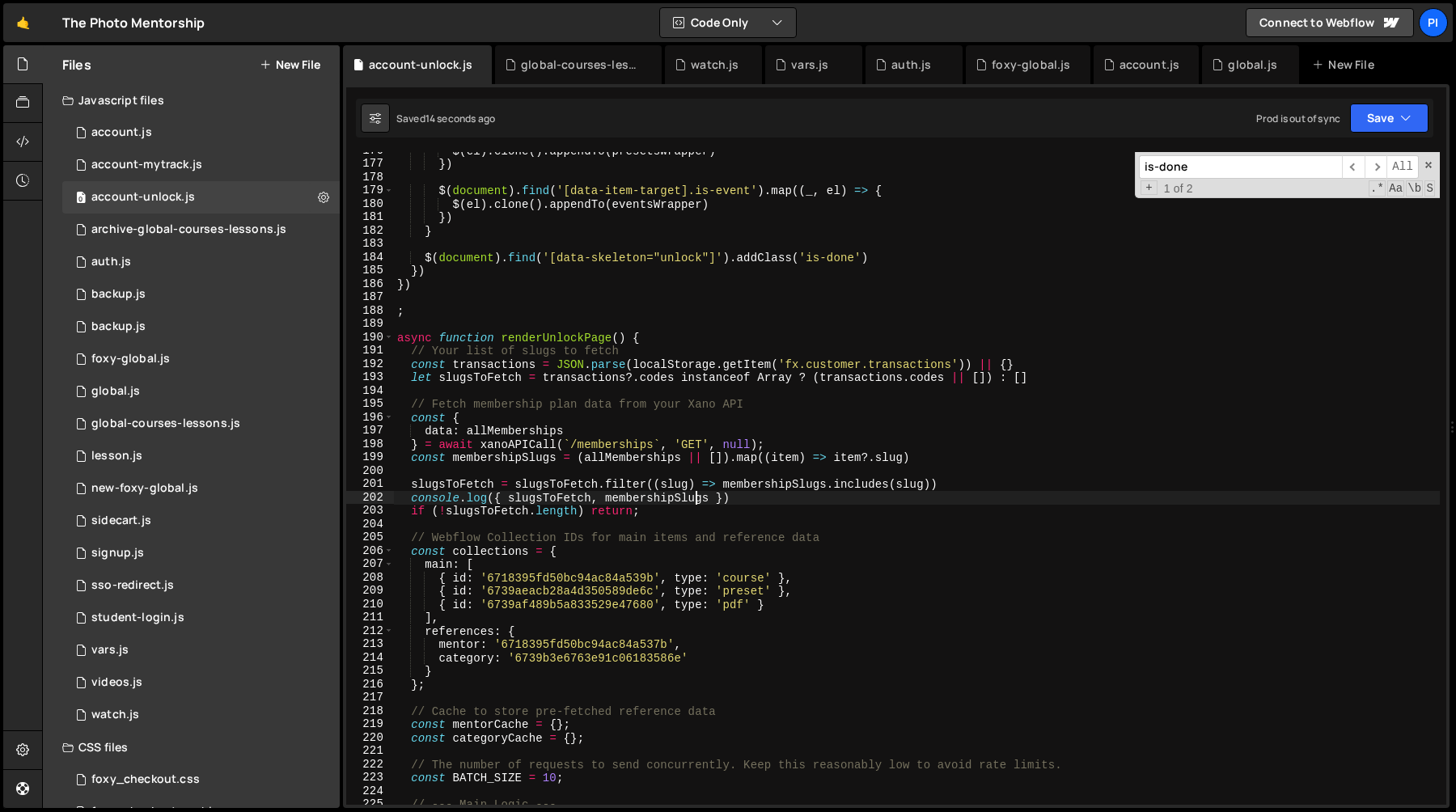
click at [463, 489] on div "$ ( el ) . clone ( ) . appendTo ( presetsWrapper ) }) $ ( document ) . find ( '…" at bounding box center [917, 483] width 1046 height 679
click at [534, 485] on div "$ ( el ) . clone ( ) . appendTo ( presetsWrapper ) }) $ ( document ) . find ( '…" at bounding box center [917, 483] width 1046 height 679
click at [629, 493] on div "$ ( el ) . clone ( ) . appendTo ( presetsWrapper ) }) $ ( document ) . find ( '…" at bounding box center [917, 483] width 1046 height 679
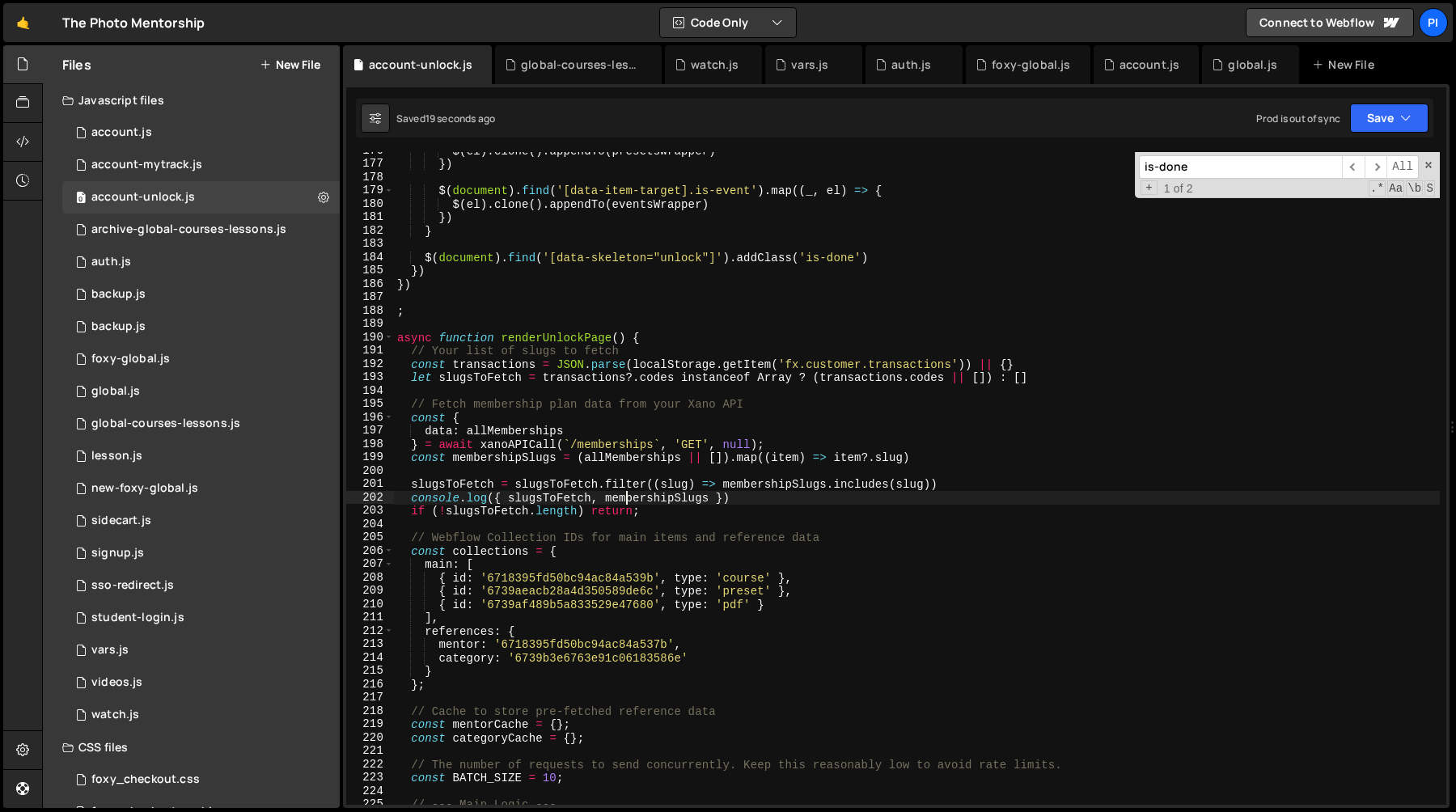
click at [629, 493] on div "$ ( el ) . clone ( ) . appendTo ( presetsWrapper ) }) $ ( document ) . find ( '…" at bounding box center [917, 483] width 1046 height 679
click at [634, 488] on div "$ ( el ) . clone ( ) . appendTo ( presetsWrapper ) }) $ ( document ) . find ( '…" at bounding box center [917, 483] width 1046 height 679
click at [768, 491] on div "$ ( el ) . clone ( ) . appendTo ( presetsWrapper ) }) $ ( document ) . find ( '…" at bounding box center [917, 483] width 1046 height 679
click at [775, 479] on div "$ ( el ) . clone ( ) . appendTo ( presetsWrapper ) }) $ ( document ) . find ( '…" at bounding box center [917, 483] width 1046 height 679
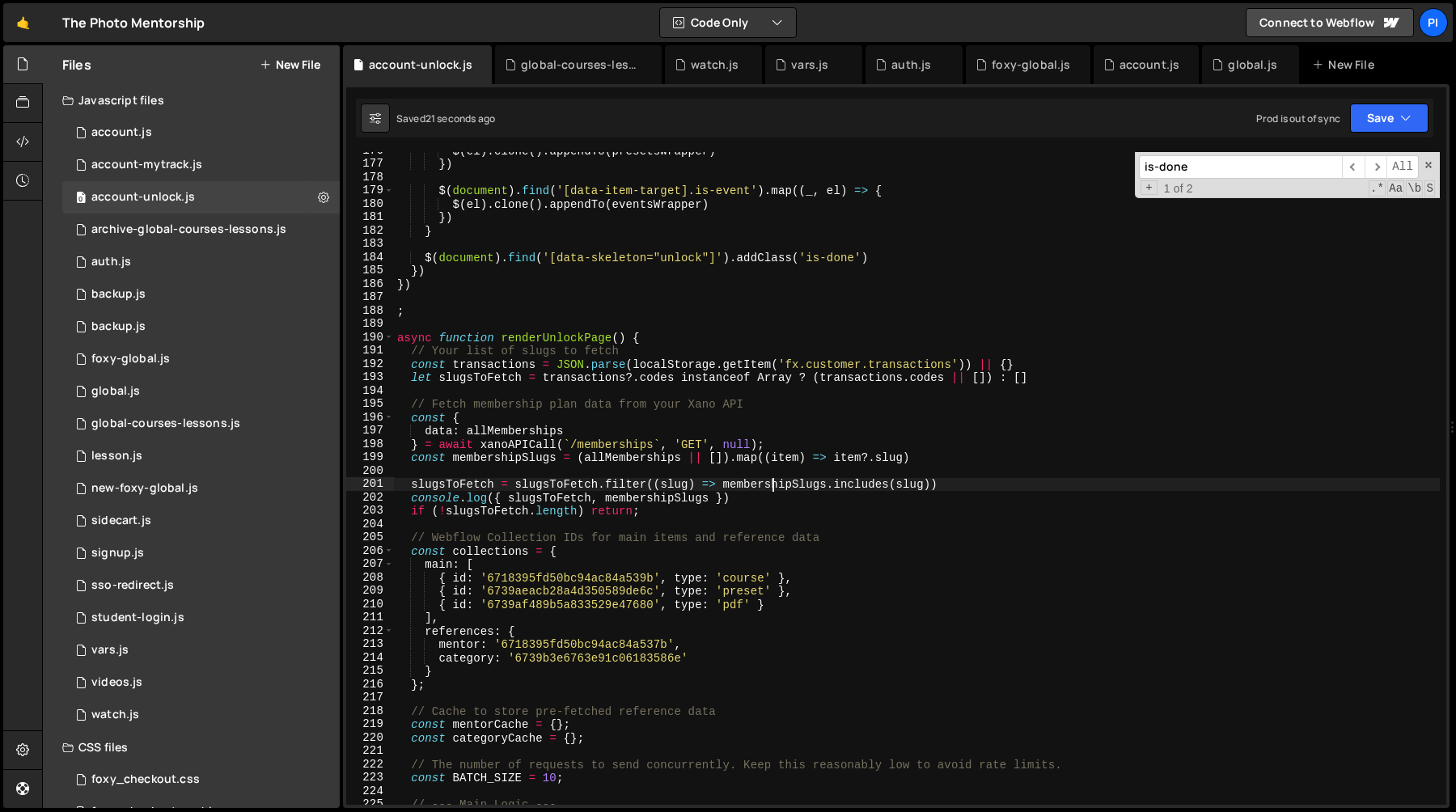
click at [775, 479] on div "$ ( el ) . clone ( ) . appendTo ( presetsWrapper ) }) $ ( document ) . find ( '…" at bounding box center [917, 483] width 1046 height 679
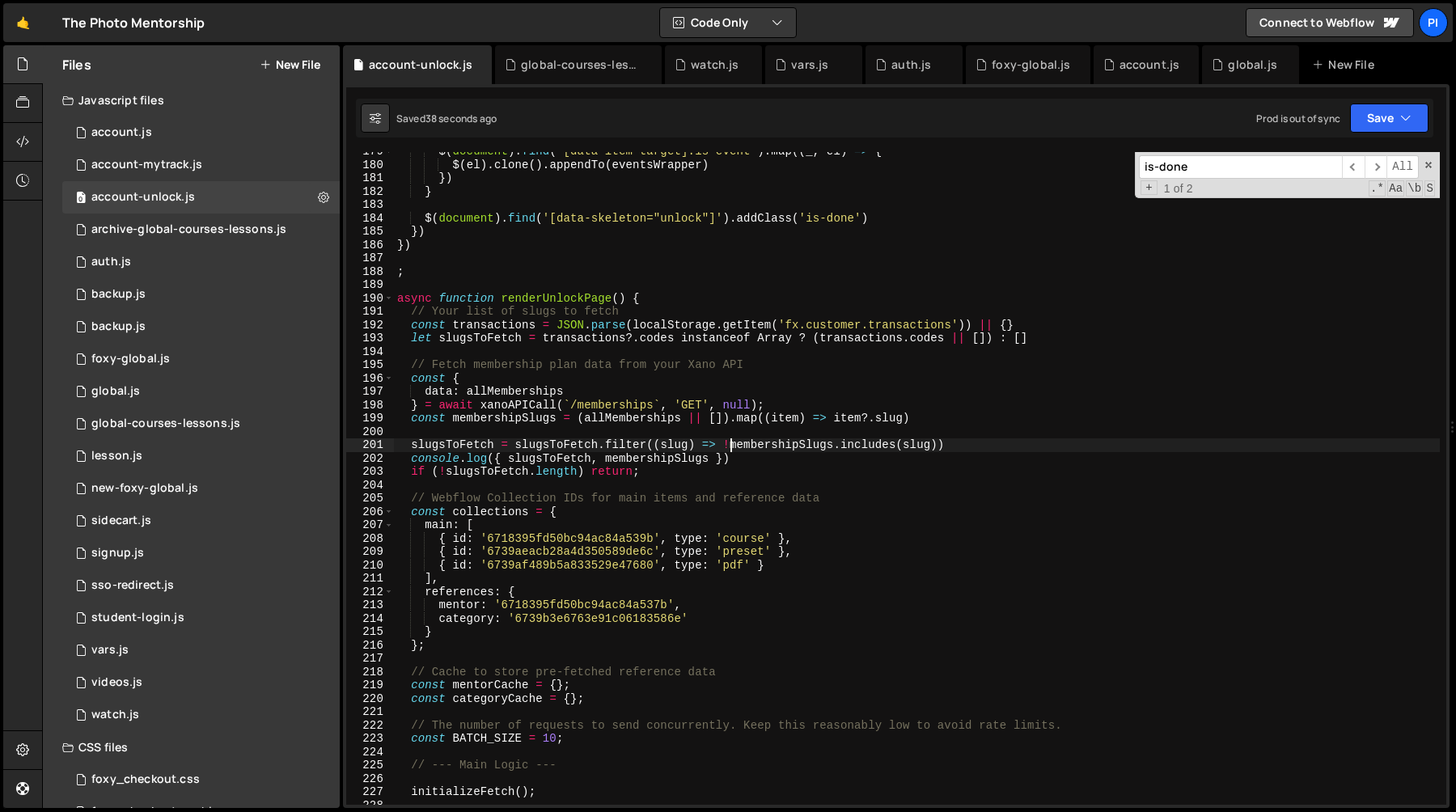
scroll to position [2401, 0]
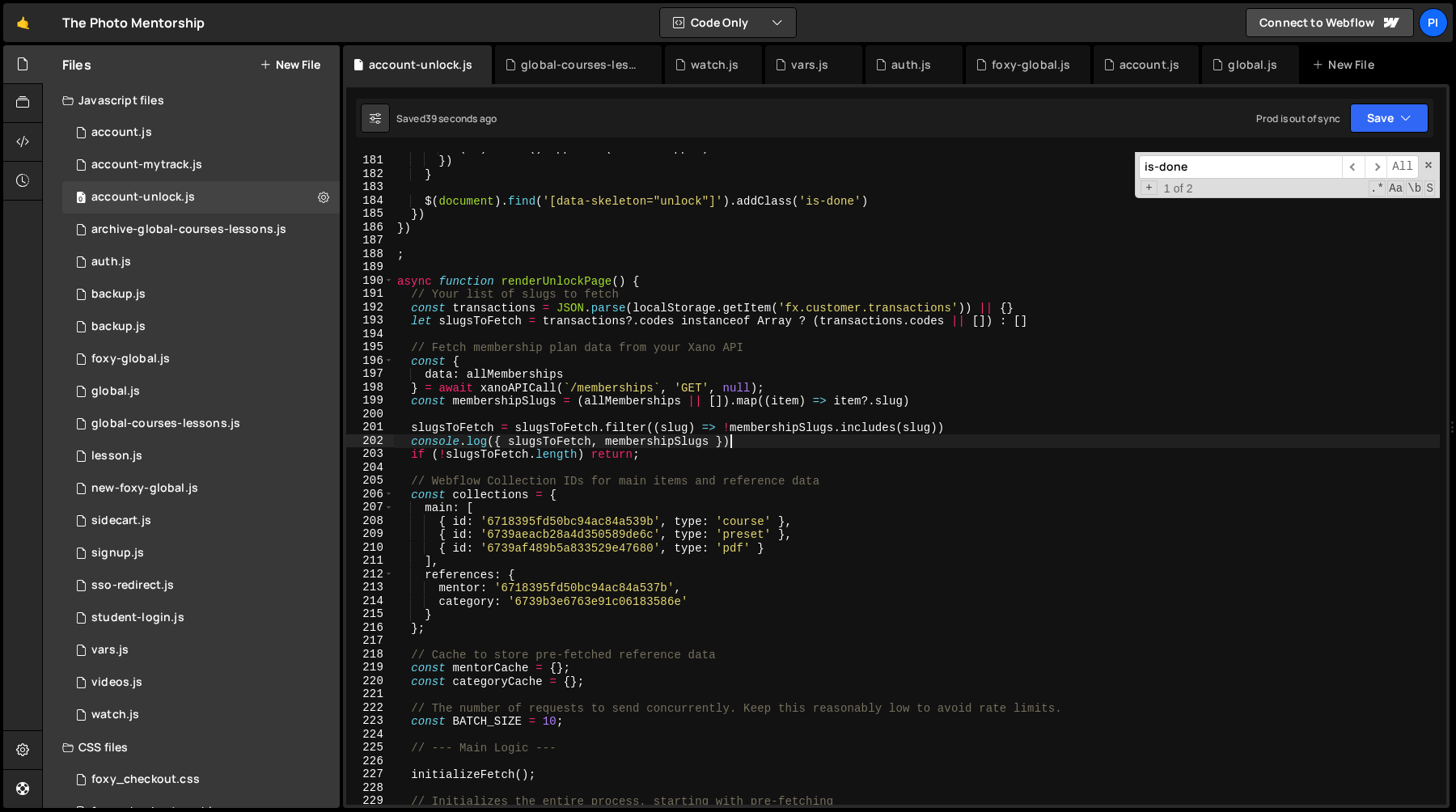
click at [777, 441] on div "$ ( el ) . clone ( ) . appendTo ( eventsWrapper ) }) } $ ( document ) . find ( …" at bounding box center [917, 479] width 1046 height 679
type textarea "console.log({ slugsToFetch, membershipSlugs })"
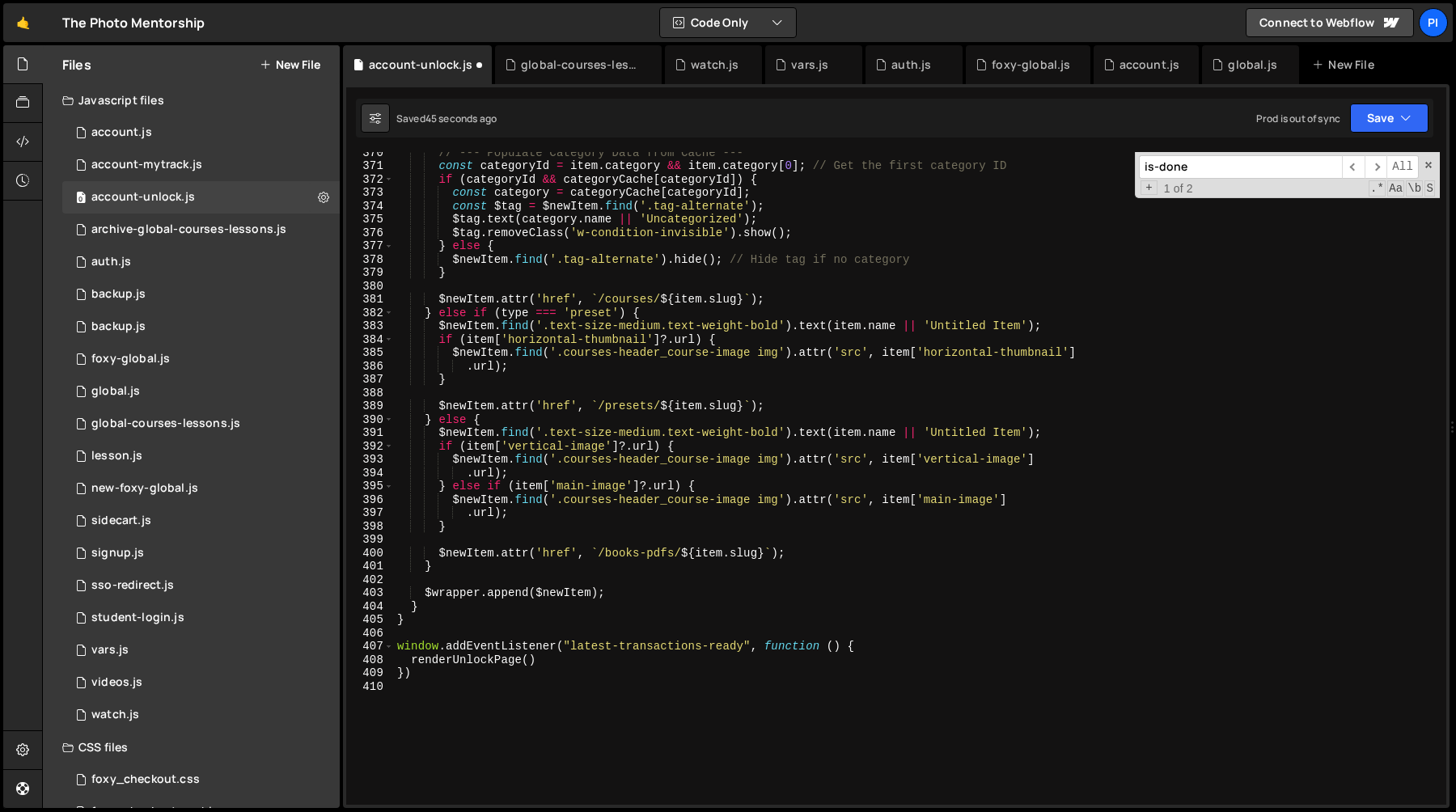
click at [624, 601] on div "// --- Populate Category Data from Cache --- const categoryId = item . category…" at bounding box center [917, 485] width 1046 height 679
type textarea "}"
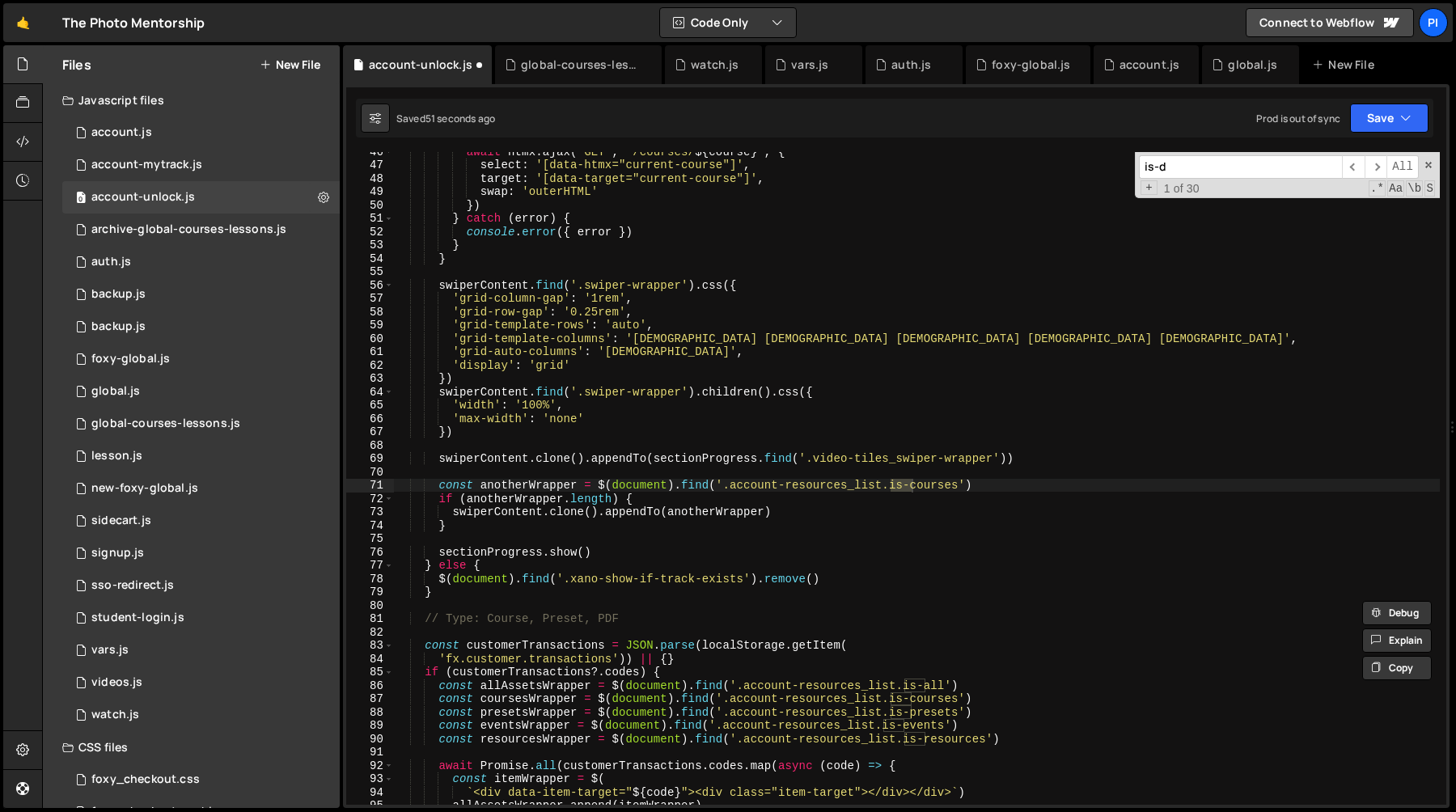
scroll to position [2129, 0]
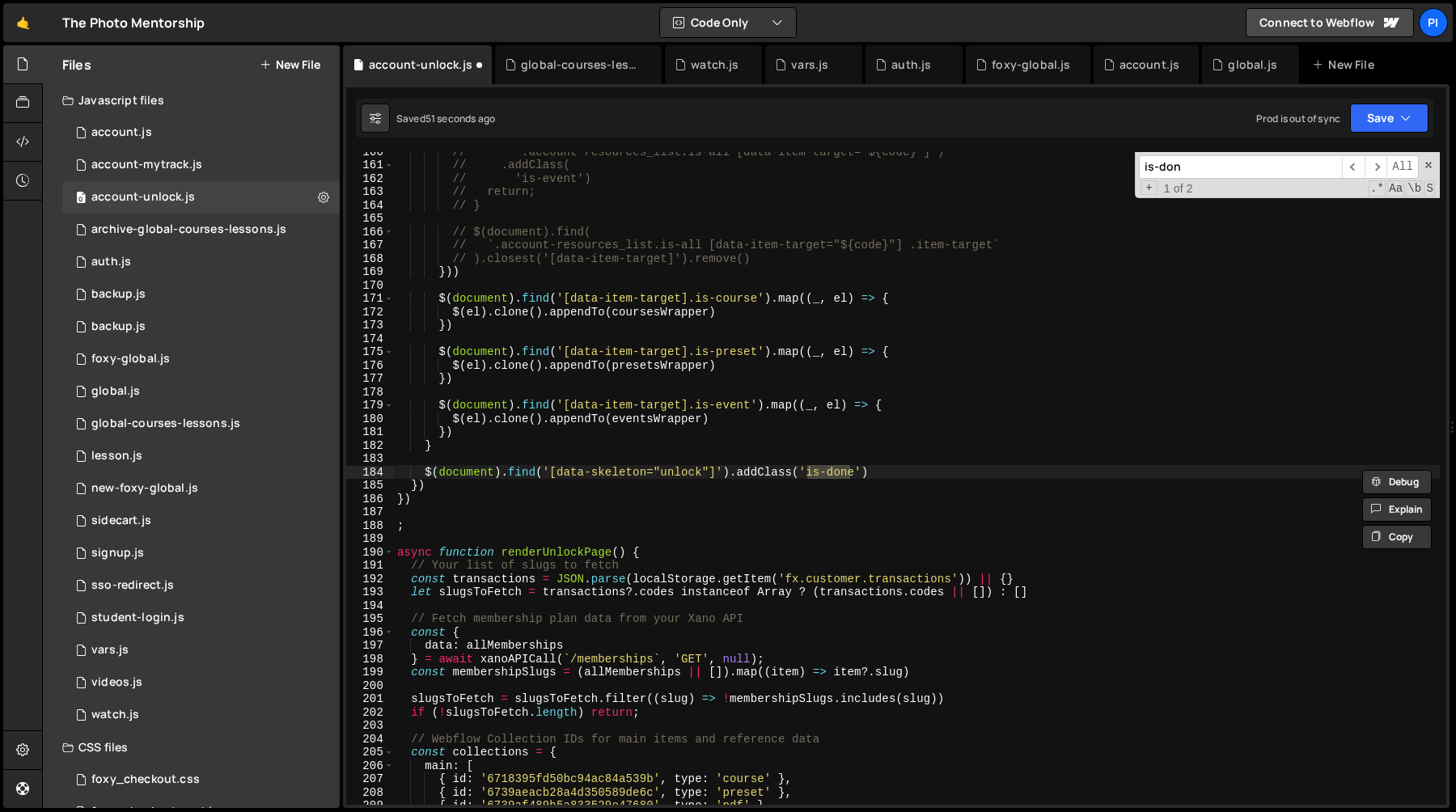
type input "is-done"
click at [1380, 172] on span "​" at bounding box center [1376, 166] width 22 height 23
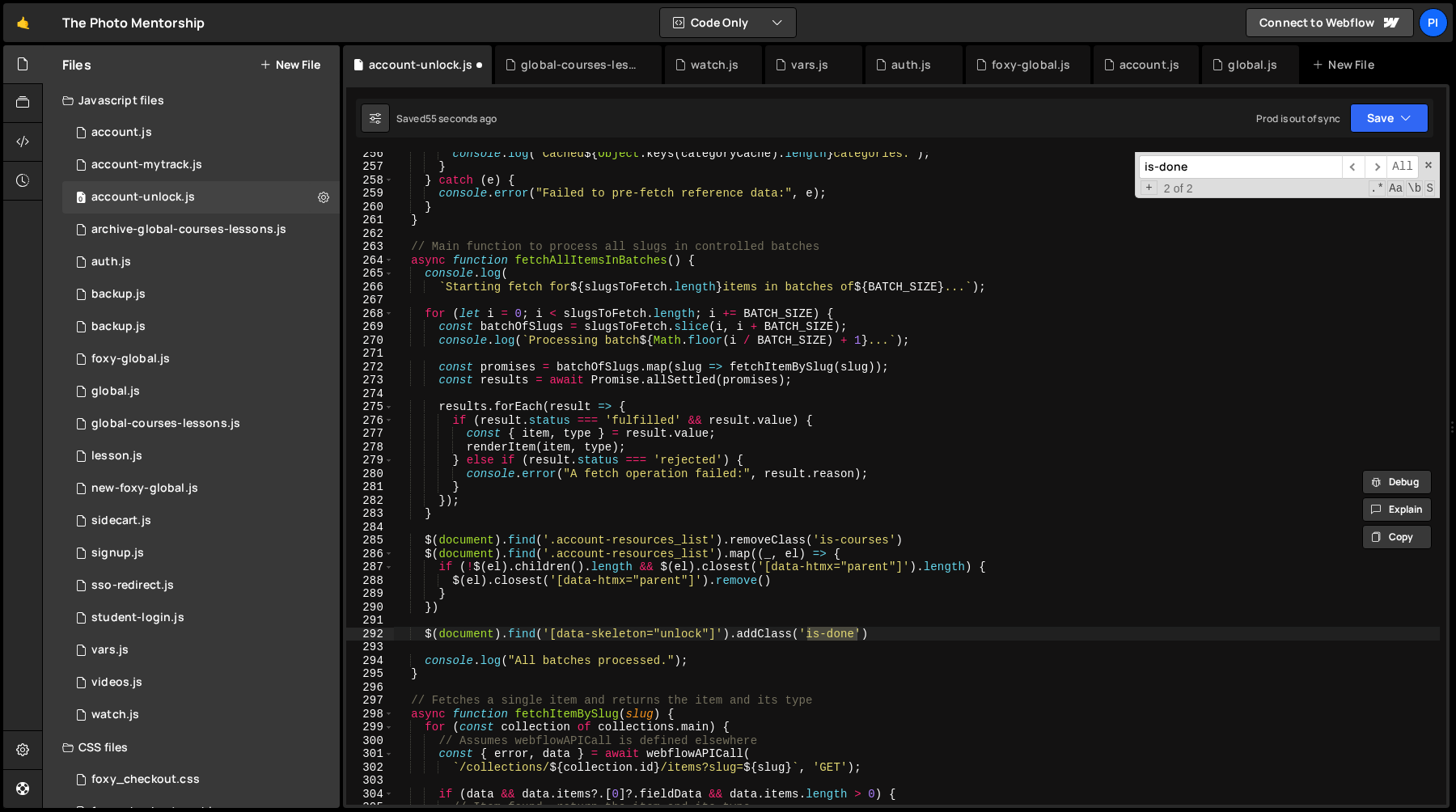
scroll to position [3388, 0]
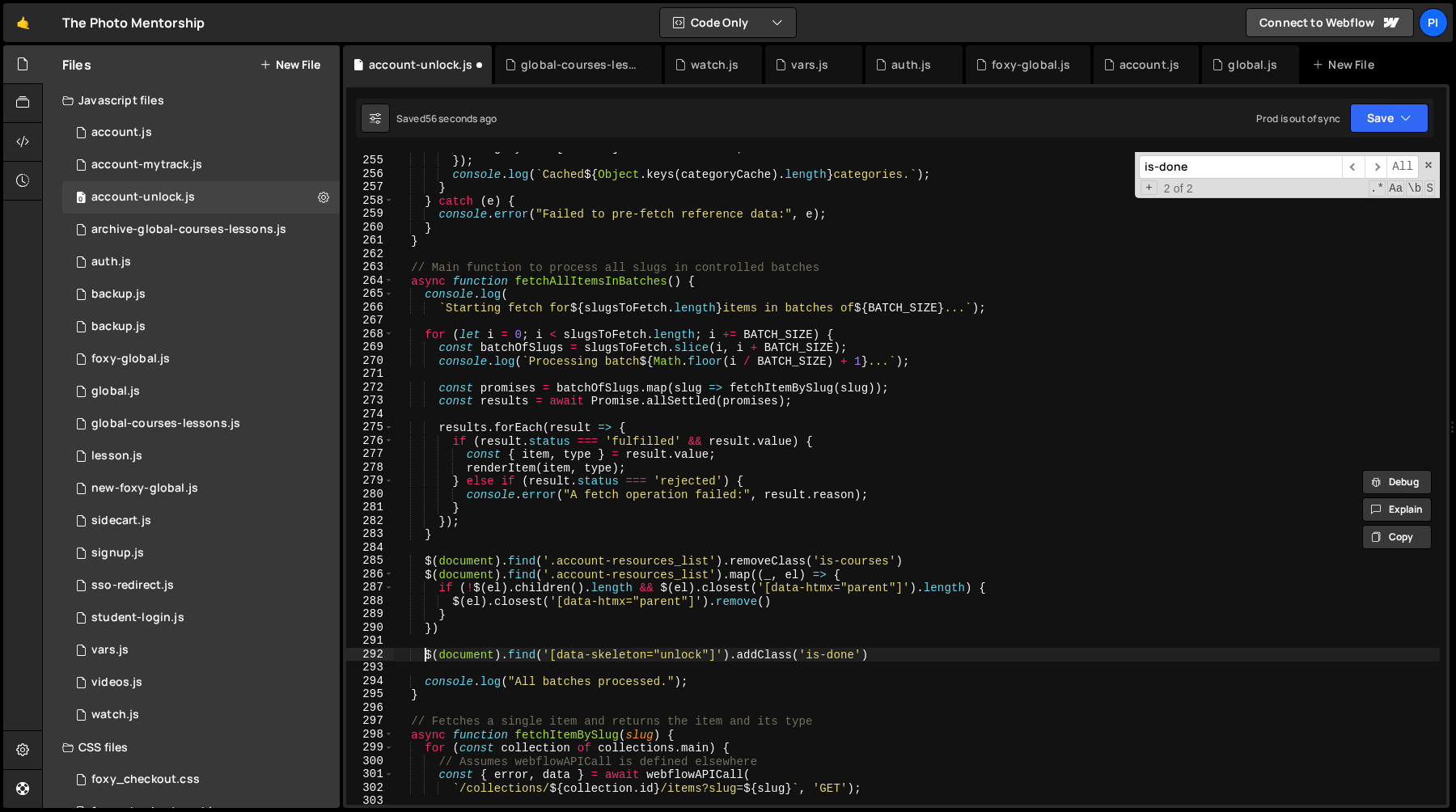
click at [422, 651] on div "categoryCache [ item . id ] = item . fieldData ; }) ; console . log ( ` Cached …" at bounding box center [917, 479] width 1046 height 679
click at [881, 659] on div "categoryCache [ item . id ] = item . fieldData ; }) ; console . log ( ` Cached …" at bounding box center [917, 479] width 1046 height 679
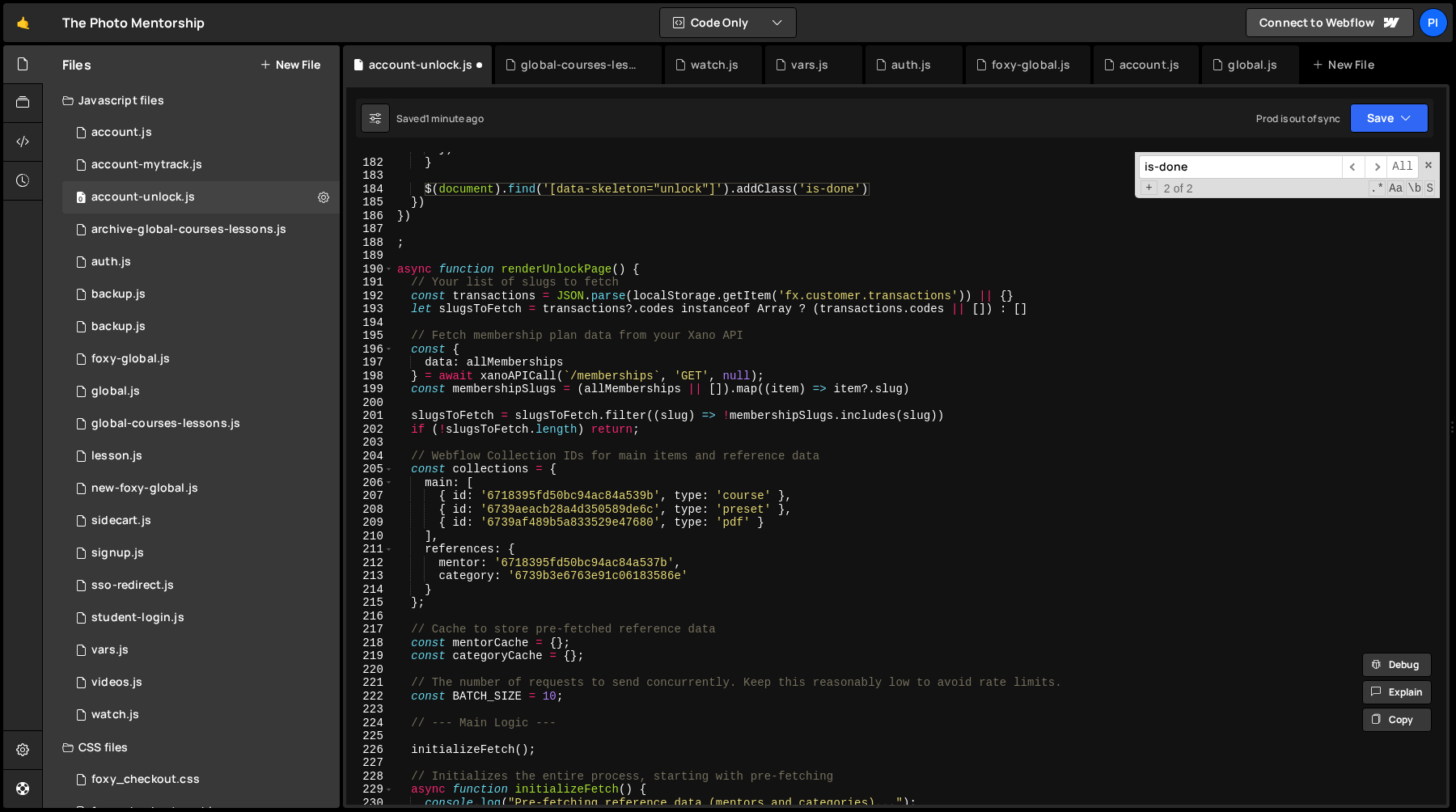
scroll to position [2401, 0]
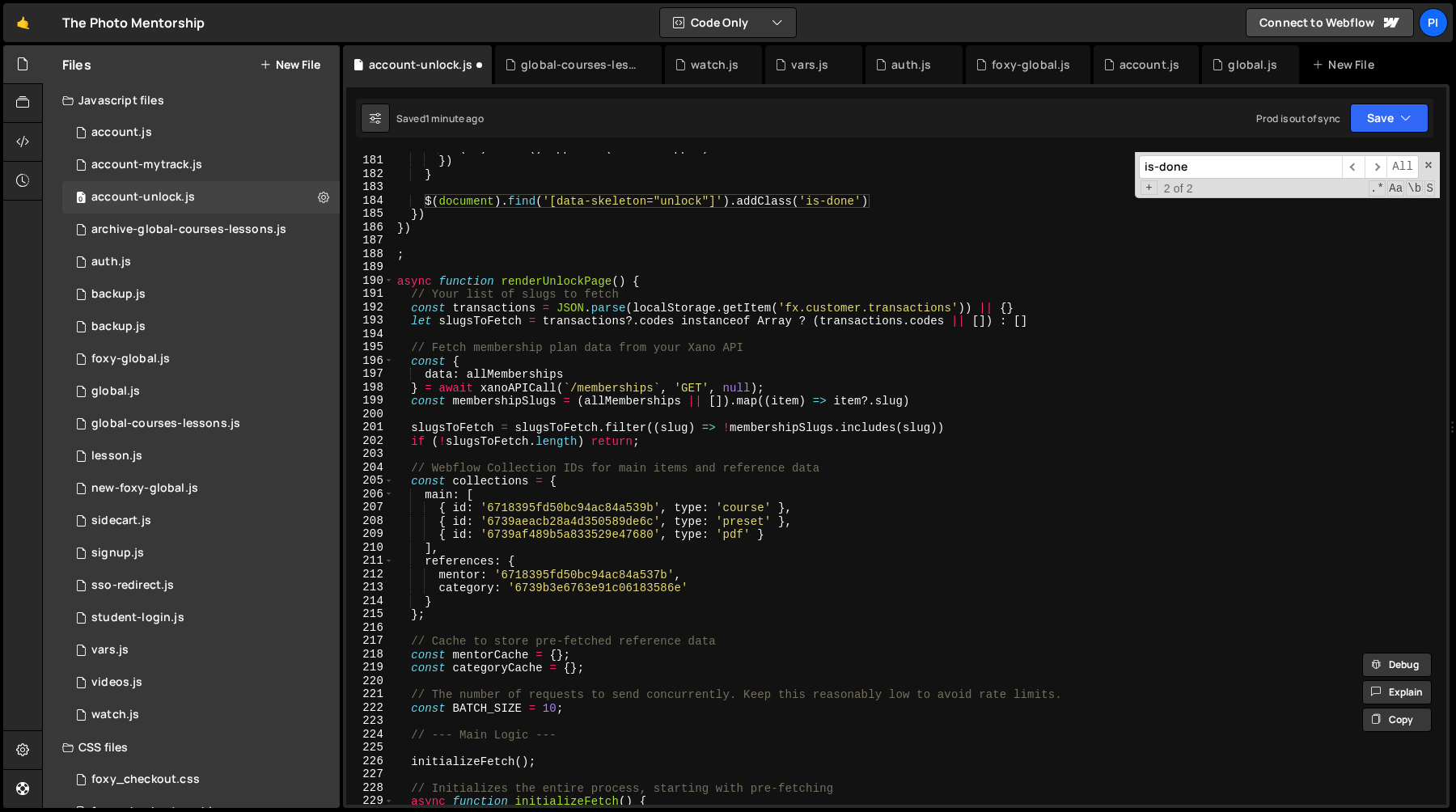
click at [958, 422] on div "$ ( el ) . clone ( ) . appendTo ( eventsWrapper ) }) } $ ( document ) . find ( …" at bounding box center [917, 479] width 1046 height 679
type textarea "slugsToFetch = slugsToFetch.filter((slug) => !membershipSlugs.includes(slug))"
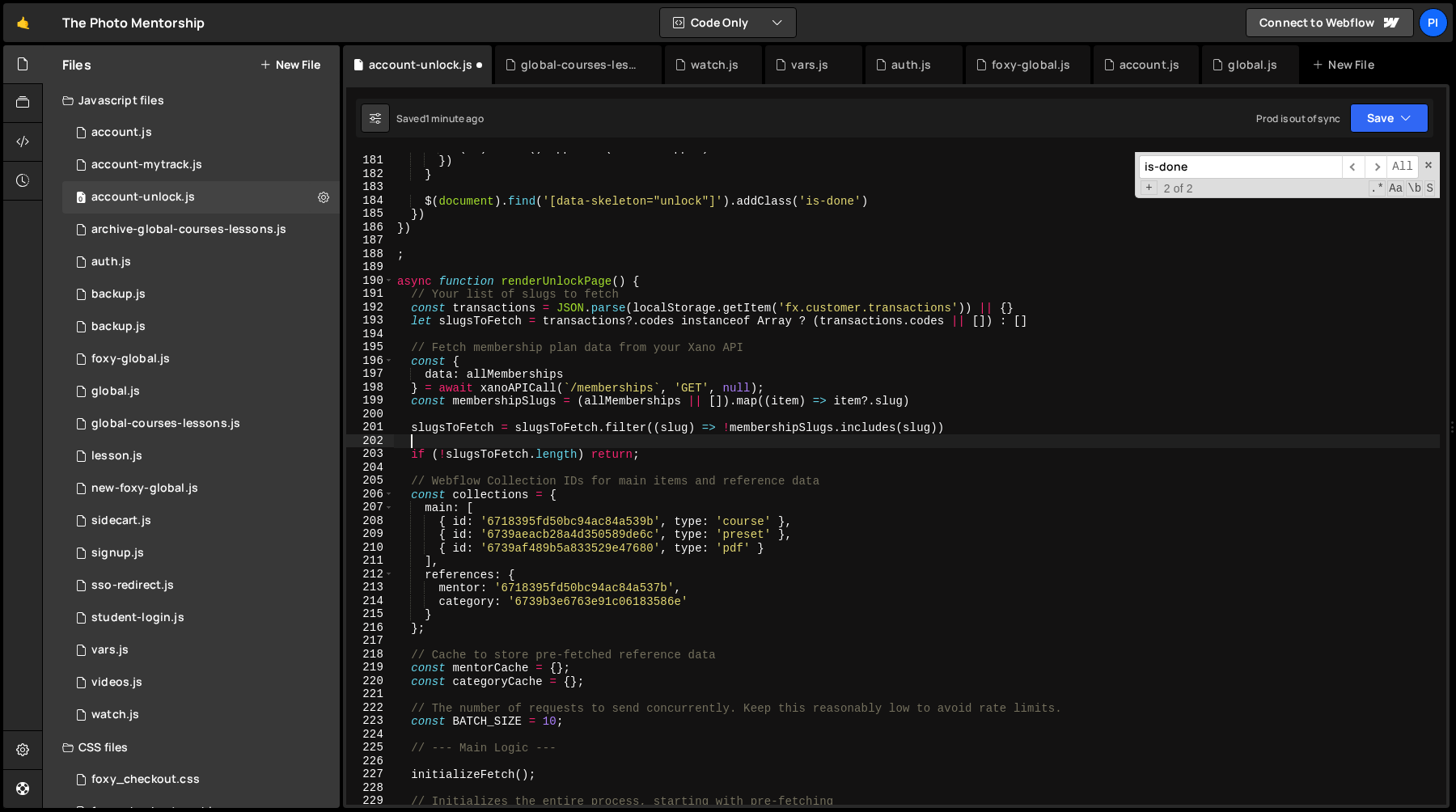
paste textarea "$(document).find('[data-skeleton="unlock"]').addClass('is-done')"
type textarea "})"
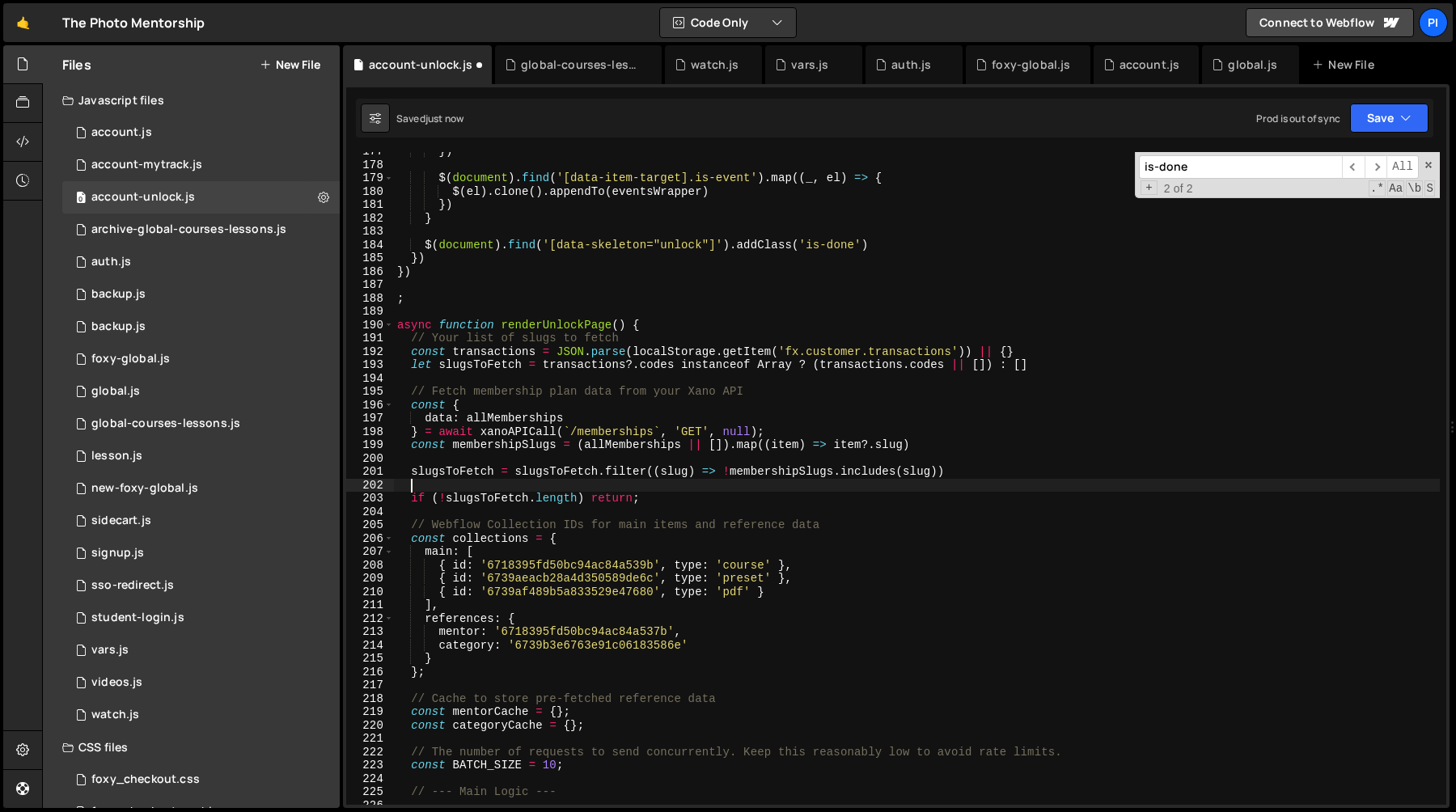
scroll to position [2356, 0]
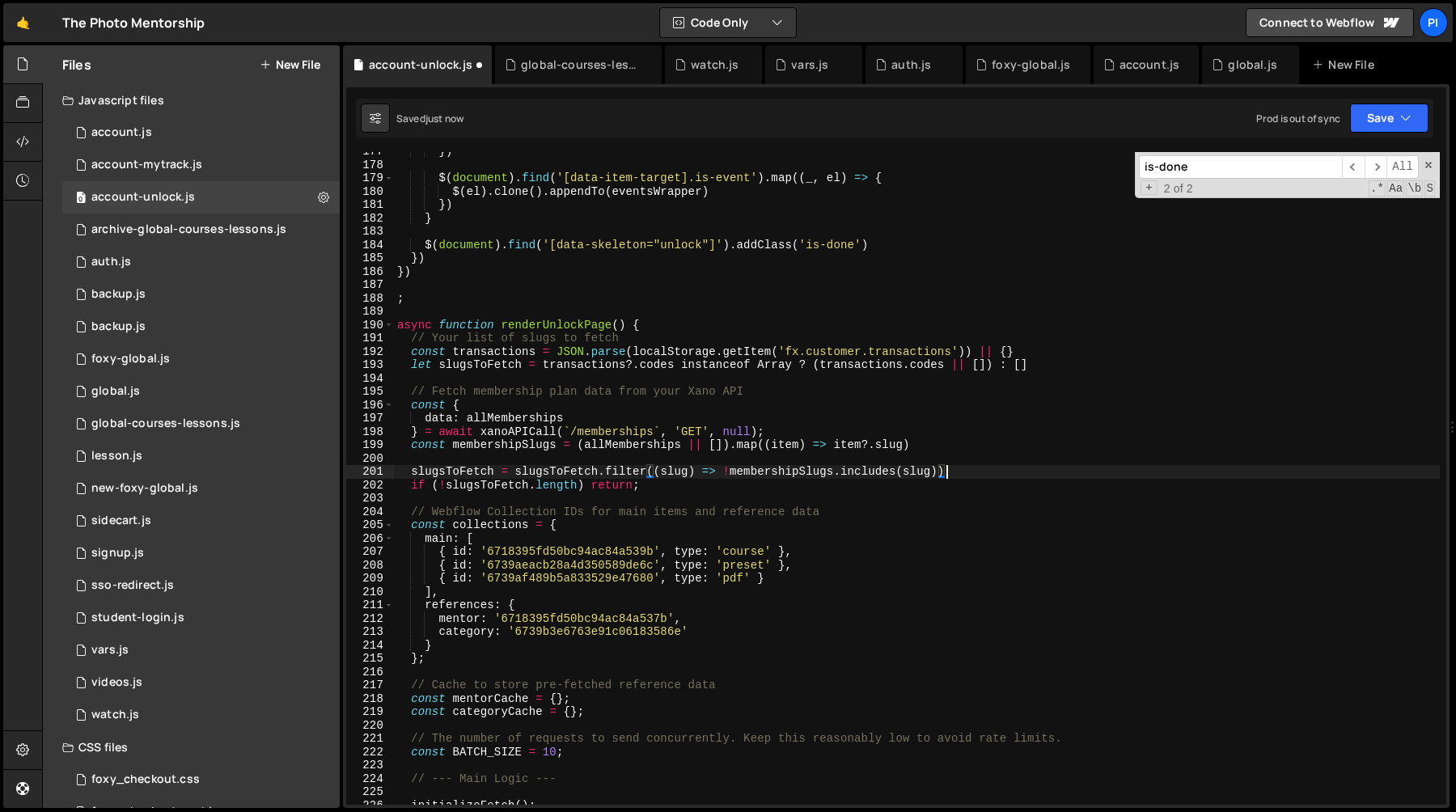
click at [632, 489] on div "}) $ ( document ) . find ( '[data-item-target].is-event' ) . map (( _ , el ) =>…" at bounding box center [917, 484] width 1046 height 679
paste textarea "$(document).find('[data-skeleton="unlock"]').addClass('is-done')"
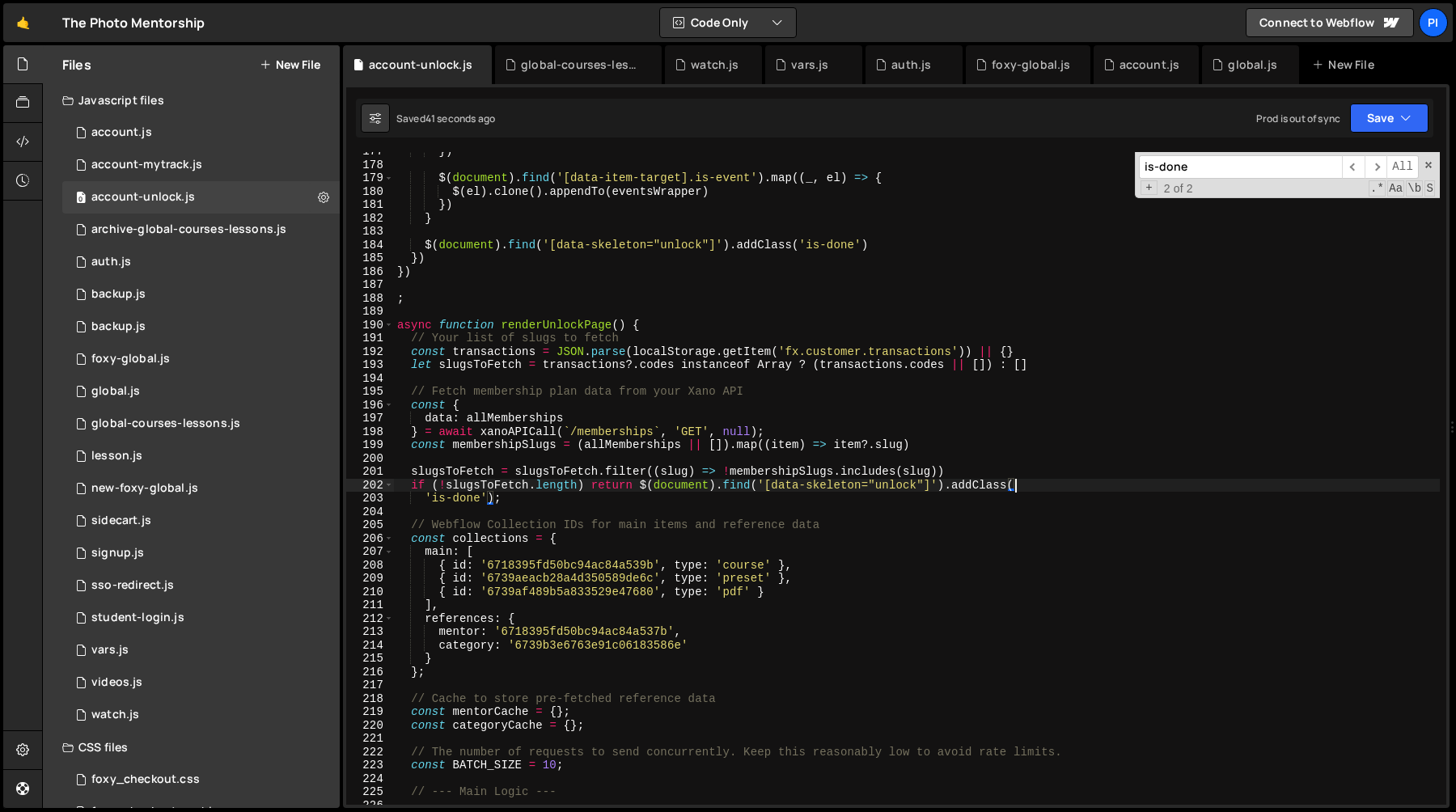
click at [492, 504] on div "}) $ ( document ) . find ( '[data-item-target].is-event' ) . map (( _ , el ) =>…" at bounding box center [917, 484] width 1046 height 679
click at [642, 487] on div "}) $ ( document ) . find ( '[data-item-target].is-event' ) . map (( _ , el ) =>…" at bounding box center [917, 484] width 1046 height 679
click at [495, 500] on div "}) $ ( document ) . find ( '[data-item-target].is-event' ) . map (( _ , el ) =>…" at bounding box center [917, 484] width 1046 height 679
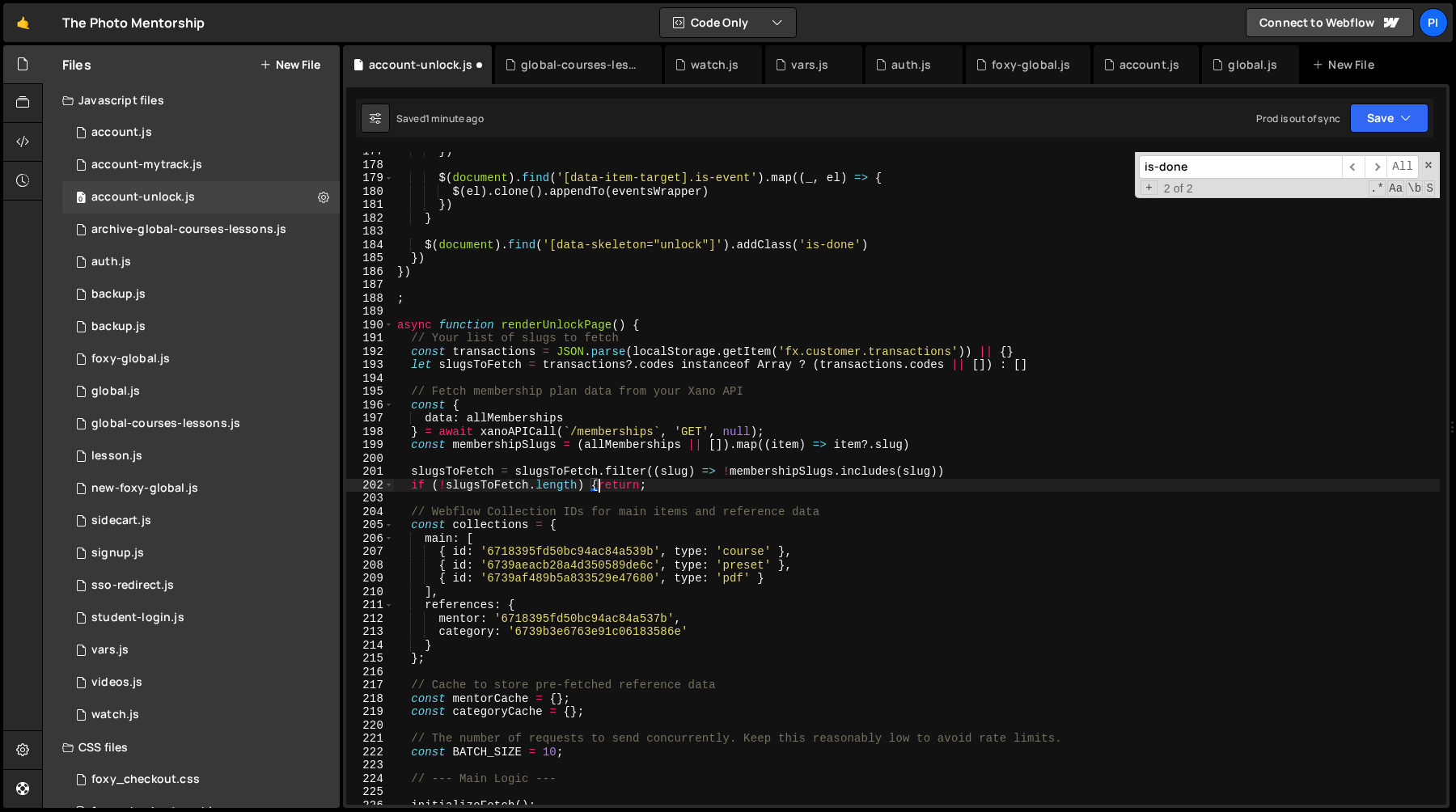
type textarea "return;"
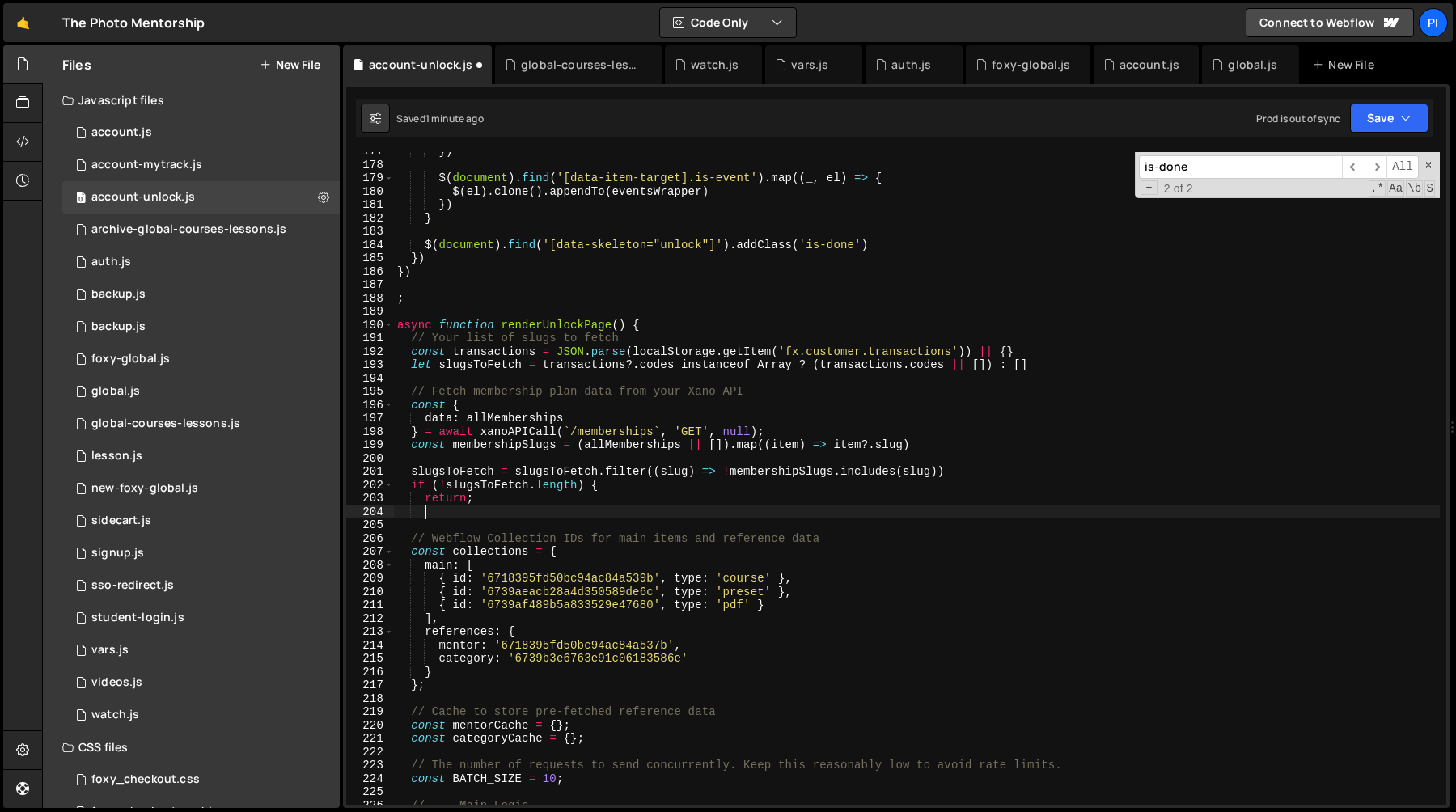
scroll to position [0, 2]
type textarea "if (!slugsToFetch.length) {"
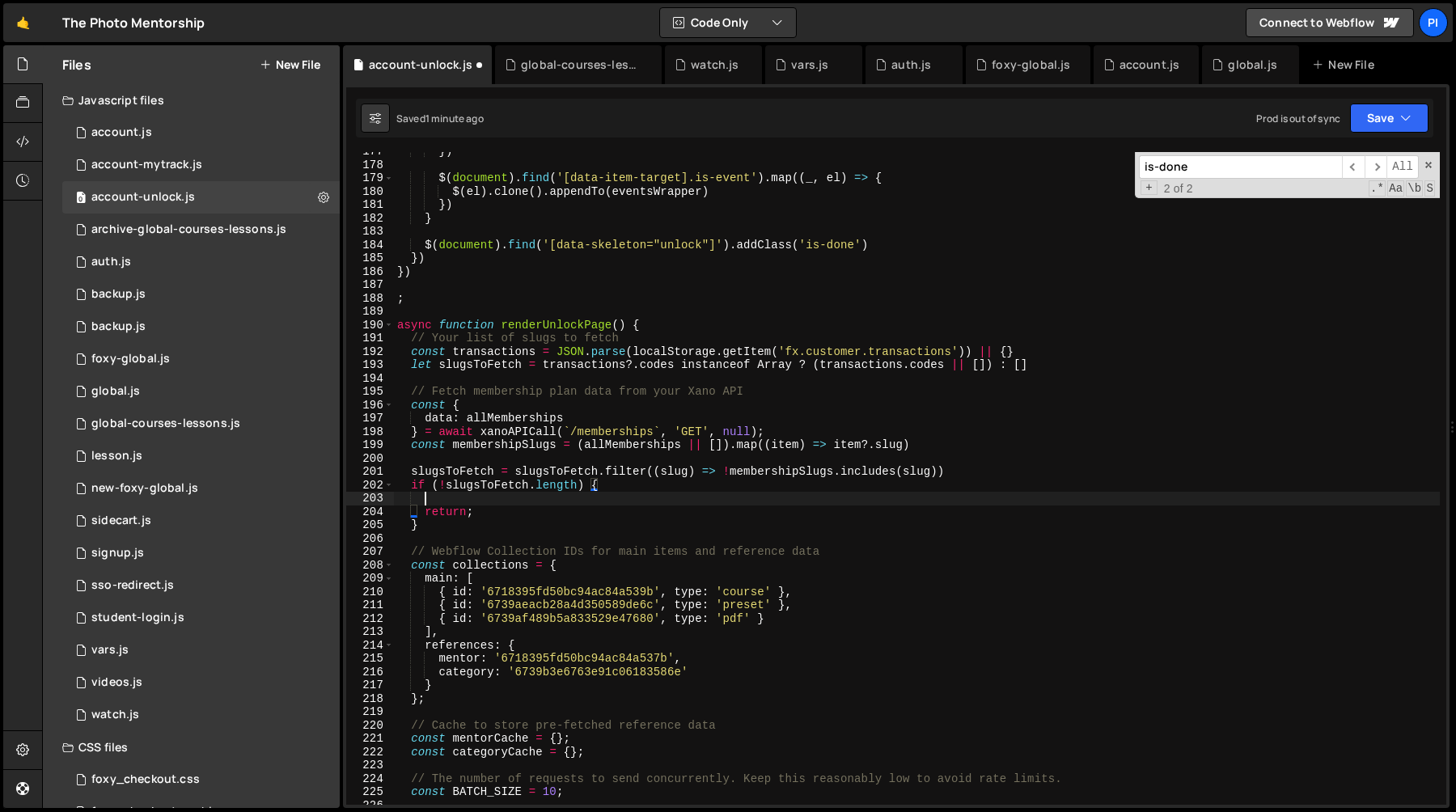
scroll to position [0, 1]
paste textarea "'is-done')"
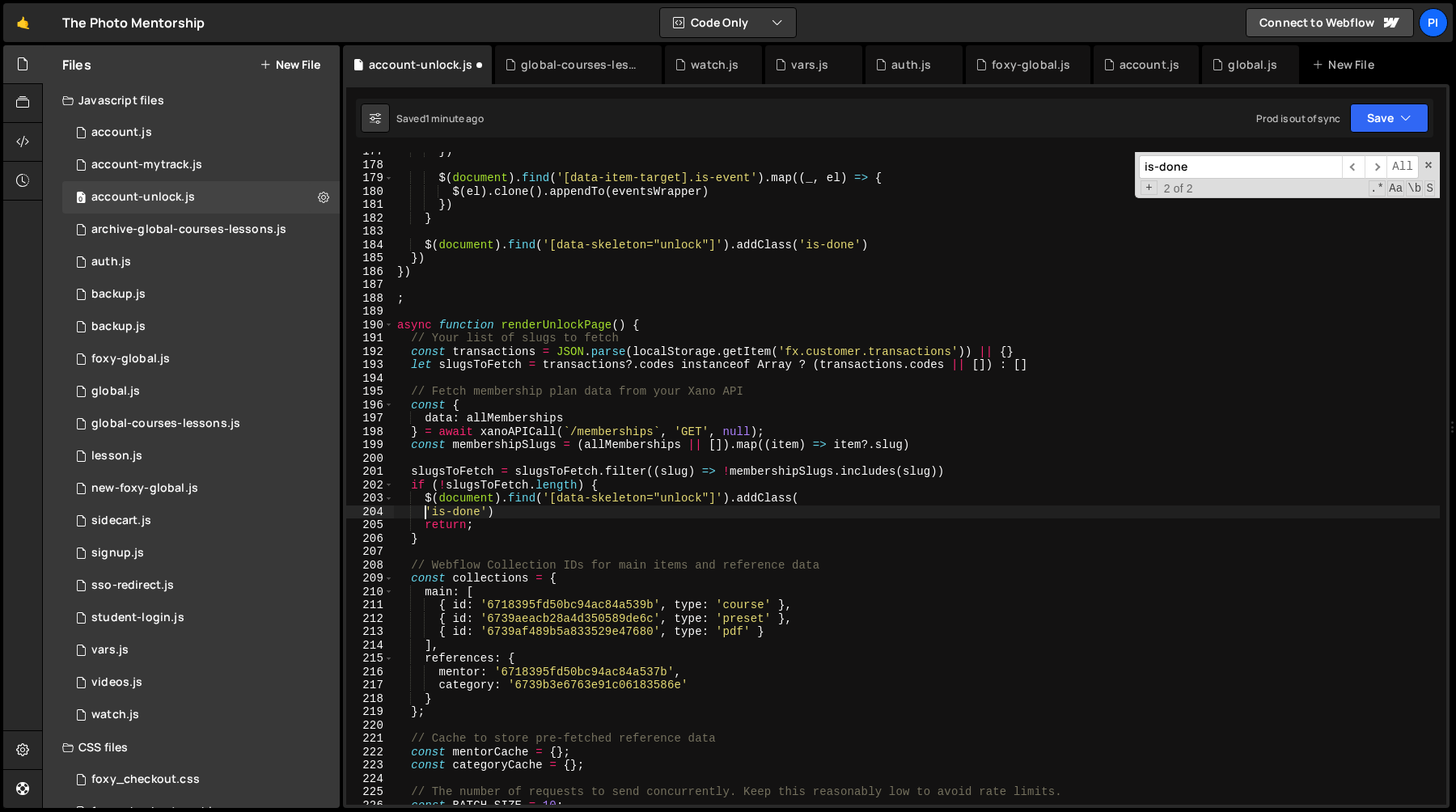
click at [425, 512] on div "}) $ ( document ) . find ( '[data-item-target].is-event' ) . map (( _ , el ) =>…" at bounding box center [917, 484] width 1046 height 679
click at [813, 497] on div "}) $ ( document ) . find ( '[data-item-target].is-event' ) . map (( _ , el ) =>…" at bounding box center [917, 484] width 1046 height 679
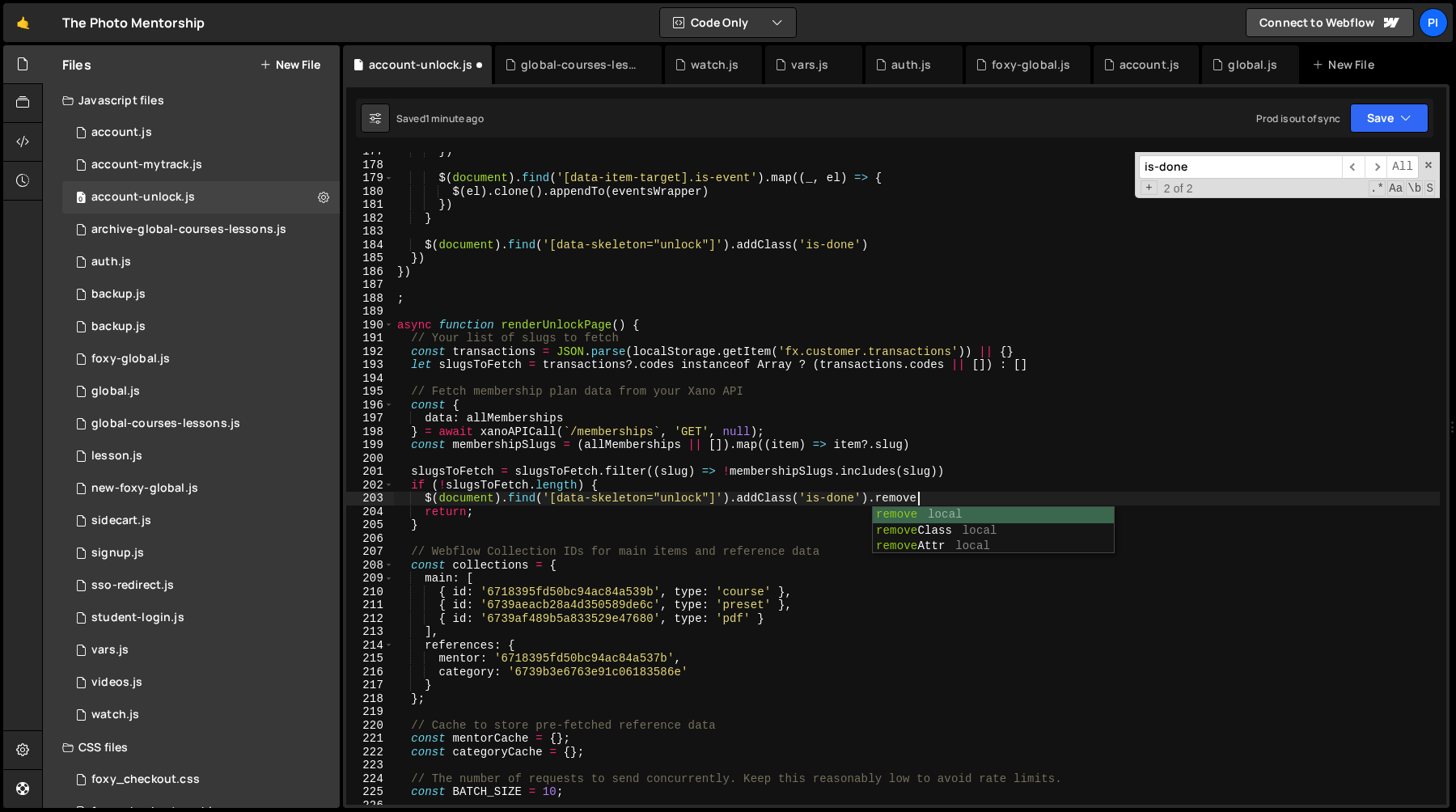
scroll to position [0, 36]
type textarea "$(document).find('[data-skeleton="unlock"]').addClass('is-done').remove()"
click at [177, 144] on div "0 account.js 0" at bounding box center [201, 132] width 278 height 33
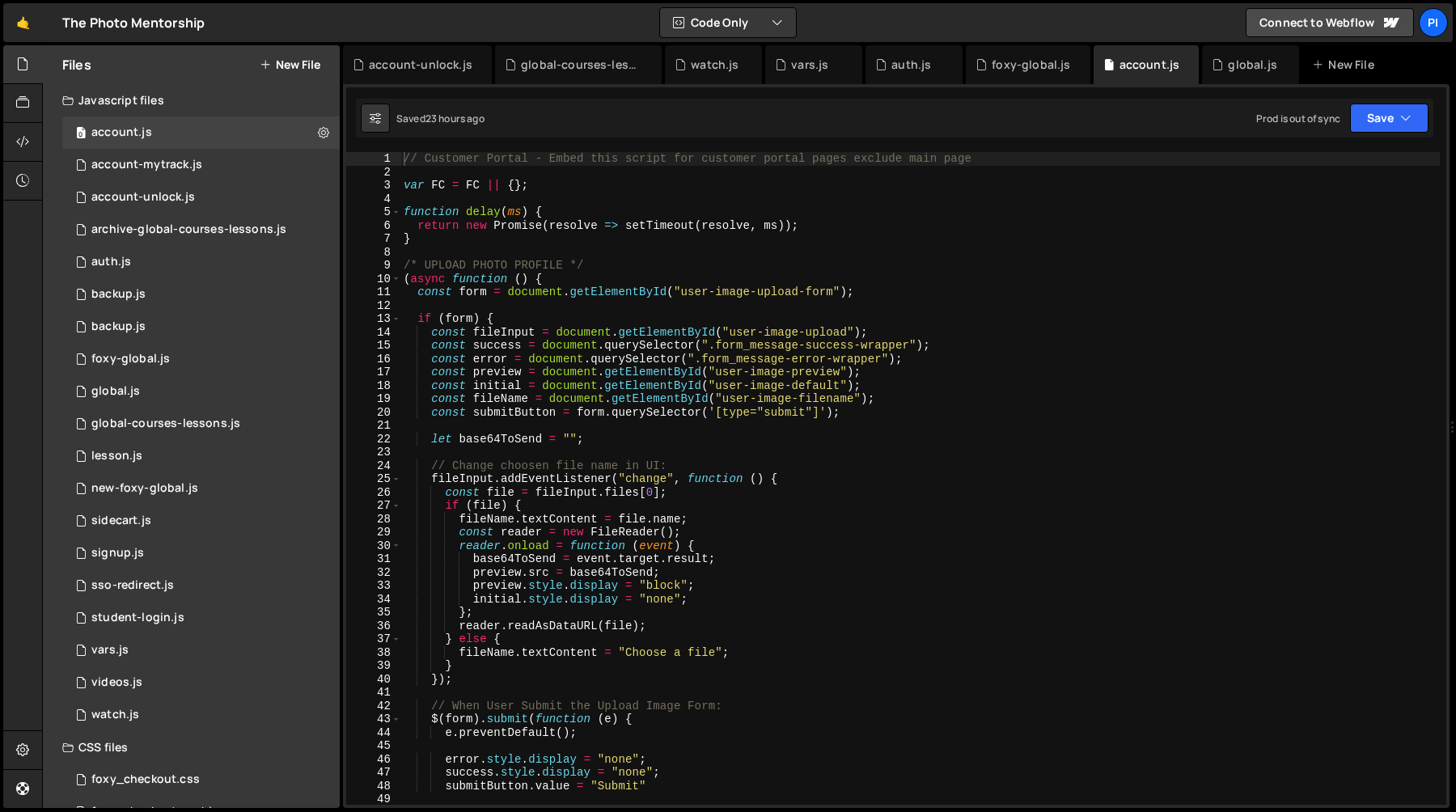
click at [553, 428] on div "// Customer Portal - Embed this script for customer portal pages exclude main p…" at bounding box center [920, 491] width 1040 height 679
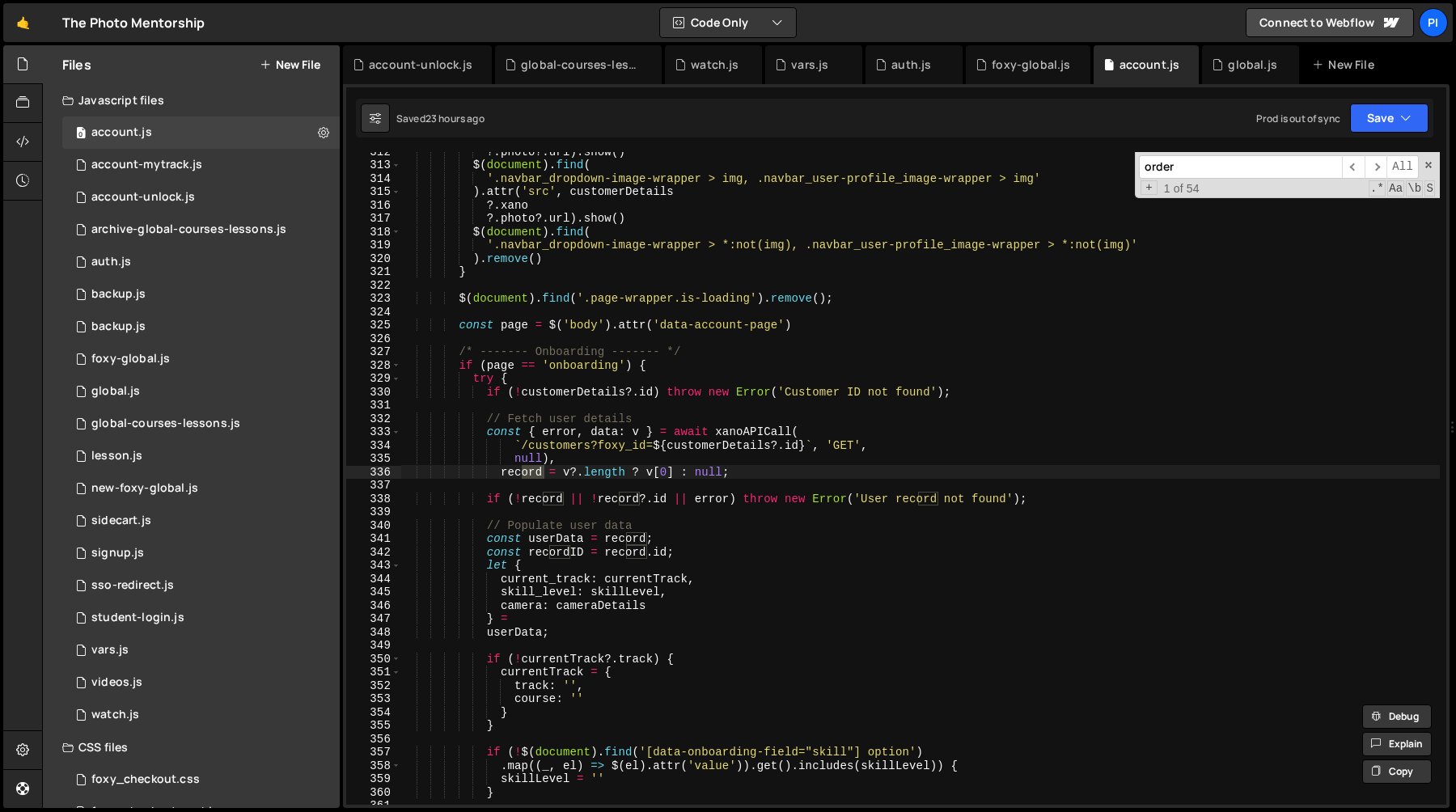
scroll to position [13447, 0]
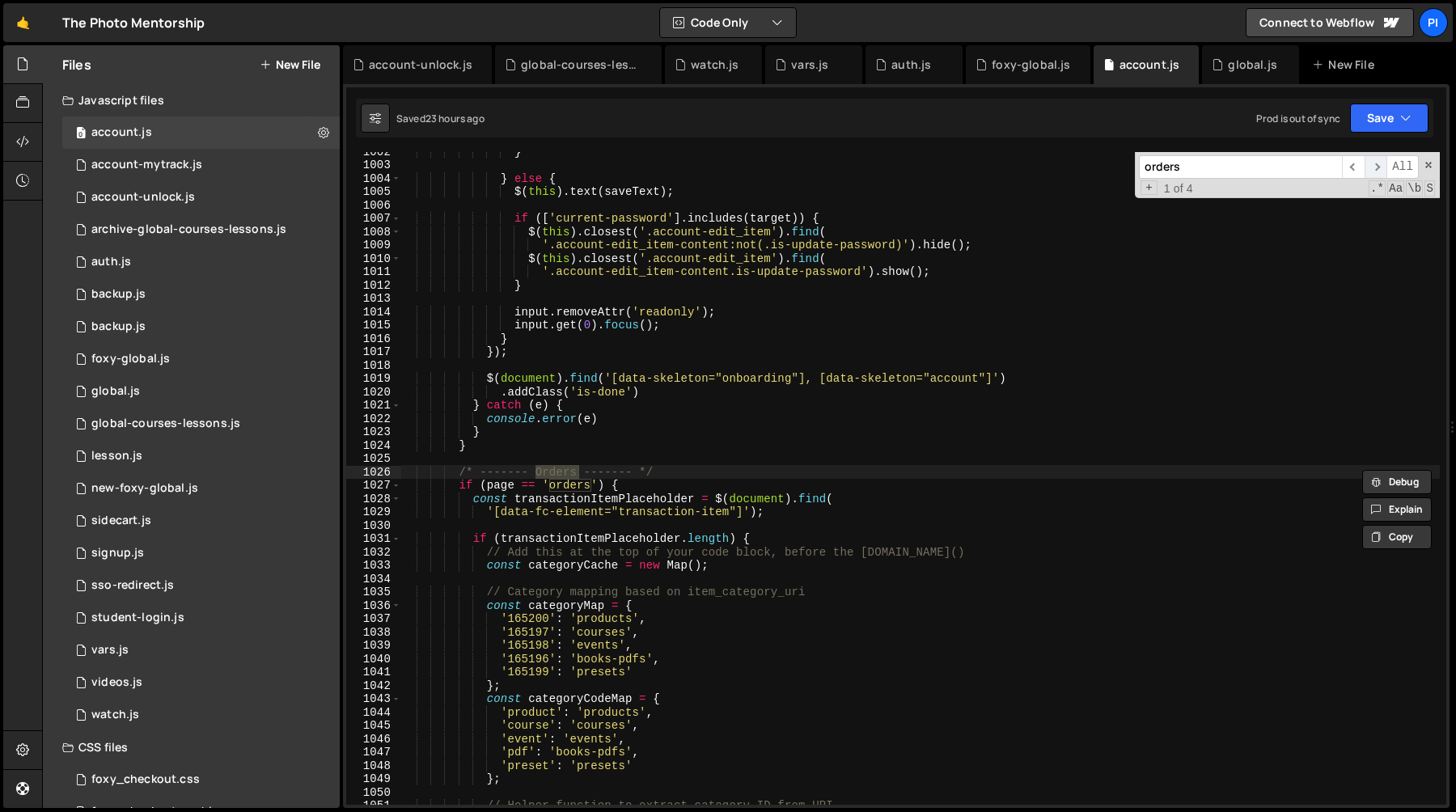
type input "orders"
click at [1377, 169] on span "​" at bounding box center [1376, 166] width 22 height 23
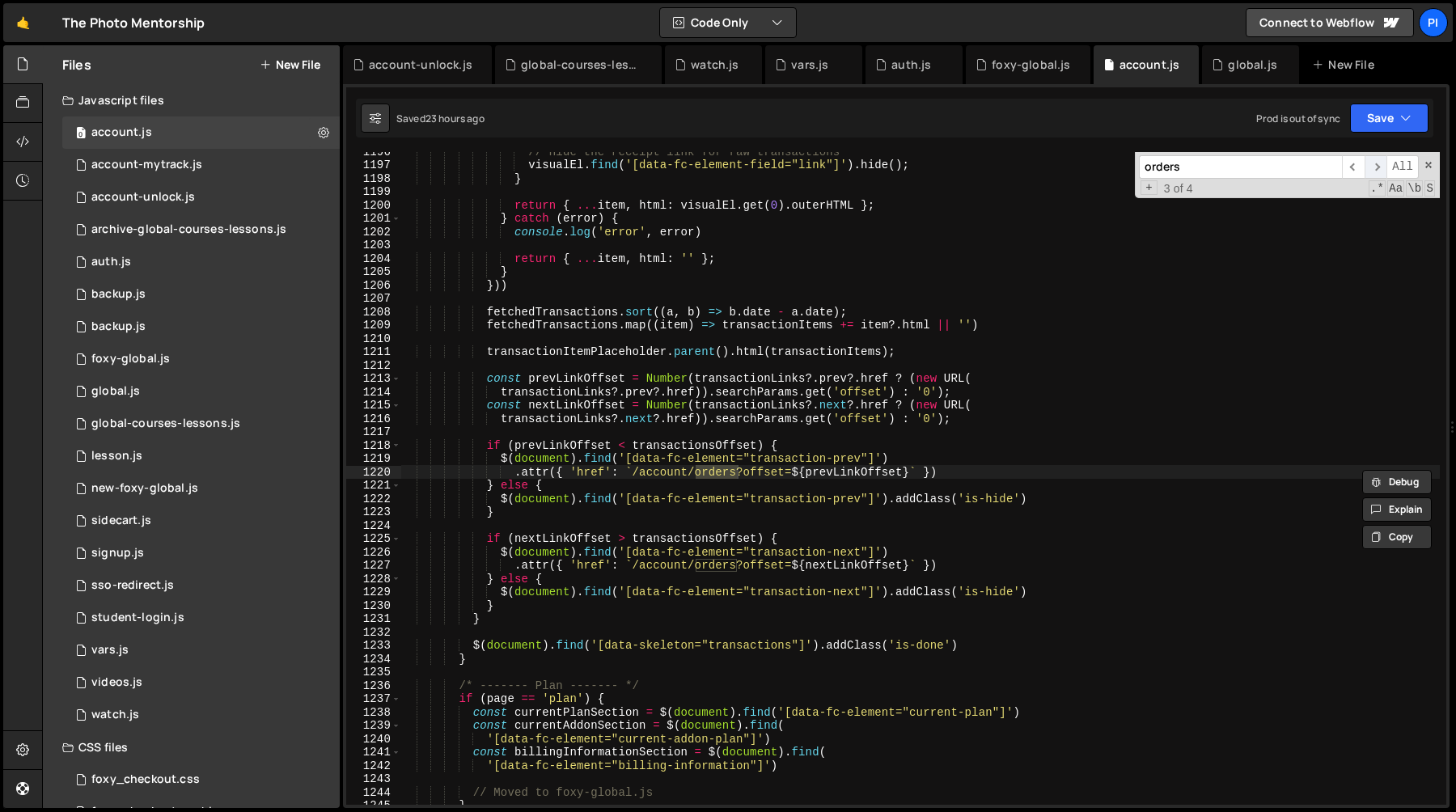
scroll to position [16037, 0]
click at [1355, 169] on span "​" at bounding box center [1353, 166] width 22 height 23
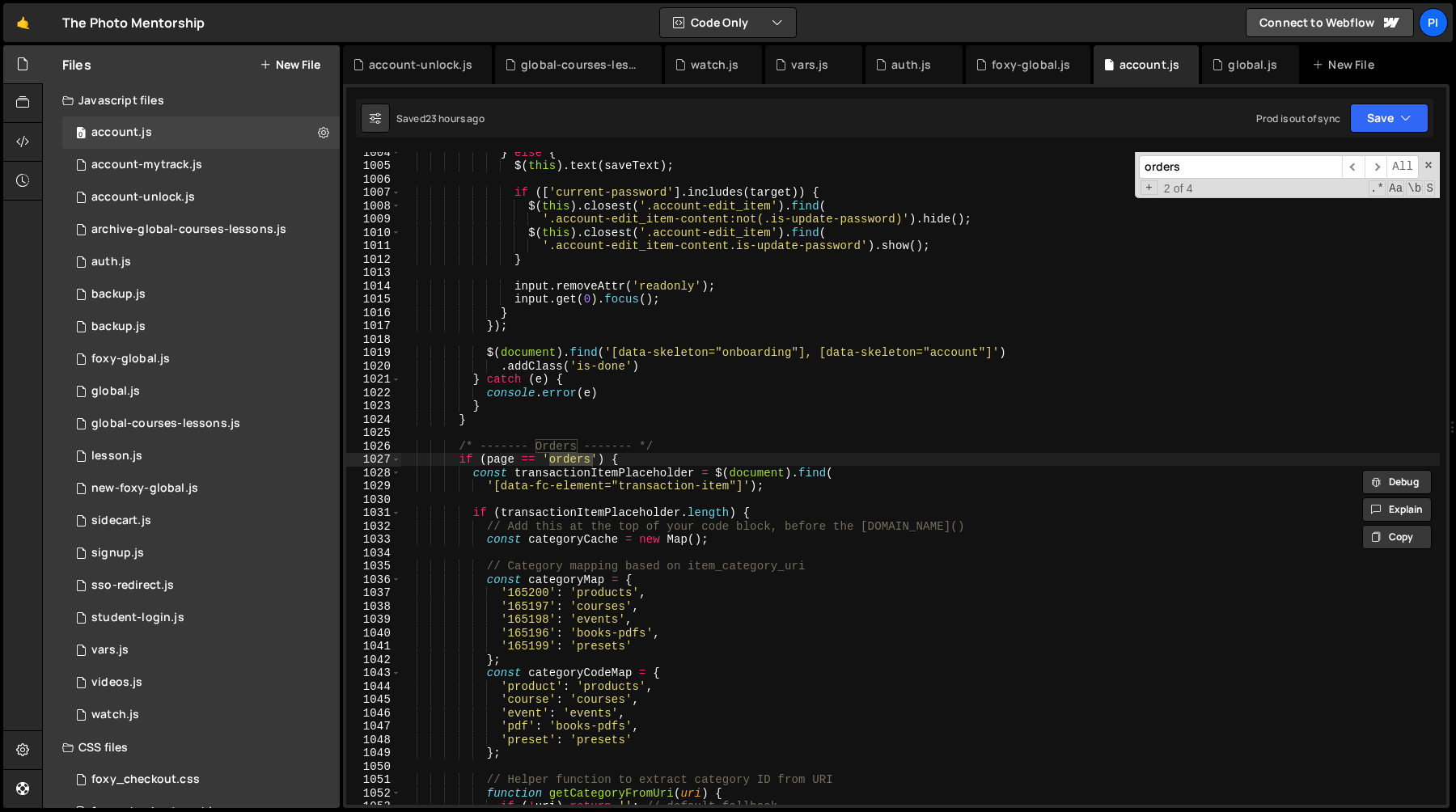
scroll to position [13511, 0]
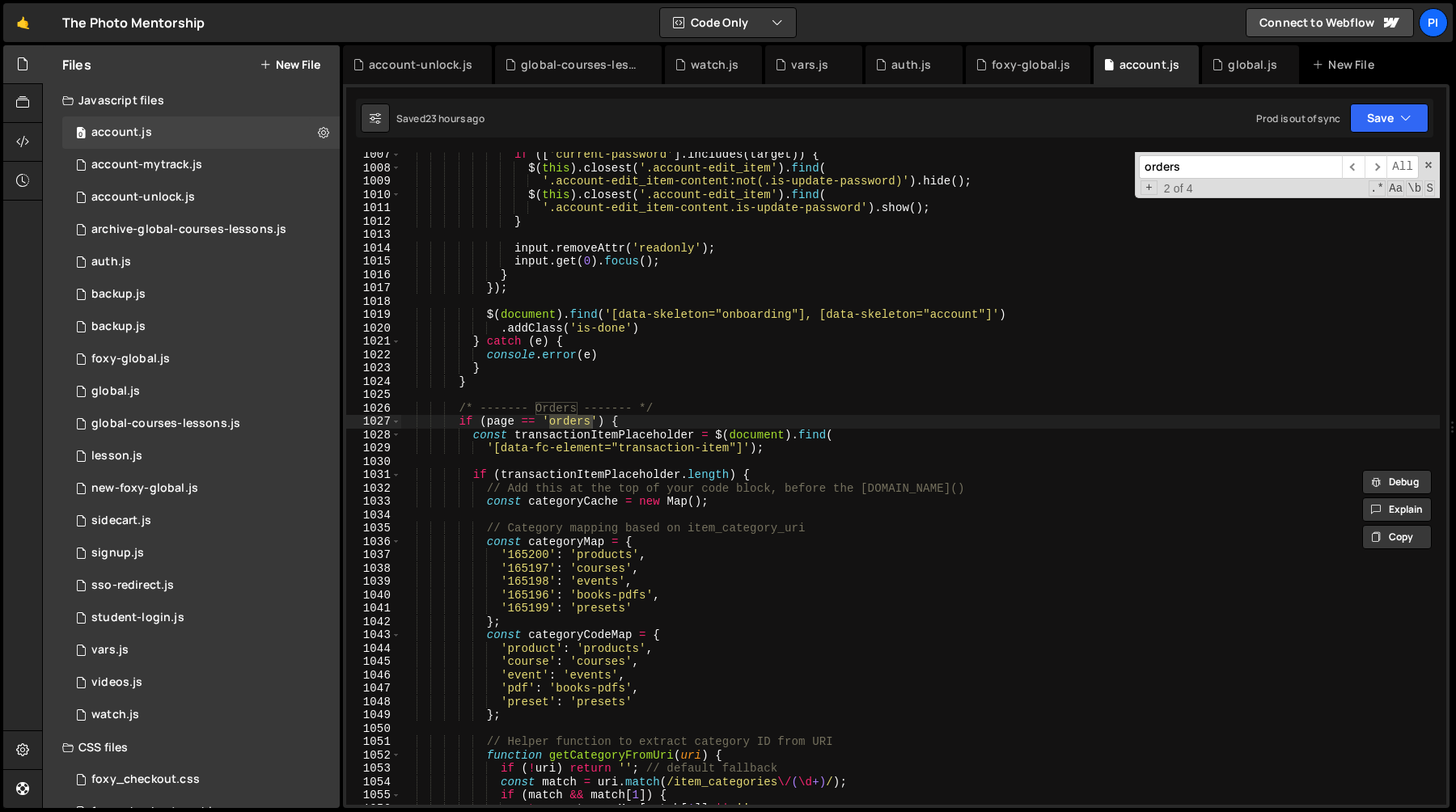
click at [474, 439] on div "if ([ 'current-password' ] . includes ( target )) { $ ( this ) . closest ( '.ac…" at bounding box center [920, 487] width 1040 height 679
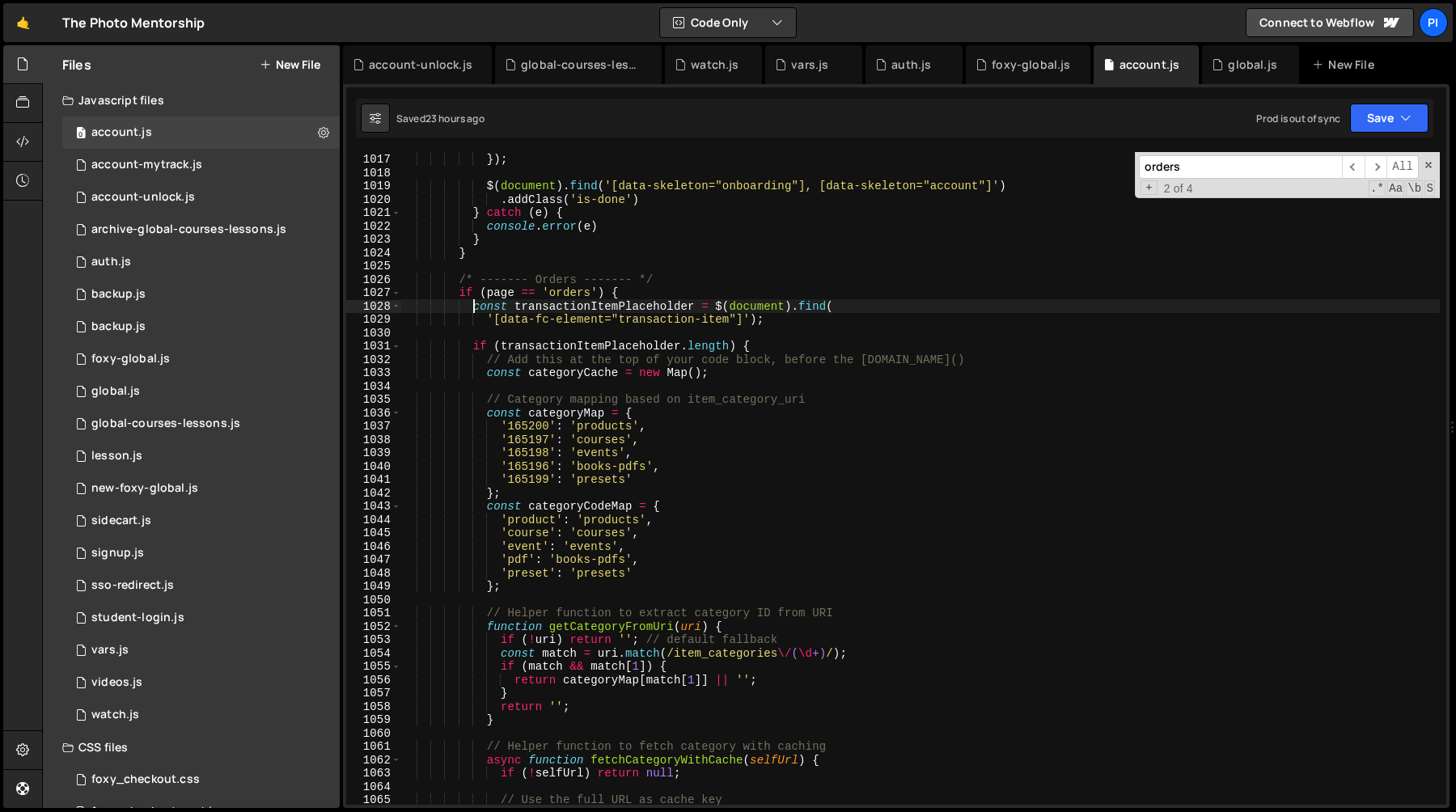
scroll to position [13606, 0]
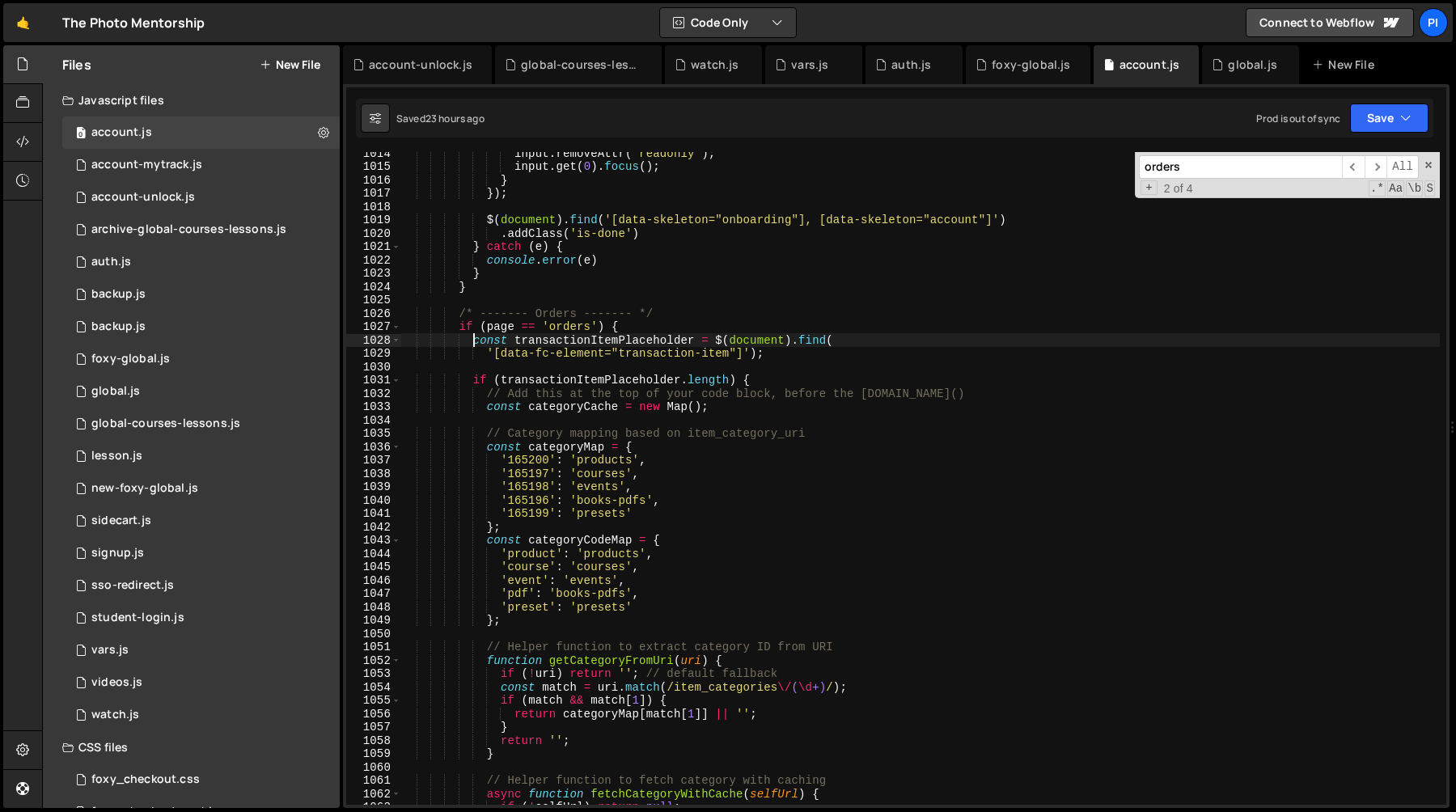
click at [398, 387] on div "1032" at bounding box center [374, 394] width 55 height 14
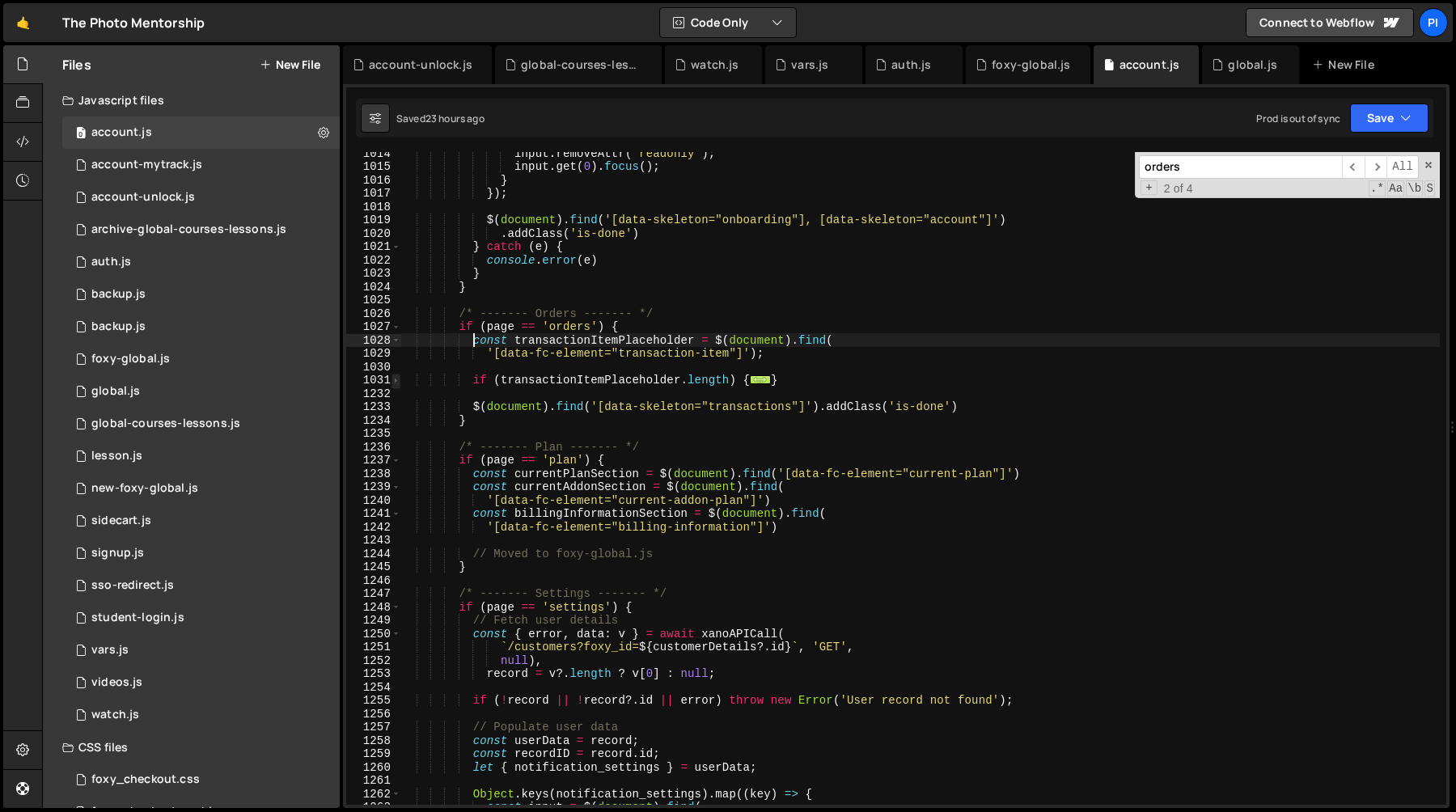
click at [398, 383] on span at bounding box center [396, 380] width 9 height 14
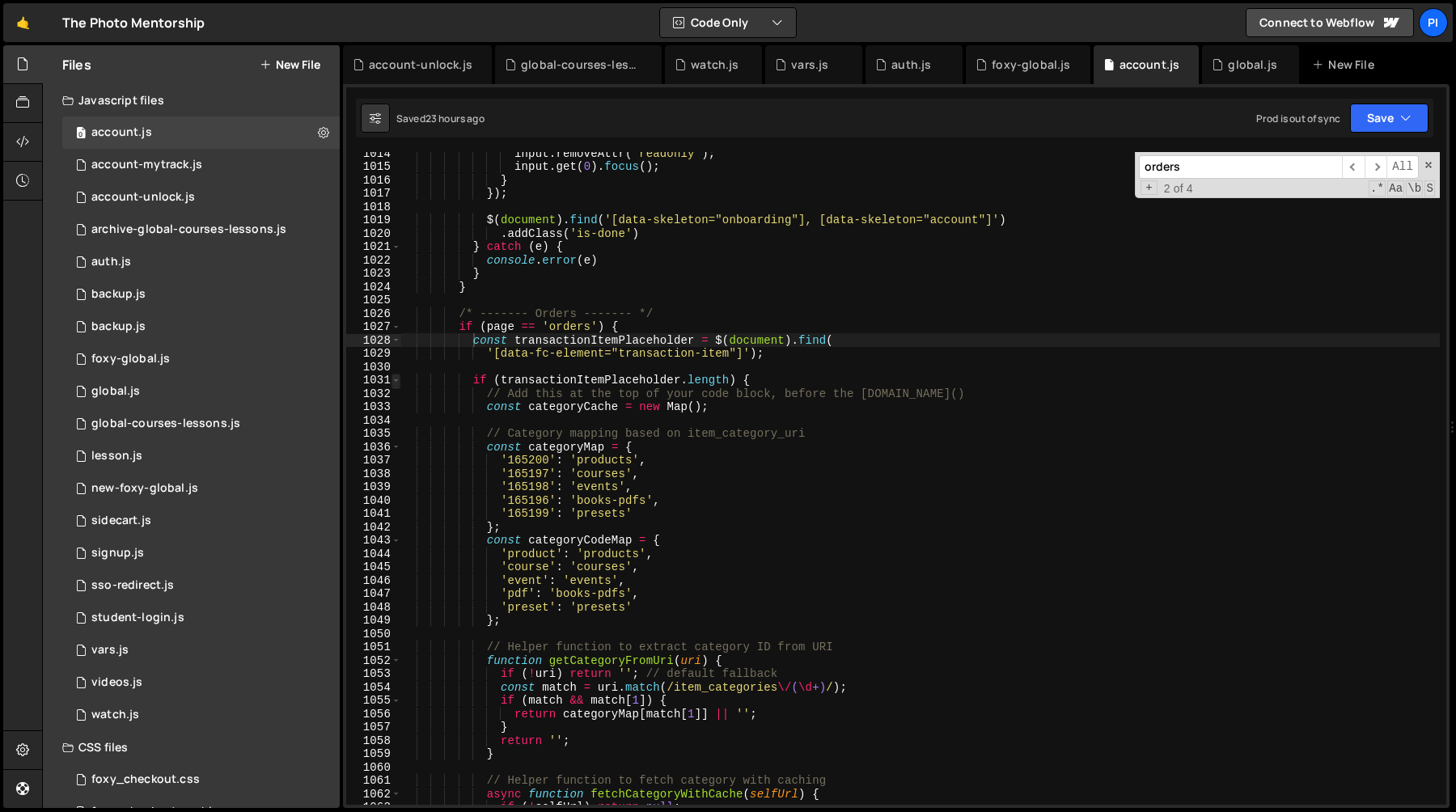
click at [396, 382] on span at bounding box center [396, 380] width 9 height 14
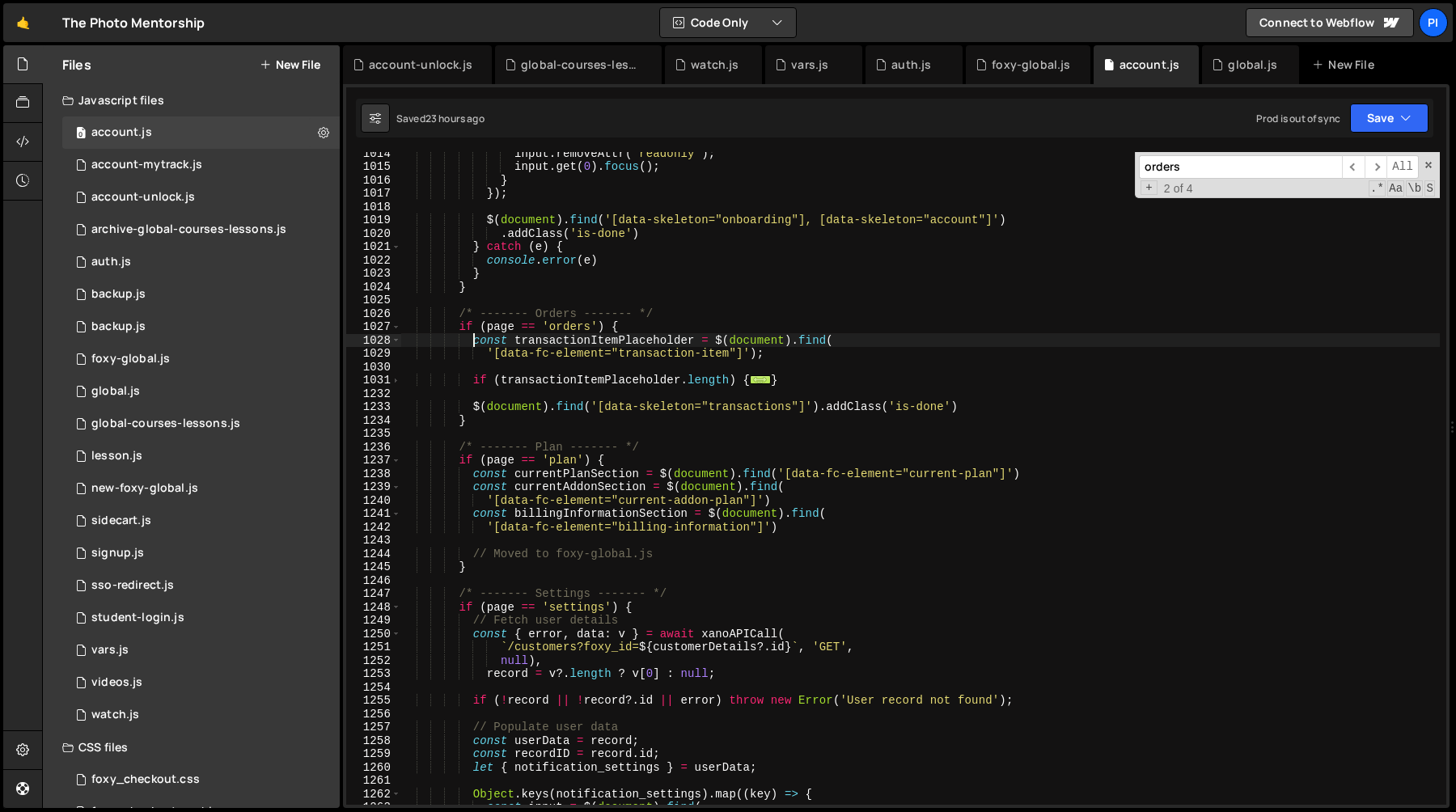
click at [567, 339] on div "input . removeAttr ( 'readonly' ) ; input . get ( 0 ) . focus ( ) ; } }) ; $ ( …" at bounding box center [920, 486] width 1040 height 679
click at [1431, 161] on span at bounding box center [1429, 165] width 11 height 11
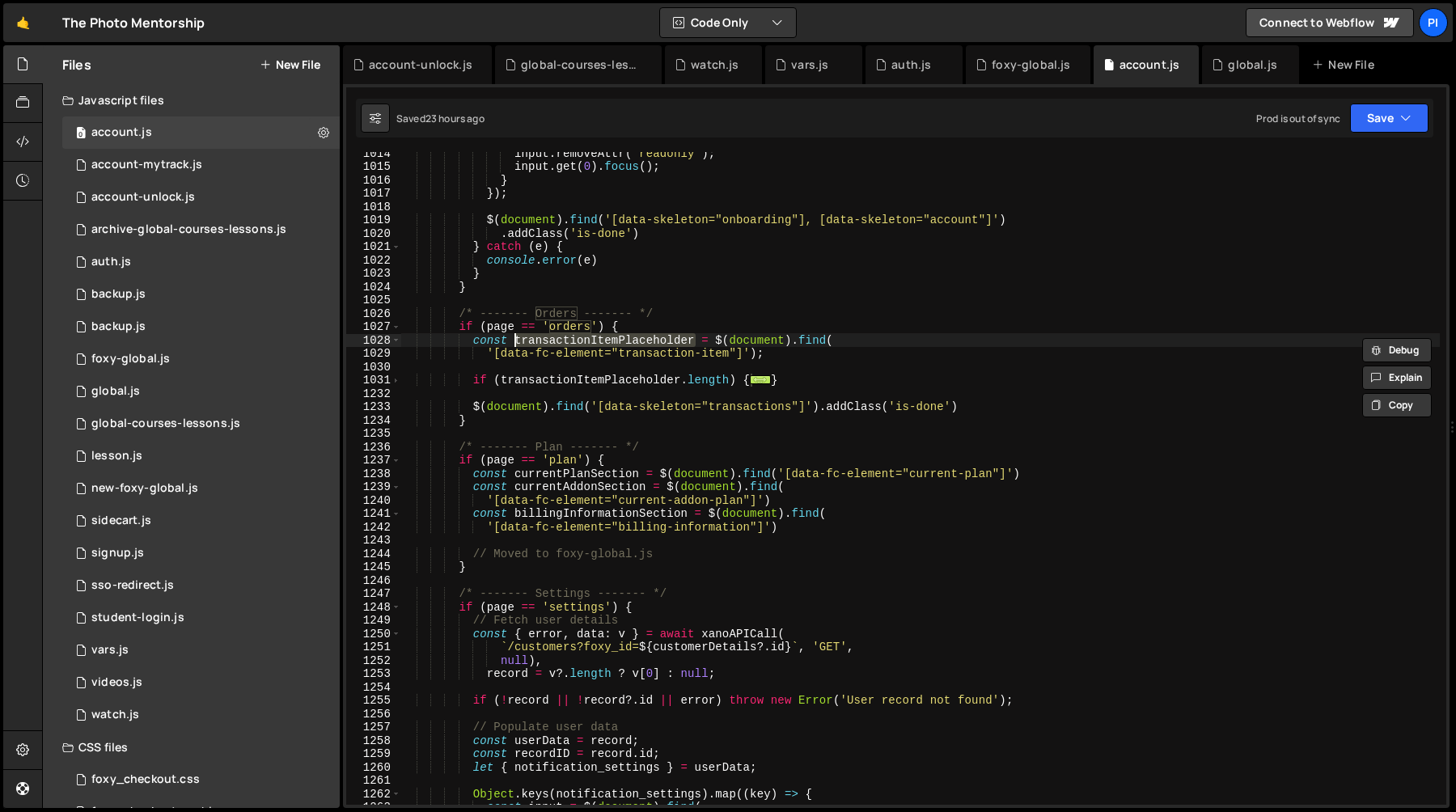
click at [560, 332] on div "input . removeAttr ( 'readonly' ) ; input . get ( 0 ) . focus ( ) ; } }) ; $ ( …" at bounding box center [920, 486] width 1040 height 679
click at [394, 384] on span at bounding box center [396, 380] width 9 height 14
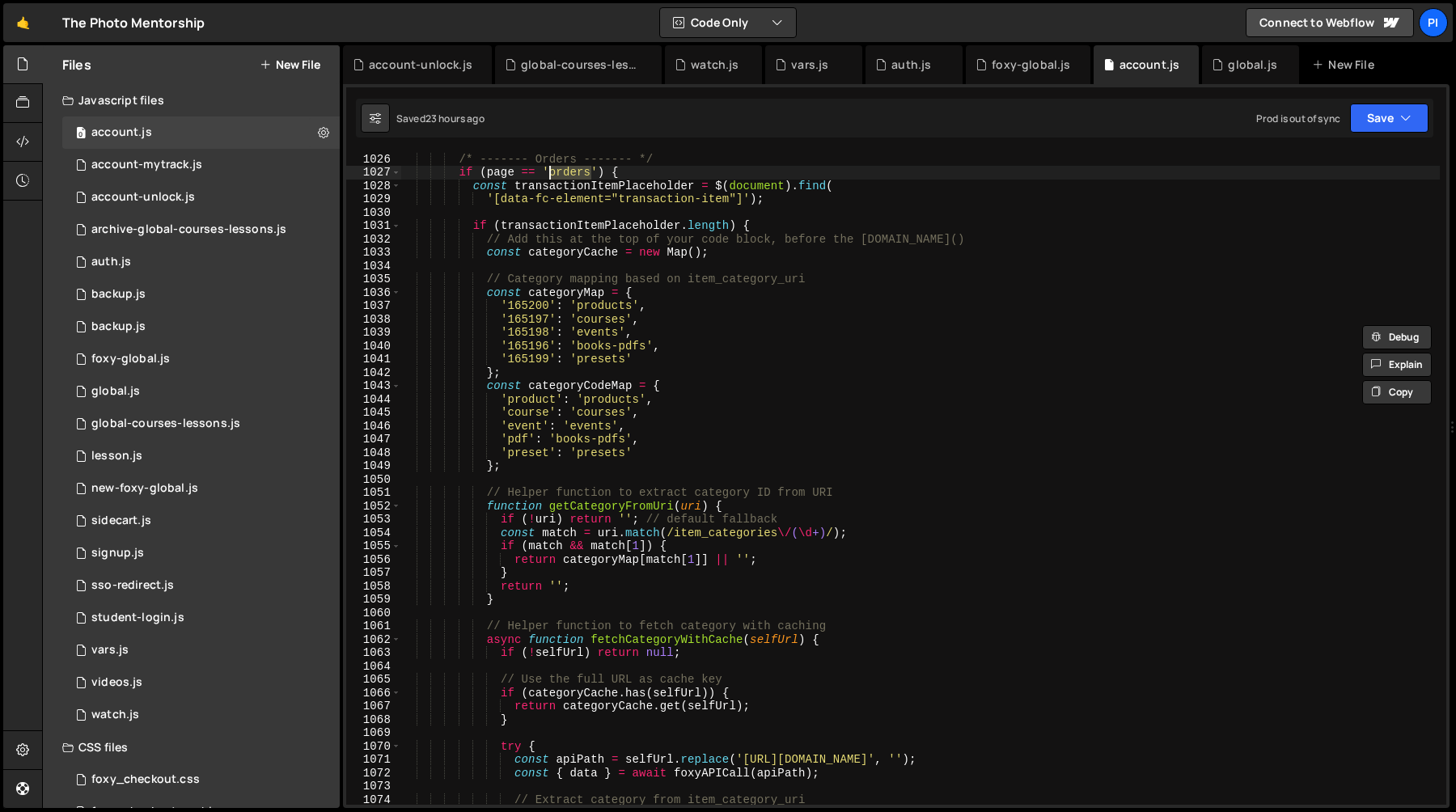
scroll to position [13775, 0]
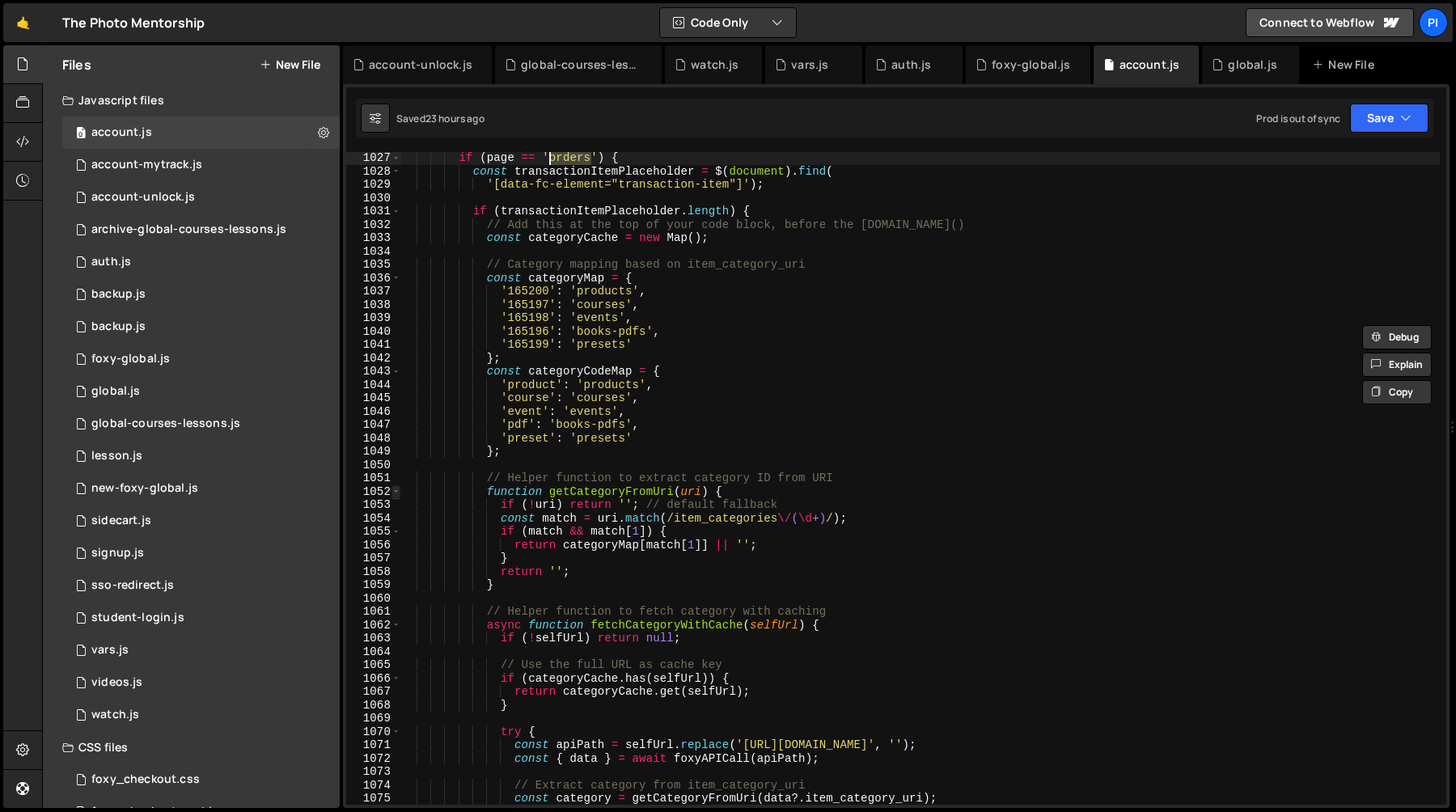
click at [395, 489] on span at bounding box center [396, 491] width 9 height 14
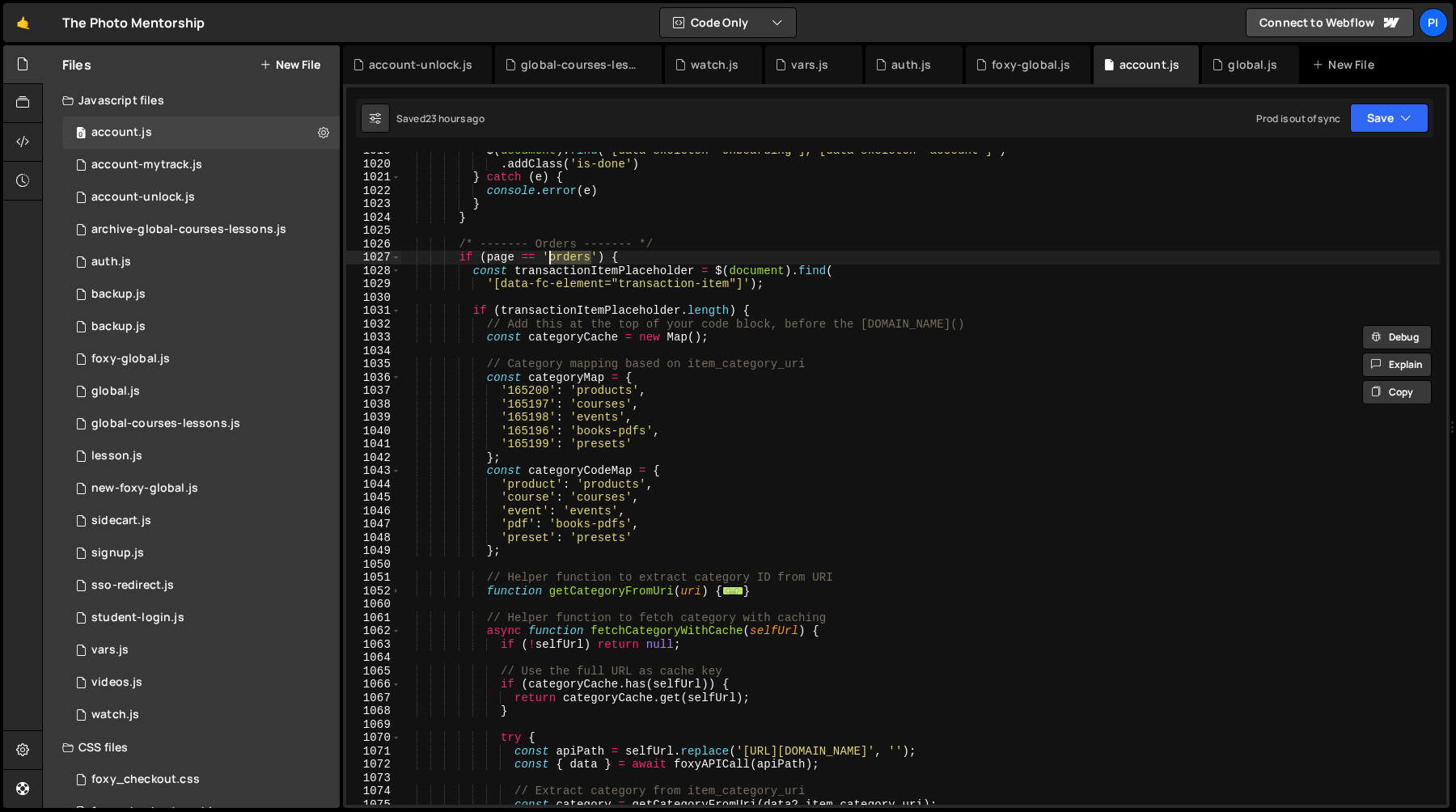
scroll to position [13720, 0]
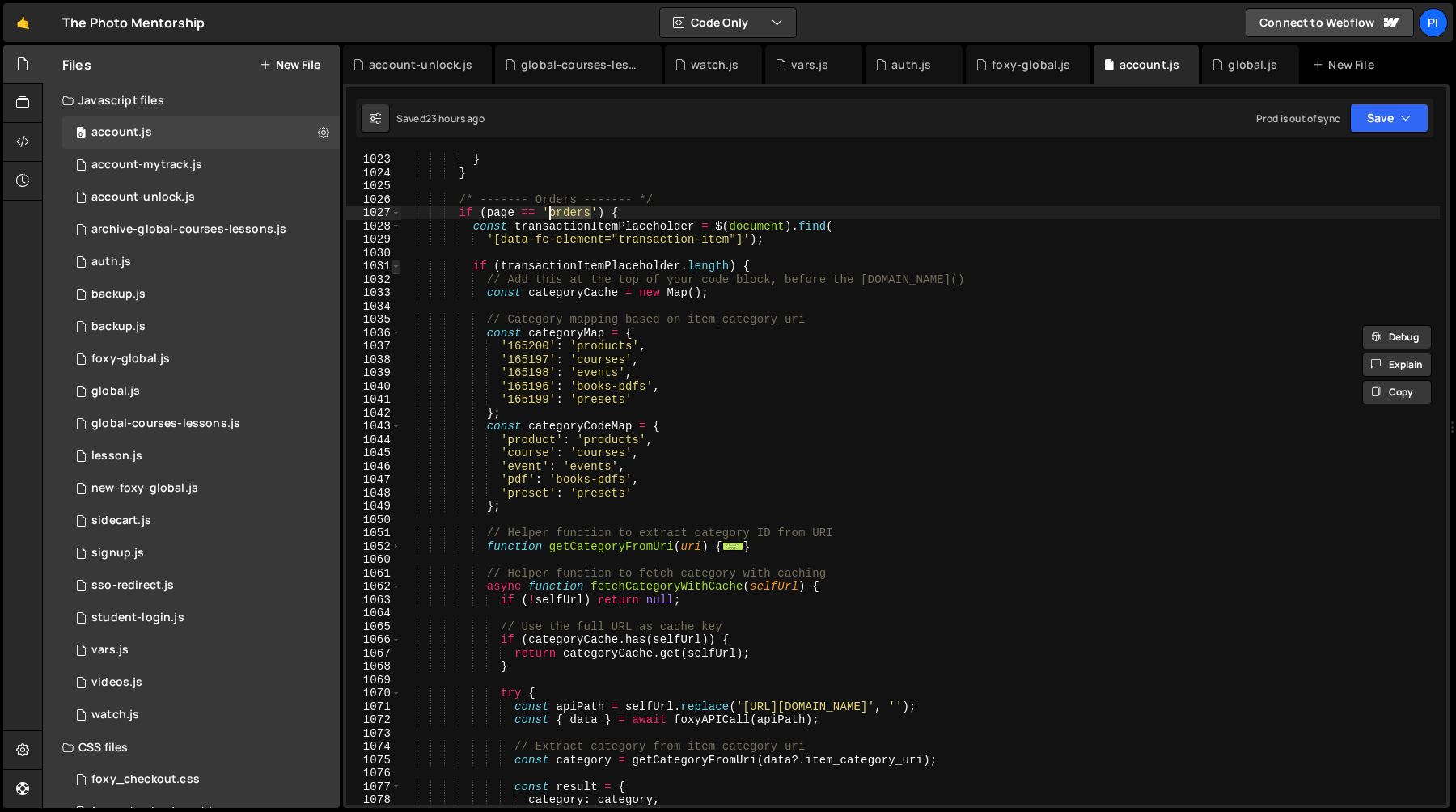
click at [394, 266] on span at bounding box center [396, 266] width 9 height 14
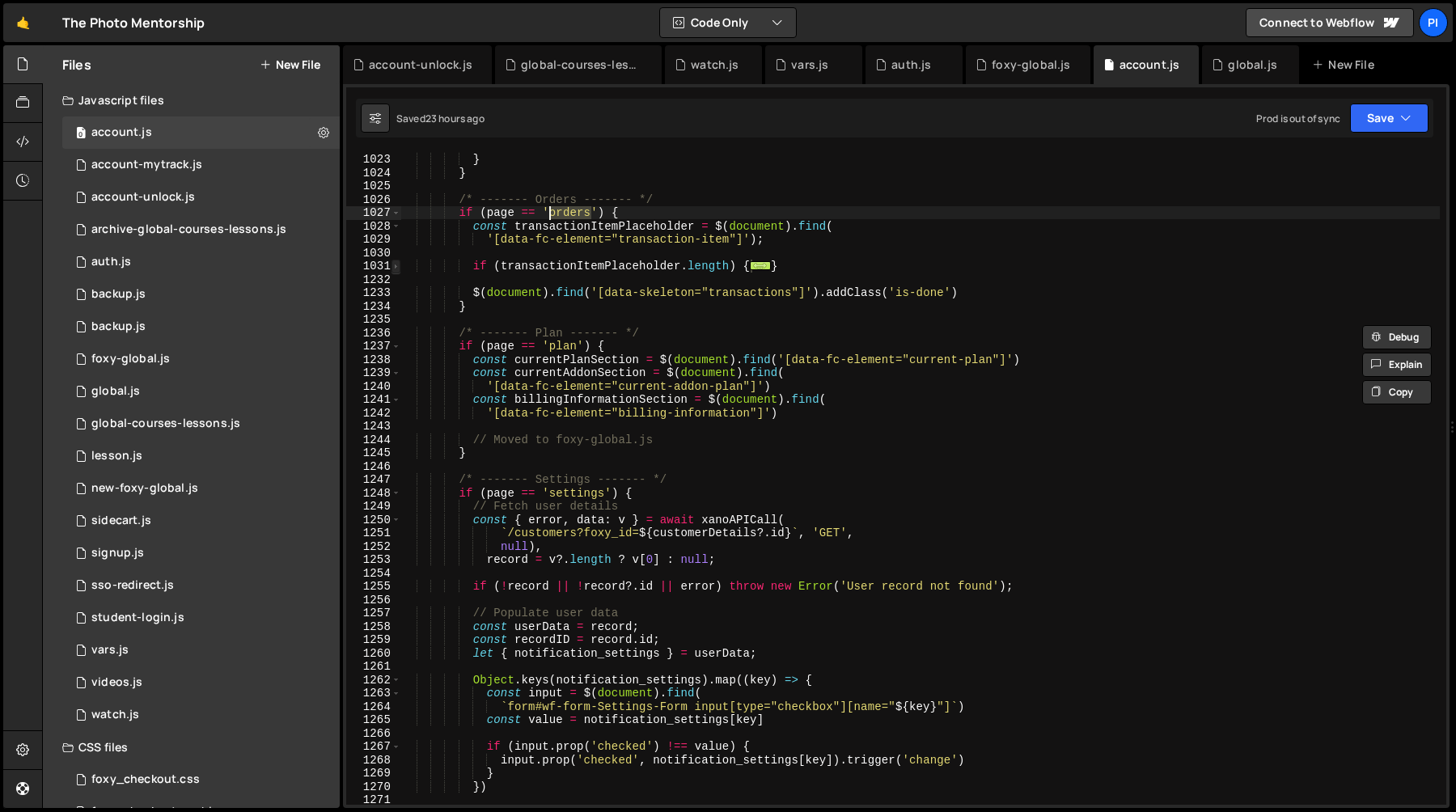
click at [392, 268] on span at bounding box center [396, 266] width 9 height 14
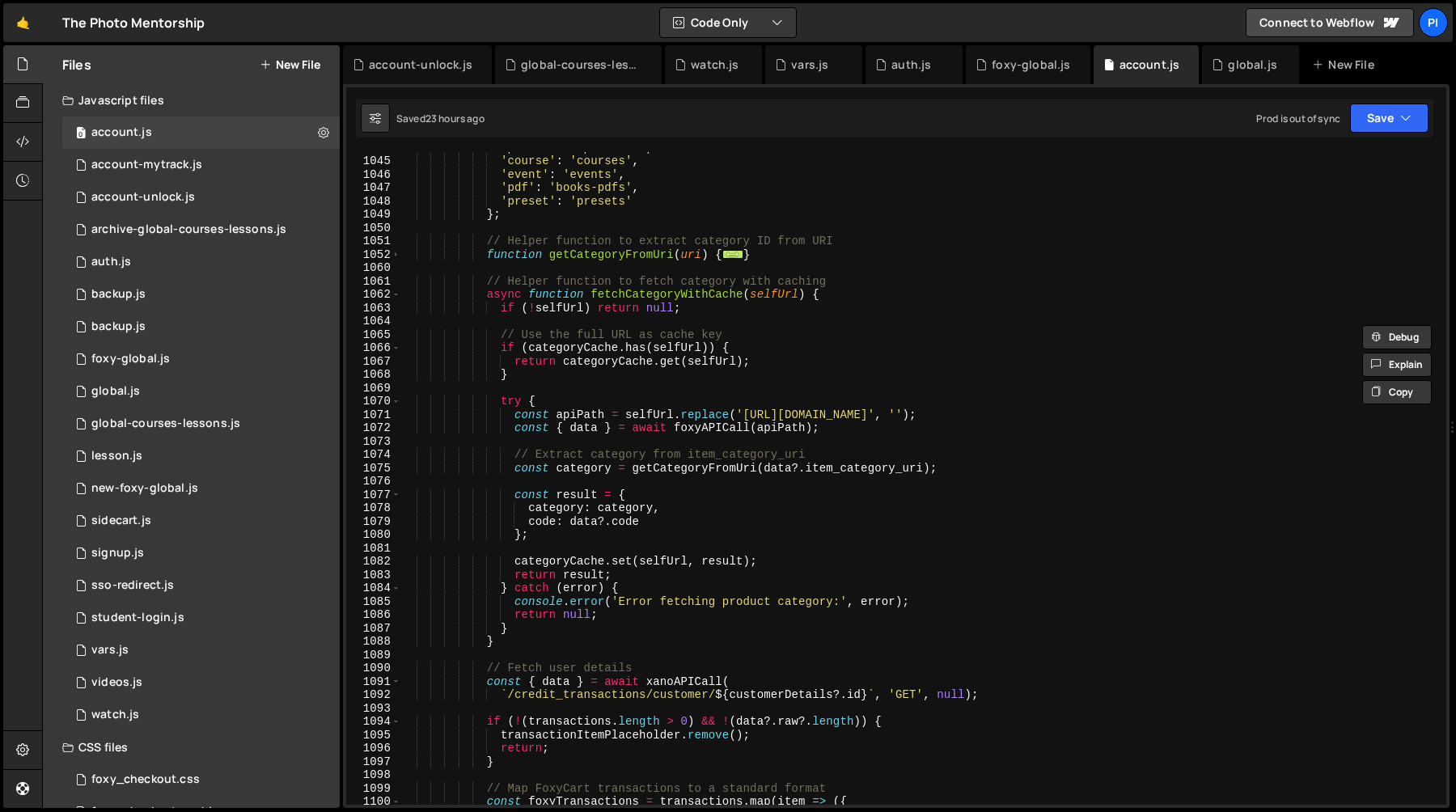
scroll to position [14012, 0]
click at [394, 298] on span at bounding box center [396, 295] width 9 height 14
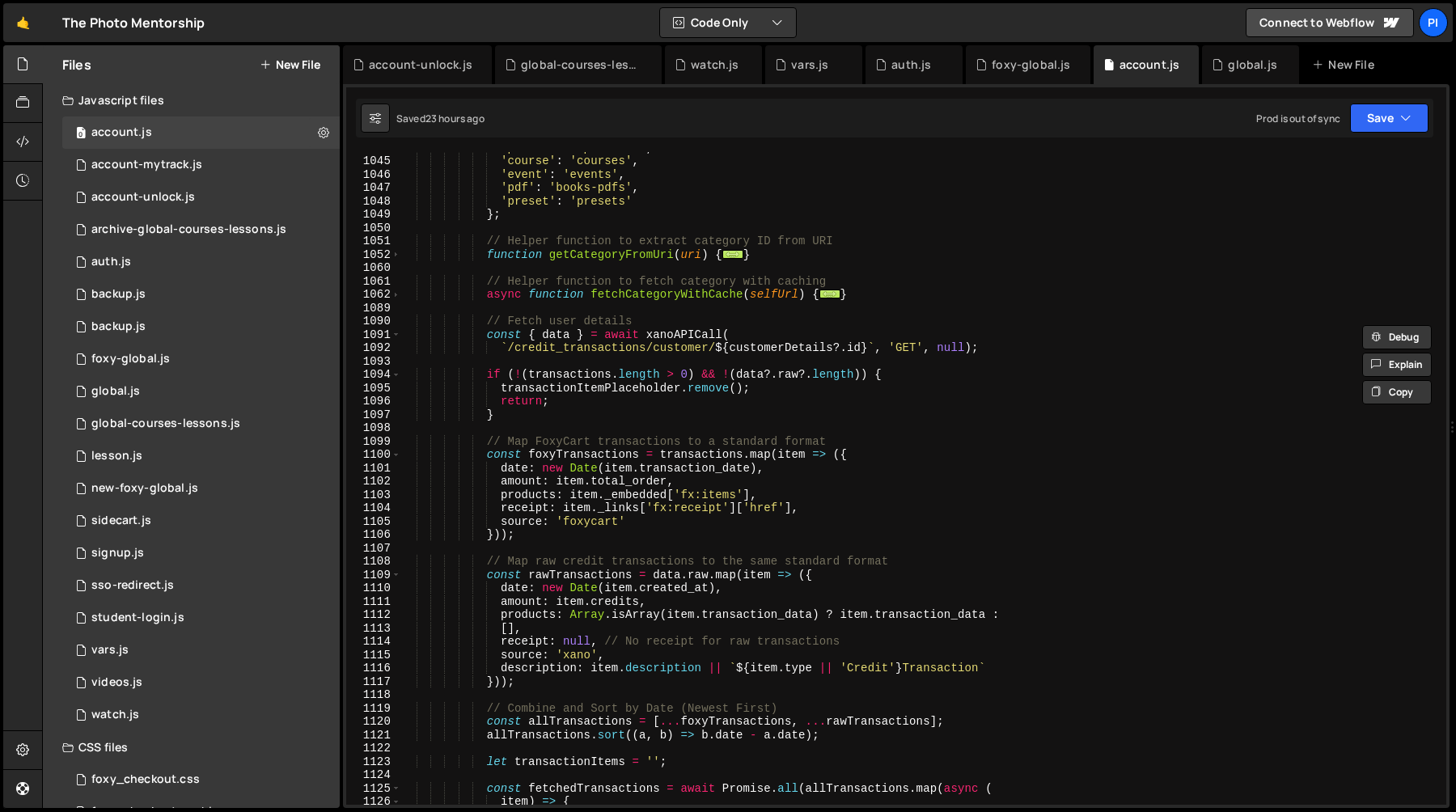
click at [614, 337] on div "'product' : 'products' , 'course' : 'courses' , 'event' : 'events' , 'pdf' : 'b…" at bounding box center [920, 479] width 1040 height 679
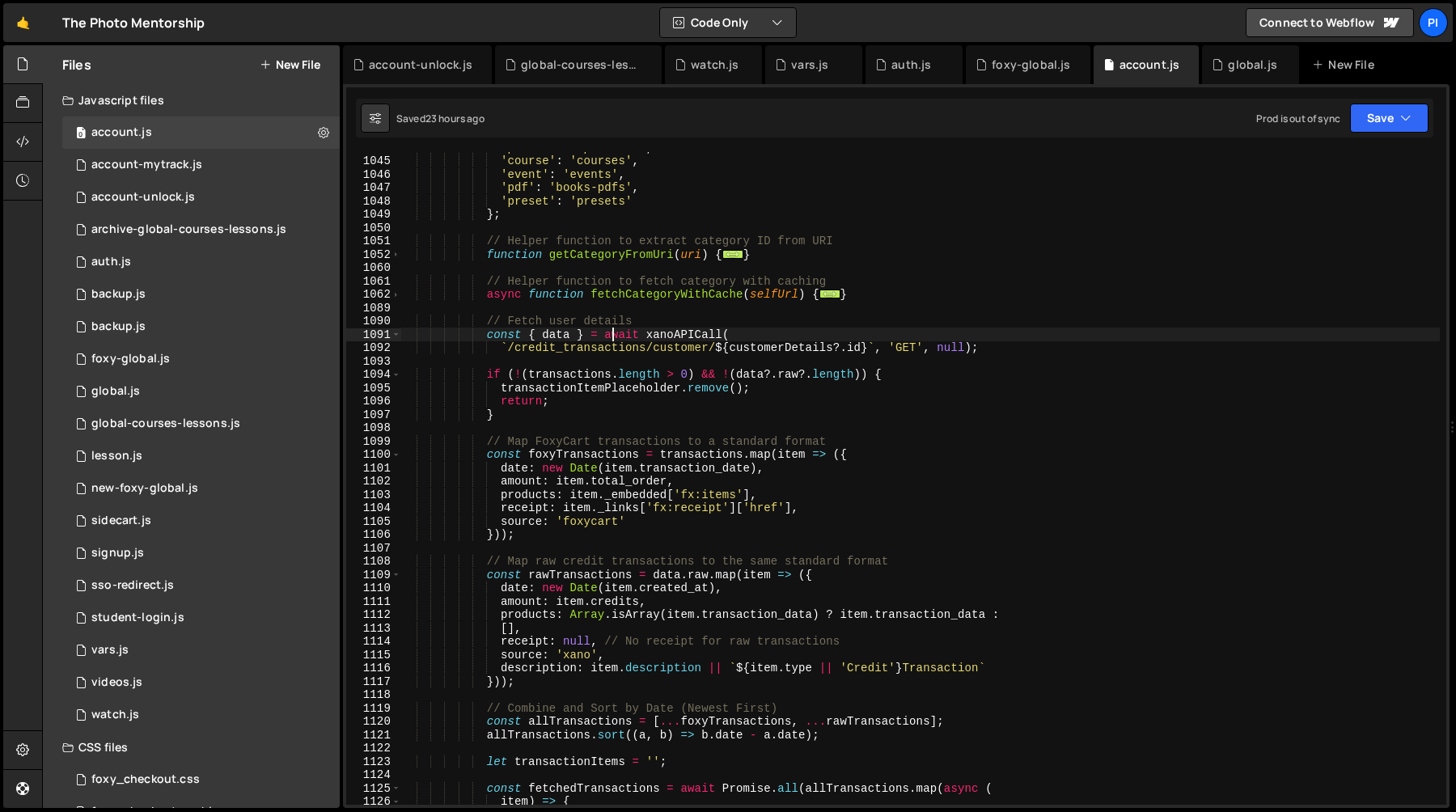
click at [614, 337] on div "'product' : 'products' , 'course' : 'courses' , 'event' : 'events' , 'pdf' : 'b…" at bounding box center [920, 479] width 1040 height 679
click at [663, 341] on div "'product' : 'products' , 'course' : 'courses' , 'event' : 'events' , 'pdf' : 'b…" at bounding box center [920, 479] width 1040 height 679
click at [622, 341] on div "'product' : 'products' , 'course' : 'courses' , 'event' : 'events' , 'pdf' : 'b…" at bounding box center [920, 479] width 1040 height 679
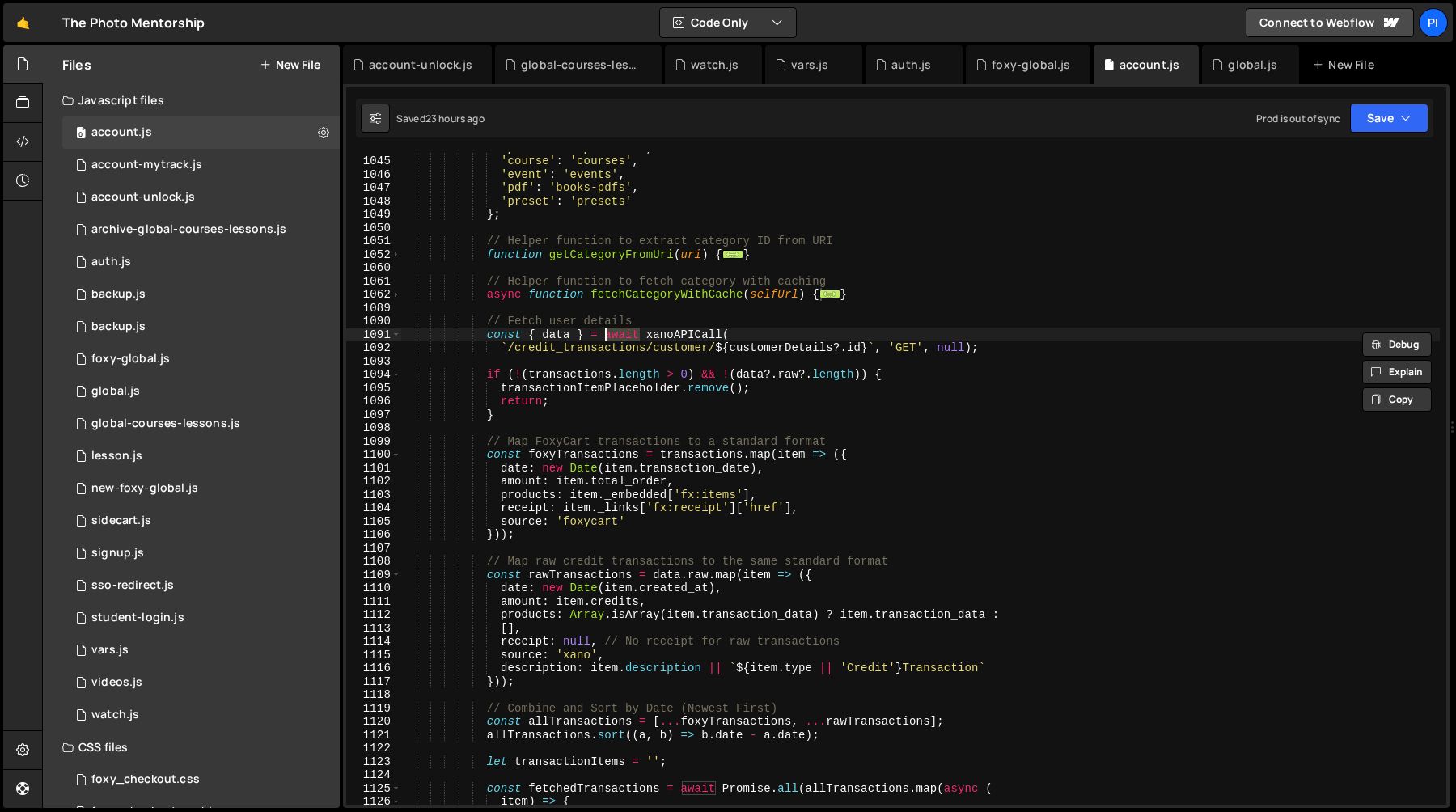
click at [532, 420] on div "'product' : 'products' , 'course' : 'courses' , 'event' : 'events' , 'pdf' : 'b…" at bounding box center [920, 479] width 1040 height 679
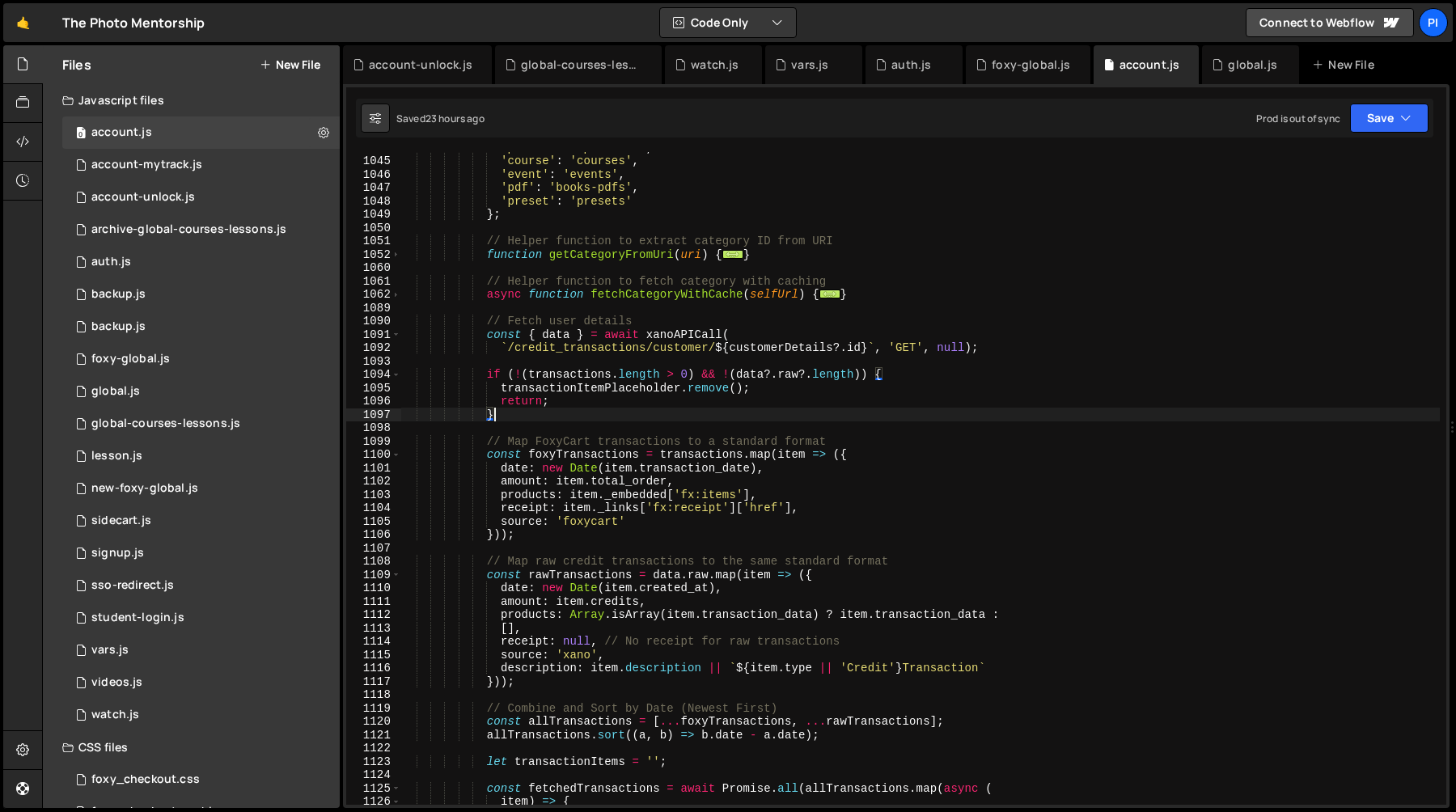
click at [603, 400] on div "'product' : 'products' , 'course' : 'courses' , 'event' : 'events' , 'pdf' : 'b…" at bounding box center [920, 479] width 1040 height 679
click at [501, 402] on div "'product' : 'products' , 'course' : 'courses' , 'event' : 'events' , 'pdf' : 'b…" at bounding box center [920, 479] width 1040 height 679
click at [626, 400] on div "'product' : 'products' , 'course' : 'courses' , 'event' : 'events' , 'pdf' : 'b…" at bounding box center [920, 478] width 1040 height 653
click at [497, 401] on div "'product' : 'products' , 'course' : 'courses' , 'event' : 'events' , 'pdf' : 'b…" at bounding box center [920, 479] width 1040 height 679
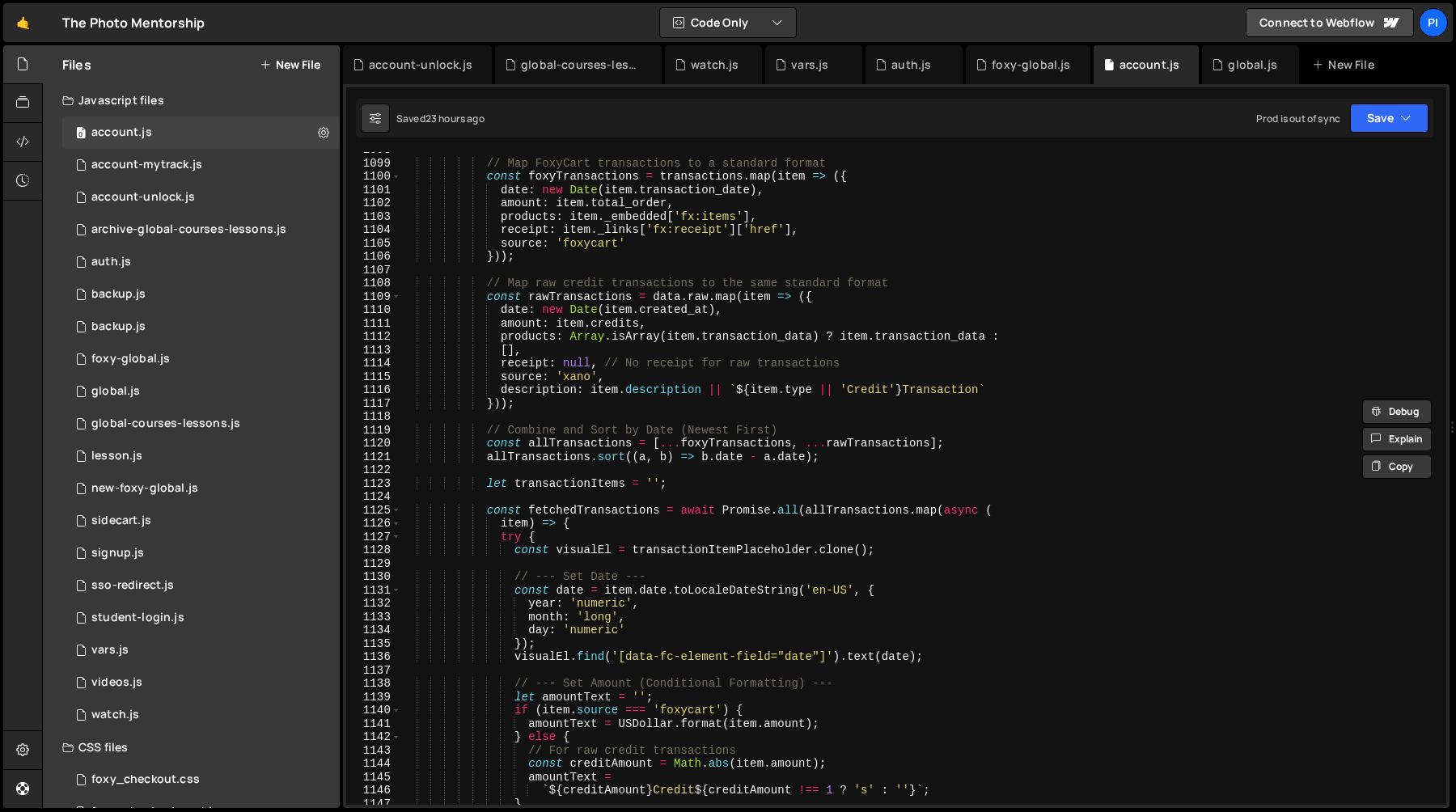
scroll to position [14321, 0]
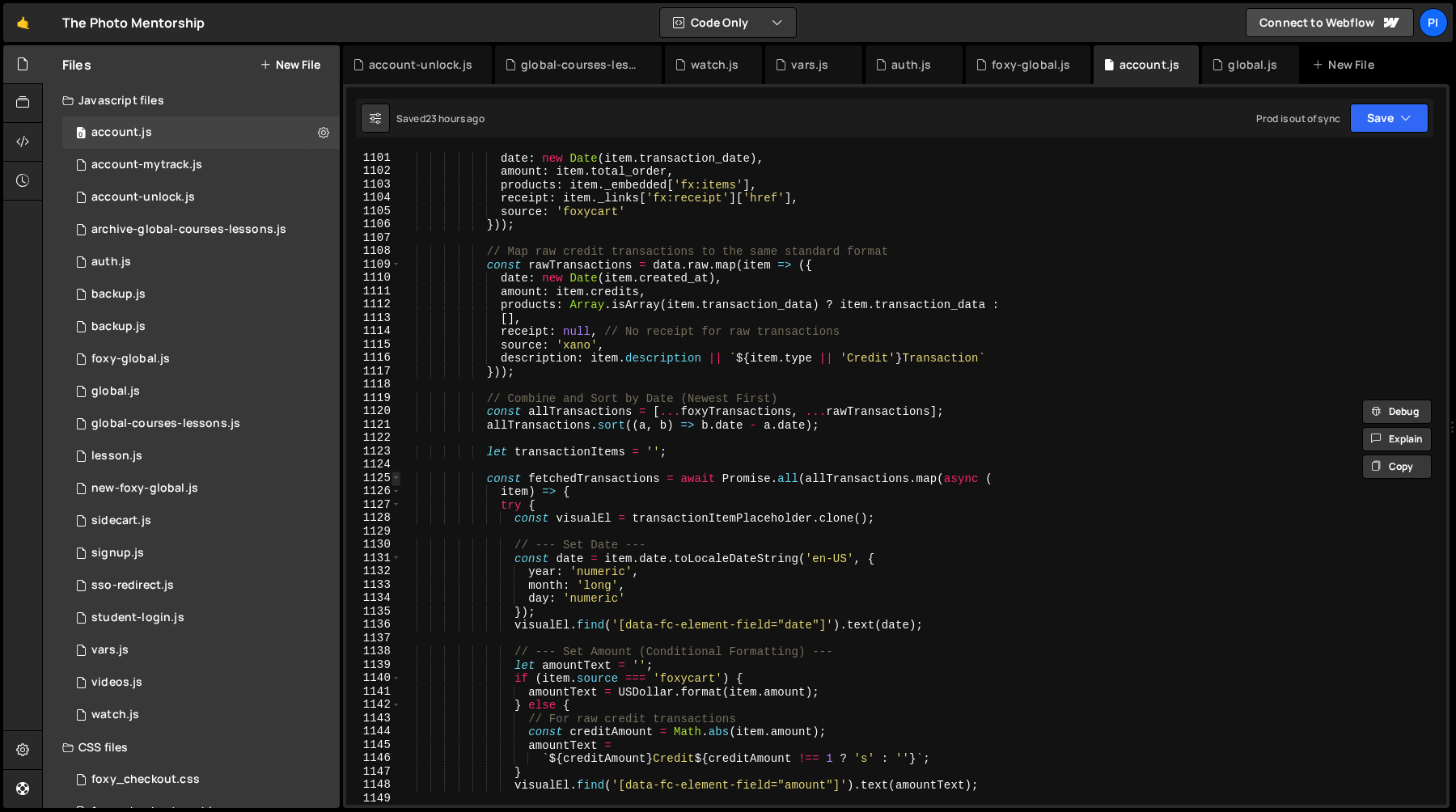
click at [395, 477] on span at bounding box center [396, 478] width 9 height 14
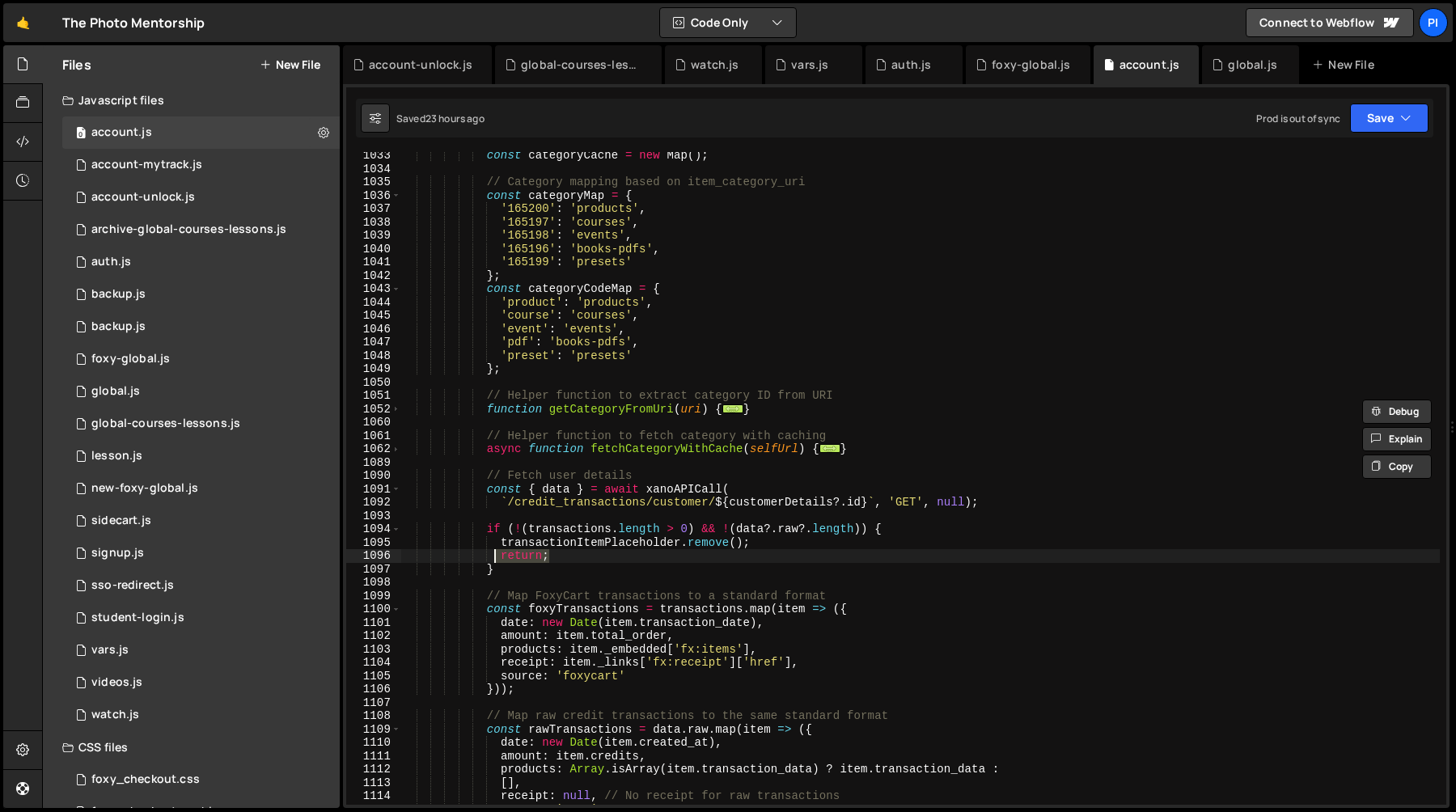
scroll to position [13858, 0]
click at [583, 544] on div "const categoryCache = new Map ( ) ; // Category mapping based on item_category_…" at bounding box center [920, 488] width 1040 height 679
type textarea "transactionItemPlaceholder.remove();"
click at [583, 544] on div "const categoryCache = new Map ( ) ; // Category mapping based on item_category_…" at bounding box center [920, 488] width 1040 height 679
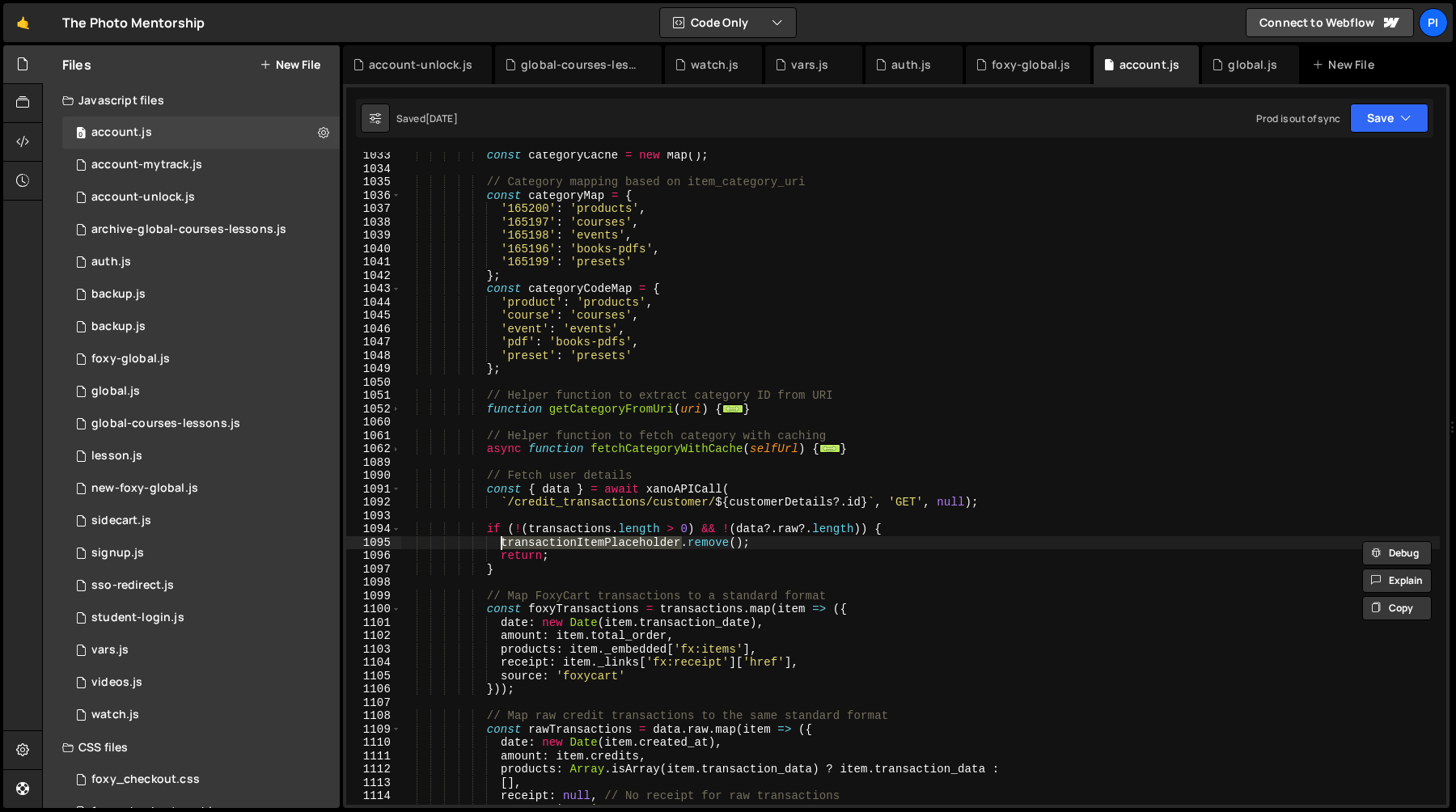
click at [792, 545] on div "const categoryCache = new Map ( ) ; // Category mapping based on item_category_…" at bounding box center [920, 488] width 1040 height 679
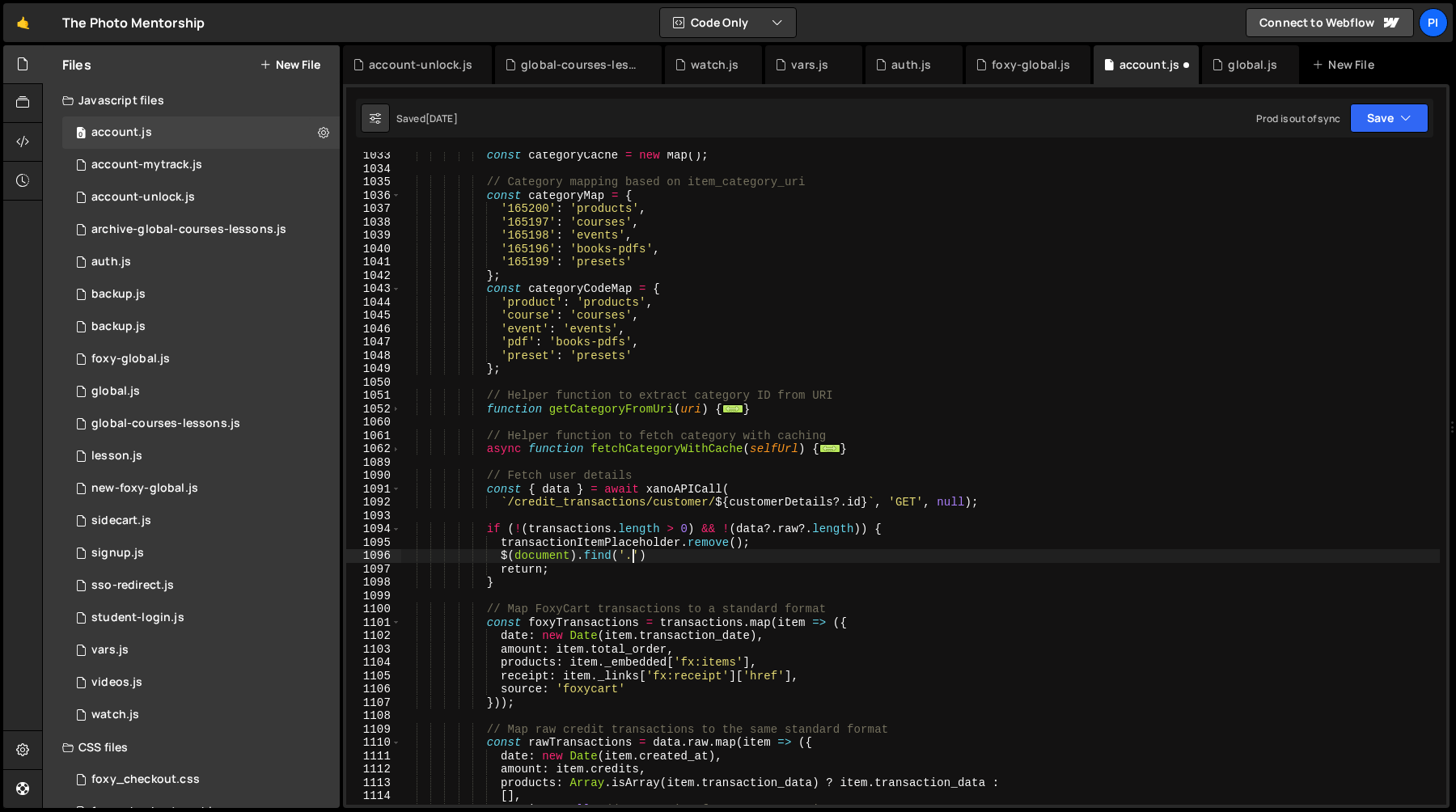
scroll to position [0, 16]
paste textarea "section_account-transaction'"
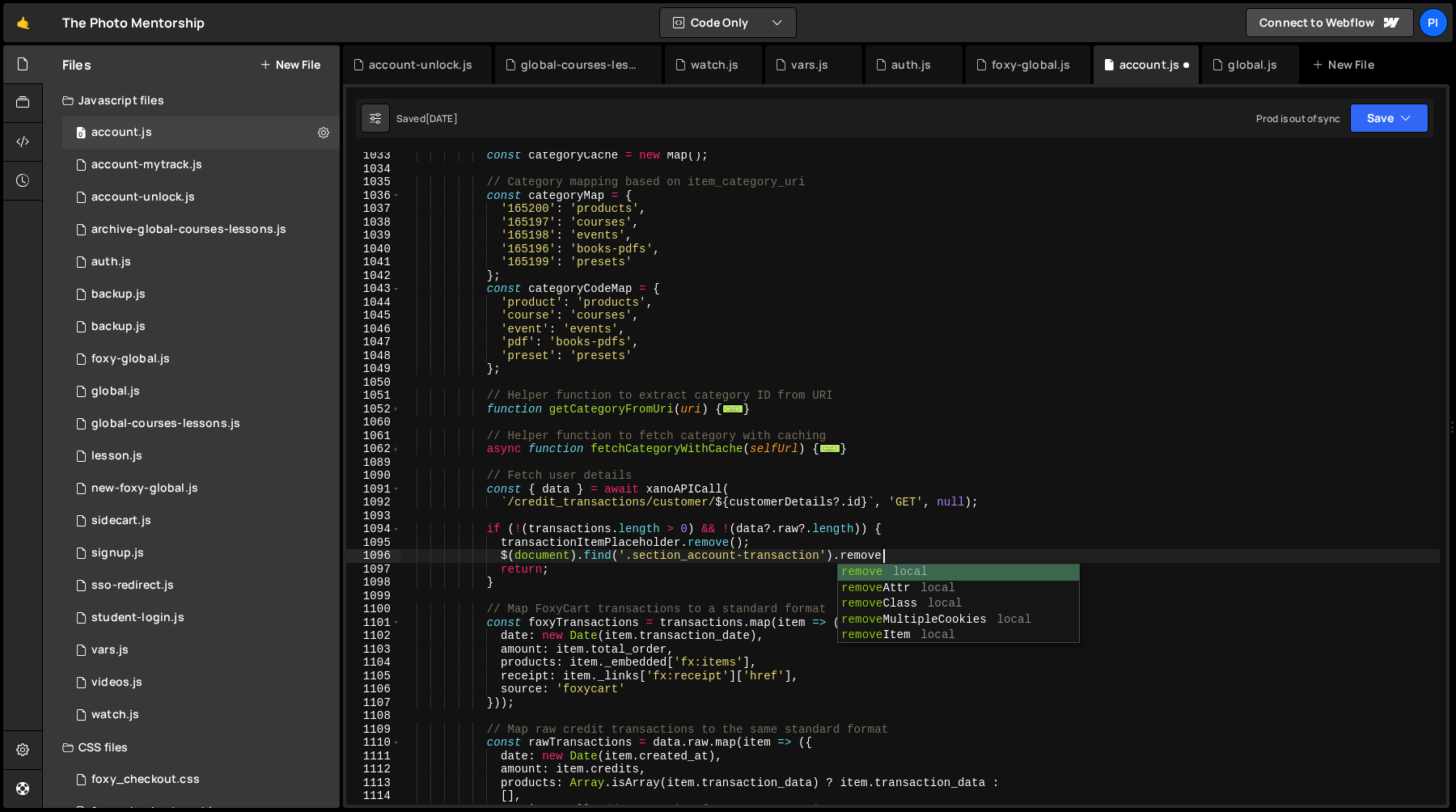
scroll to position [0, 33]
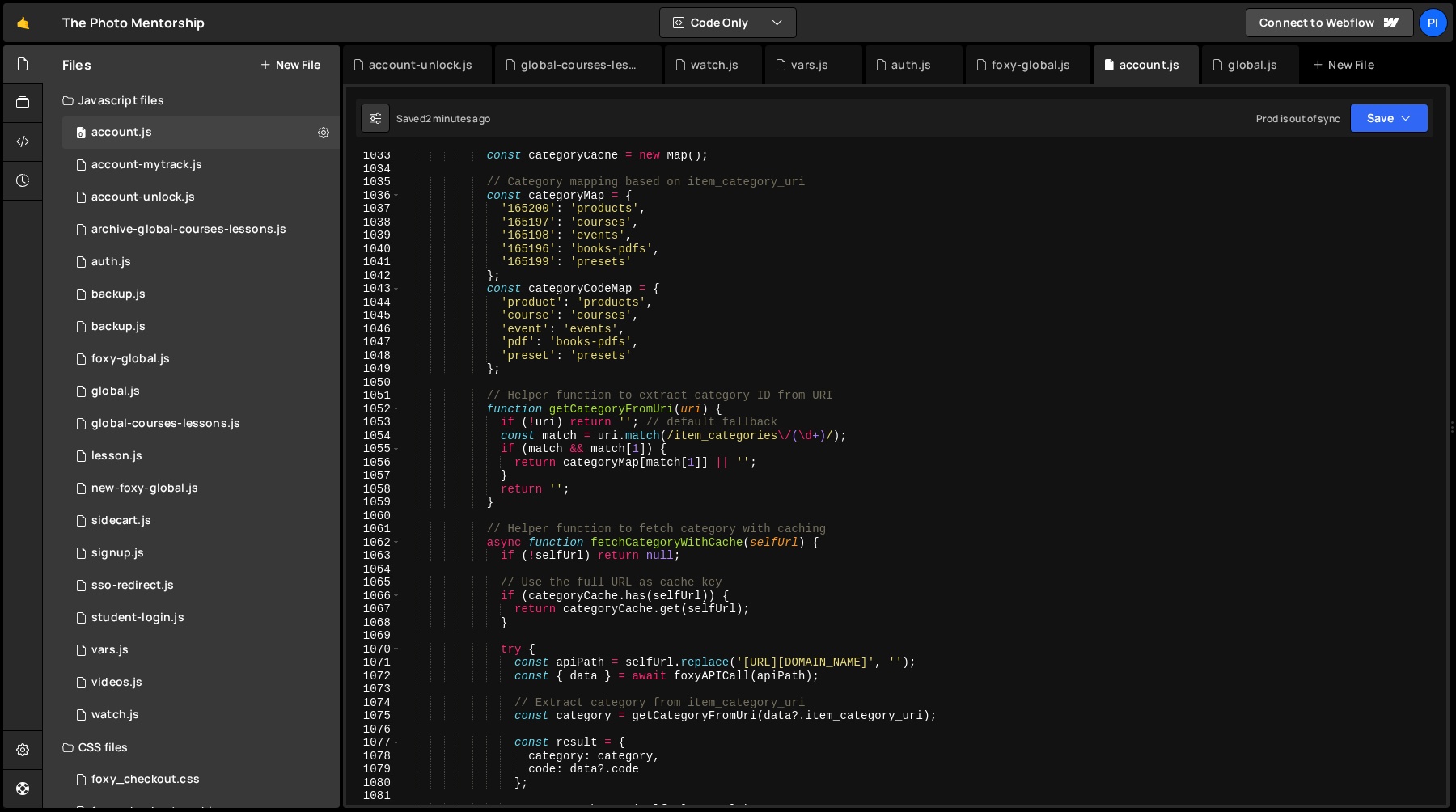
click at [792, 324] on div "const categoryCache = new Map ( ) ; // Category mapping based on item_category_…" at bounding box center [920, 488] width 1040 height 679
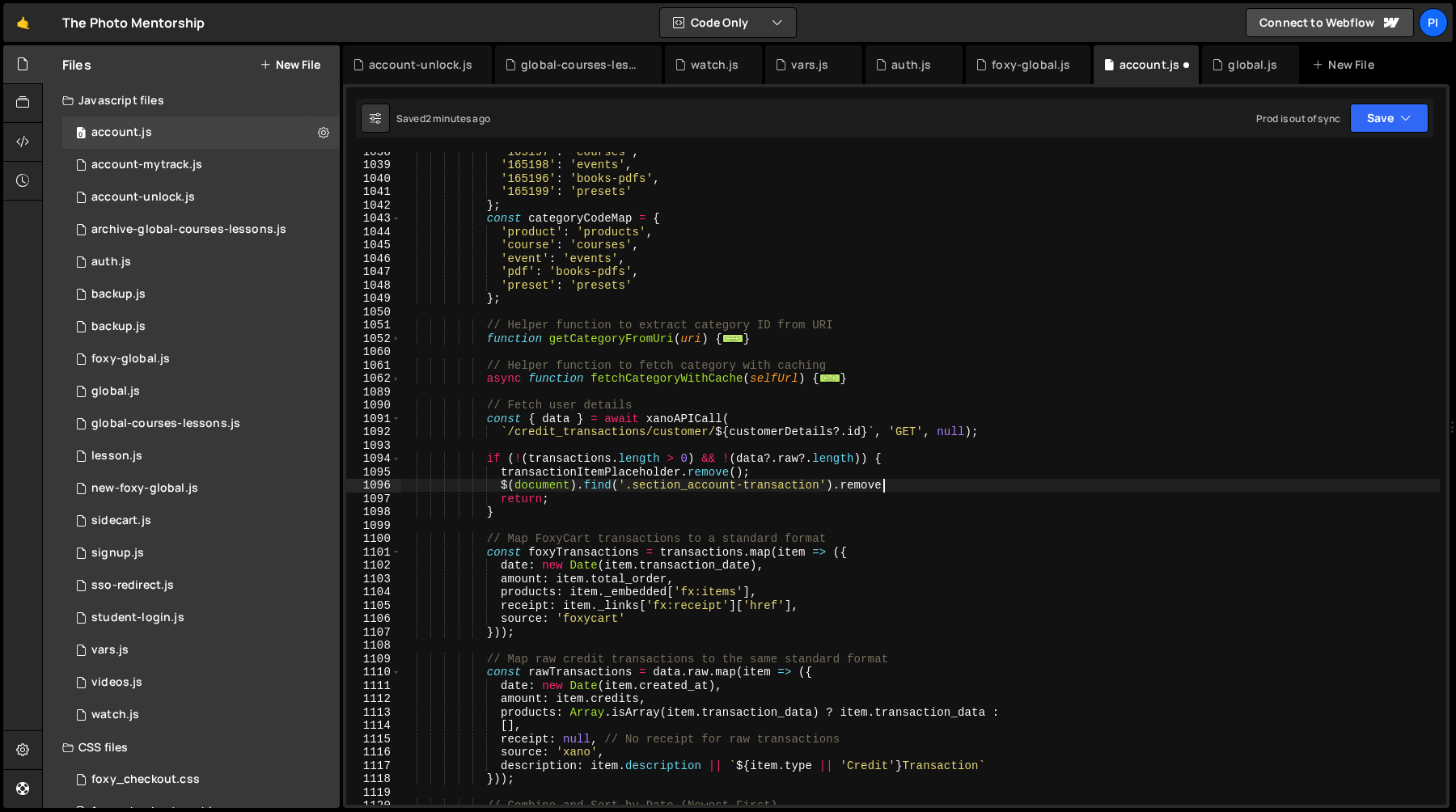
scroll to position [13928, 0]
type textarea "$(document).find('.section_account-transaction').remove()"
click at [504, 486] on div "'165197' : 'courses' , '165198' : 'events' , '165196' : 'books-pdfs' , '165199'…" at bounding box center [920, 484] width 1040 height 679
click at [928, 485] on div "'165197' : 'courses' , '165198' : 'events' , '165196' : 'books-pdfs' , '165199'…" at bounding box center [920, 484] width 1040 height 679
click at [501, 486] on div "'165197' : 'courses' , '165198' : 'events' , '165196' : 'books-pdfs' , '165199'…" at bounding box center [920, 484] width 1040 height 679
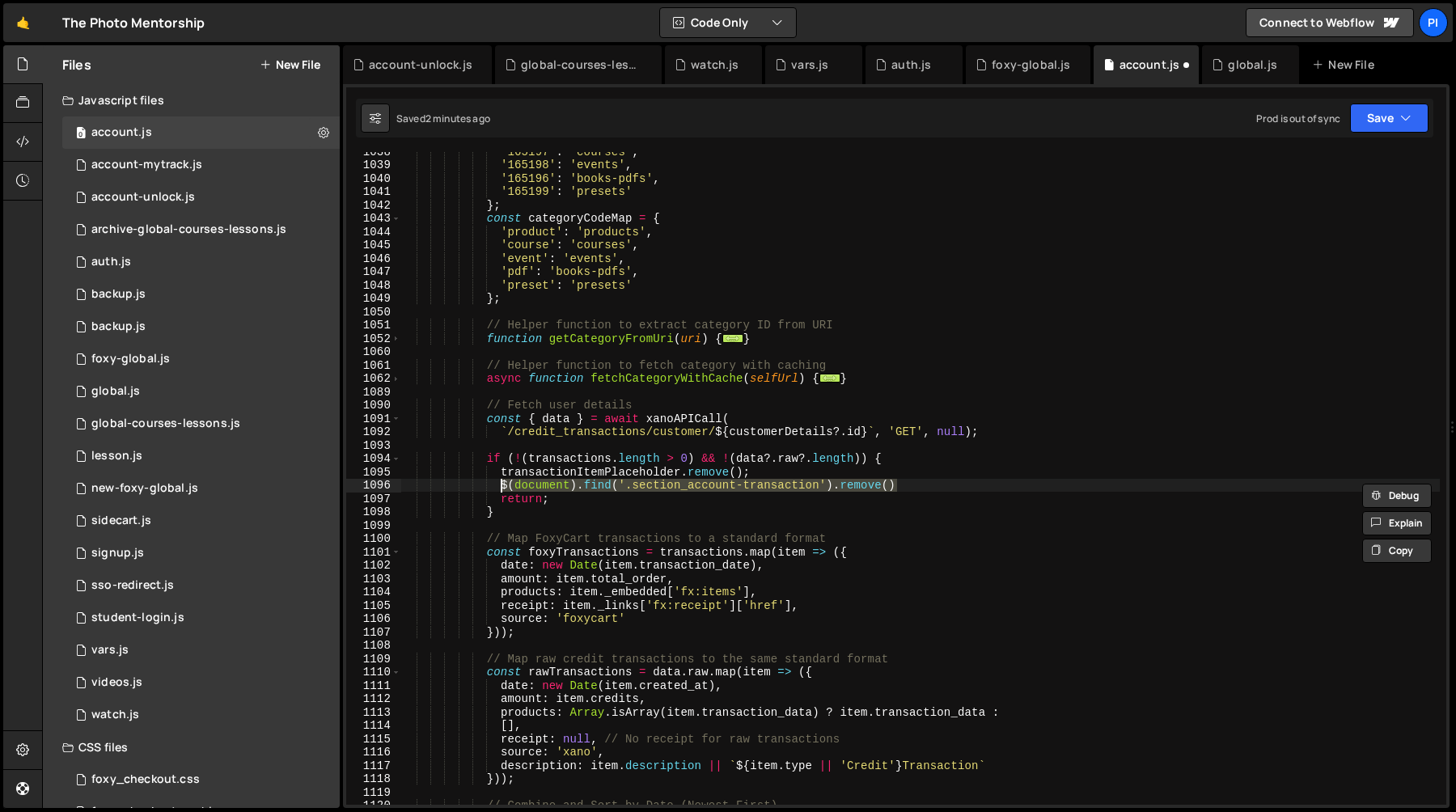
click at [941, 489] on div "'165197' : 'courses' , '165198' : 'events' , '165196' : 'books-pdfs' , '165199'…" at bounding box center [920, 478] width 1040 height 653
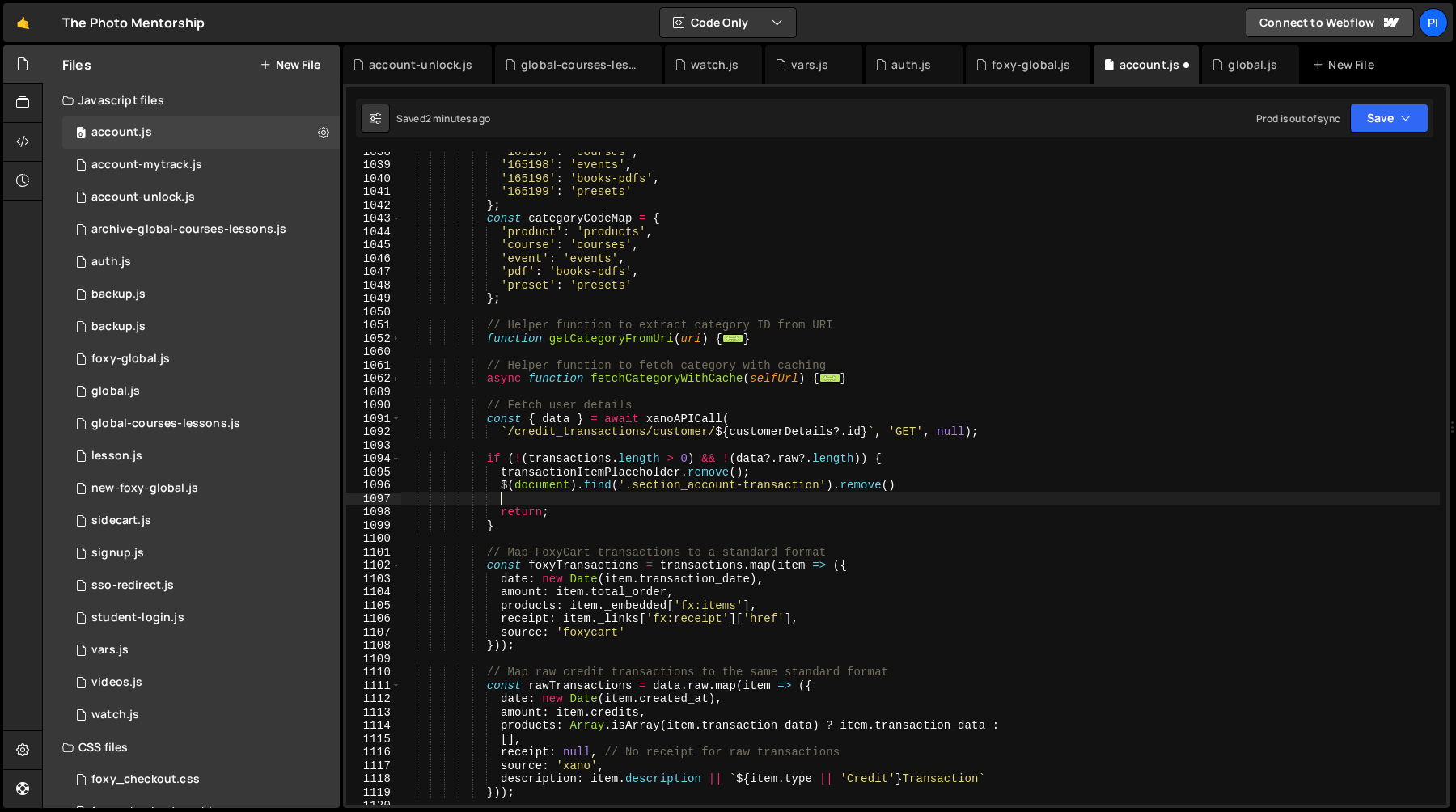
scroll to position [0, 6]
type textarea "$(document).find('.section_account-transaction').remove()"
paste textarea "$(document).find('.section_account-transaction').remove()"
type textarea "$(document).find('.section_account-transaction').remove()"
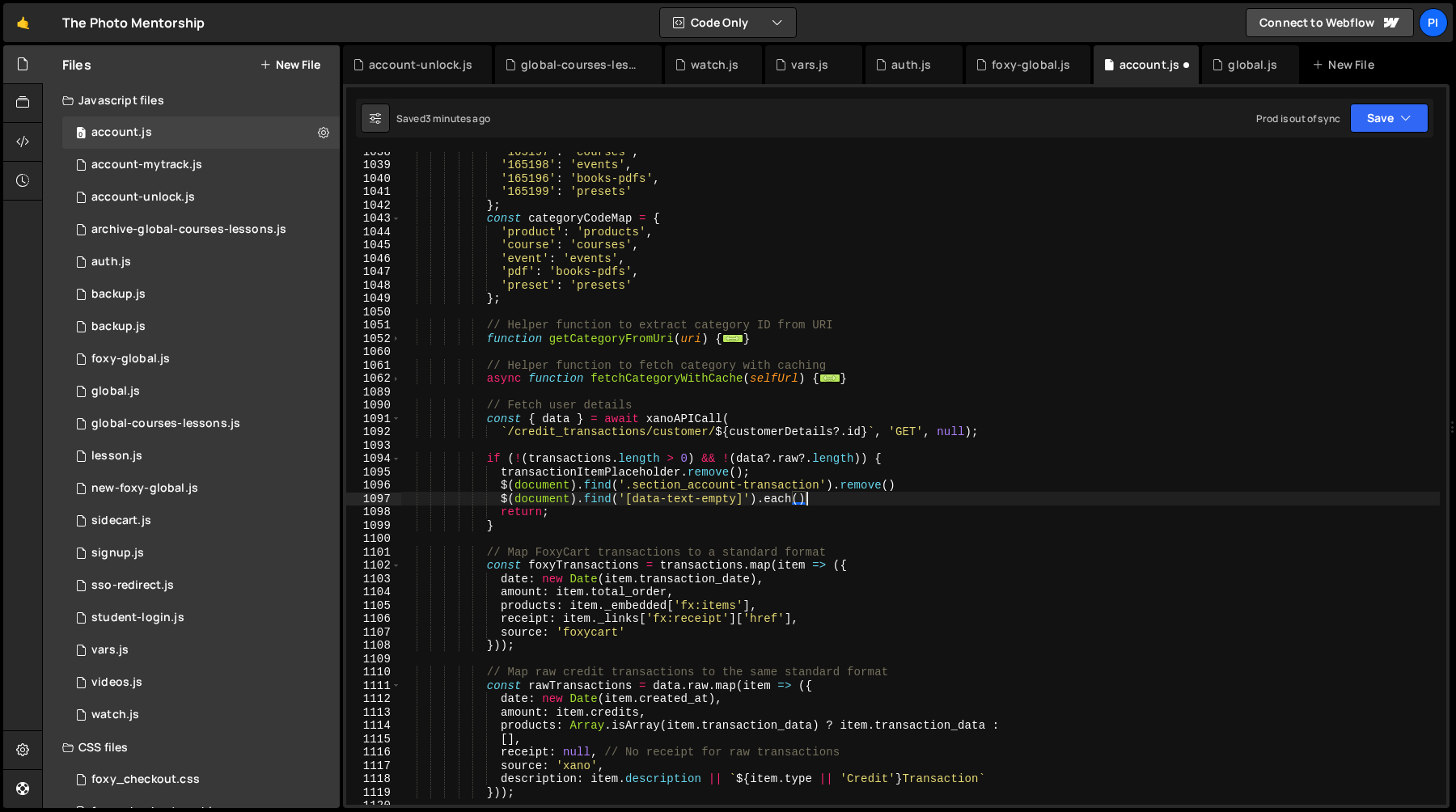
scroll to position [0, 27]
type textarea "$(document).find('[data-text-empty]').each((_,el)=>{})"
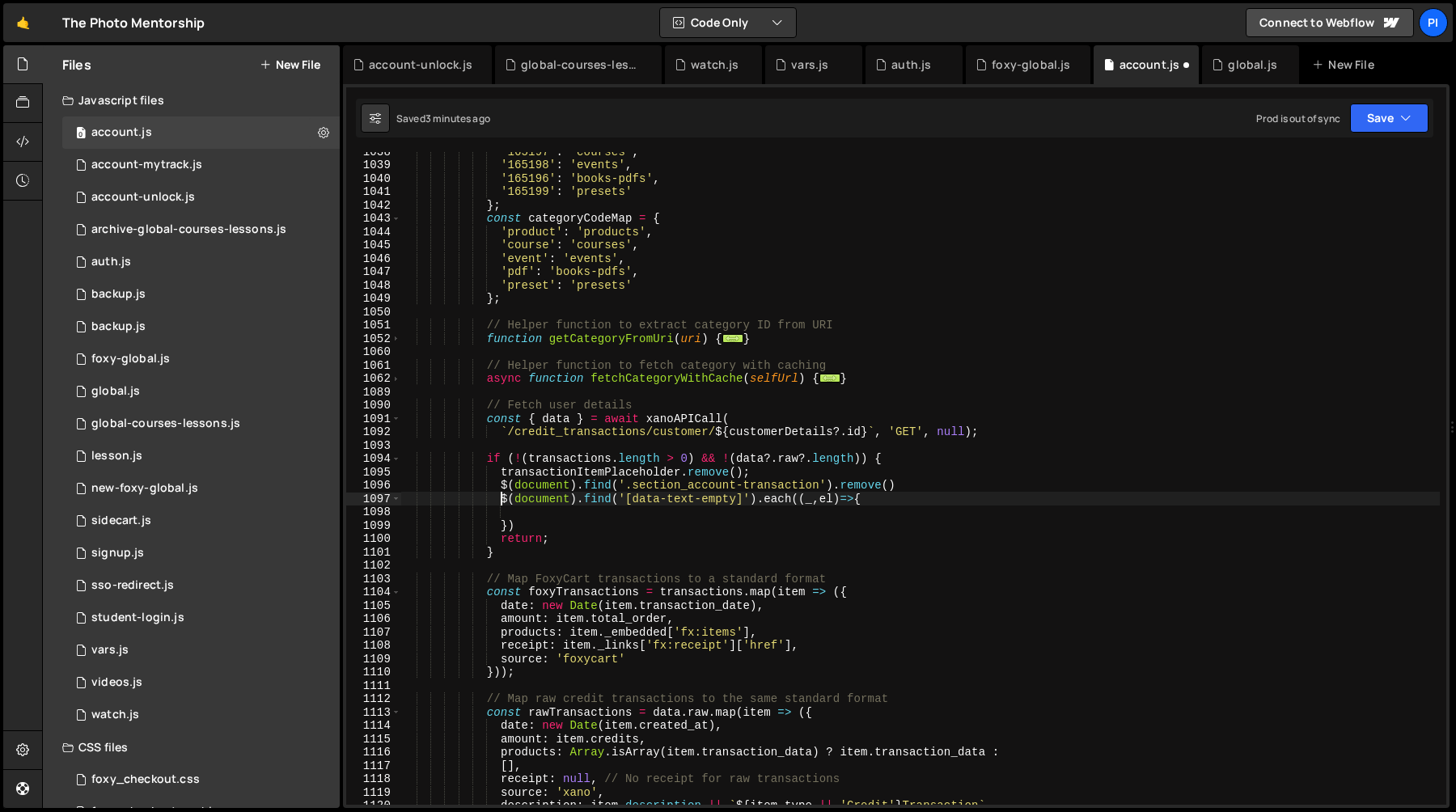
click at [503, 502] on div "'165197' : 'courses' , '165198' : 'events' , '165196' : 'books-pdfs' , '165199'…" at bounding box center [920, 484] width 1040 height 679
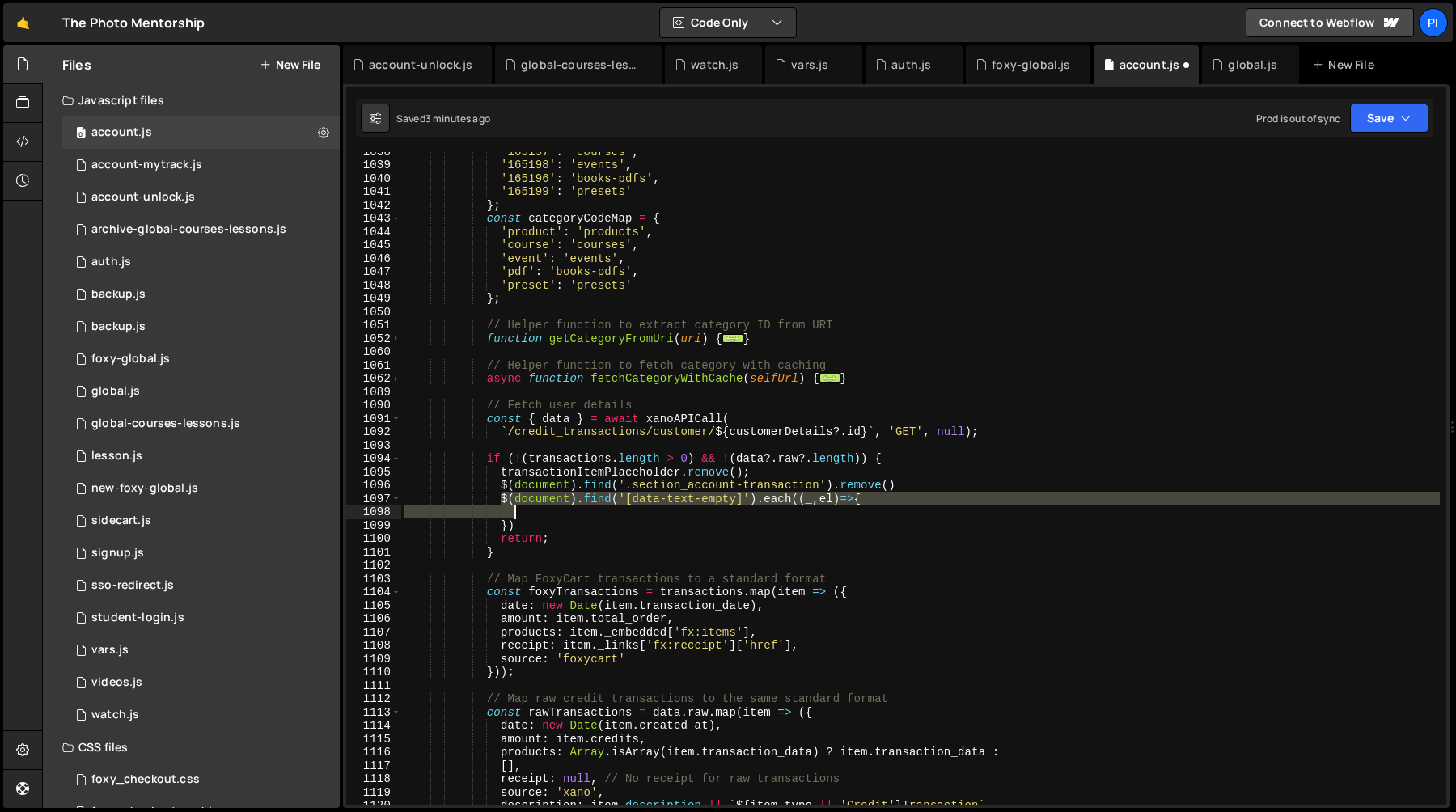
click at [531, 517] on div "'165197' : 'courses' , '165198' : 'events' , '165196' : 'books-pdfs' , '165199'…" at bounding box center [920, 484] width 1040 height 679
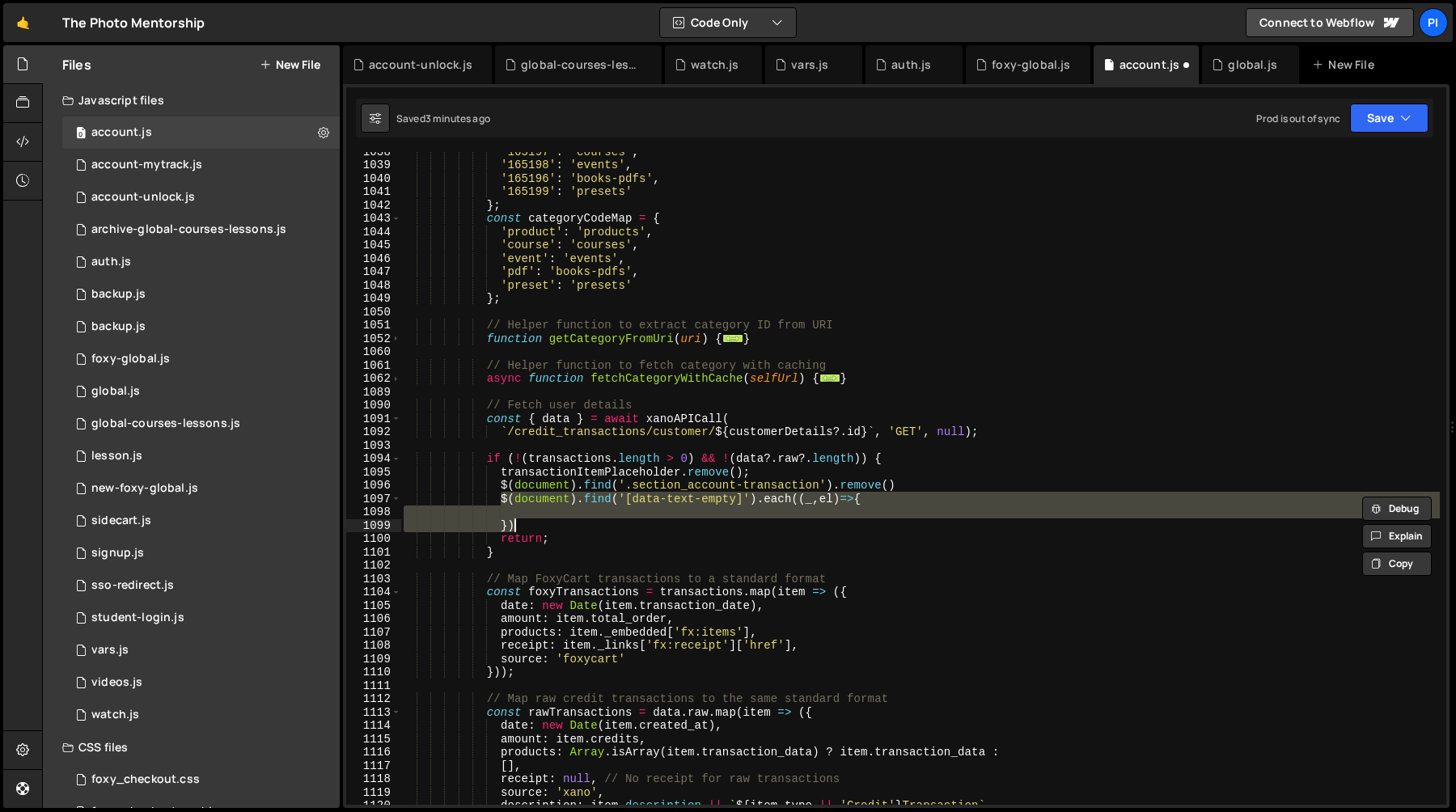
click at [530, 523] on div "'165197' : 'courses' , '165198' : 'events' , '165196' : 'books-pdfs' , '165199'…" at bounding box center [920, 484] width 1040 height 679
type textarea "})"
click at [527, 509] on div "'165197' : 'courses' , '165198' : 'events' , '165196' : 'books-pdfs' , '165199'…" at bounding box center [920, 478] width 1040 height 653
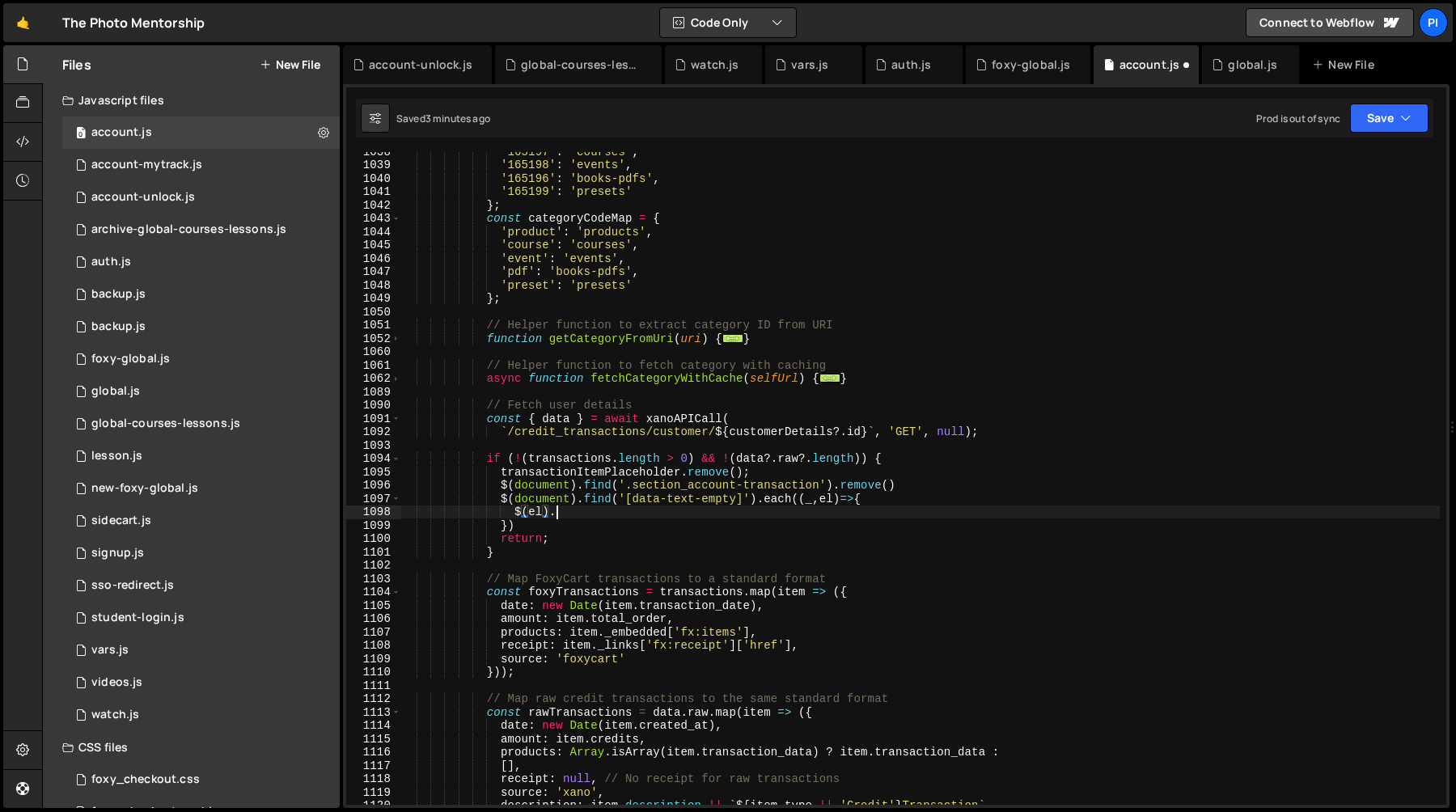
scroll to position [0, 9]
type textarea "o"
click at [627, 502] on div "'165197' : 'courses' , '165198' : 'events' , '165196' : 'books-pdfs' , '165199'…" at bounding box center [920, 484] width 1040 height 679
click at [736, 500] on div "'165197' : 'courses' , '165198' : 'events' , '165196' : 'books-pdfs' , '165199'…" at bounding box center [920, 484] width 1040 height 679
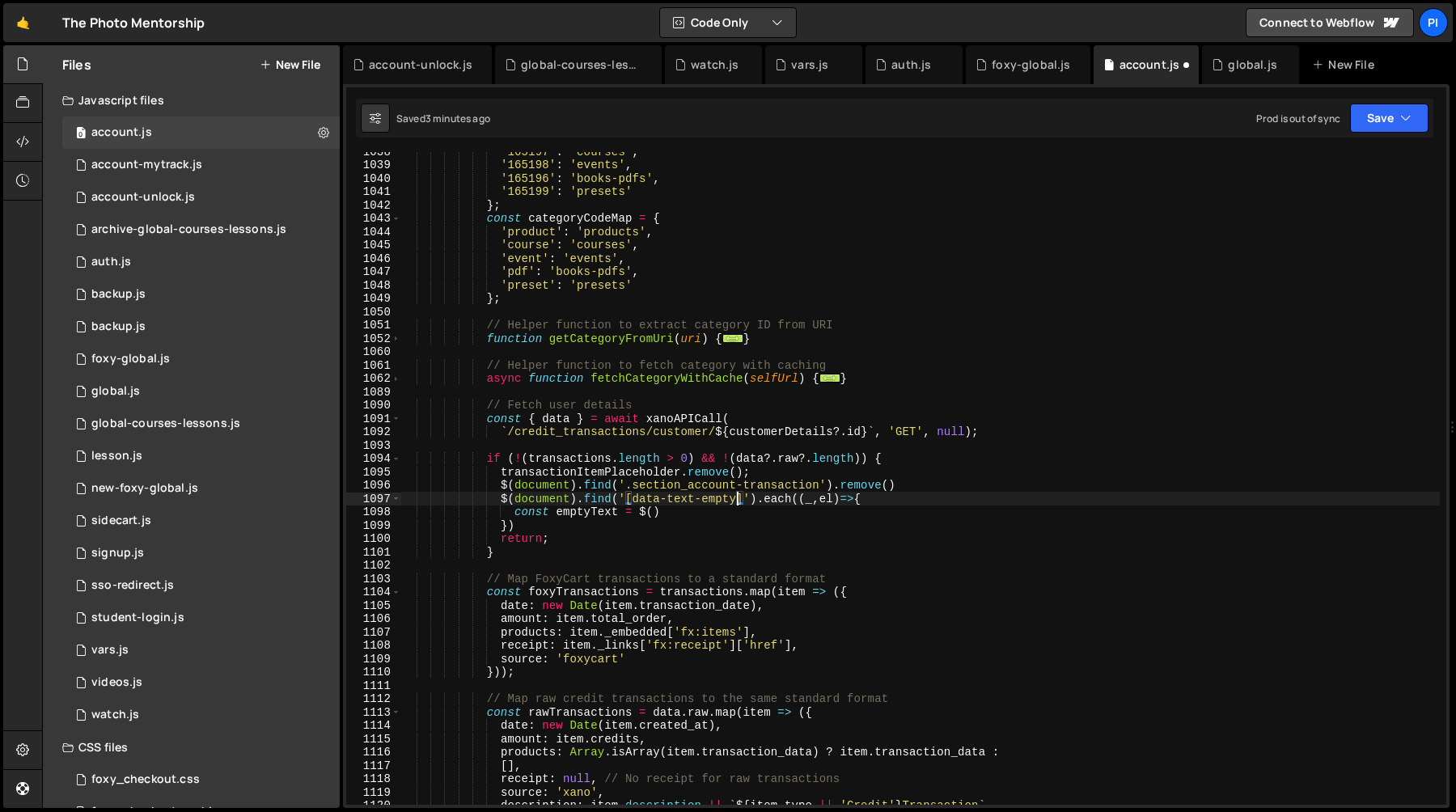
click at [634, 499] on div "'165197' : 'courses' , '165198' : 'events' , '165196' : 'books-pdfs' , '165199'…" at bounding box center [920, 484] width 1040 height 679
click at [651, 517] on div "'165197' : 'courses' , '165198' : 'events' , '165196' : 'books-pdfs' , '165199'…" at bounding box center [920, 484] width 1040 height 679
paste textarea "data-text-empty"
type textarea "const emptyText = $(el).attr('data-text-empty')"
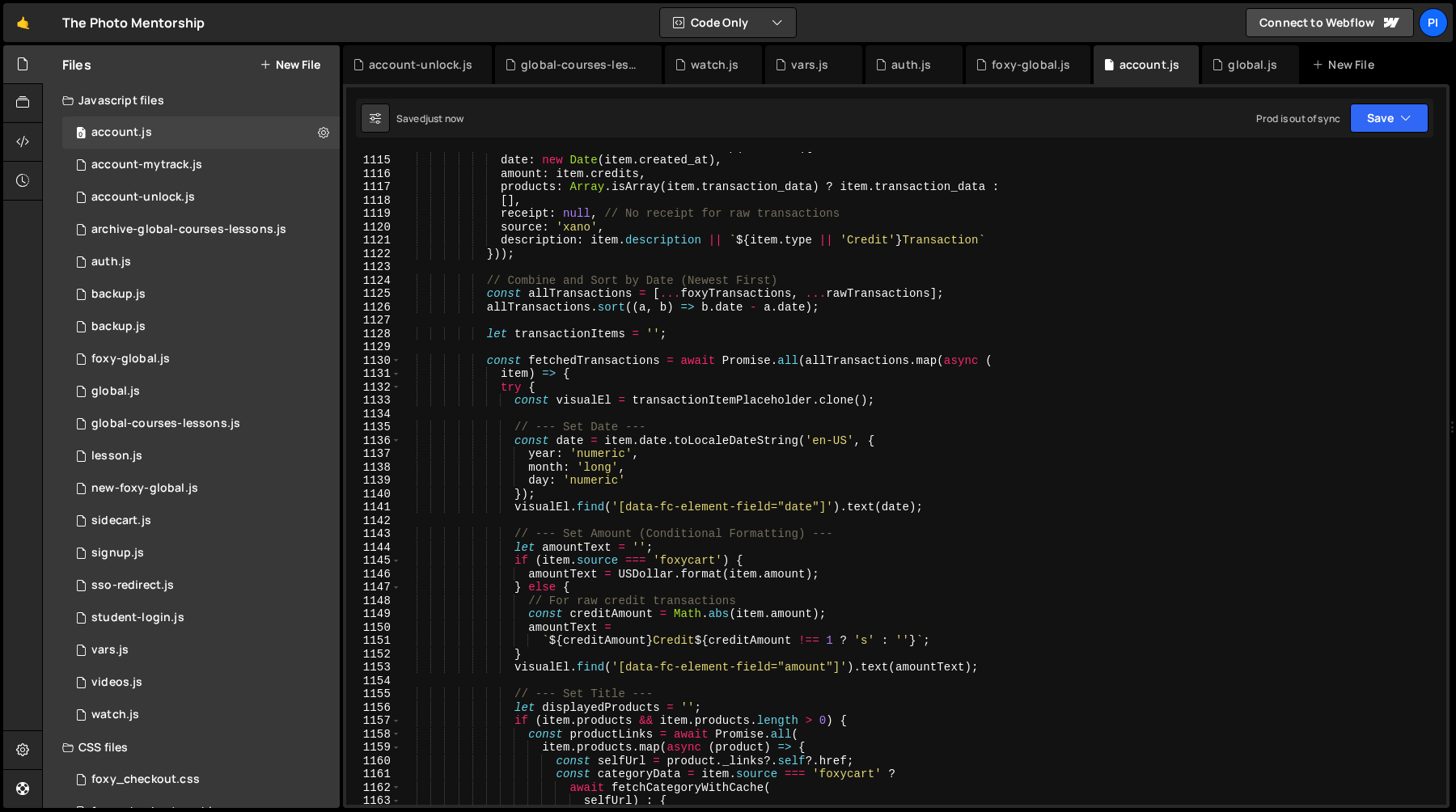
scroll to position [14950, 0]
click at [653, 484] on div "date : new Date ( item . created_at ) , amount : item . credits , products : Ar…" at bounding box center [920, 491] width 1040 height 679
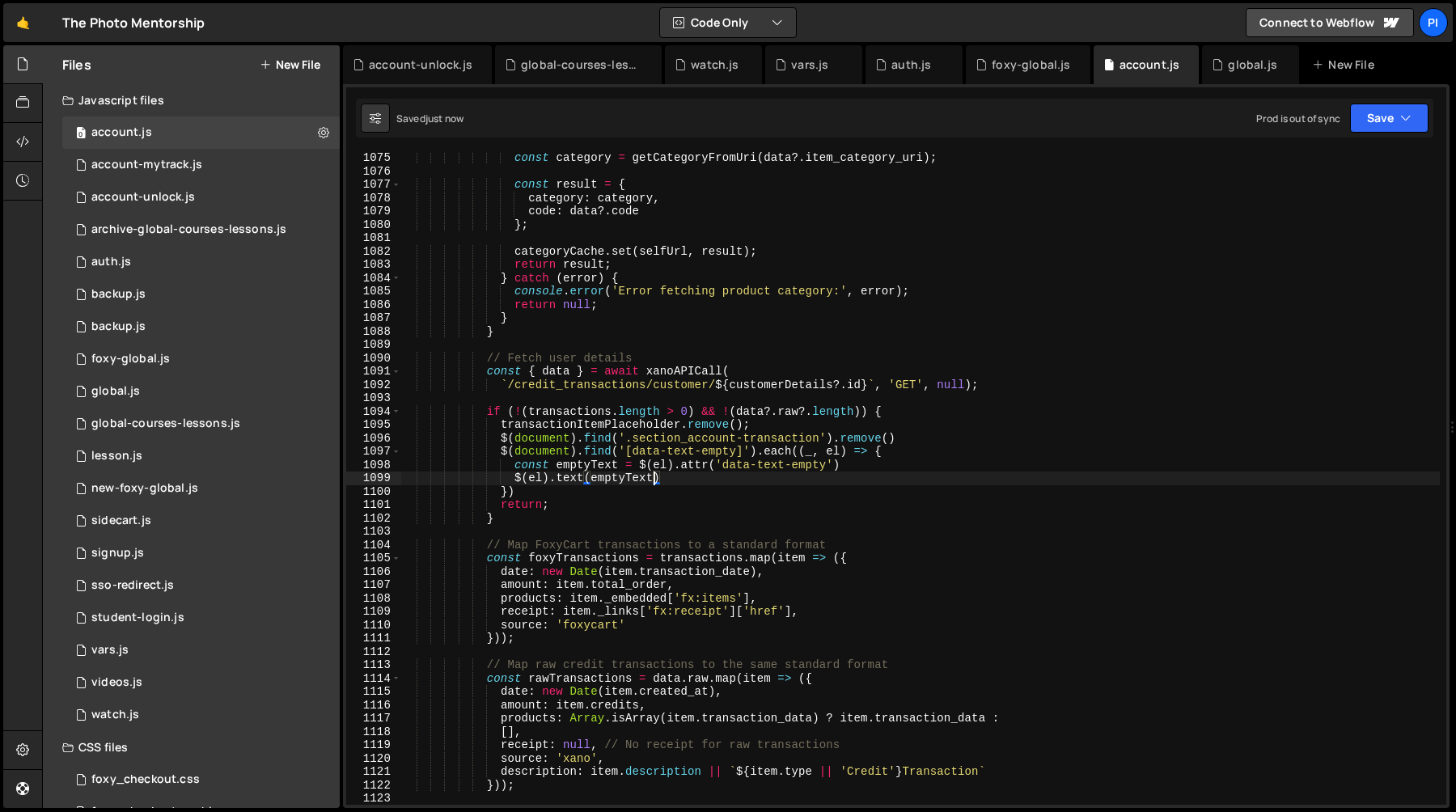
scroll to position [14415, 0]
click at [497, 452] on div "const category = getCategoryFromUri ( data ?. item_category_uri ) ; const resul…" at bounding box center [920, 491] width 1040 height 679
click at [532, 493] on div "const category = getCategoryFromUri ( data ?. item_category_uri ) ; const resul…" at bounding box center [920, 491] width 1040 height 679
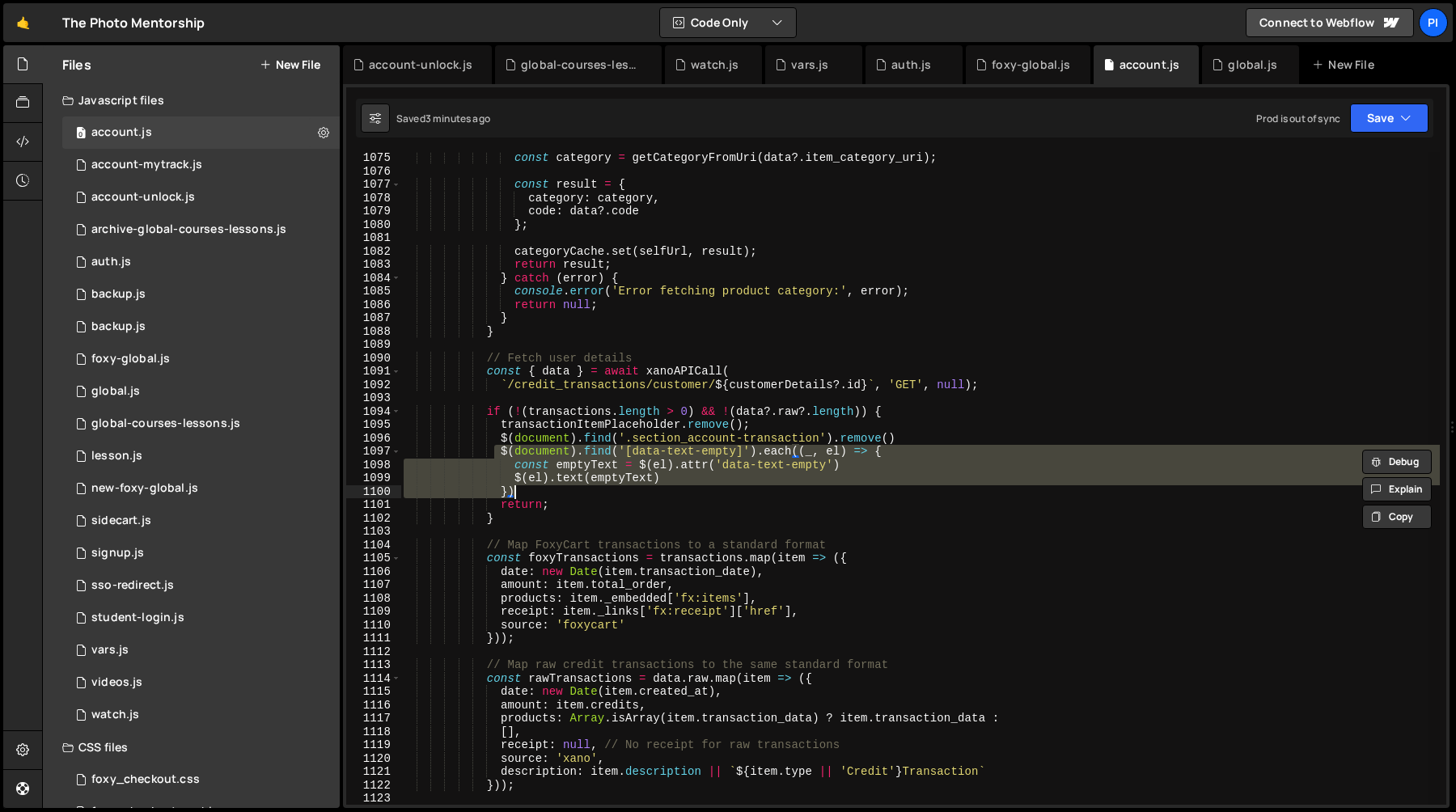
click at [501, 450] on div "const category = getCategoryFromUri ( data ?. item_category_uri ) ; const resul…" at bounding box center [920, 478] width 1040 height 653
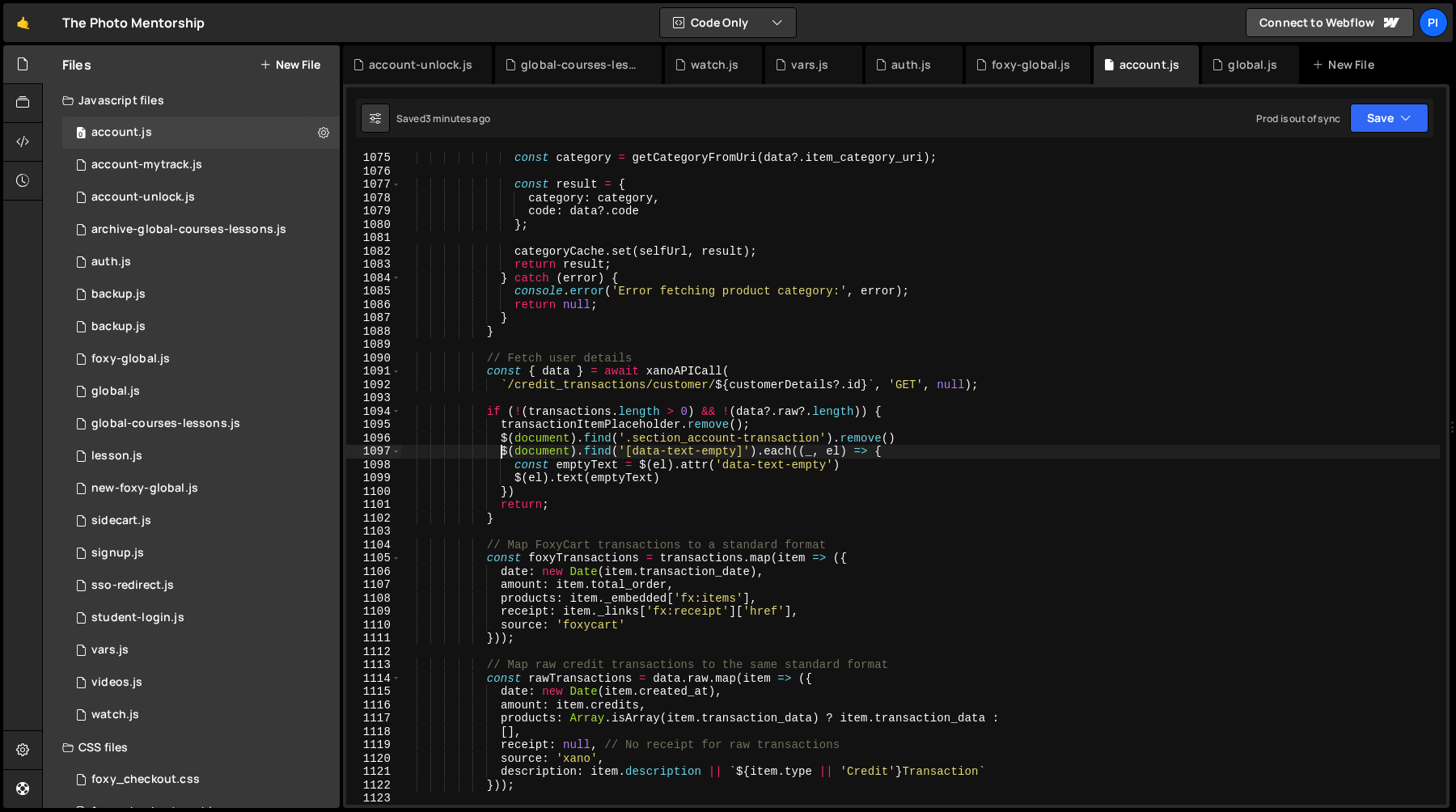
click at [527, 489] on div "const category = getCategoryFromUri ( data ?. item_category_uri ) ; const resul…" at bounding box center [920, 491] width 1040 height 679
type textarea "$(el).text(emptyText) })"
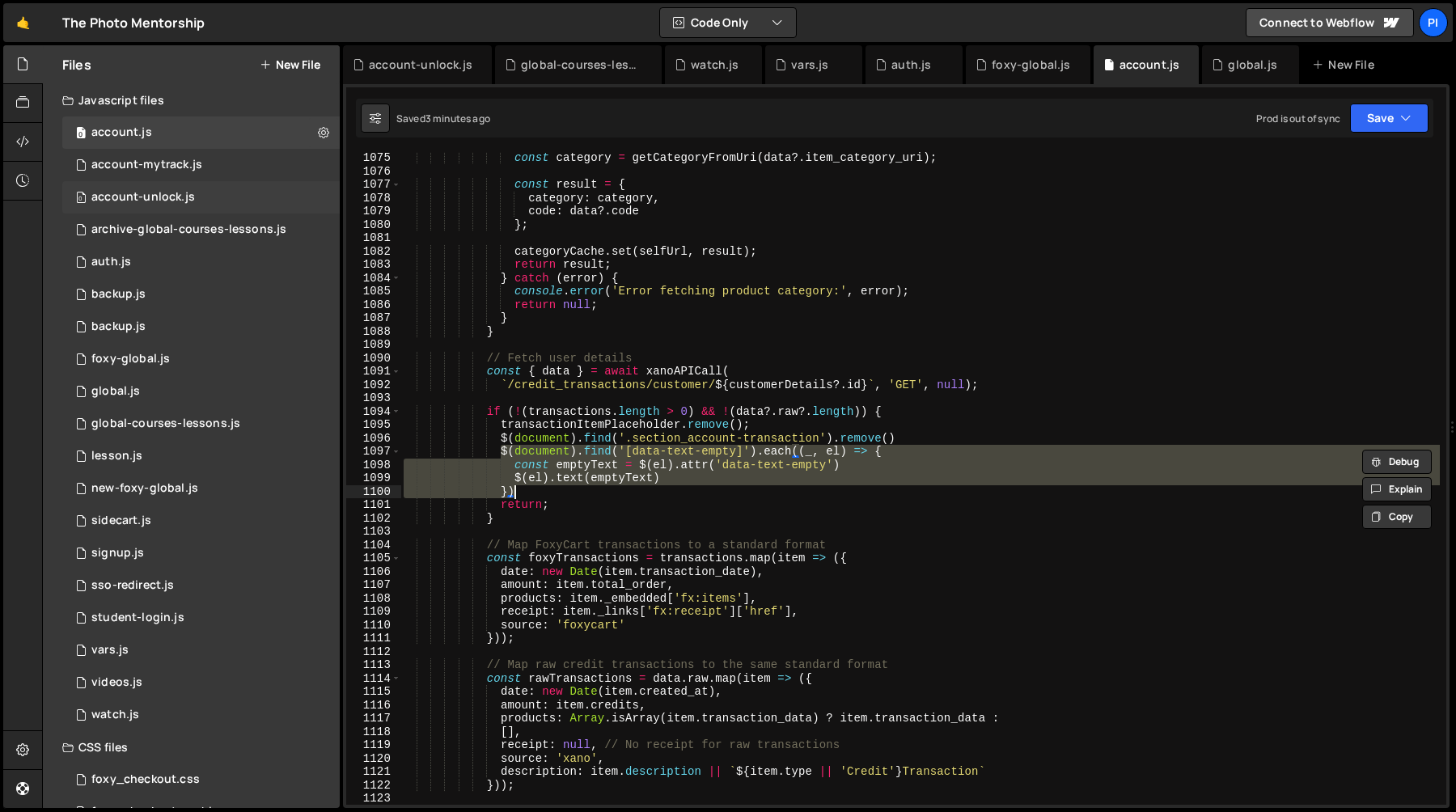
click at [169, 190] on div "account-unlock.js" at bounding box center [142, 198] width 103 height 15
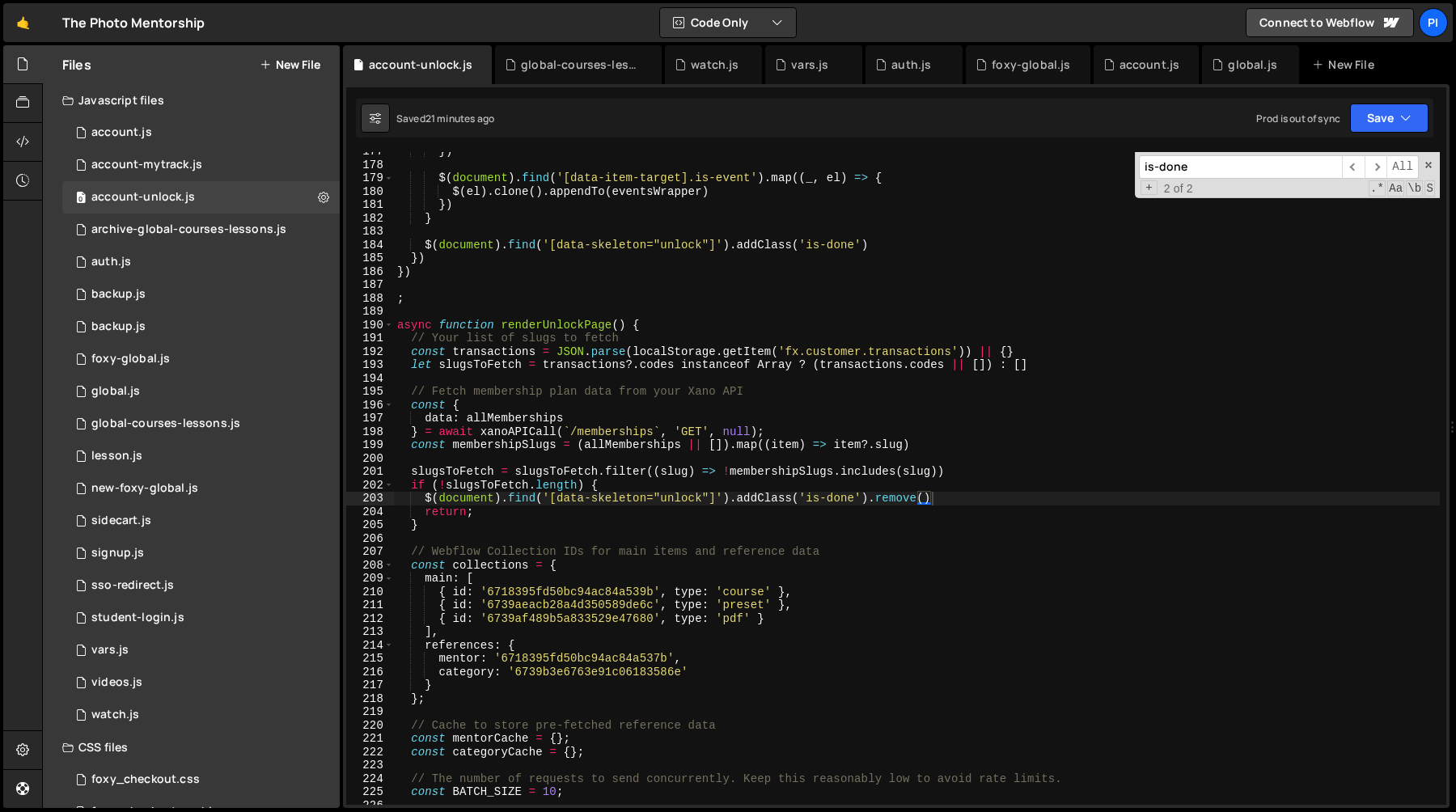
click at [965, 497] on div "}) $ ( document ) . find ( '[data-item-target].is-event' ) . map (( _ , el ) =>…" at bounding box center [917, 484] width 1046 height 679
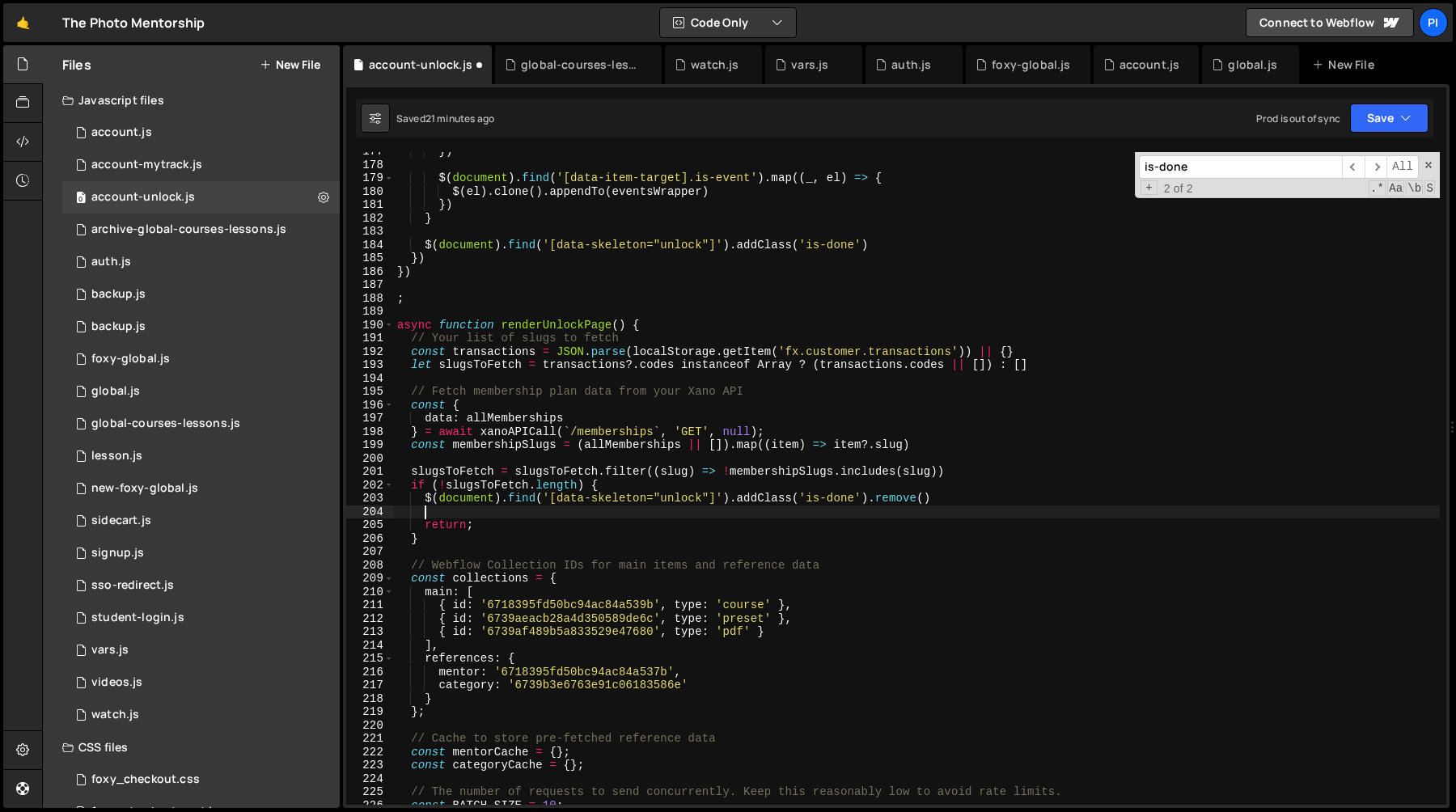
paste textarea "})"
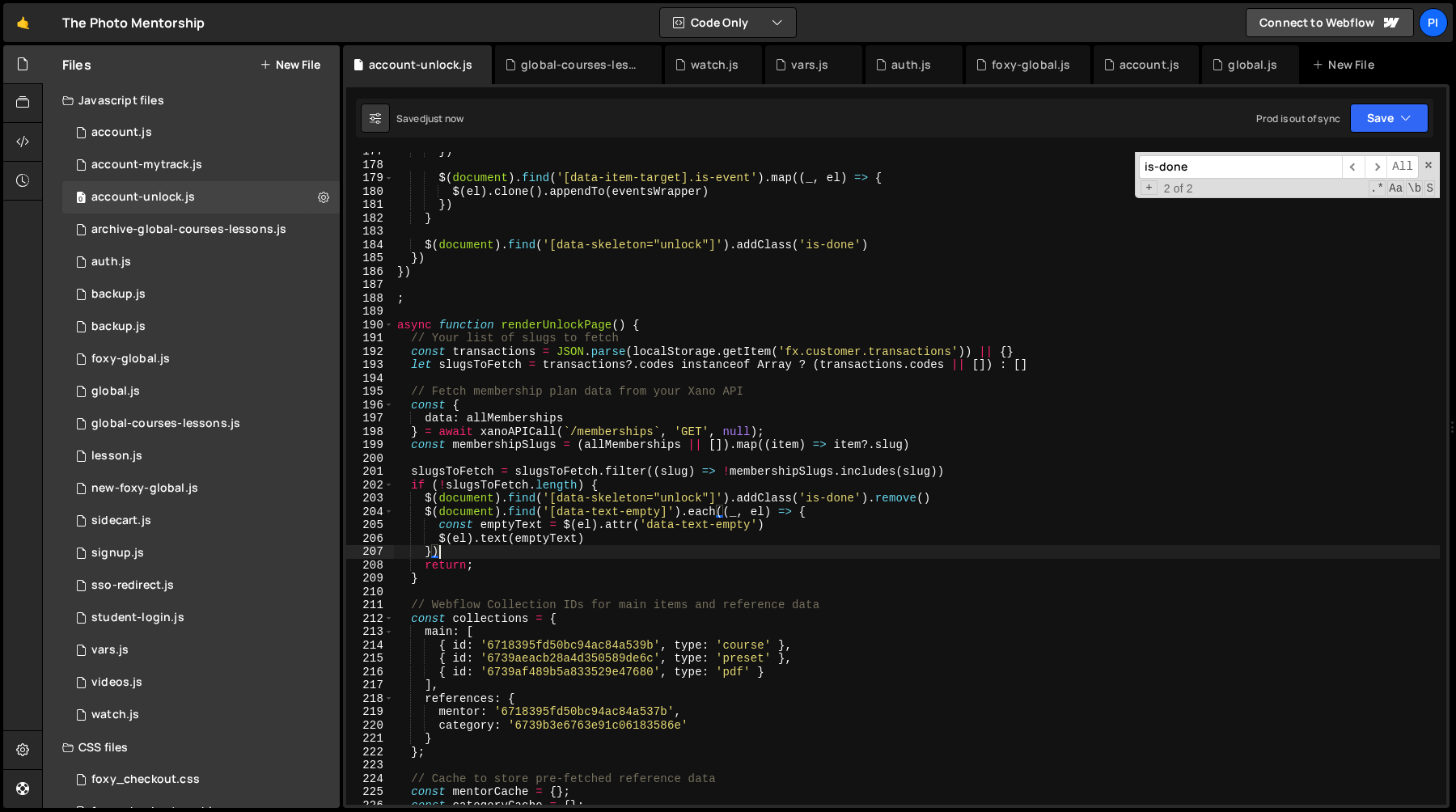
type textarea "})"
